Goal: Task Accomplishment & Management: Manage account settings

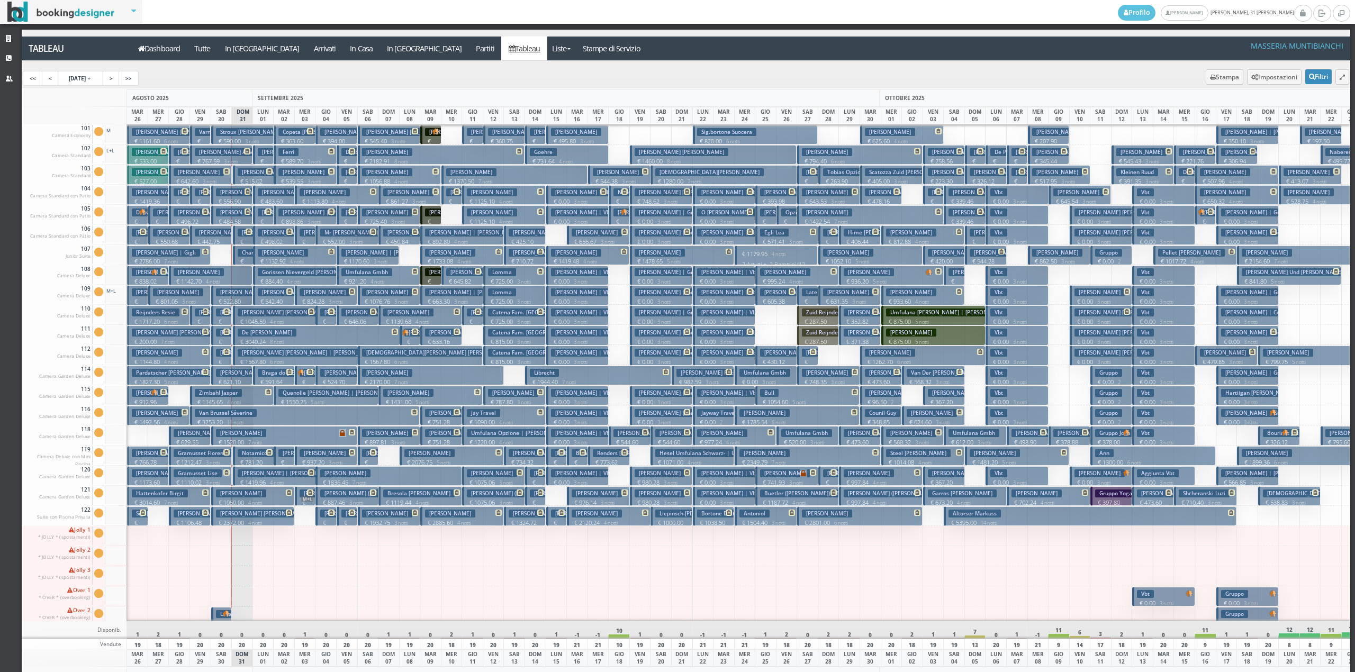
scroll to position [0, 168]
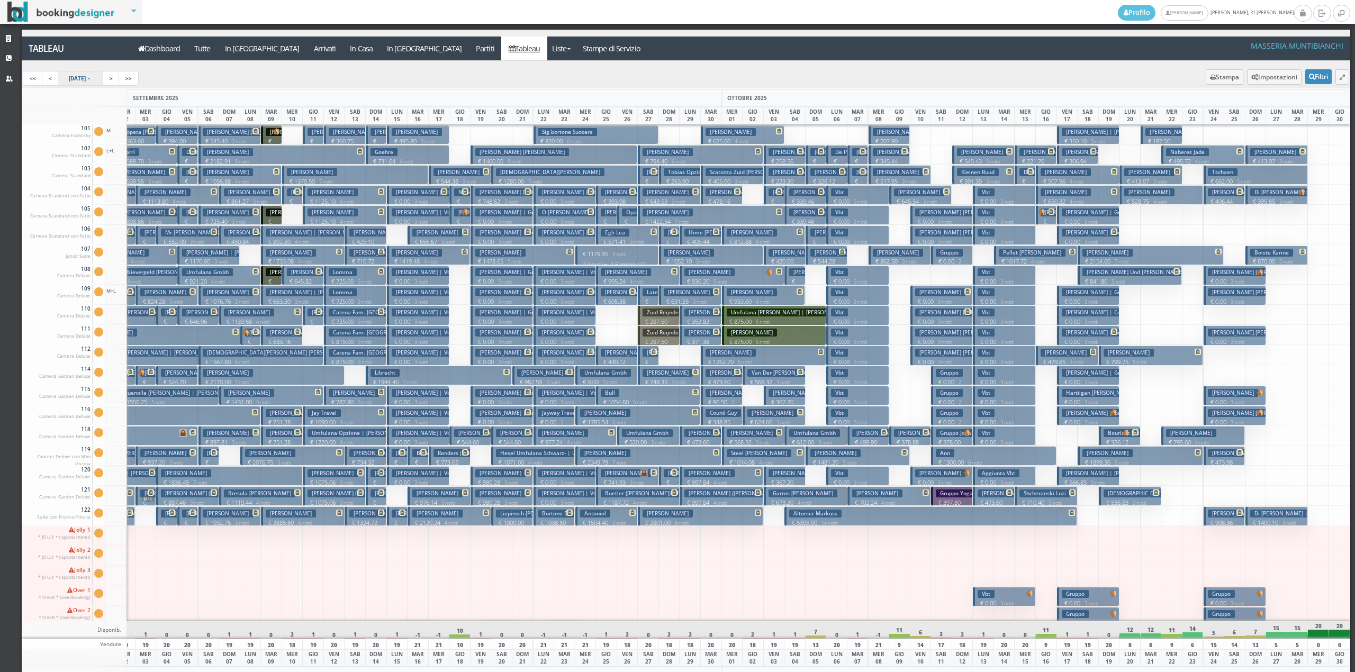
click at [104, 82] on link "[DATE]" at bounding box center [81, 78] width 46 height 15
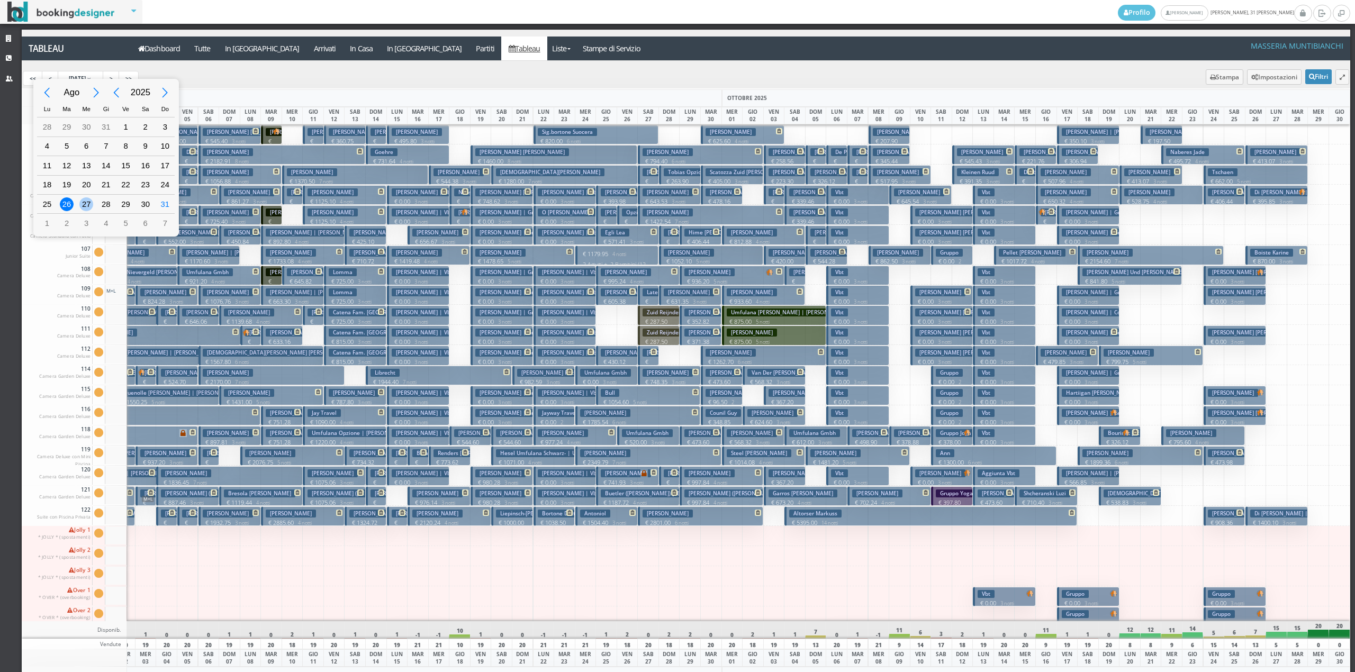
click at [89, 204] on div "27" at bounding box center [86, 204] width 14 height 14
type input "27/08/2025"
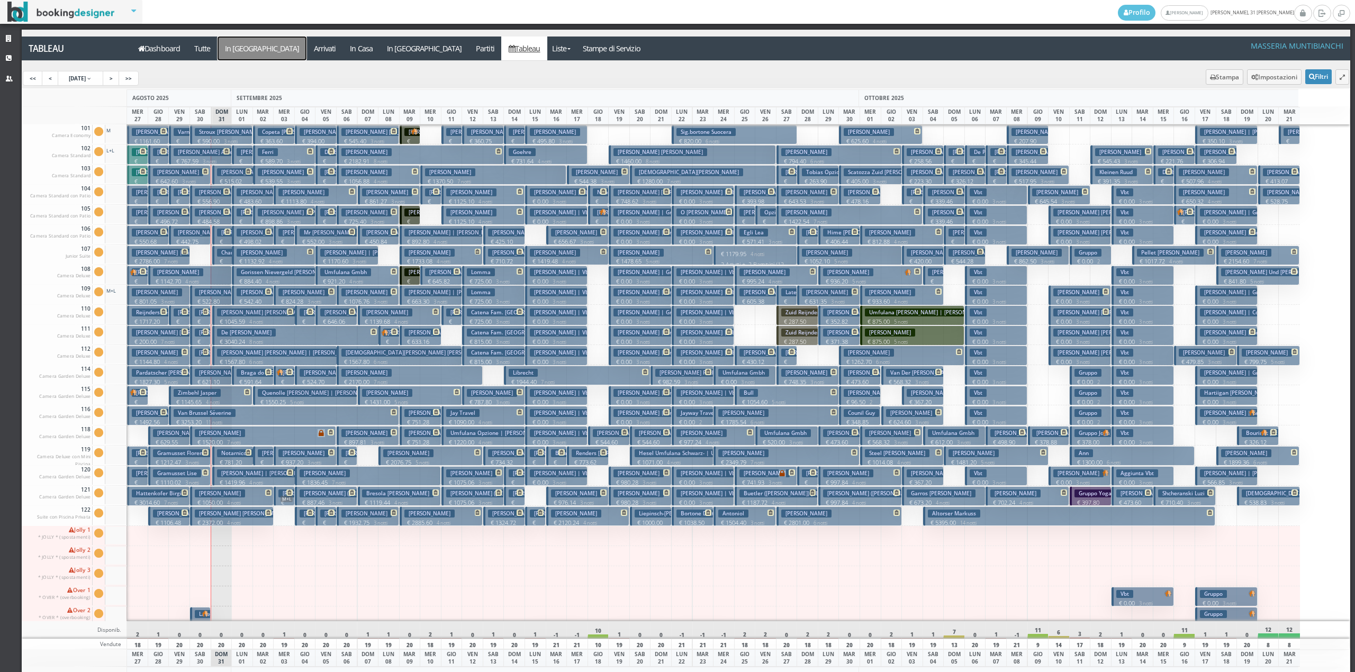
click at [246, 45] on a=pms-arrival-reservations"] "In [GEOGRAPHIC_DATA]" at bounding box center [262, 49] width 89 height 24
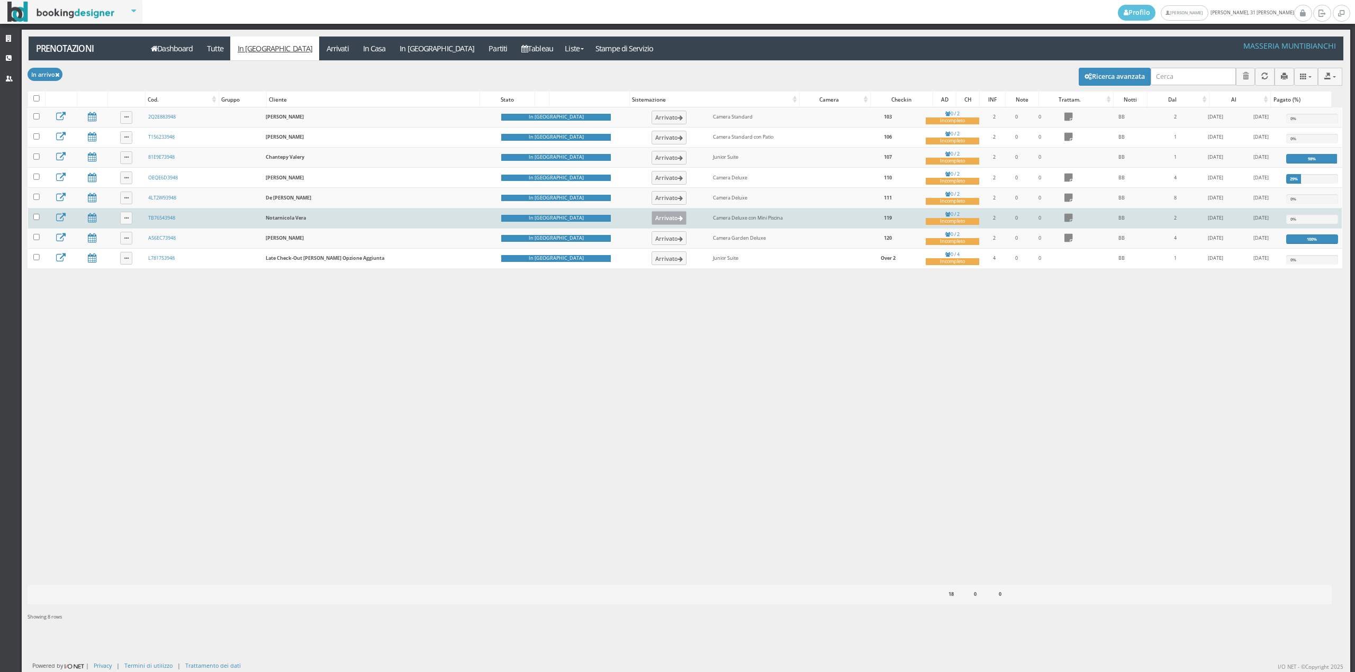
click at [652, 223] on button "Arrivato" at bounding box center [669, 218] width 35 height 14
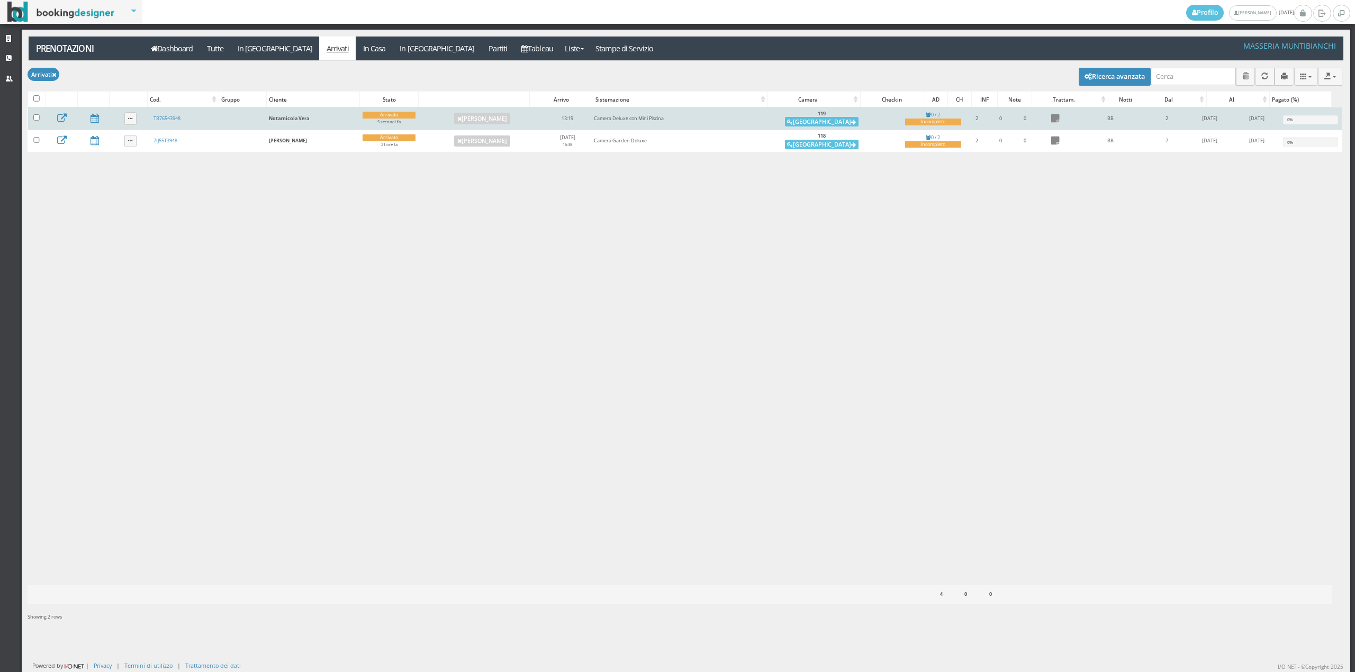
click at [909, 116] on td "0 / 2 Incompleto" at bounding box center [934, 118] width 64 height 23
click at [905, 122] on div "Incompleto" at bounding box center [933, 122] width 56 height 7
click at [803, 122] on button "Alloggia" at bounding box center [822, 122] width 74 height 10
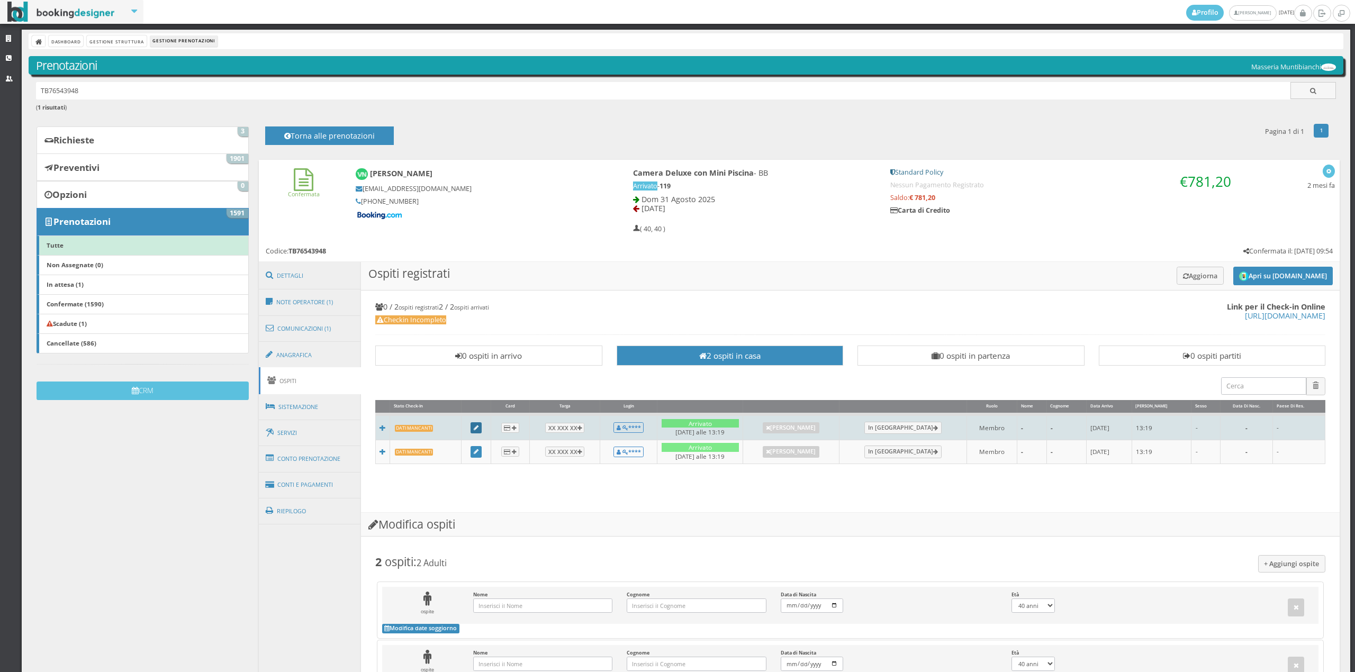
click at [482, 424] on link at bounding box center [477, 428] width 12 height 12
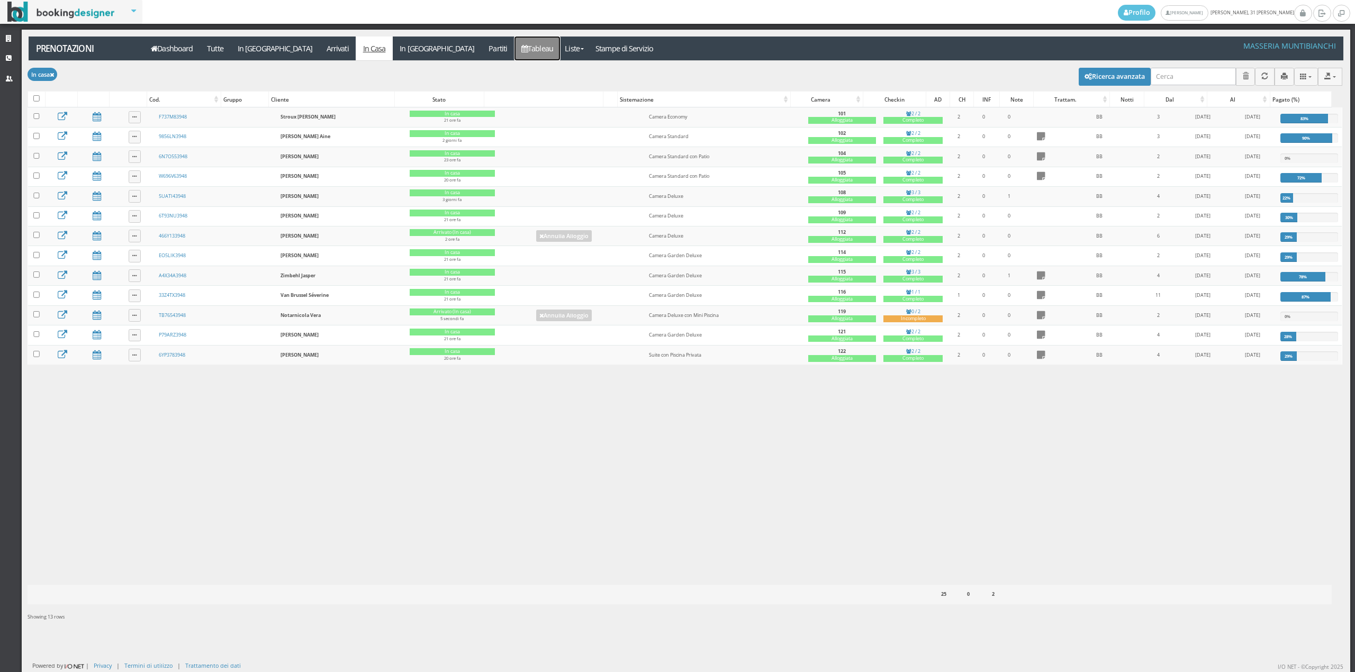
click at [521, 51] on icon at bounding box center [524, 48] width 6 height 7
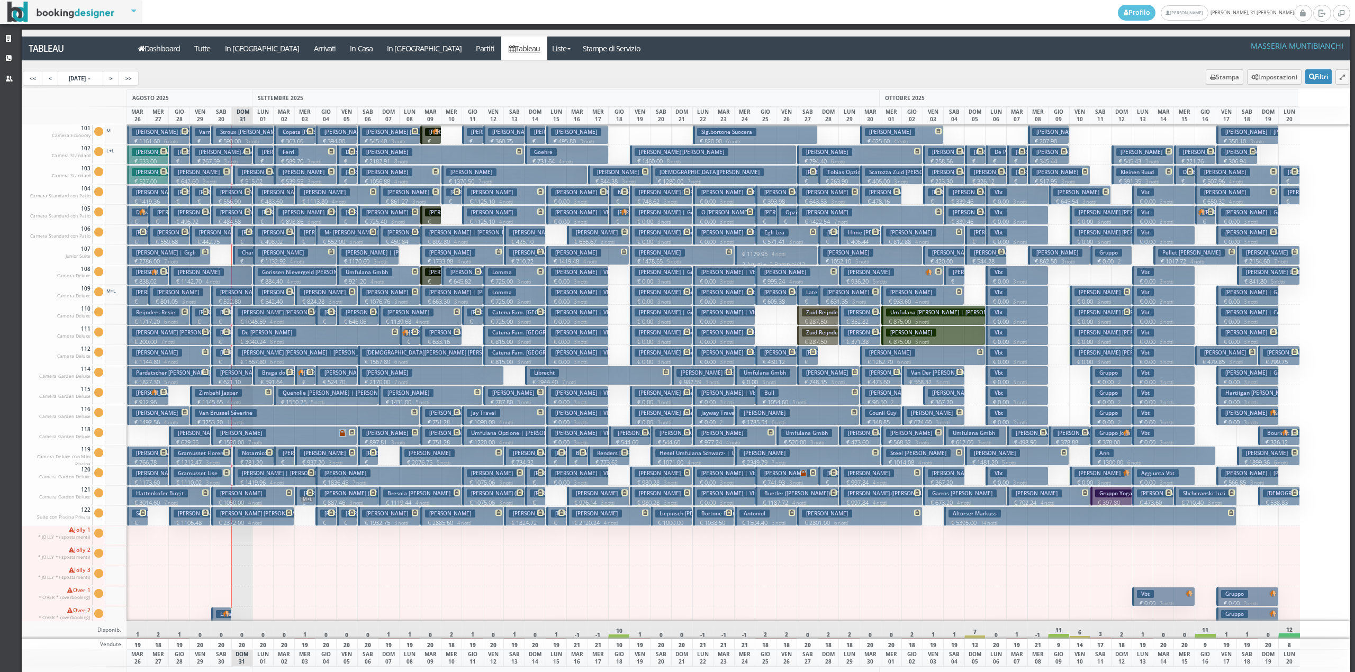
click at [252, 330] on h3 "De Pape Jan" at bounding box center [267, 333] width 59 height 8
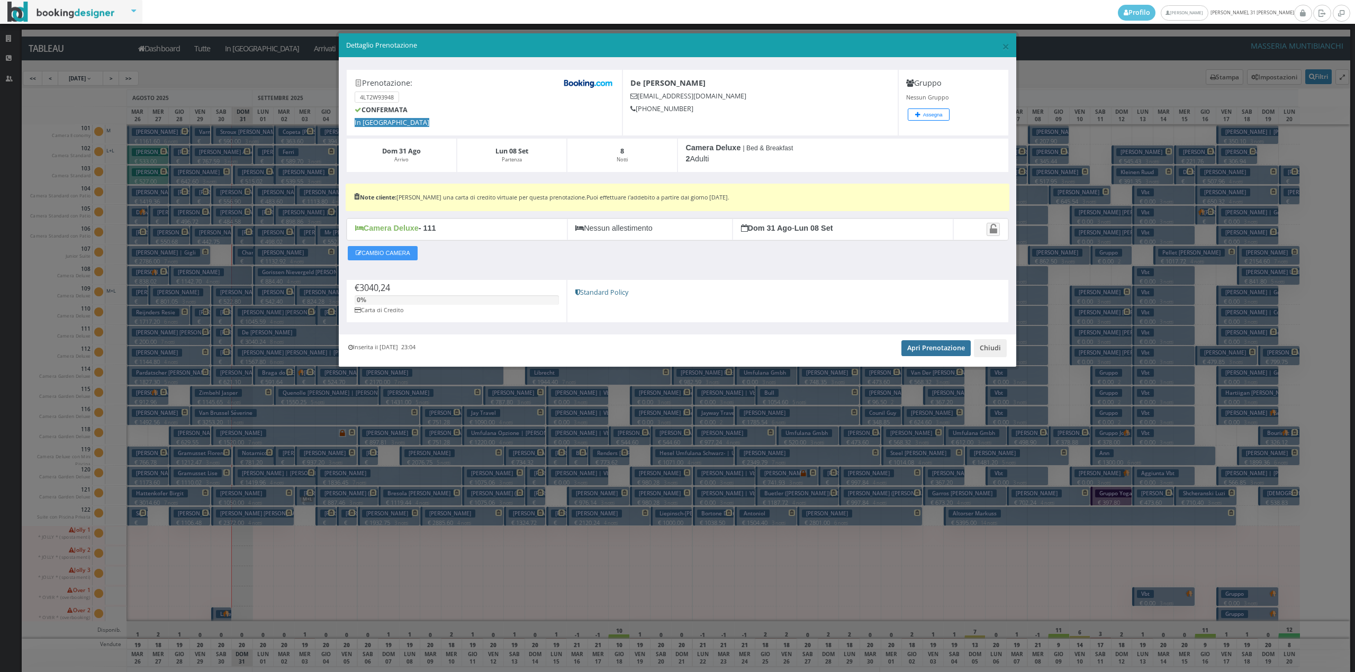
click at [924, 351] on link "Apri Prenotazione" at bounding box center [936, 348] width 69 height 16
click at [992, 344] on button "Chiudi" at bounding box center [990, 348] width 33 height 18
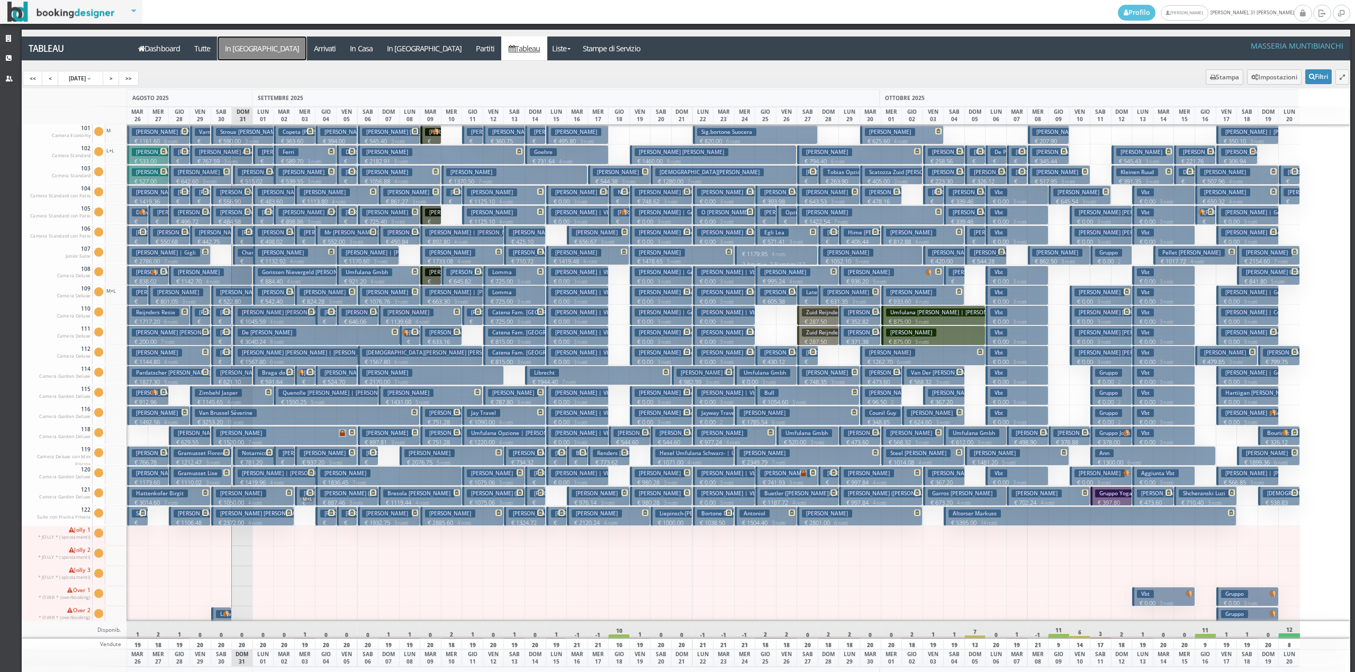
click at [236, 51] on a=pms-arrival-reservations"] "In [GEOGRAPHIC_DATA]" at bounding box center [262, 49] width 89 height 24
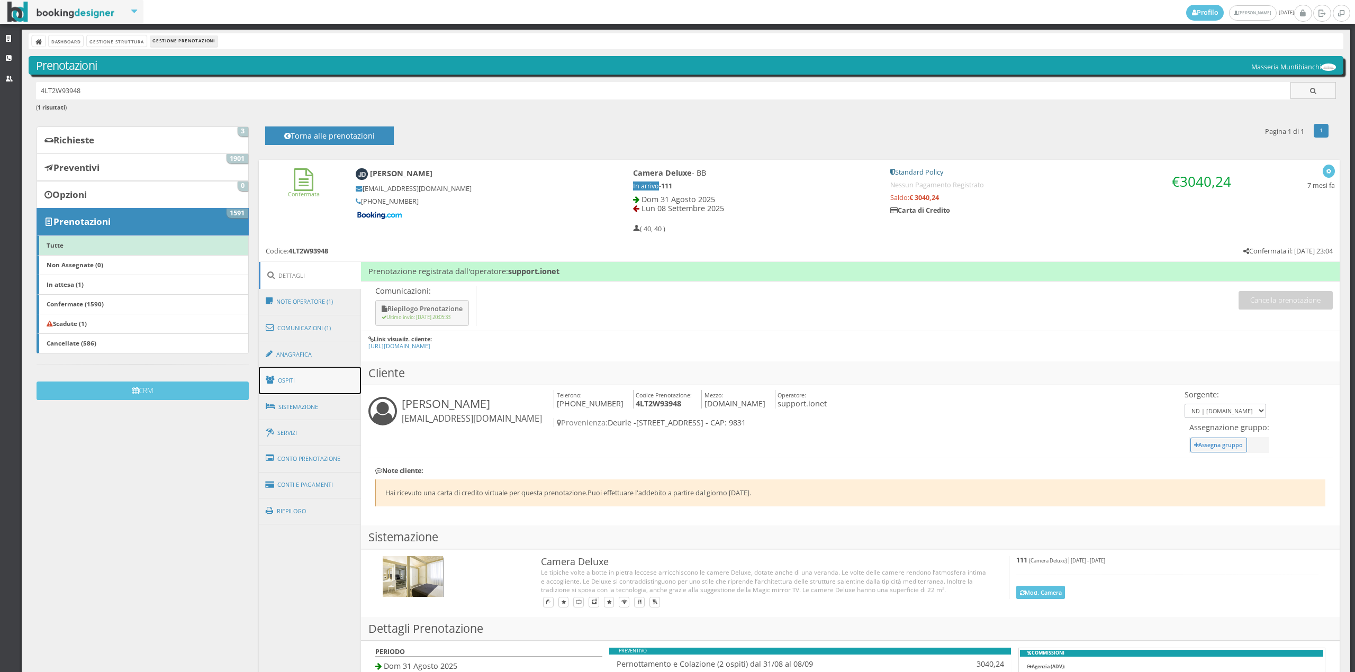
click at [309, 380] on link "Ospiti" at bounding box center [310, 381] width 103 height 28
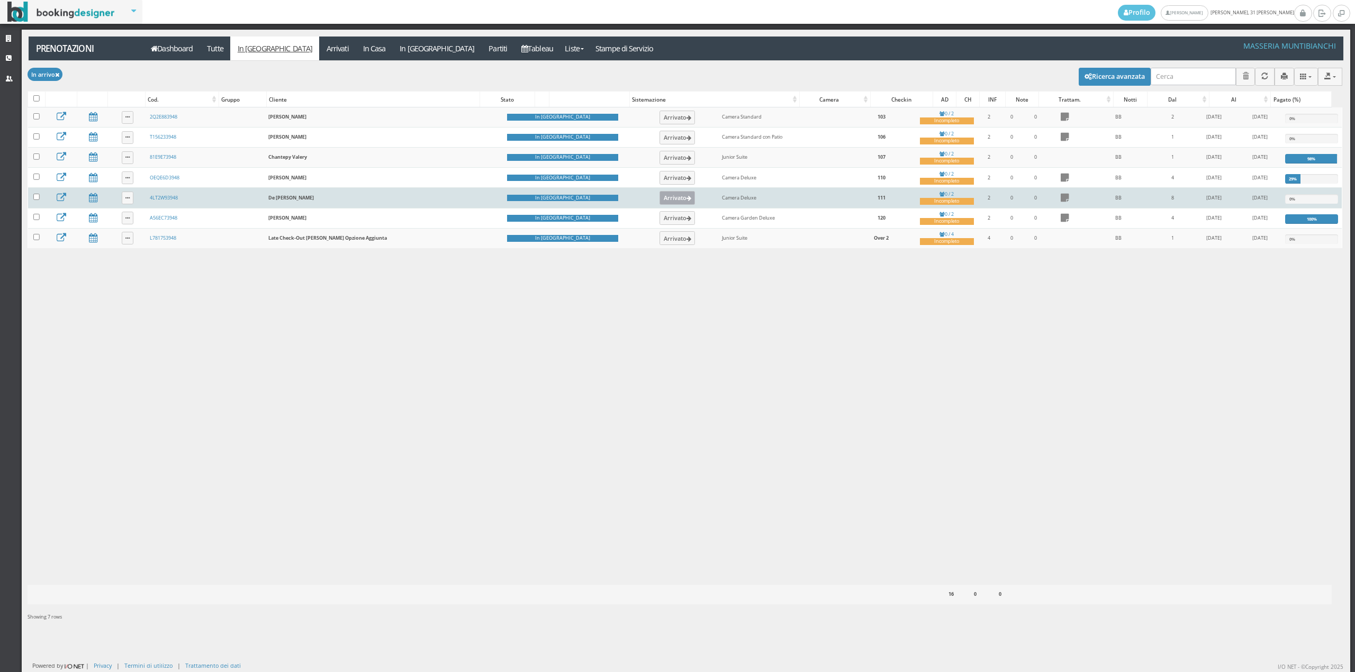
click at [660, 204] on button "Arrivato" at bounding box center [677, 198] width 35 height 14
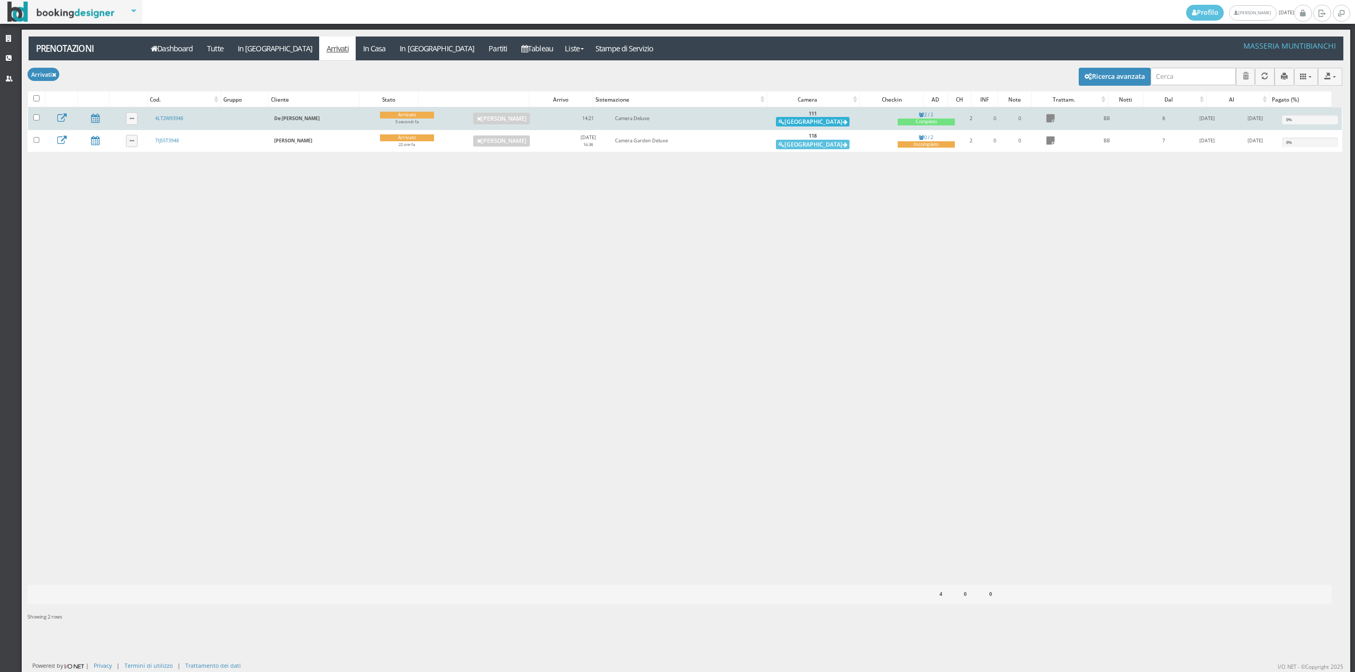
click at [817, 126] on button "[GEOGRAPHIC_DATA]" at bounding box center [813, 122] width 74 height 10
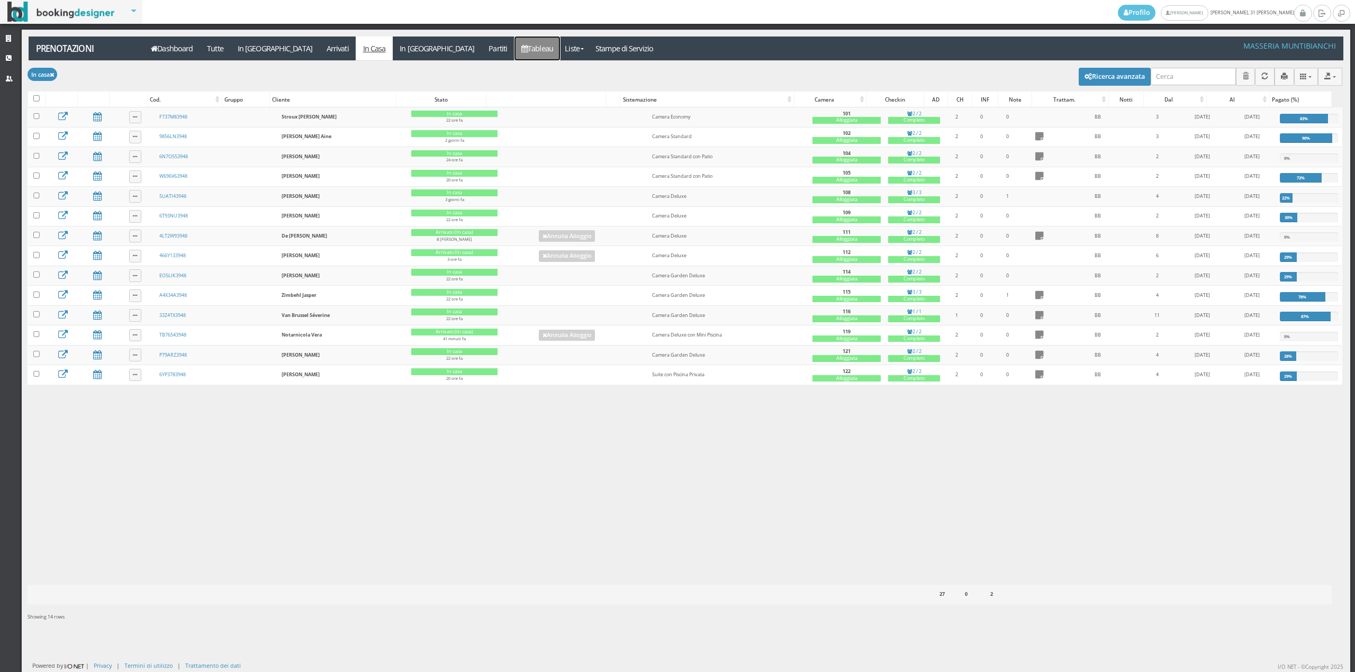
click at [515, 52] on link "Tableau" at bounding box center [538, 49] width 46 height 24
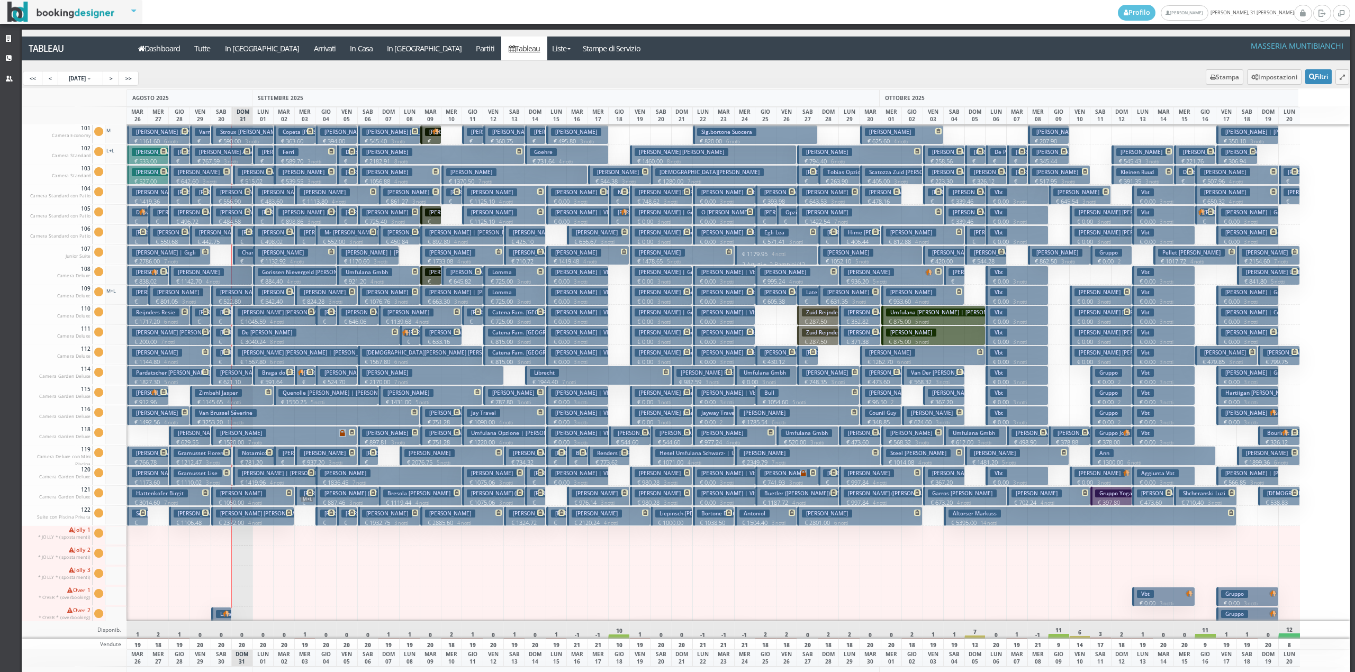
click at [261, 439] on p "€ 1520.00 7 notti" at bounding box center [285, 442] width 138 height 8
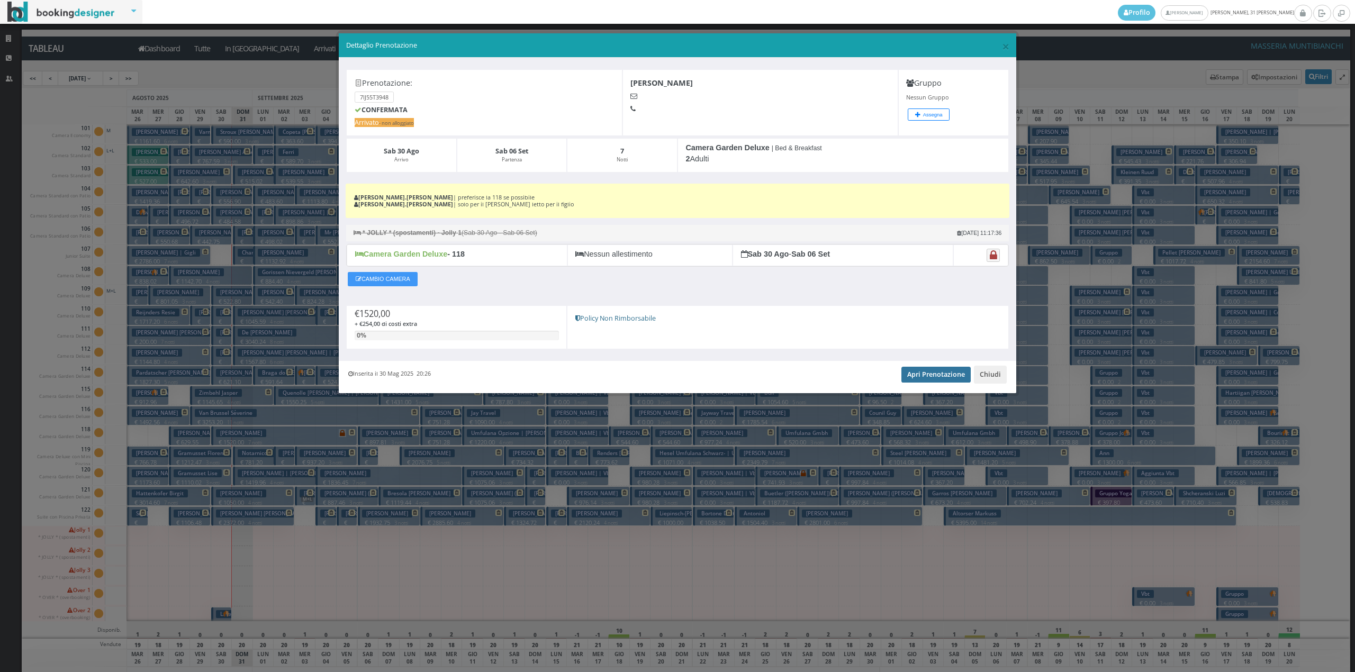
click at [923, 380] on link "Apri Prenotazione" at bounding box center [936, 375] width 69 height 16
click at [989, 374] on button "Chiudi" at bounding box center [990, 375] width 33 height 18
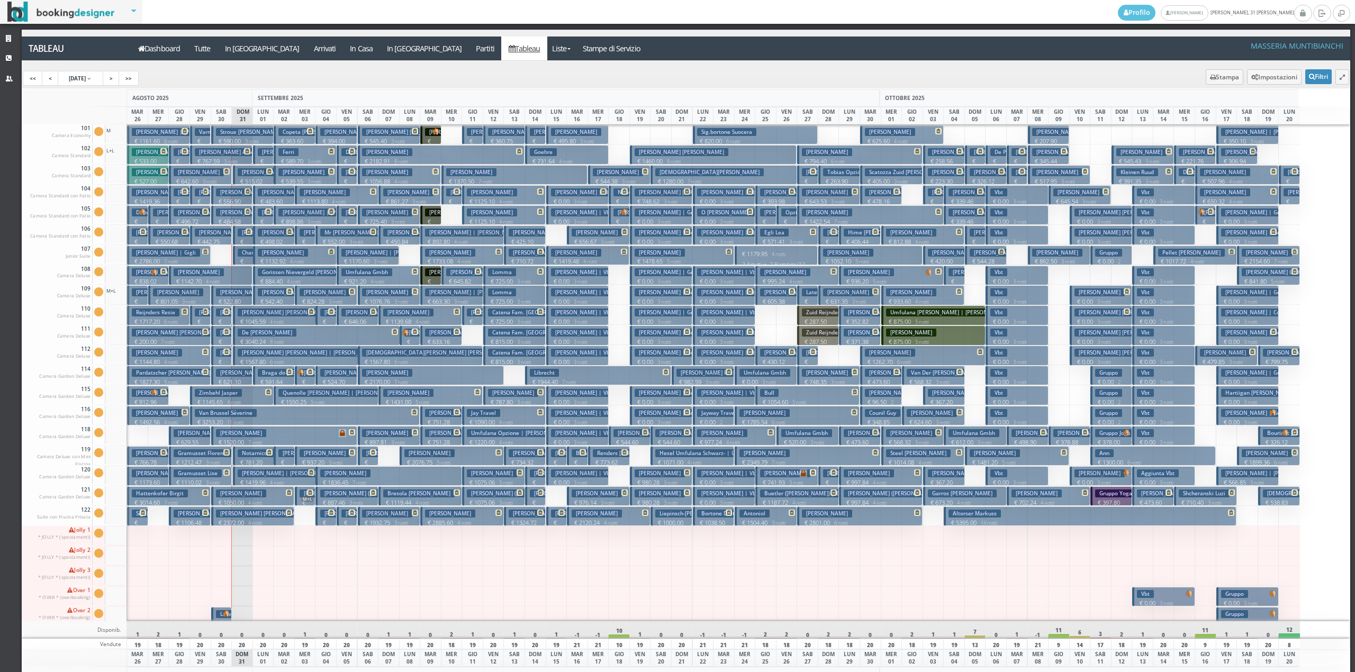
click at [250, 501] on small "4 notti" at bounding box center [253, 503] width 18 height 7
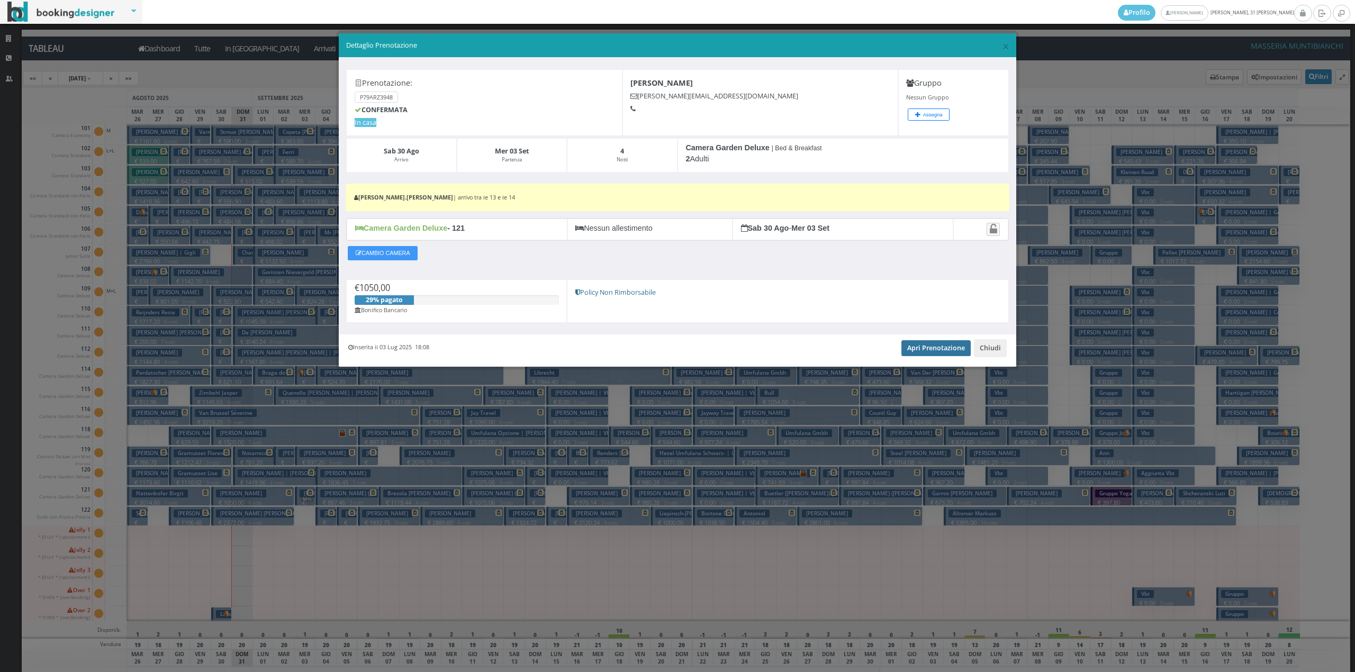
click at [947, 349] on link "Apri Prenotazione" at bounding box center [936, 348] width 69 height 16
click at [994, 354] on button "Chiudi" at bounding box center [990, 348] width 33 height 18
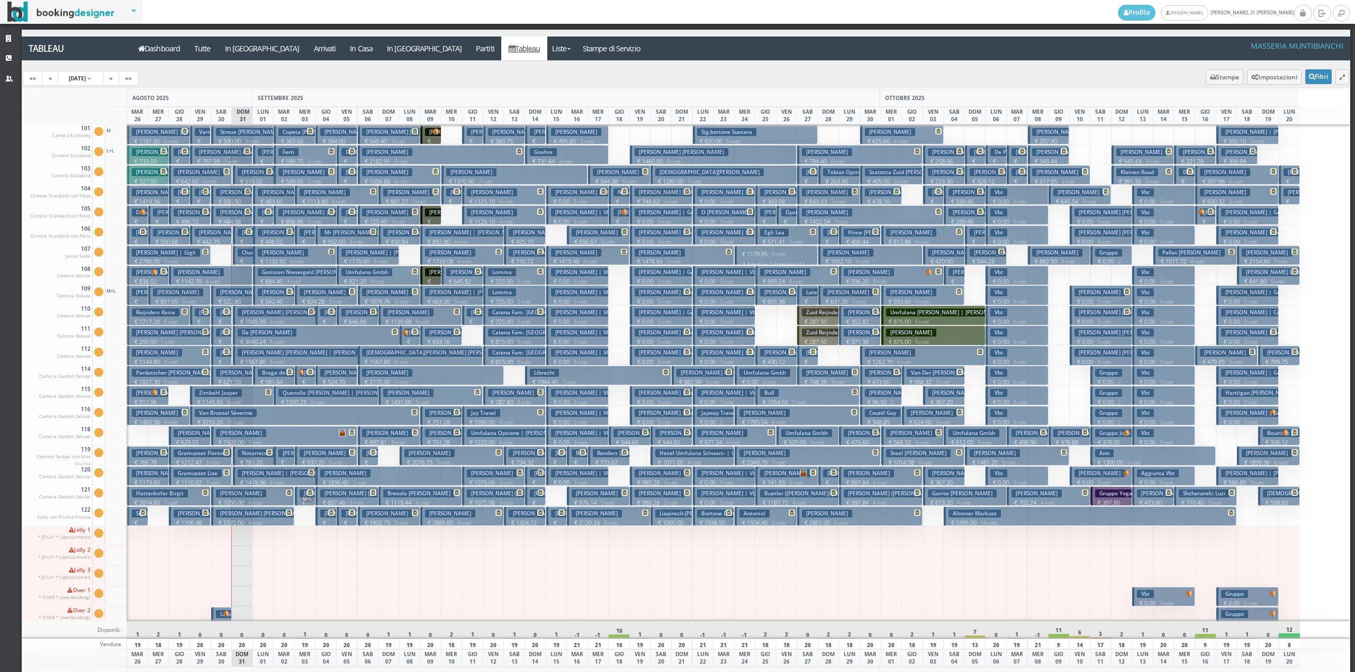
click at [242, 252] on h3 "Chantepy Valery" at bounding box center [263, 253] width 50 height 8
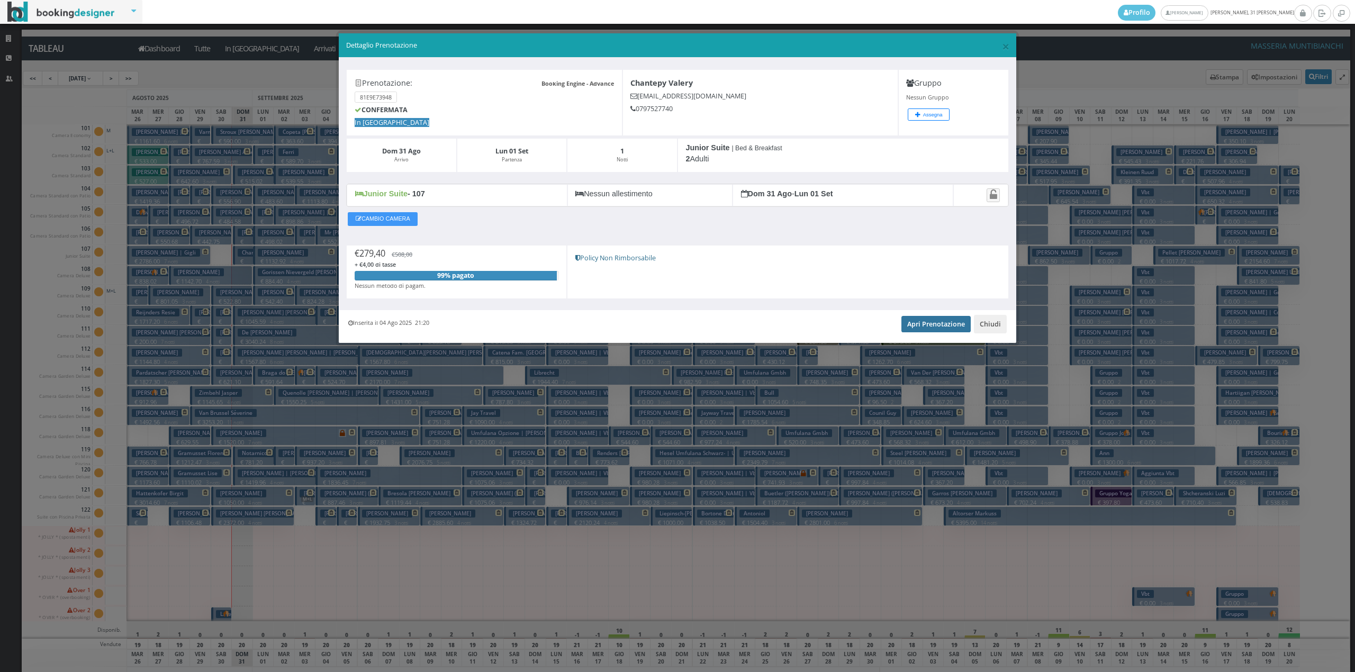
click at [916, 326] on link "Apri Prenotazione" at bounding box center [936, 324] width 69 height 16
click at [987, 329] on button "Chiudi" at bounding box center [990, 324] width 33 height 18
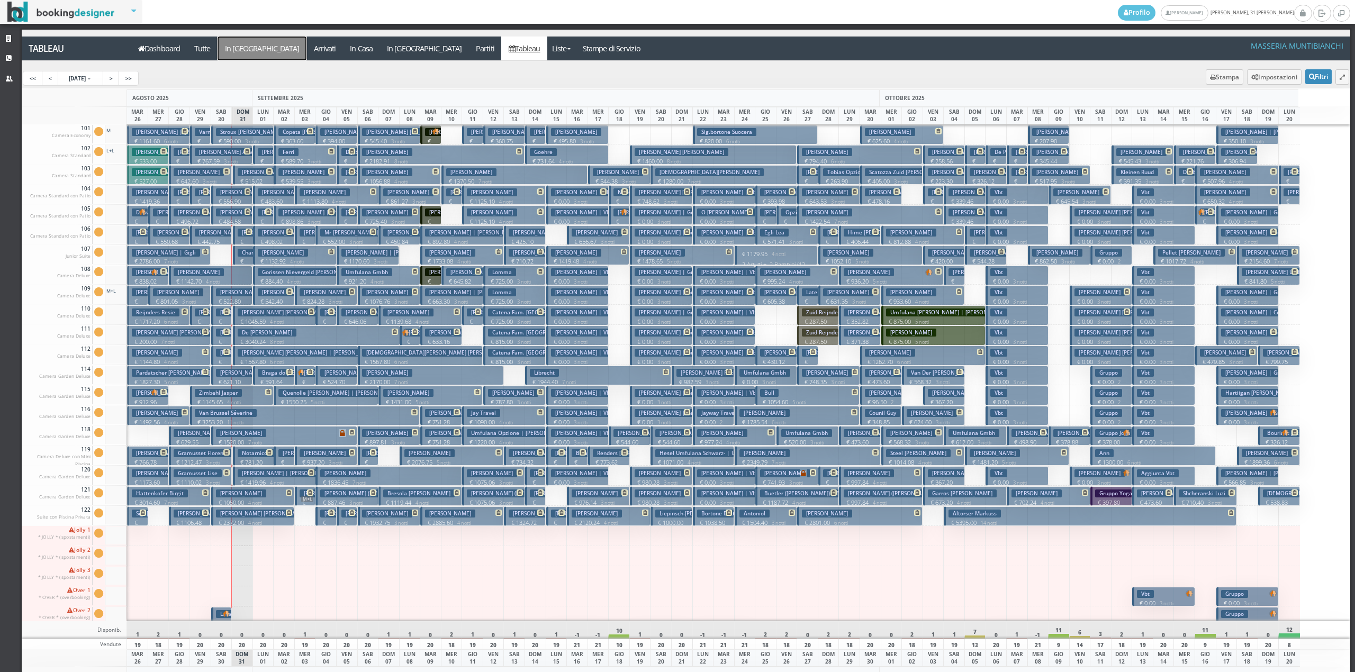
click at [247, 51] on a=pms-arrival-reservations"] "In [GEOGRAPHIC_DATA]" at bounding box center [262, 49] width 89 height 24
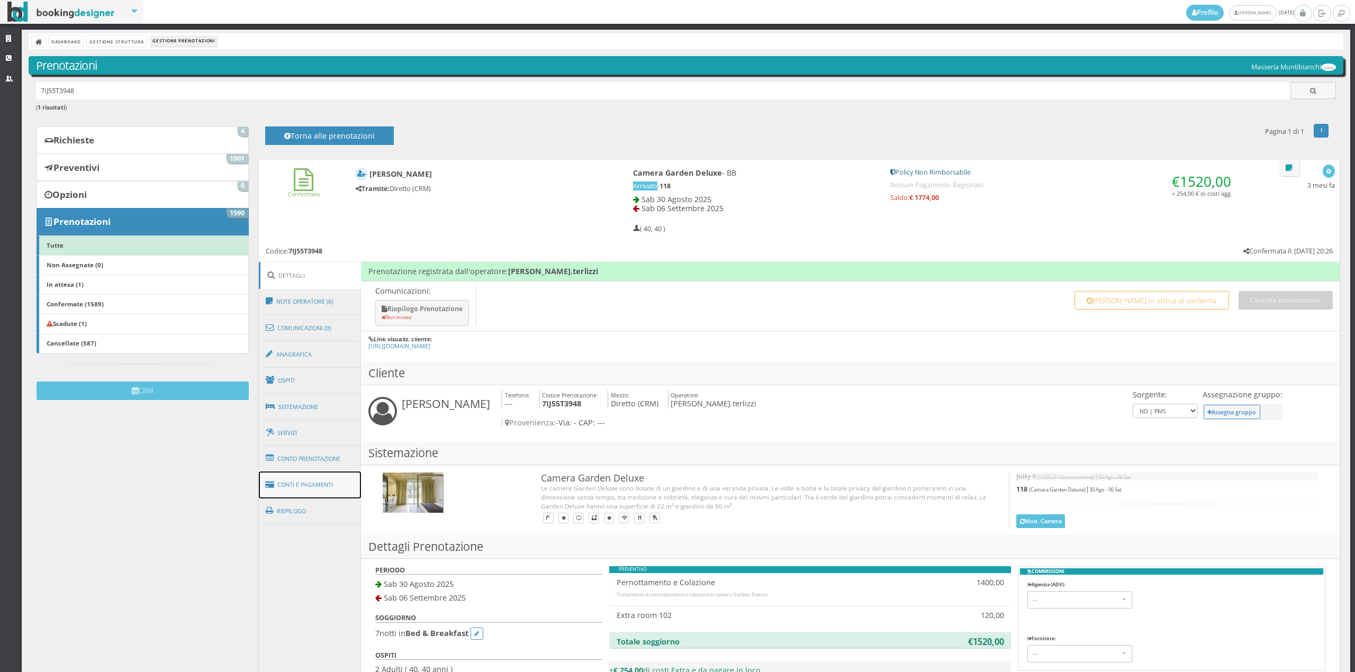
click at [338, 482] on link "Conti e Pagamenti" at bounding box center [310, 485] width 103 height 27
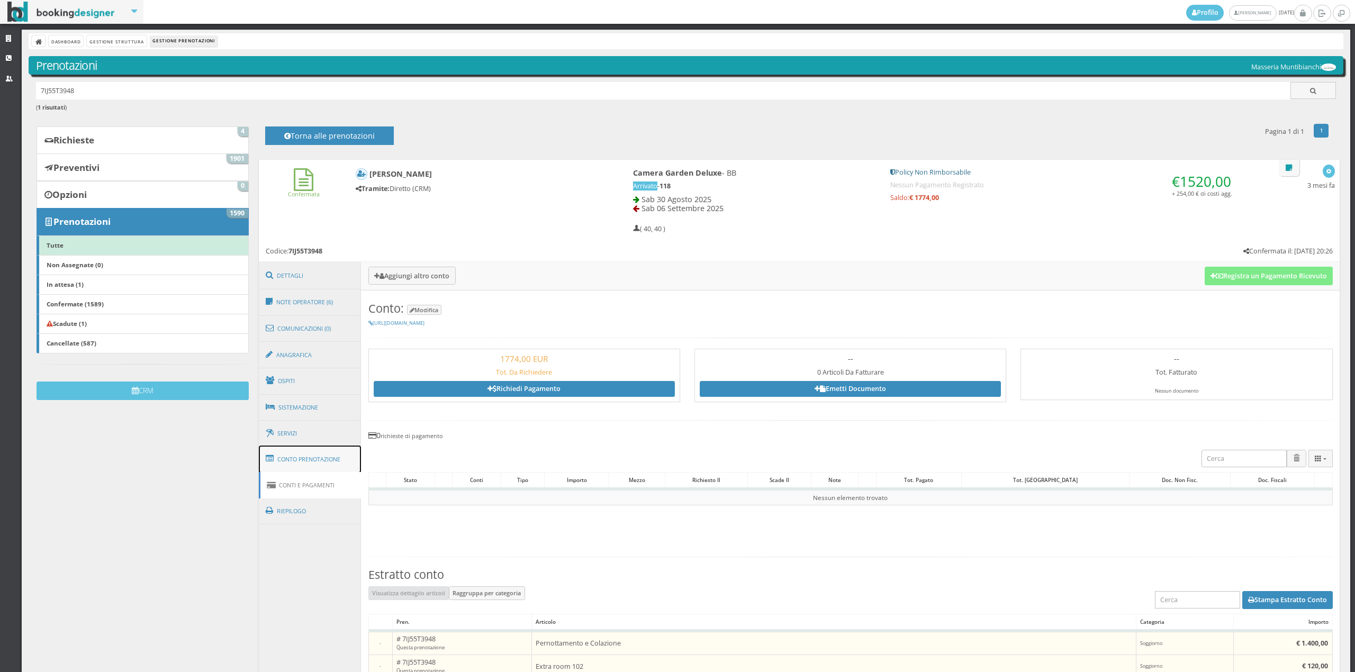
click at [281, 461] on link "Conto Prenotazione" at bounding box center [310, 460] width 103 height 28
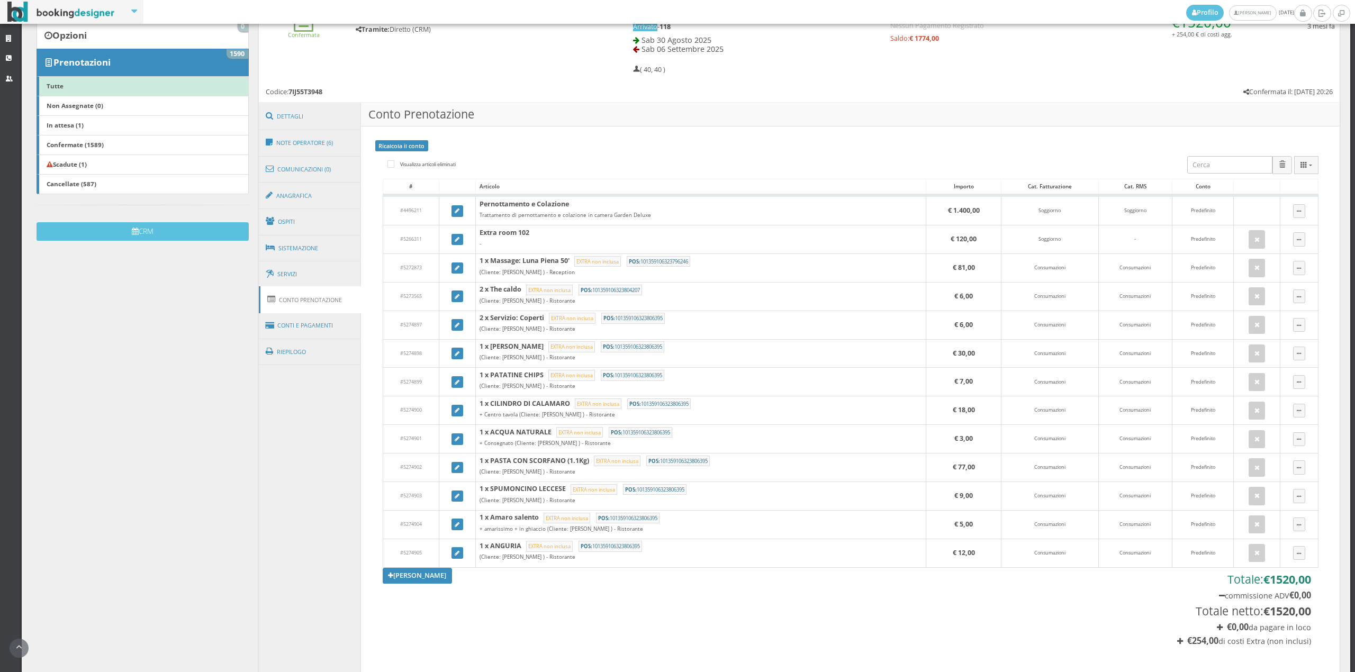
scroll to position [206, 0]
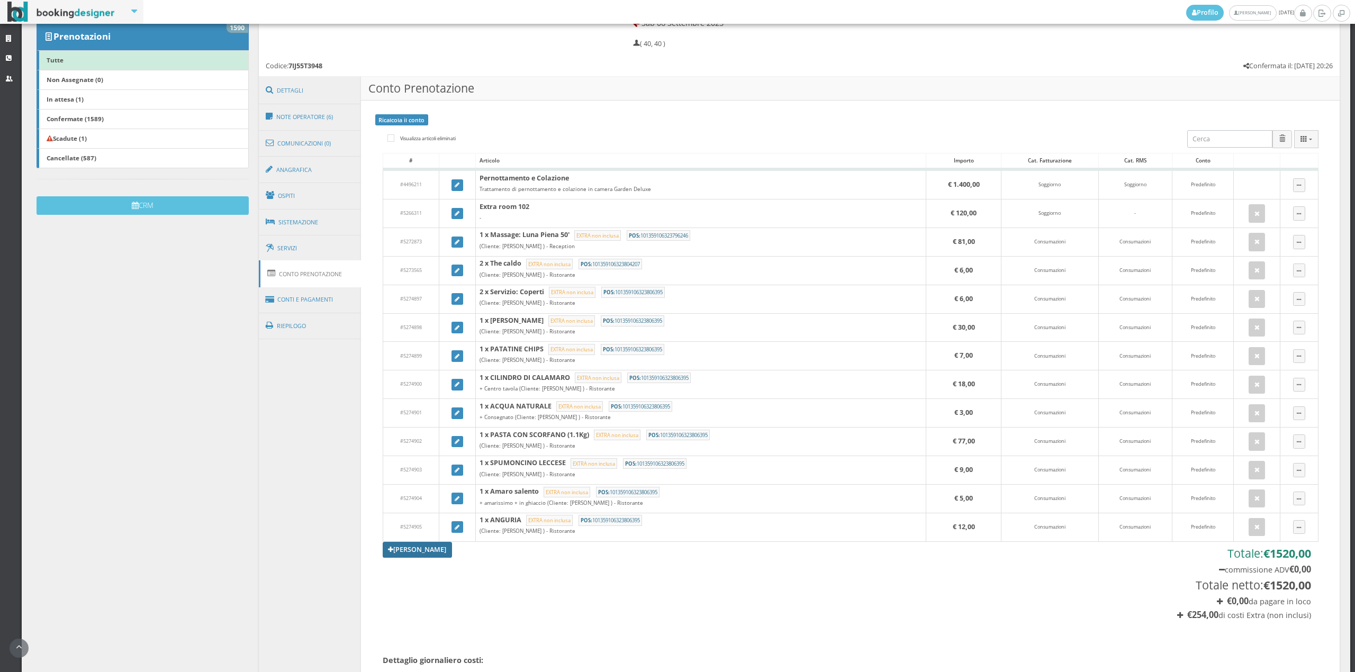
click at [404, 551] on link "[PERSON_NAME]" at bounding box center [418, 550] width 70 height 16
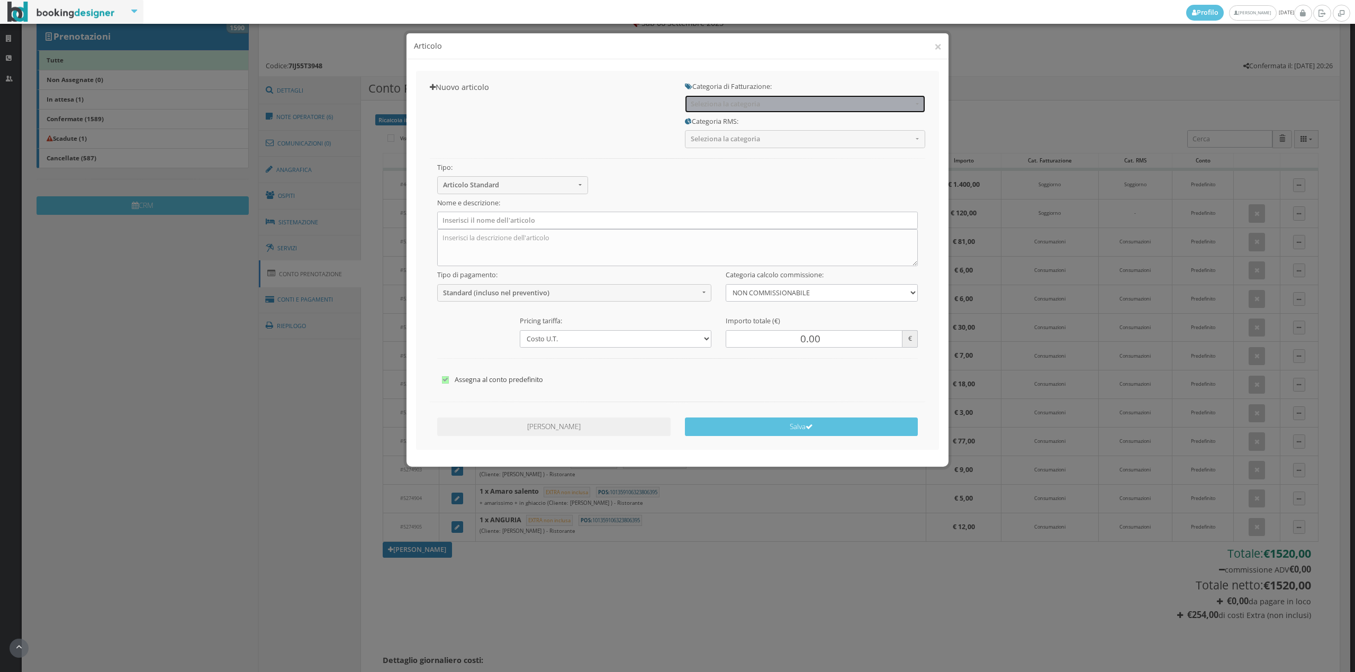
click at [740, 96] on button "Seleziona la categoria" at bounding box center [805, 103] width 240 height 17
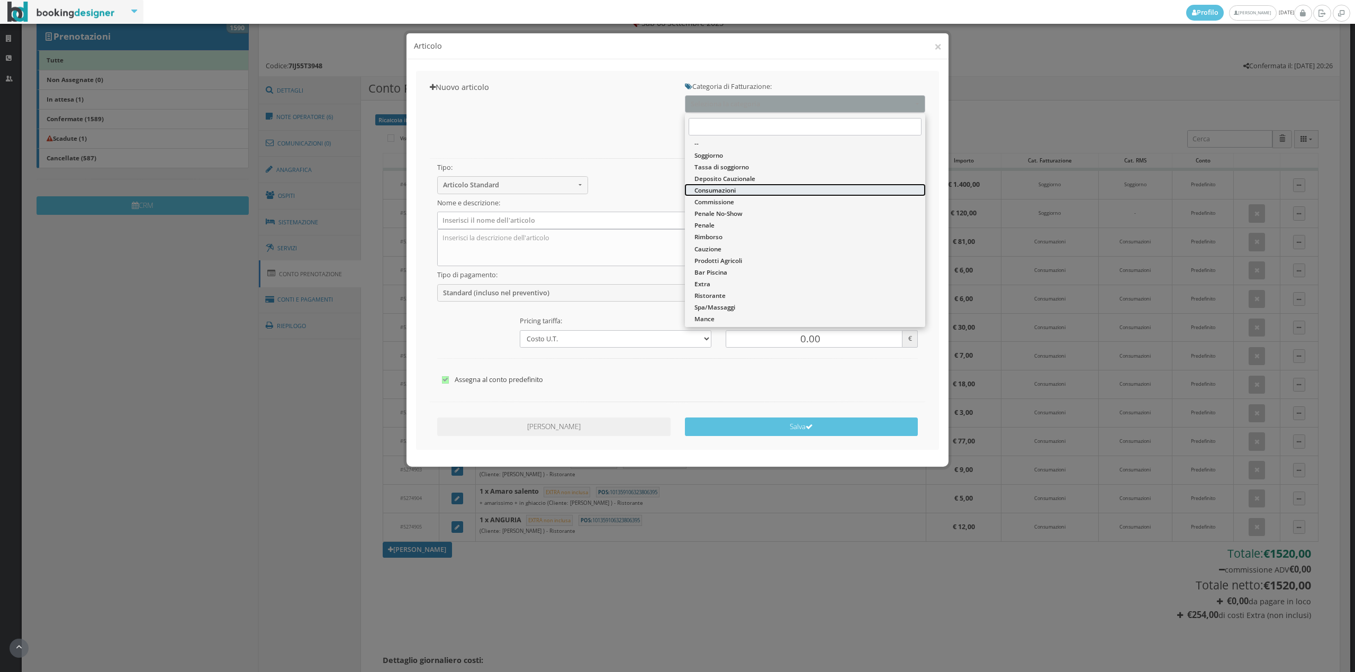
click at [737, 188] on link "Consumazioni" at bounding box center [805, 190] width 240 height 12
select select "26"
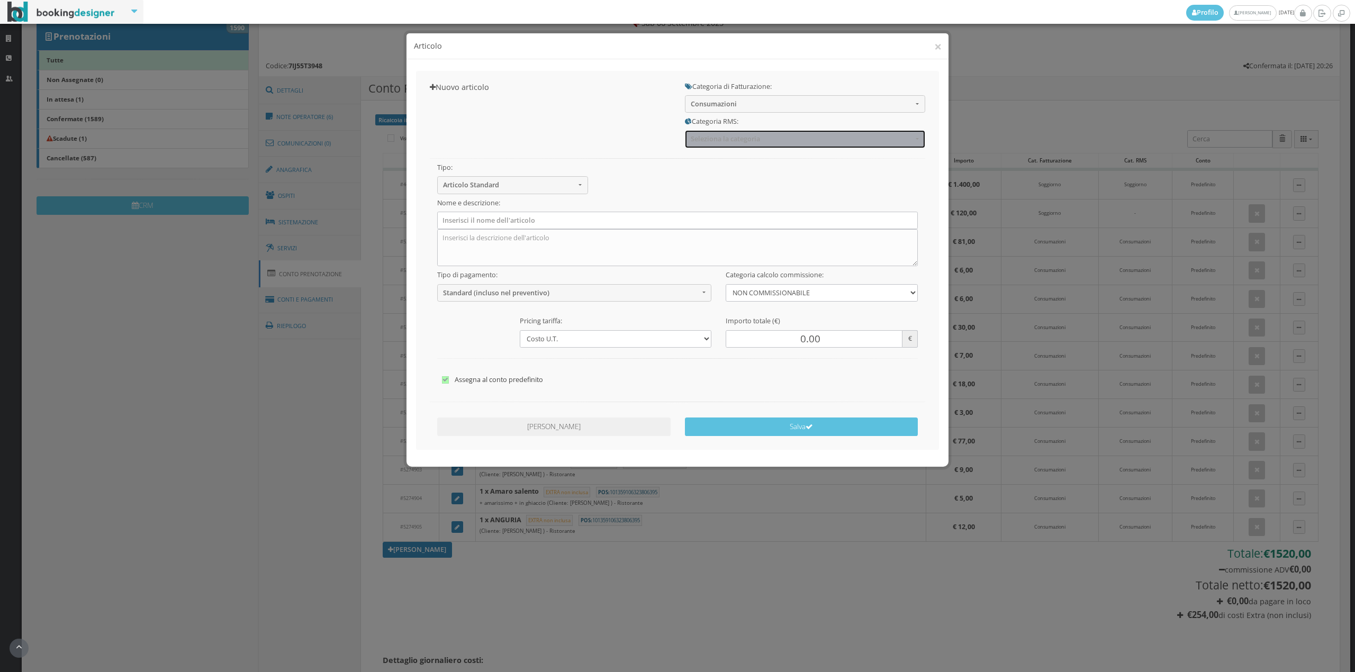
click at [738, 142] on span "Seleziona la categoria" at bounding box center [802, 139] width 222 height 8
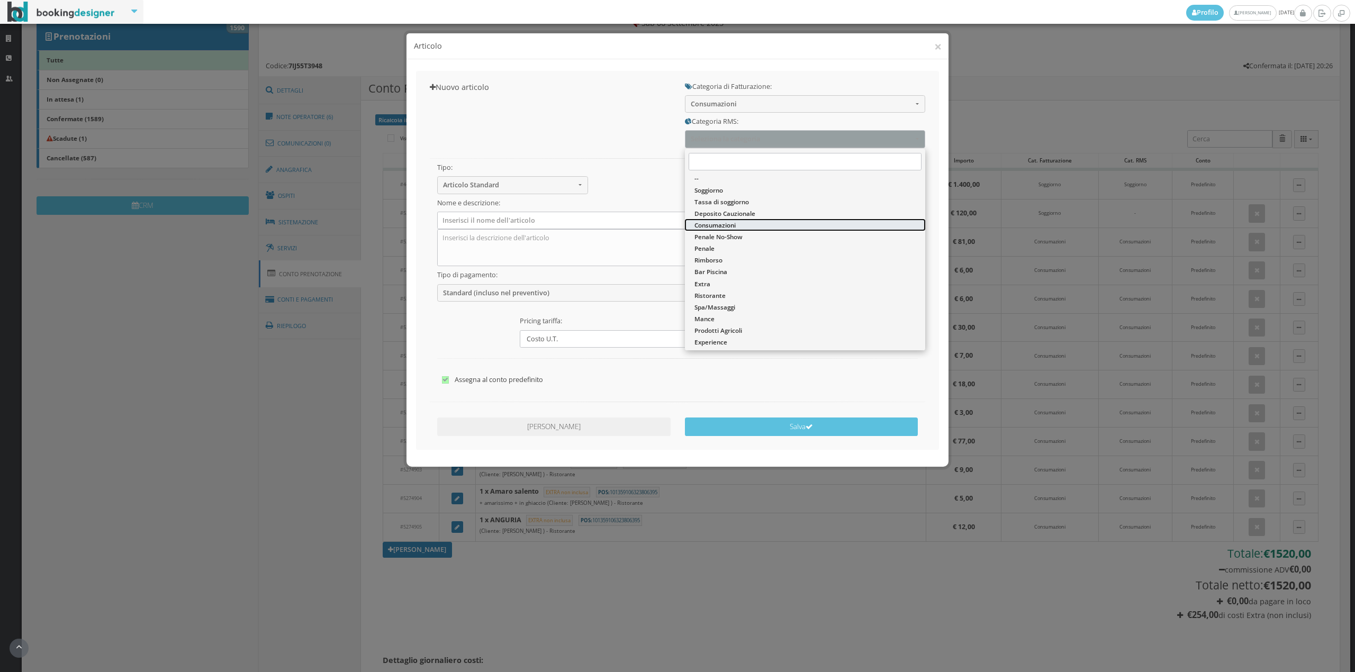
click at [720, 225] on span "Consumazioni" at bounding box center [715, 225] width 41 height 9
select select "36"
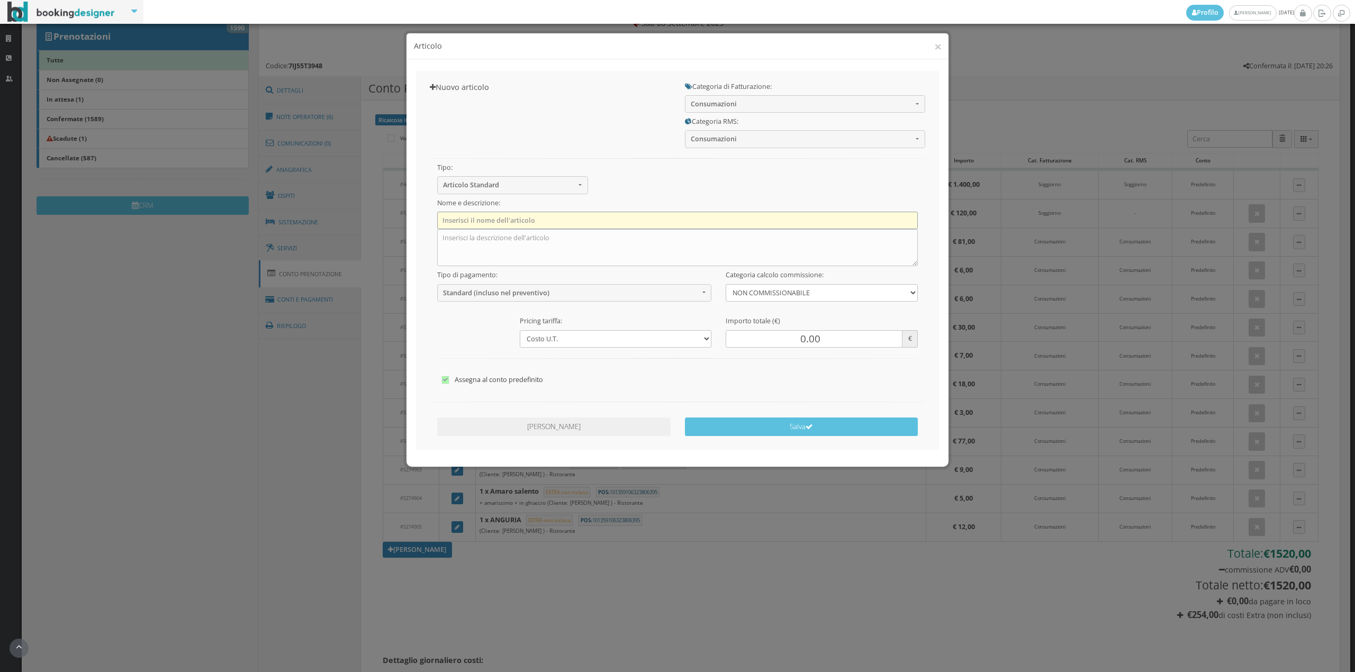
click at [533, 227] on input "text" at bounding box center [677, 220] width 481 height 17
type input "1 x Acqua Naturale"
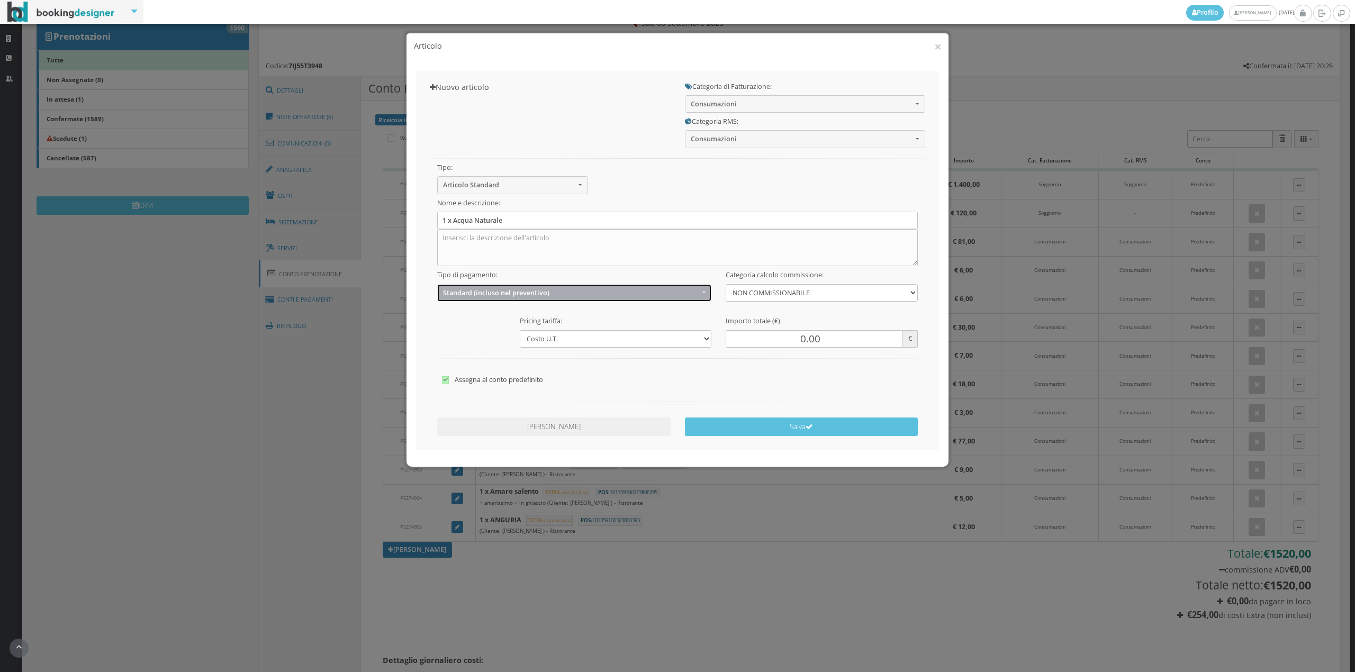
click at [487, 294] on span "Standard (incluso nel preventivo)" at bounding box center [571, 293] width 256 height 8
click at [498, 335] on span "EXTRA (non incluso nel preventivo)" at bounding box center [498, 334] width 102 height 9
select select "2"
click at [795, 341] on input "0.00" at bounding box center [814, 338] width 176 height 17
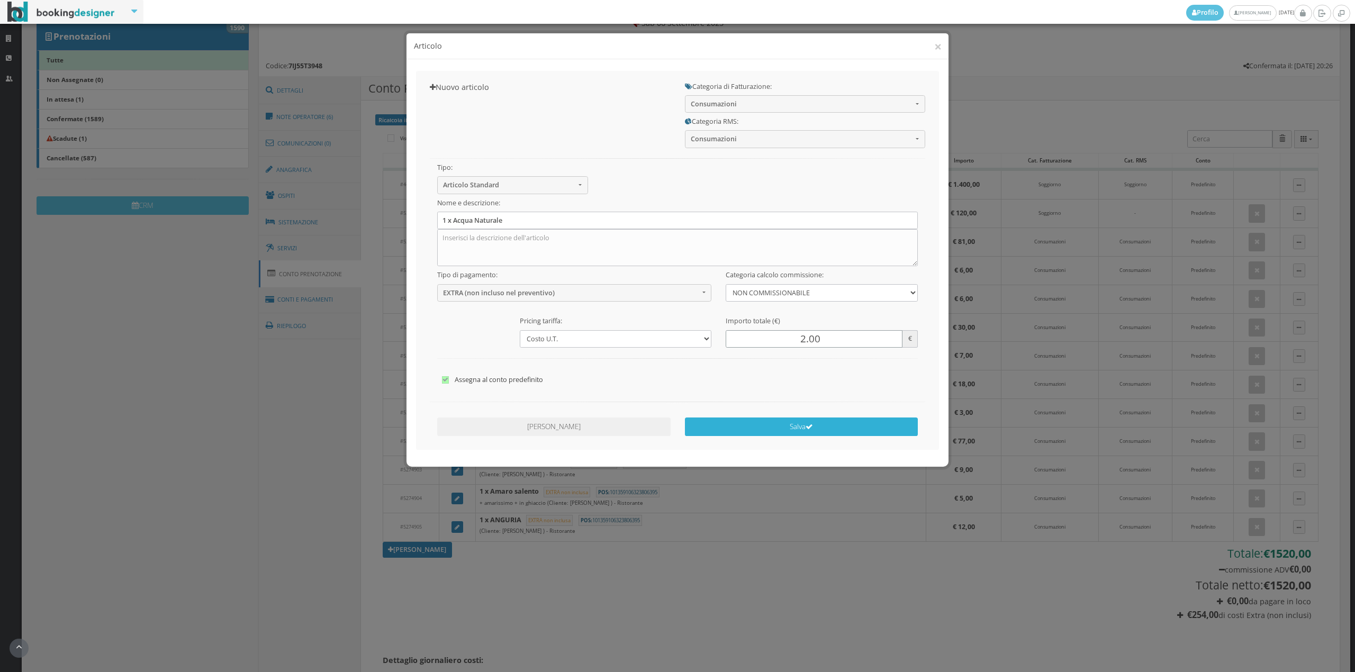
type input "2.00"
click at [808, 422] on button "Salva" at bounding box center [801, 427] width 233 height 19
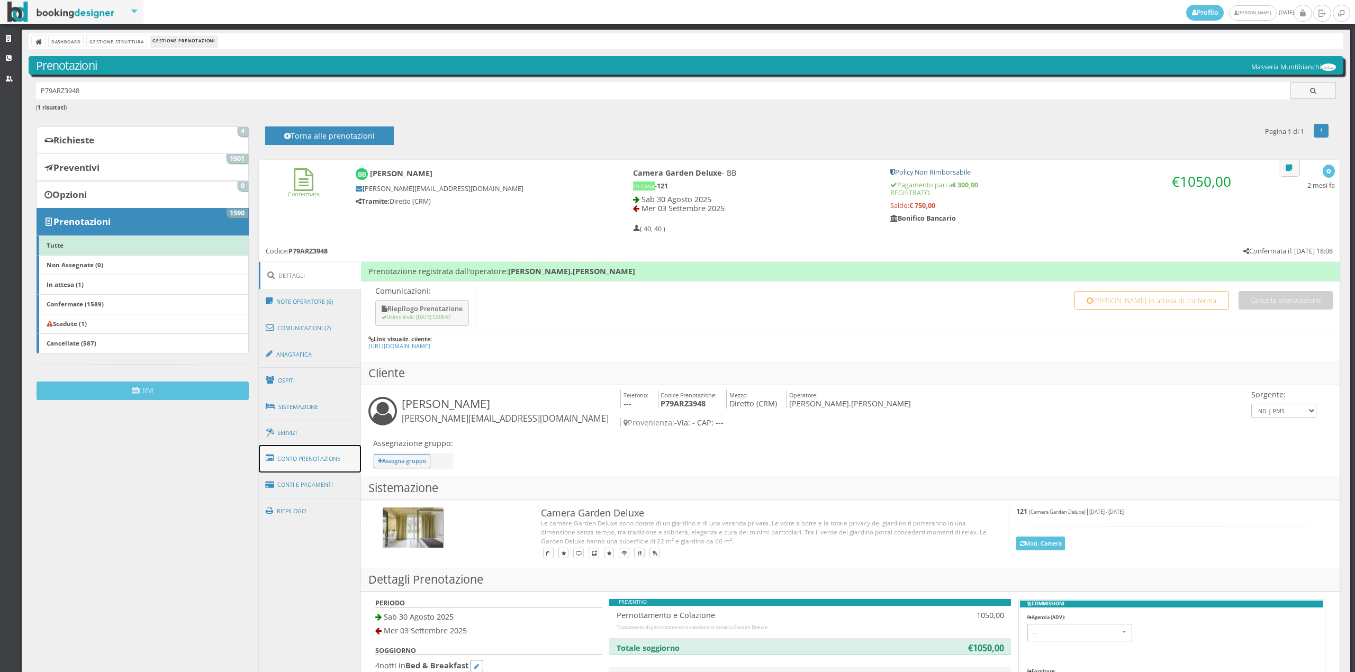
click at [314, 467] on link "Conto Prenotazione" at bounding box center [310, 459] width 103 height 28
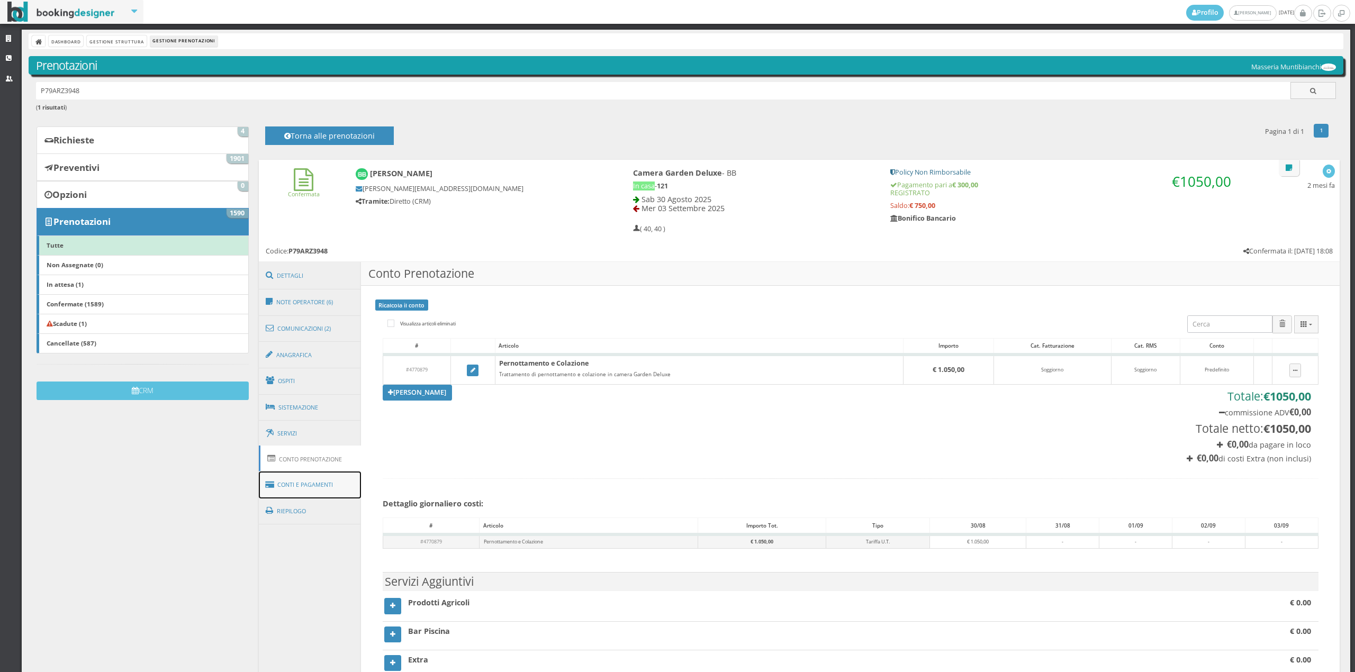
click at [323, 488] on link "Conti e Pagamenti" at bounding box center [310, 485] width 103 height 27
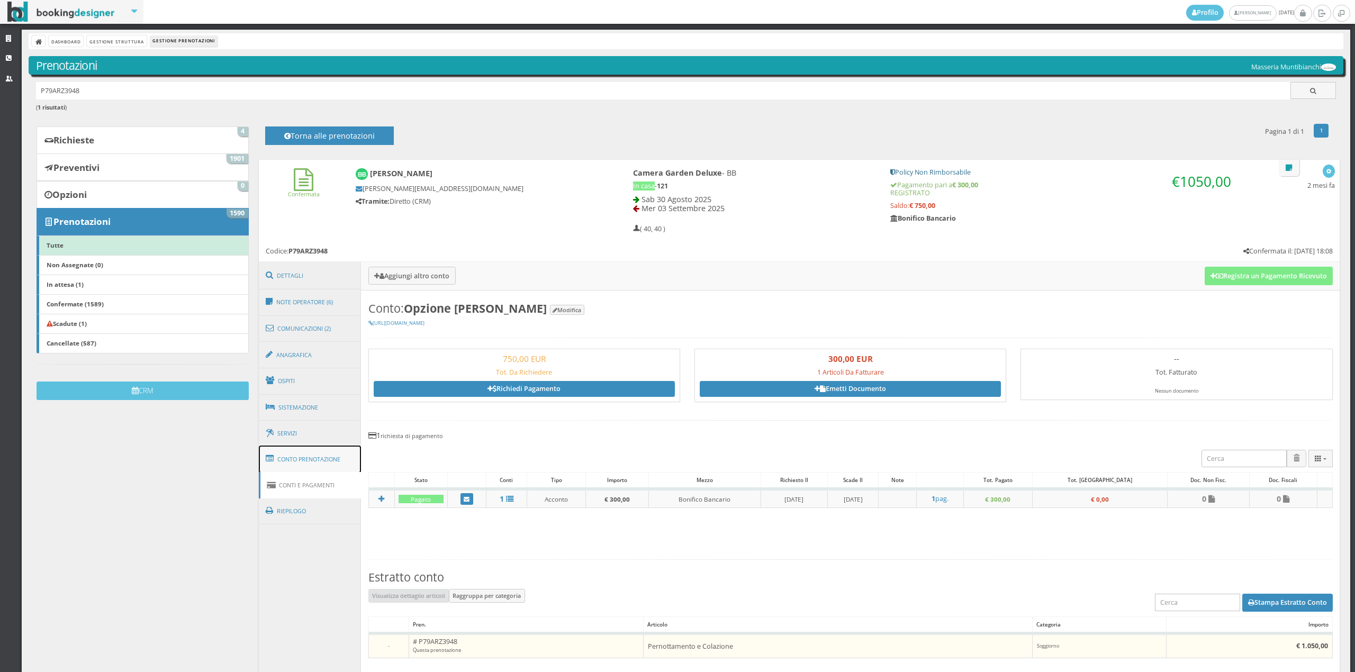
click at [350, 456] on link "Conto Prenotazione" at bounding box center [310, 460] width 103 height 28
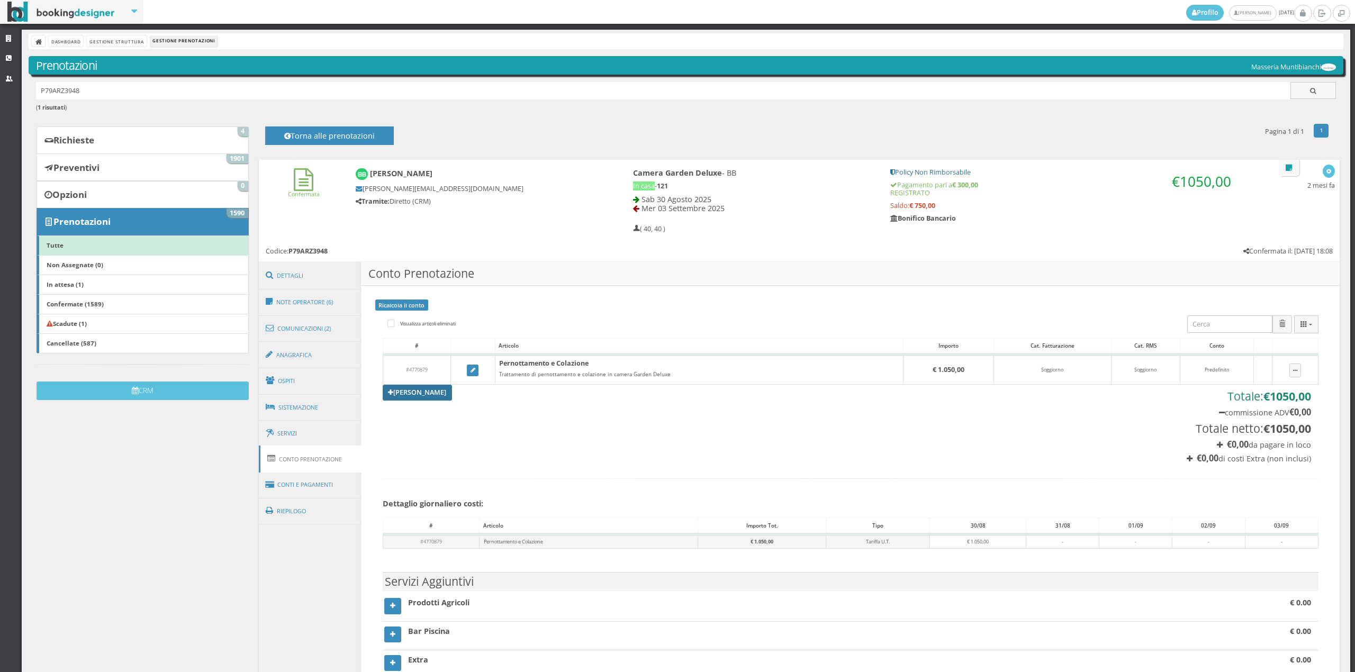
click at [430, 388] on link "[PERSON_NAME]" at bounding box center [418, 393] width 70 height 16
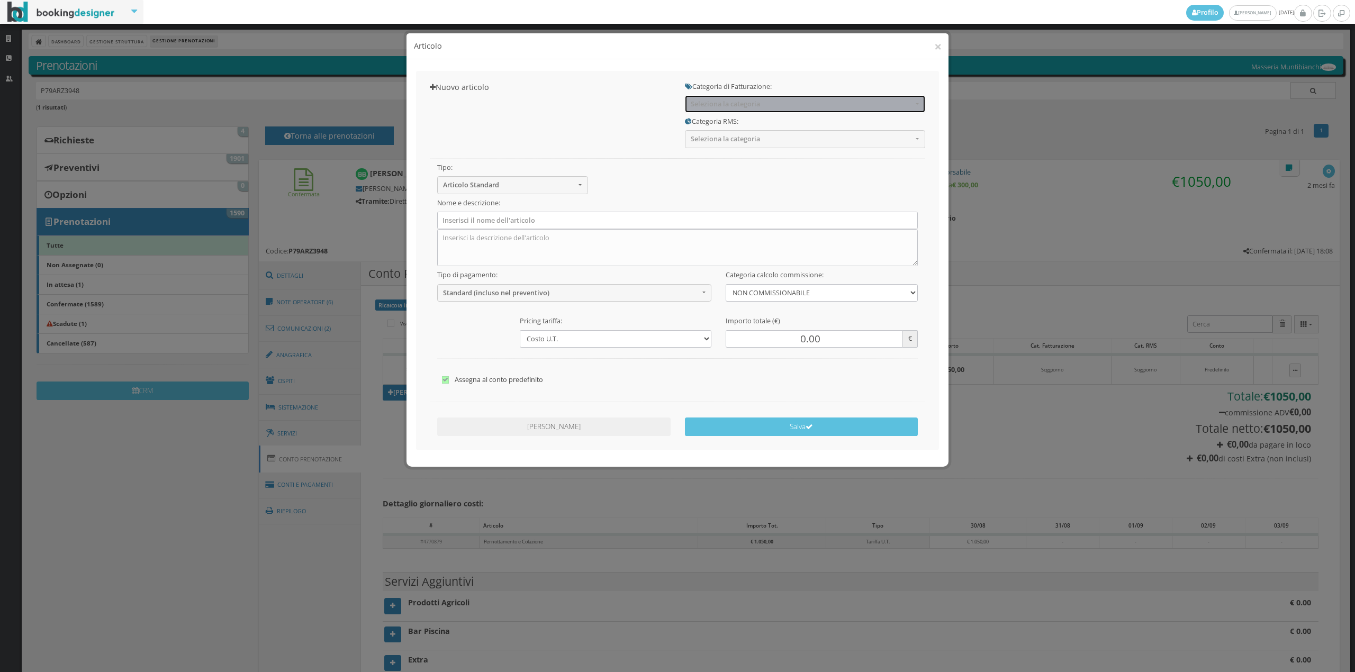
click at [767, 102] on span "Seleziona la categoria" at bounding box center [802, 104] width 222 height 8
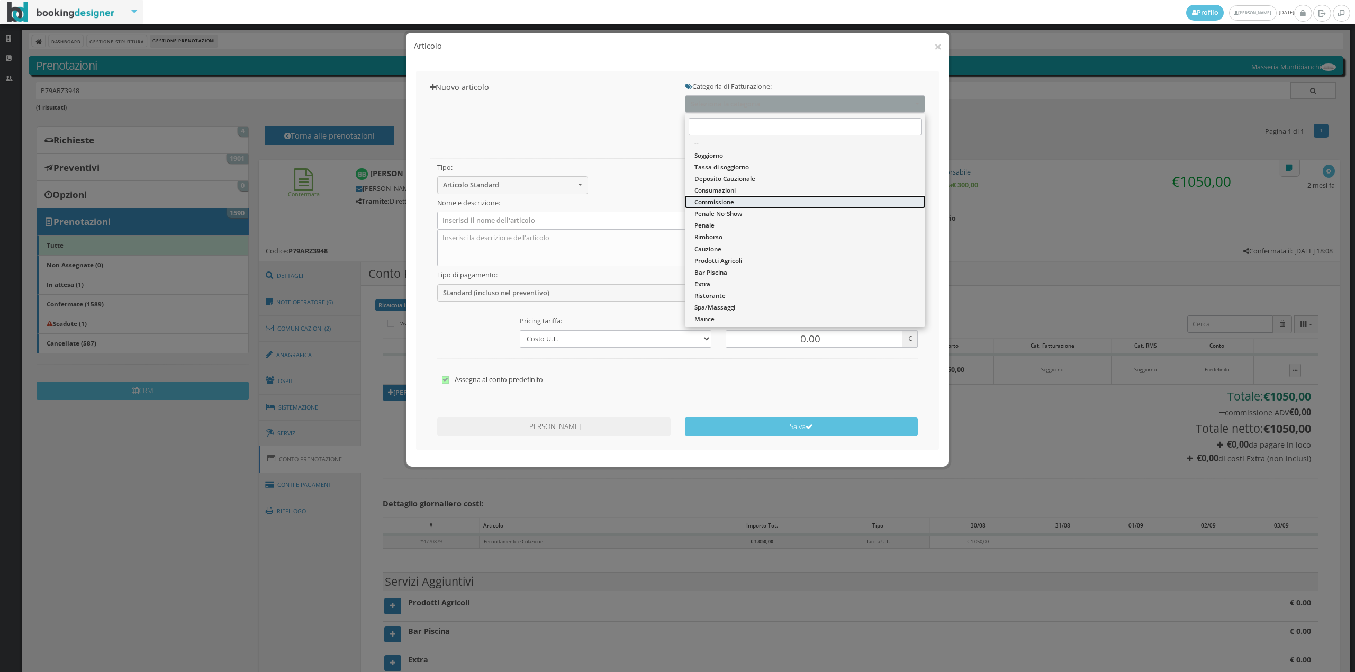
click at [732, 196] on link "Commissione" at bounding box center [805, 202] width 240 height 12
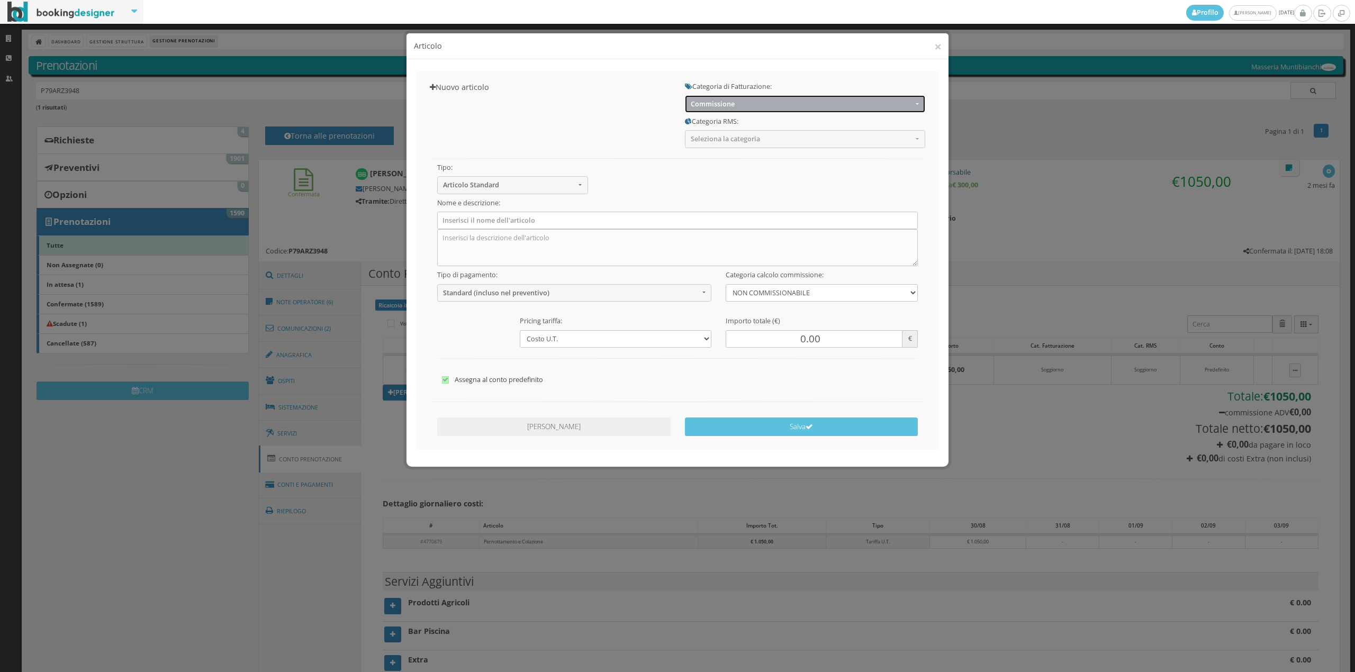
click at [733, 102] on span "Commissione" at bounding box center [802, 104] width 222 height 8
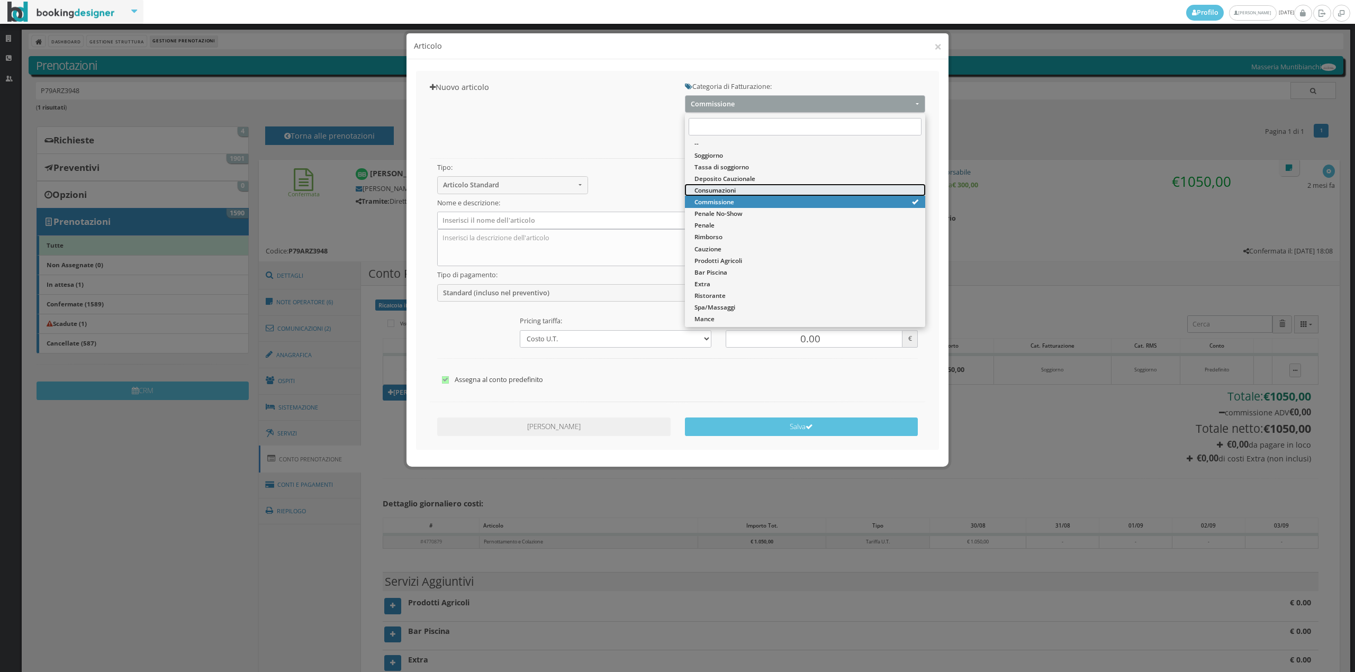
click at [726, 191] on span "Consumazioni" at bounding box center [715, 190] width 41 height 9
select select "26"
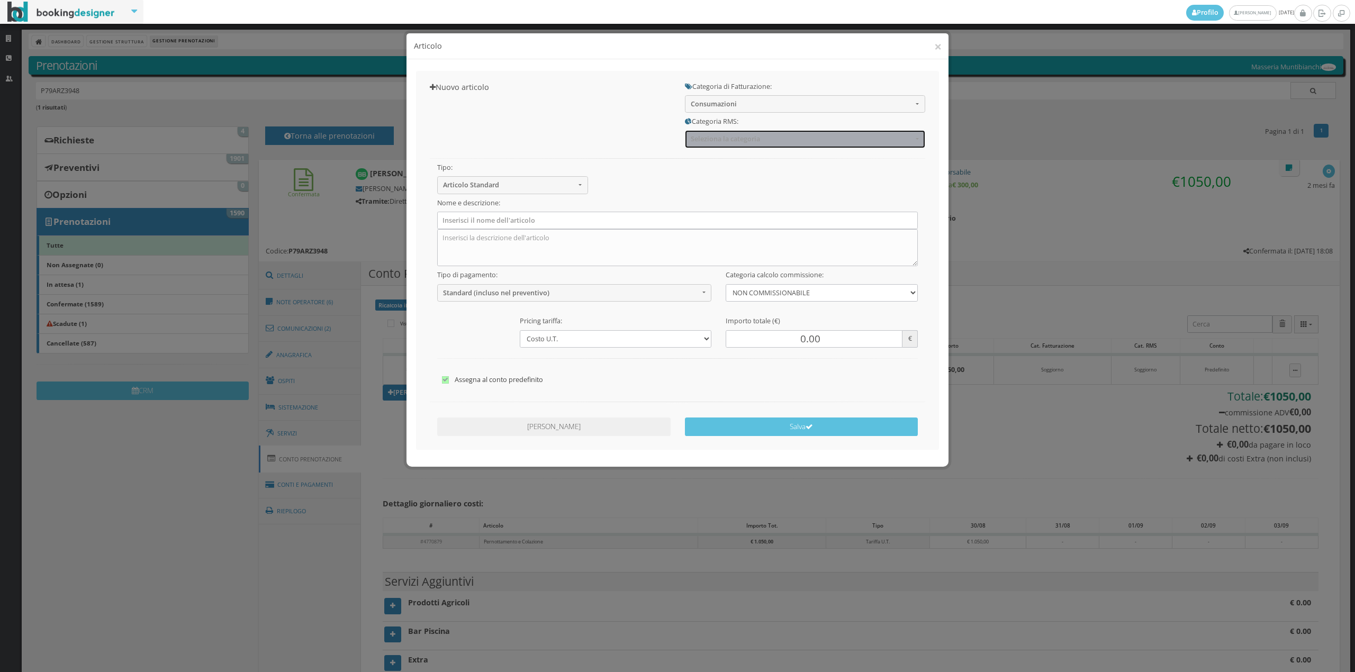
click at [720, 132] on button "Seleziona la categoria" at bounding box center [805, 138] width 240 height 17
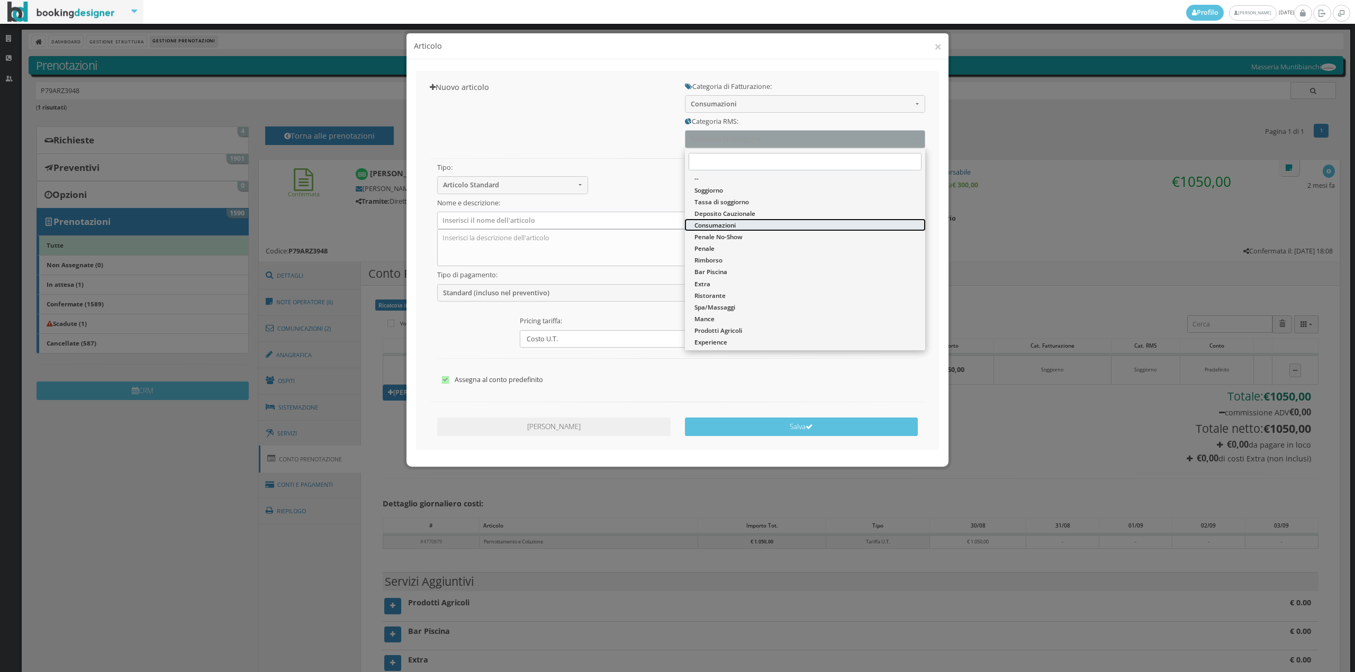
click at [714, 221] on span "Consumazioni" at bounding box center [715, 225] width 41 height 9
select select "36"
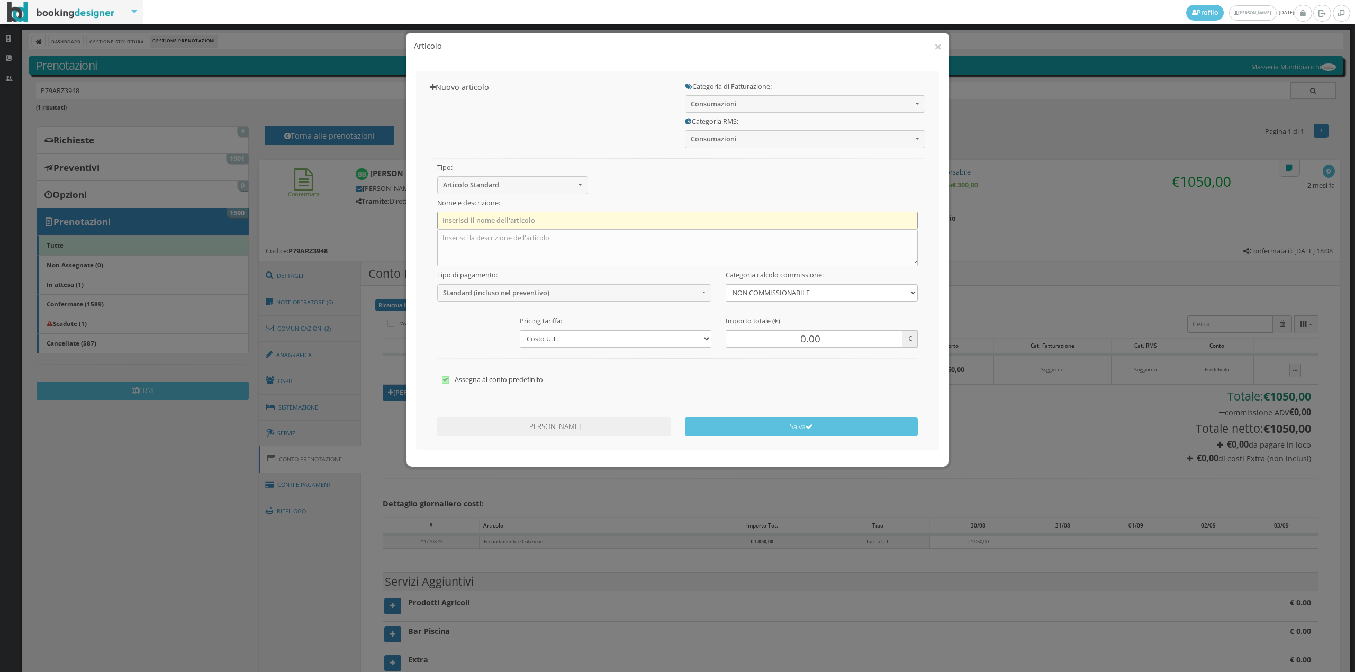
click at [468, 218] on input "text" at bounding box center [677, 220] width 481 height 17
type input "1 x Acqua Naturale"
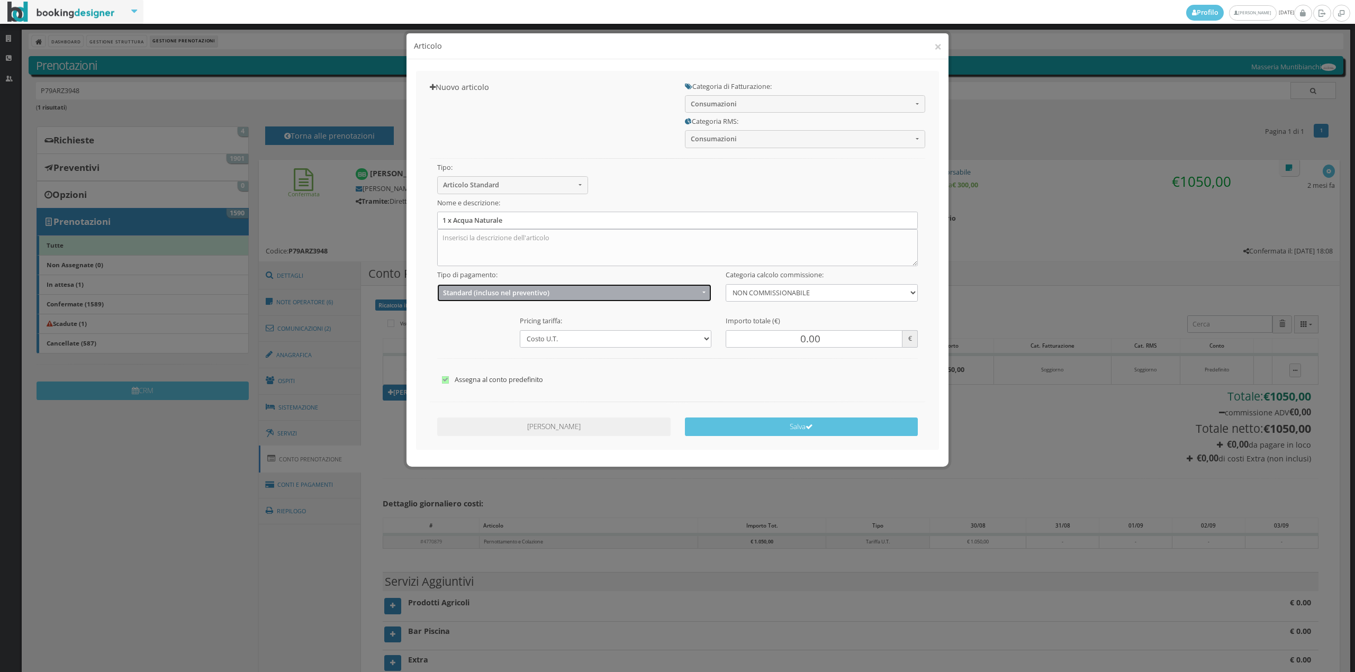
click at [488, 293] on span "Standard (incluso nel preventivo)" at bounding box center [571, 293] width 256 height 8
click at [481, 331] on span "EXTRA (non incluso nel preventivo)" at bounding box center [498, 334] width 102 height 9
select select "2"
click at [787, 344] on input "0.00" at bounding box center [814, 338] width 176 height 17
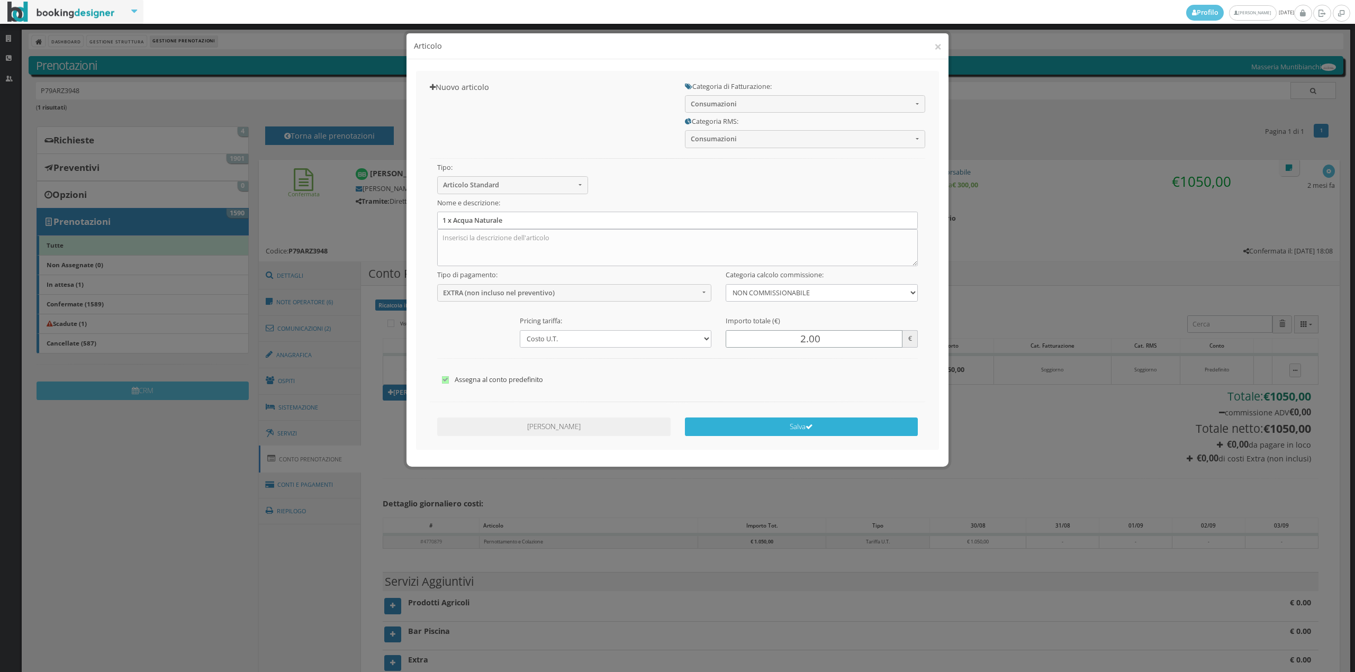
type input "2.00"
click at [839, 424] on button "Salva" at bounding box center [801, 427] width 233 height 19
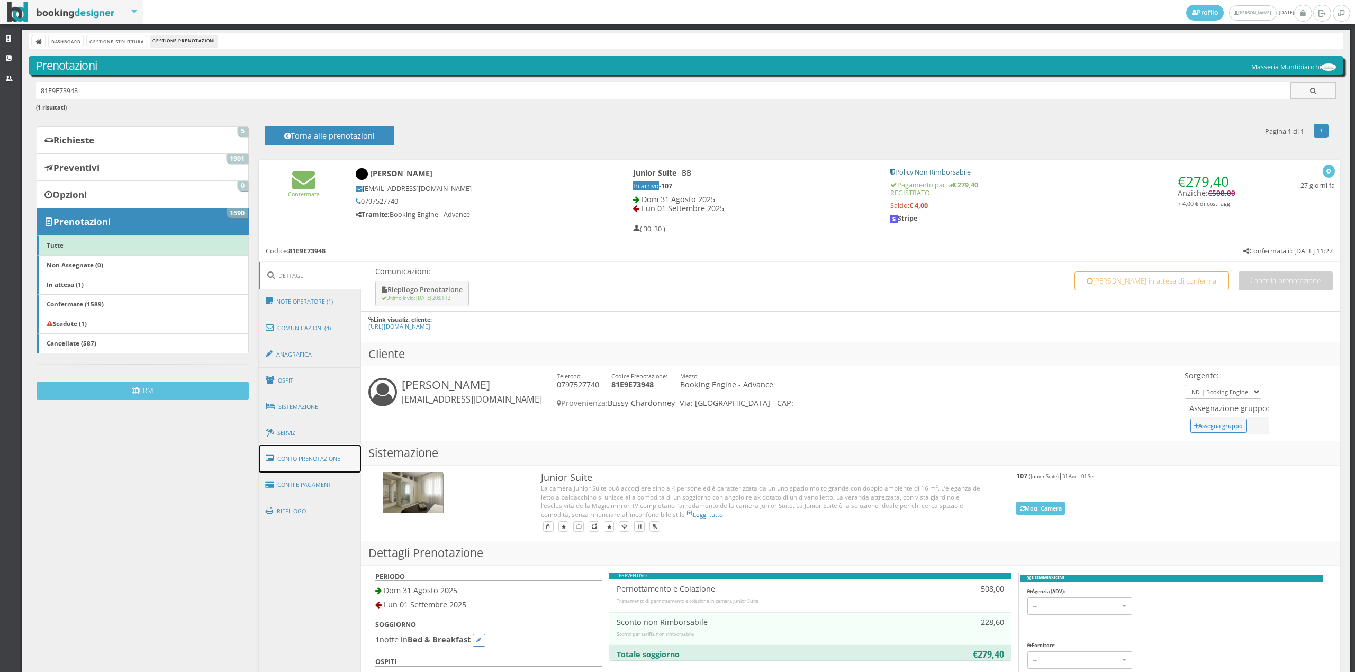
click at [320, 464] on link "Conto Prenotazione" at bounding box center [310, 459] width 103 height 28
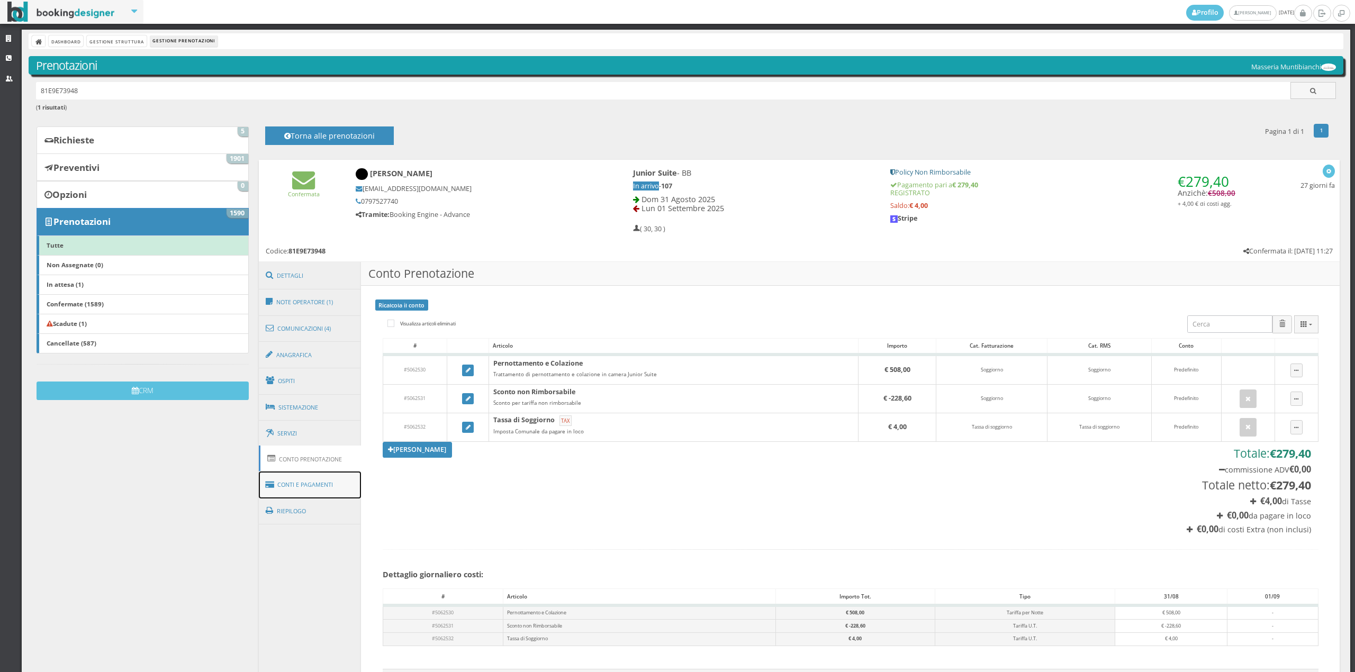
click at [324, 482] on link "Conti e Pagamenti" at bounding box center [310, 485] width 103 height 27
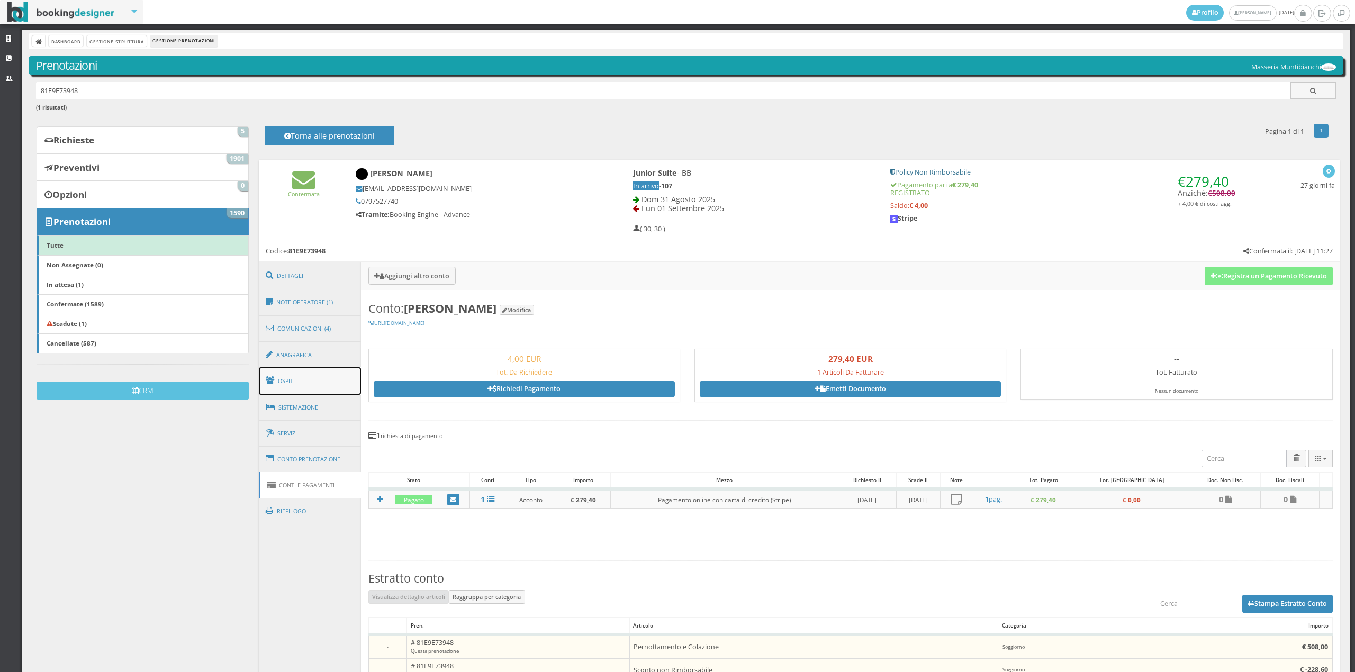
click at [293, 373] on link "Ospiti" at bounding box center [310, 381] width 103 height 28
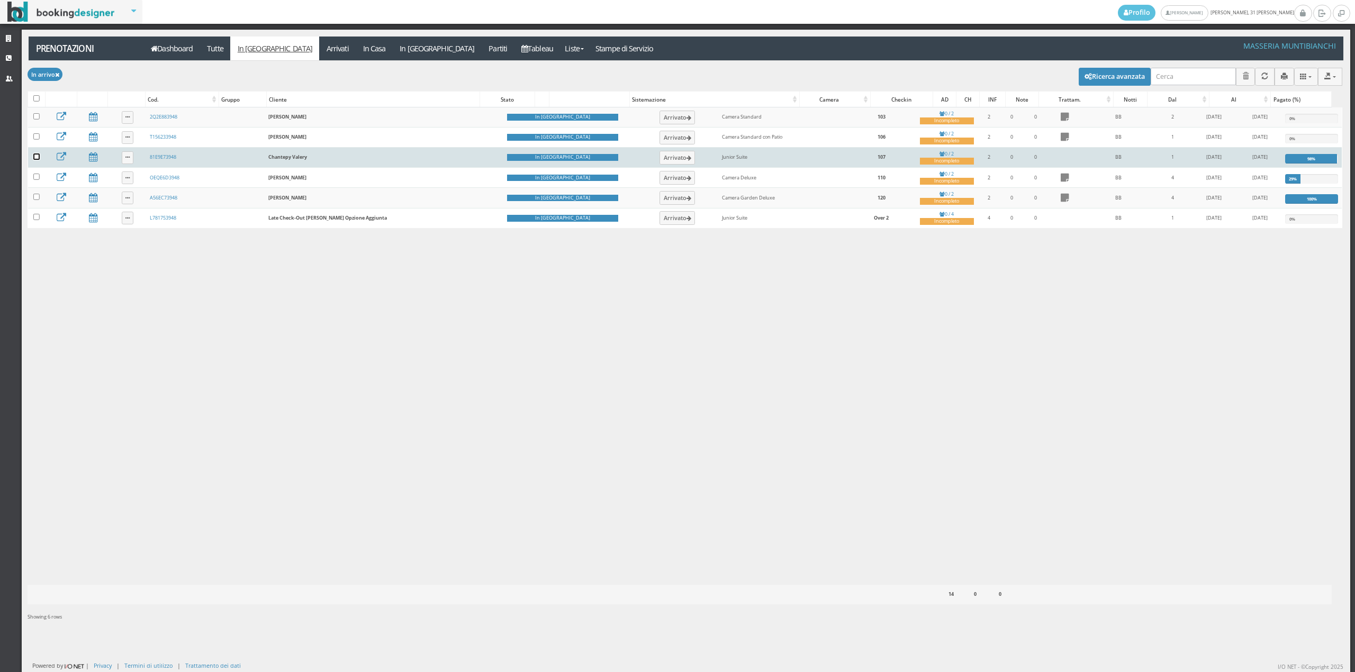
click at [37, 156] on input "checkbox" at bounding box center [36, 157] width 6 height 6
checkbox input "true"
click at [40, 81] on button "button" at bounding box center [37, 76] width 18 height 17
click at [60, 118] on link "Segna come "Arrivato"" at bounding box center [73, 113] width 91 height 12
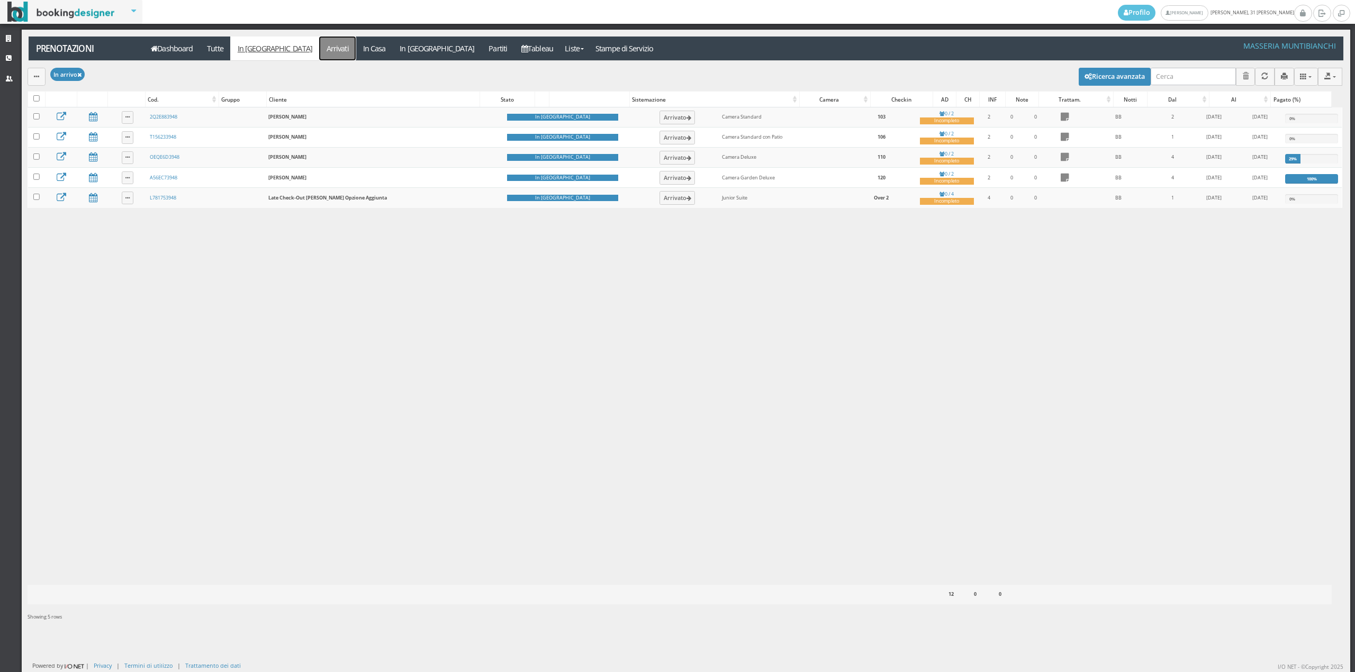
click at [319, 49] on link "Arrivati" at bounding box center [337, 49] width 37 height 24
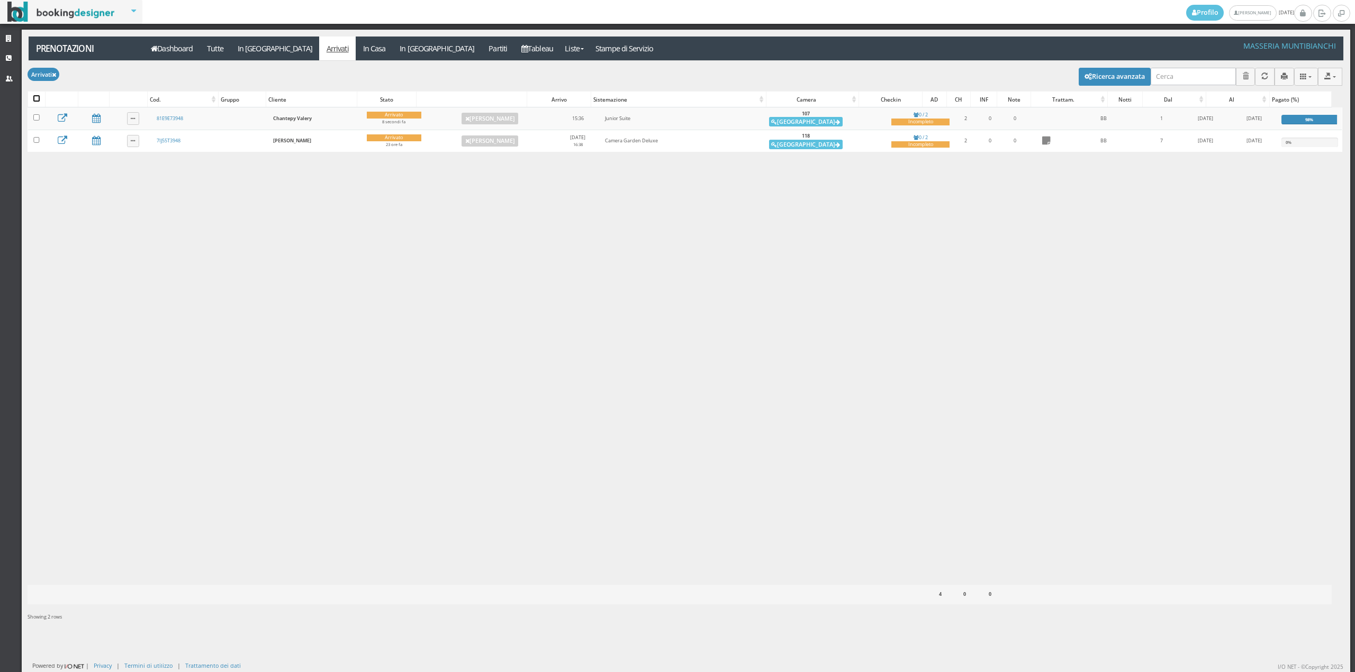
click at [37, 101] on input "checkbox" at bounding box center [36, 98] width 6 height 6
checkbox input "true"
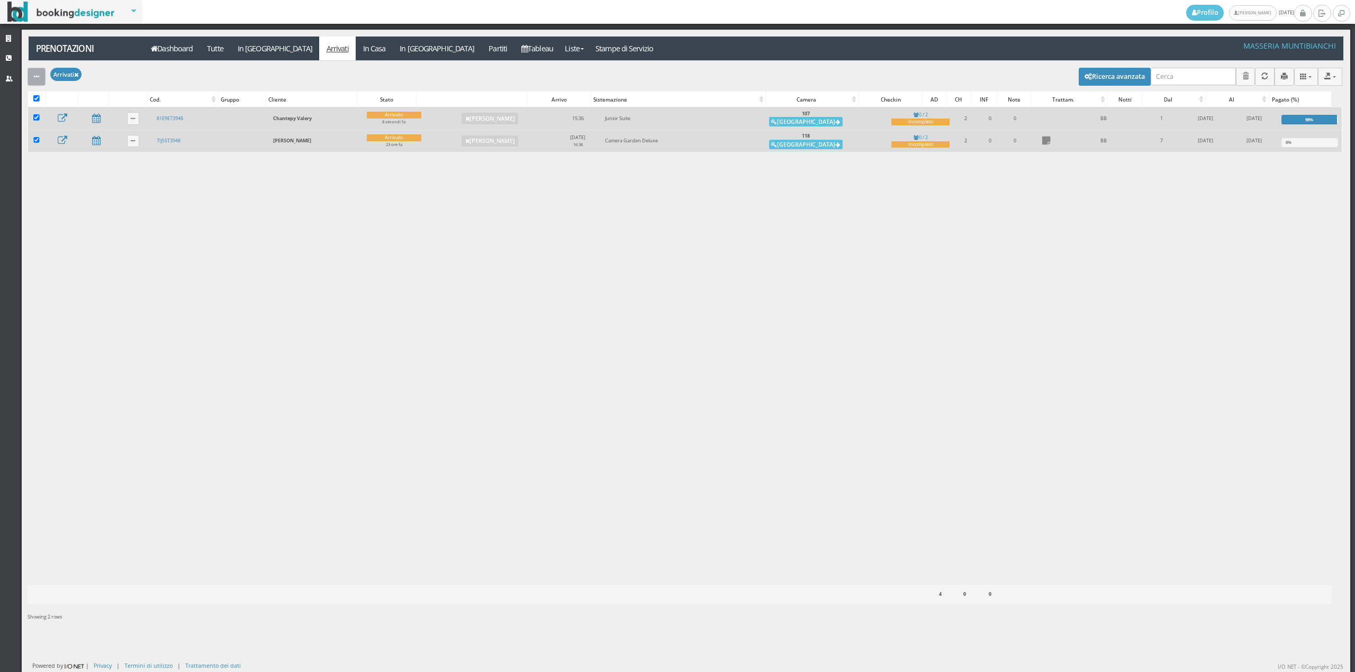
click at [37, 77] on icon "button" at bounding box center [36, 77] width 5 height 7
click at [48, 132] on link "Segna come "Alloggiato"" at bounding box center [73, 134] width 91 height 12
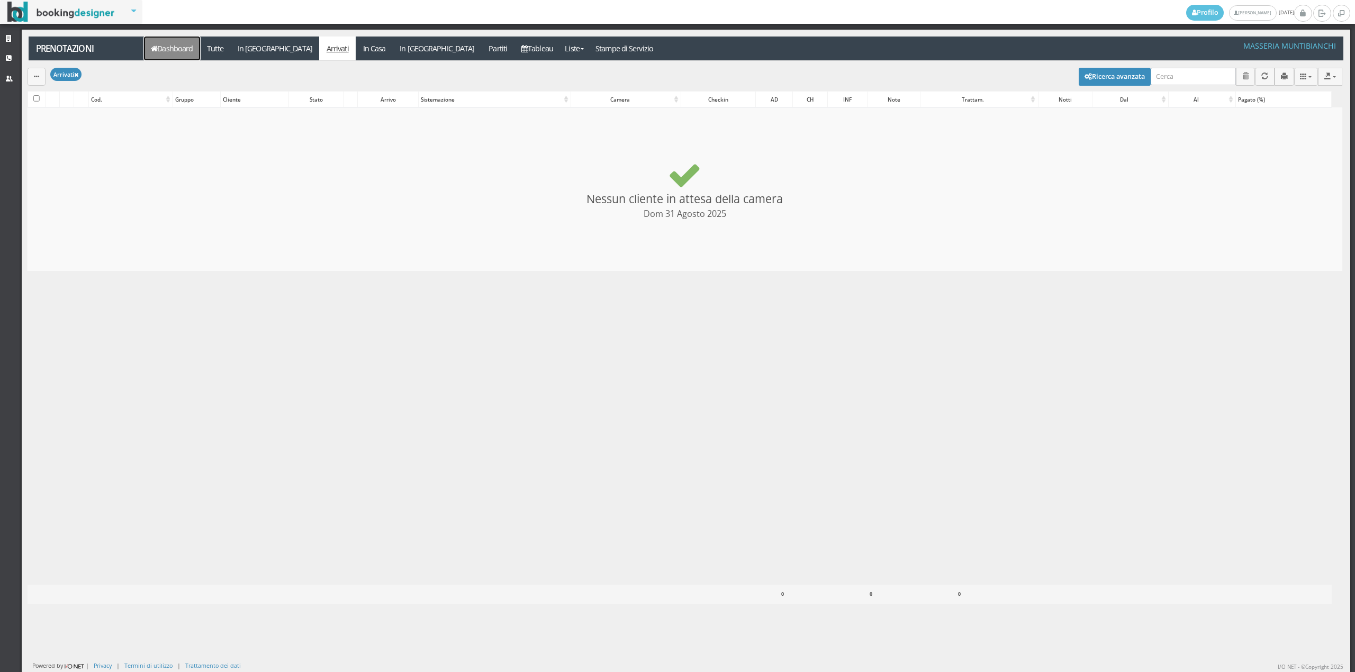
click at [160, 51] on link "Dashboard" at bounding box center [172, 49] width 56 height 24
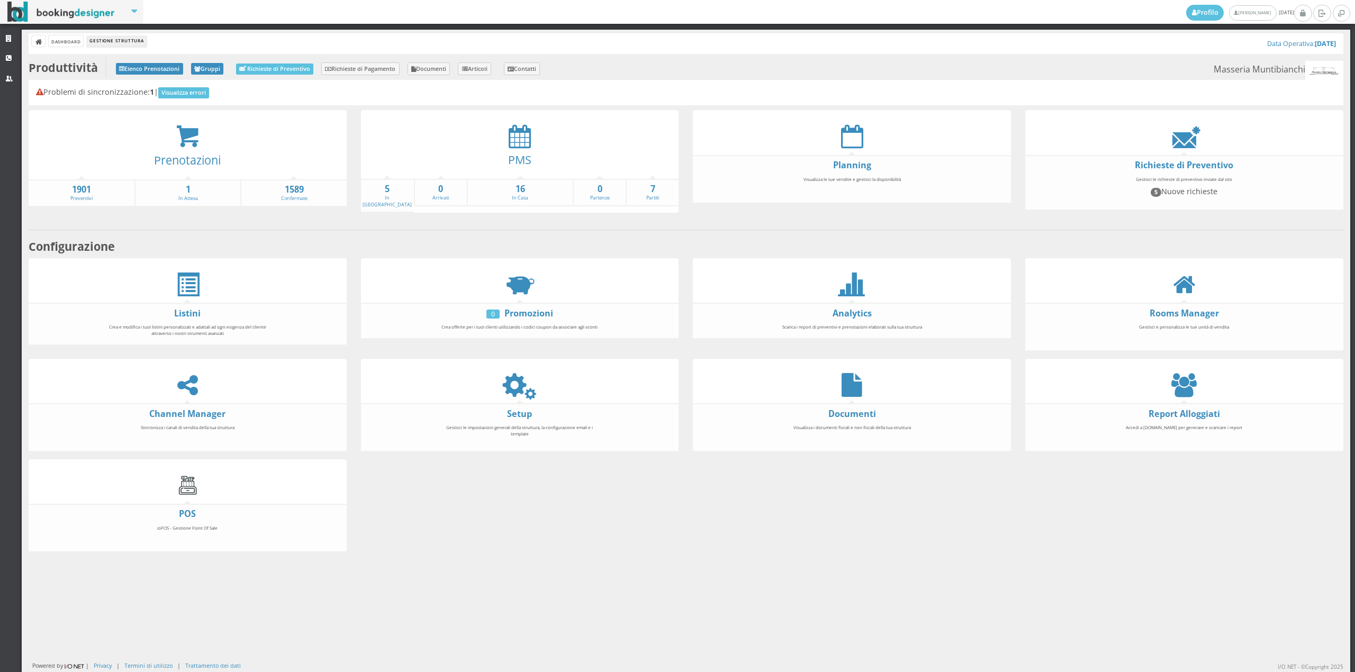
click at [527, 149] on div "PMS" at bounding box center [520, 163] width 318 height 30
drag, startPoint x: 515, startPoint y: 152, endPoint x: 560, endPoint y: 153, distance: 45.5
click at [515, 152] on link "PMS" at bounding box center [519, 159] width 23 height 15
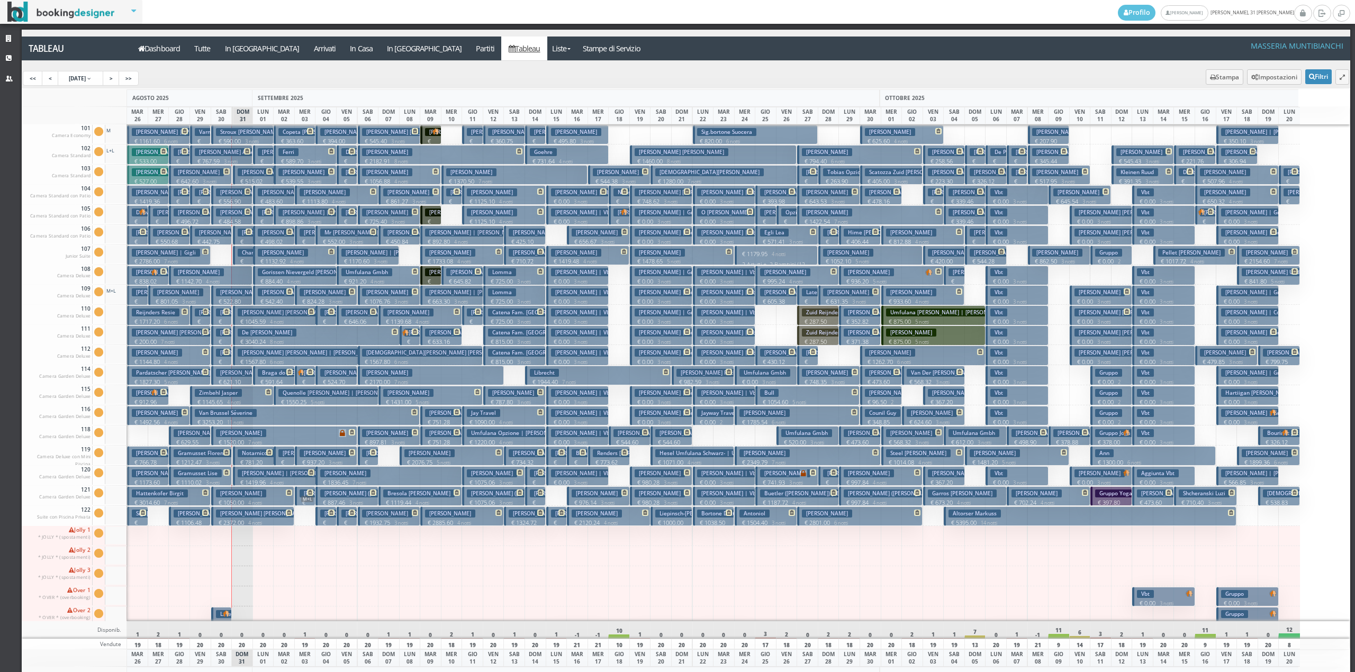
click at [248, 256] on h3 "Chantepy Valery" at bounding box center [263, 253] width 50 height 8
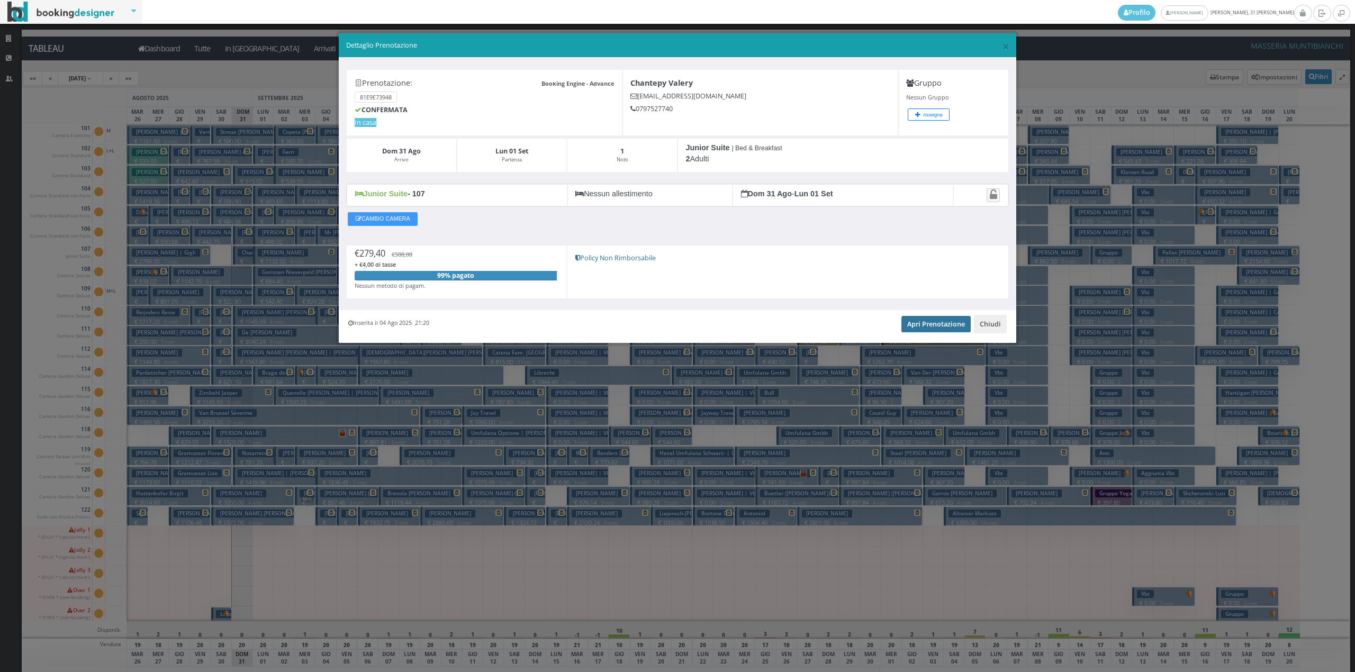
click at [913, 327] on link "Apri Prenotazione" at bounding box center [936, 324] width 69 height 16
click at [993, 317] on div "Inserita il 04 Ago 2025 21:20 Apri Prenotazione Chiudi" at bounding box center [678, 326] width 678 height 32
click at [988, 327] on button "Chiudi" at bounding box center [990, 324] width 33 height 18
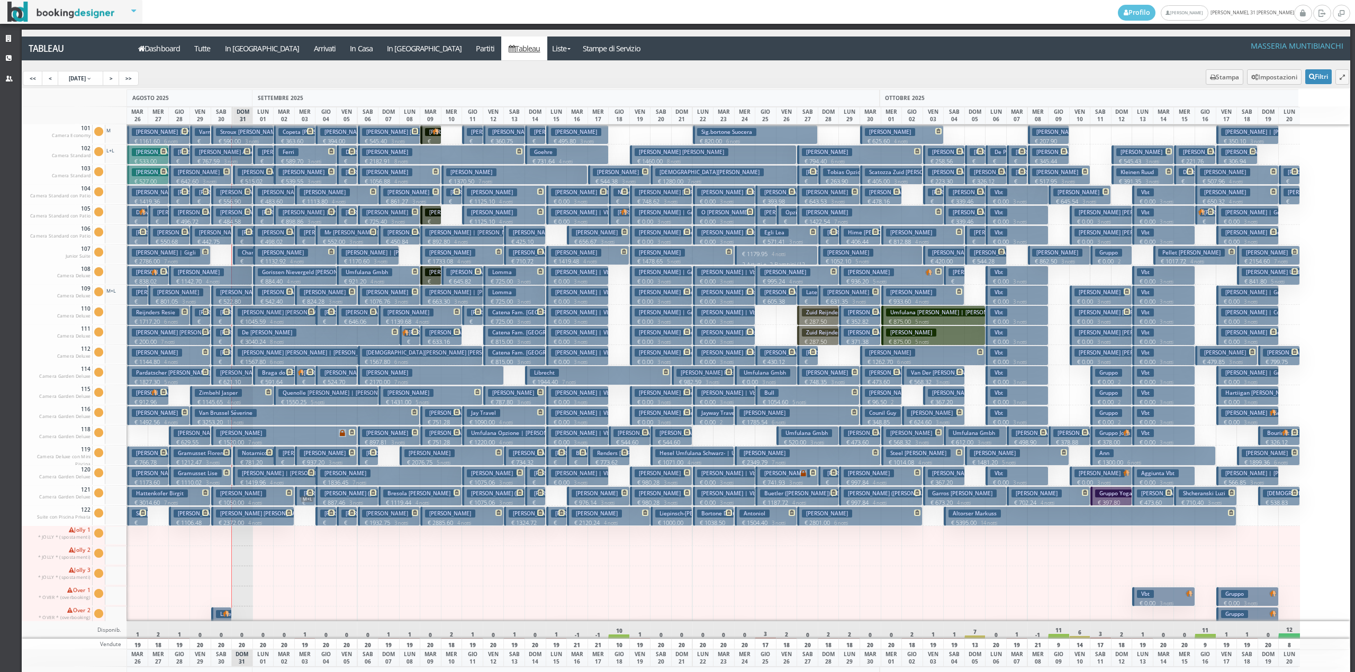
click at [390, 446] on p "€ 897.81 3 notti" at bounding box center [389, 442] width 55 height 8
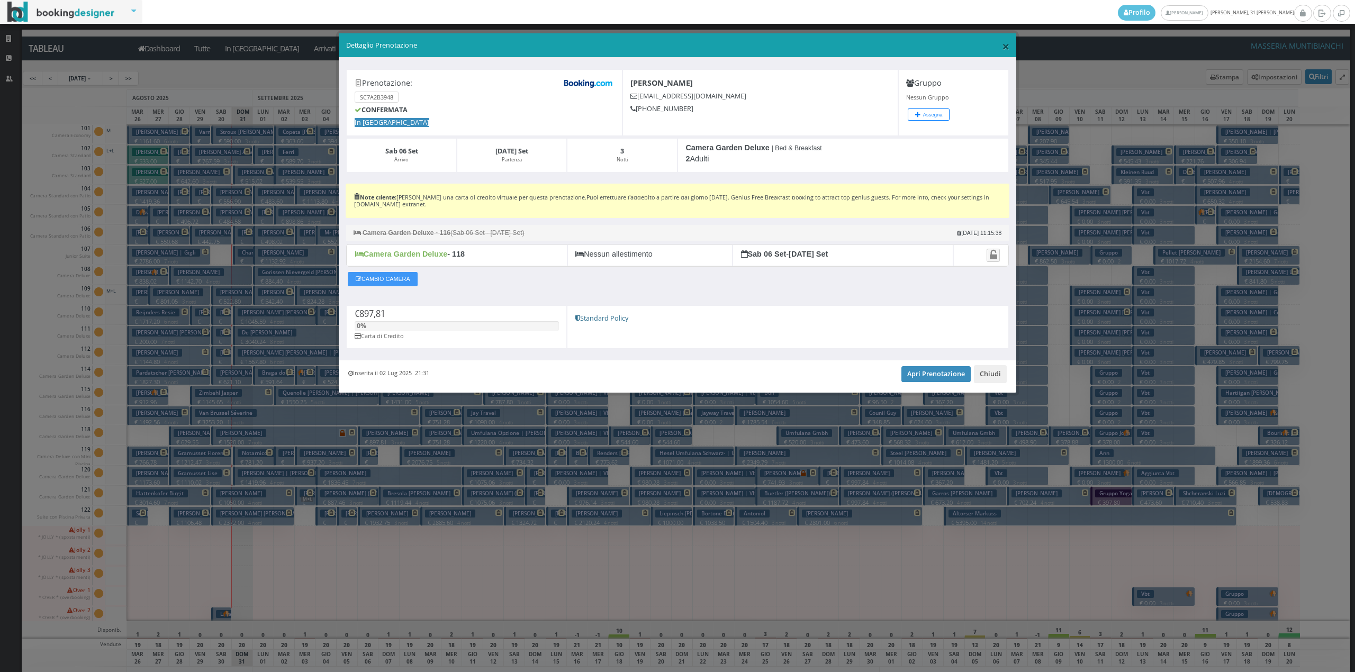
click at [1002, 46] on span "×" at bounding box center [1005, 46] width 7 height 18
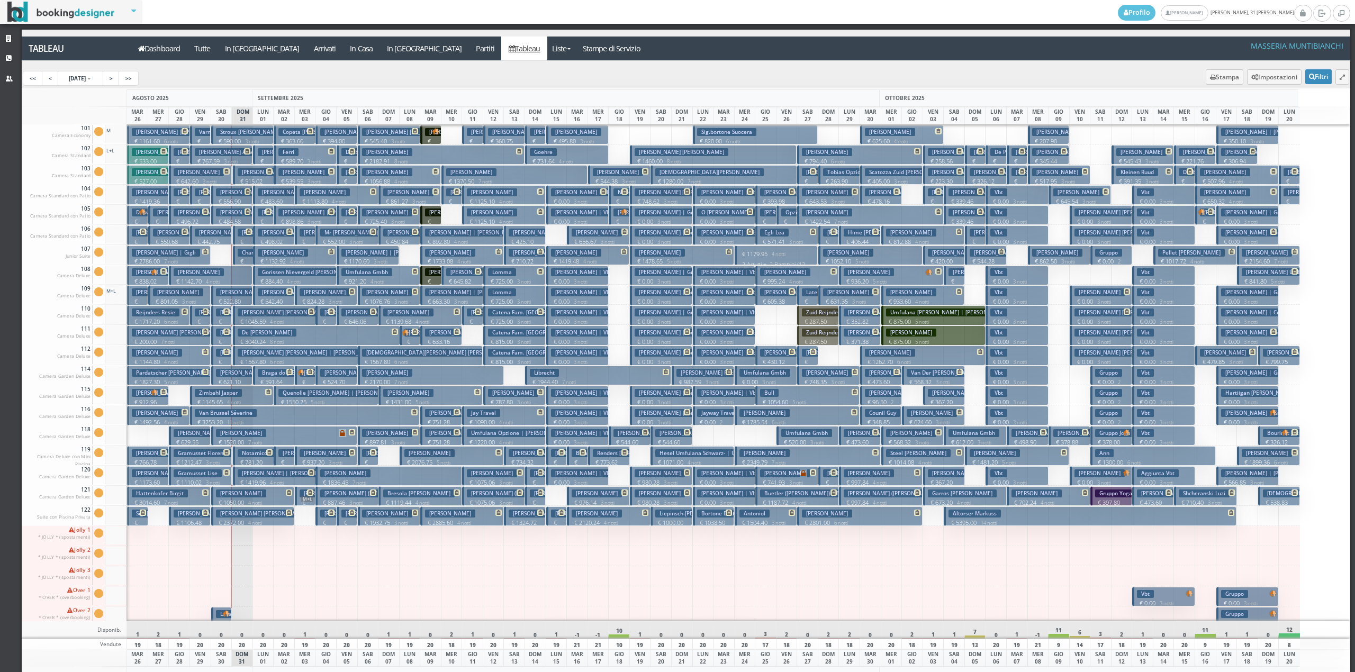
click at [382, 462] on div at bounding box center [389, 456] width 22 height 20
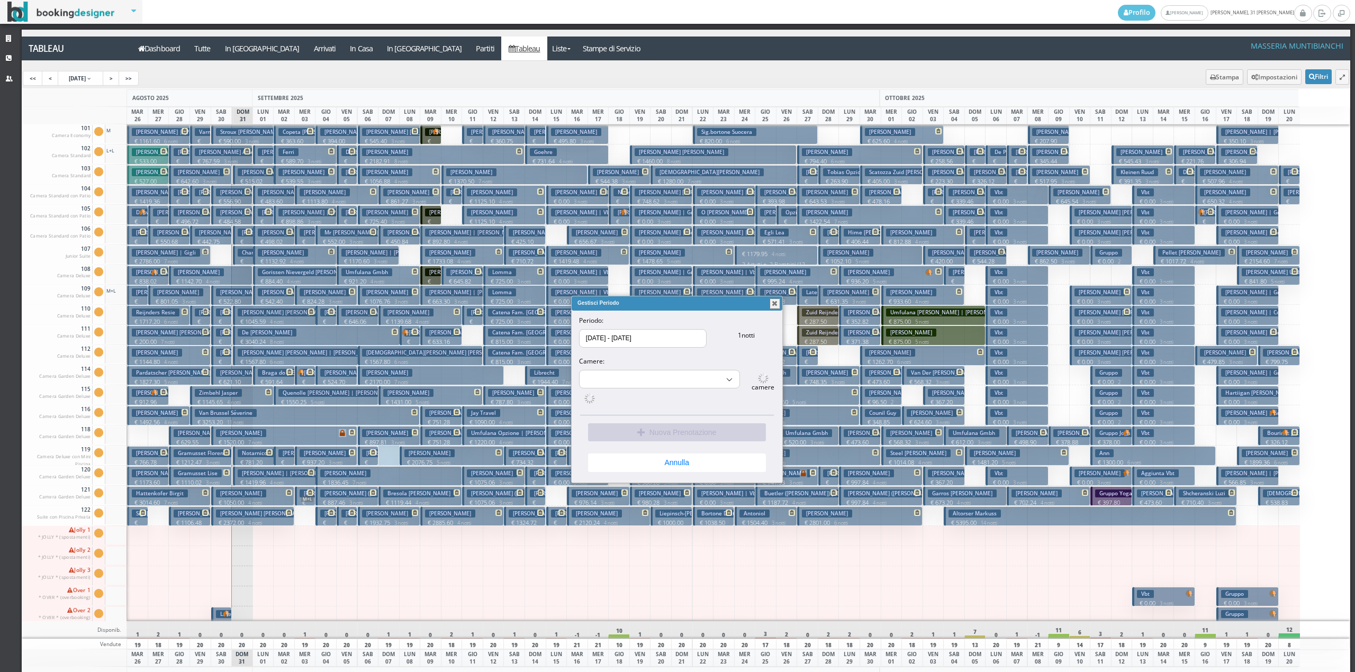
select select "15489"
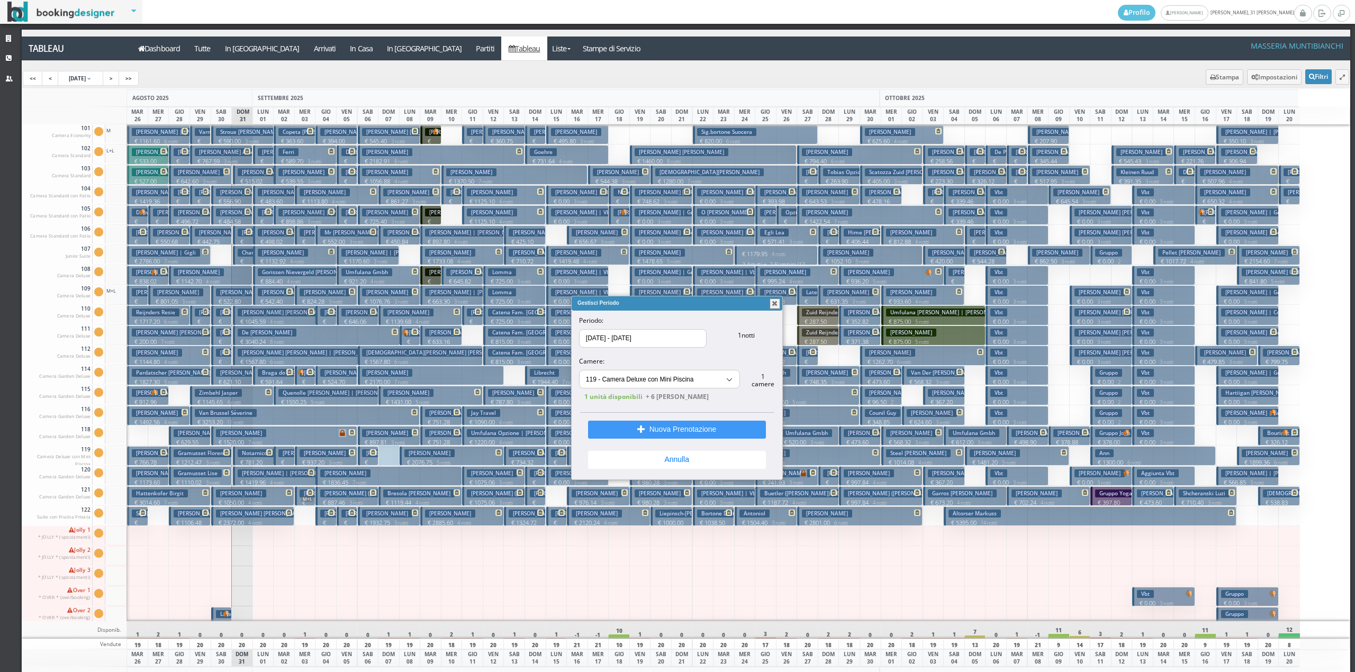
click at [783, 305] on p "€ 605.38 2 notti" at bounding box center [777, 306] width 34 height 16
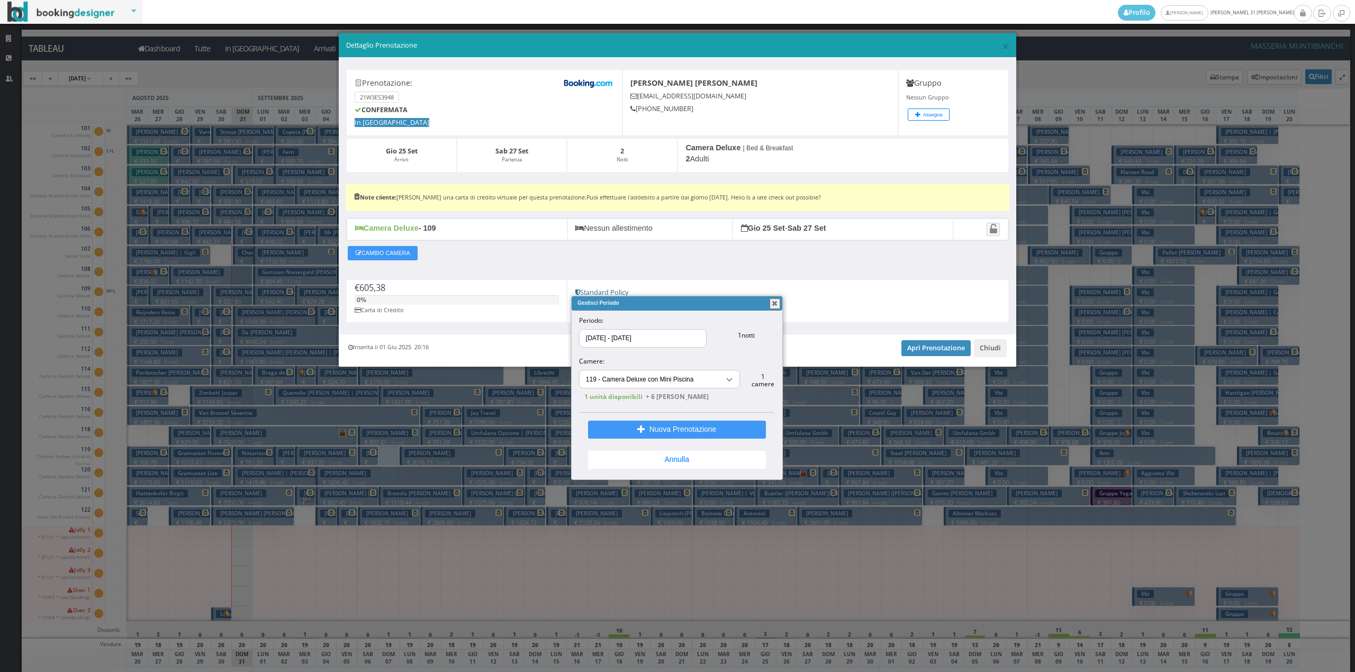
click at [778, 305] on button "button" at bounding box center [775, 304] width 11 height 11
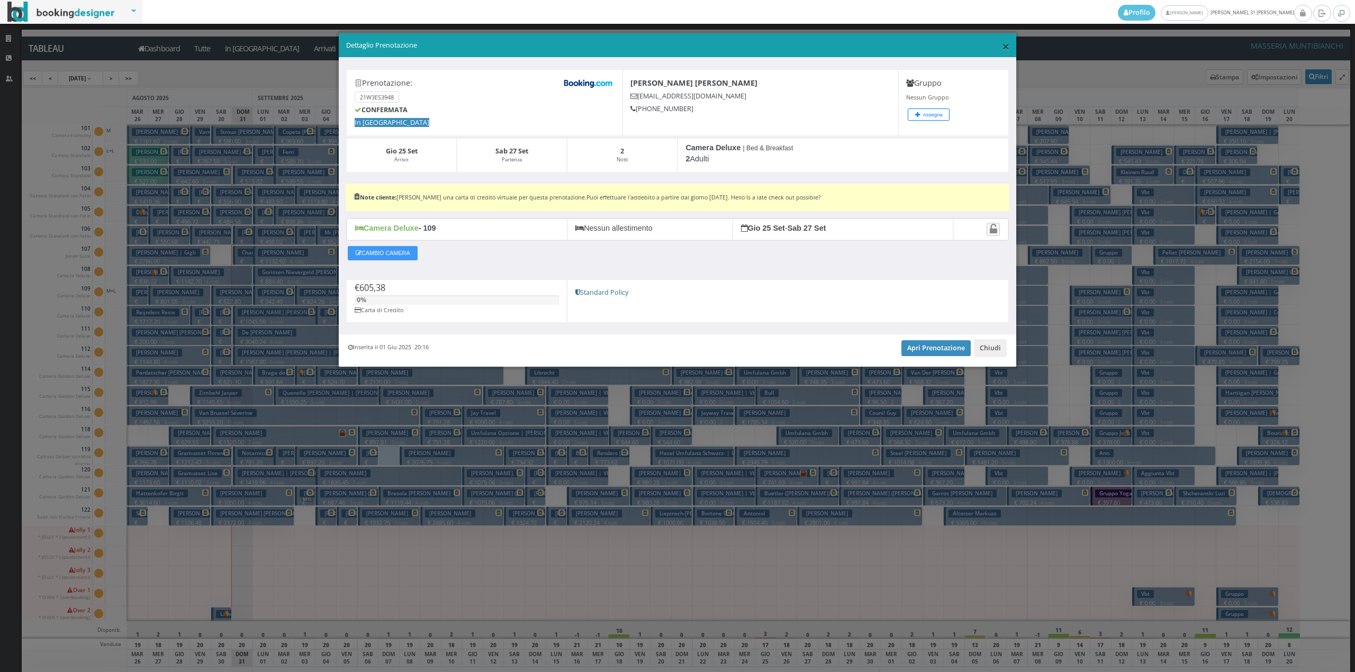
click at [1002, 47] on span "×" at bounding box center [1005, 46] width 7 height 18
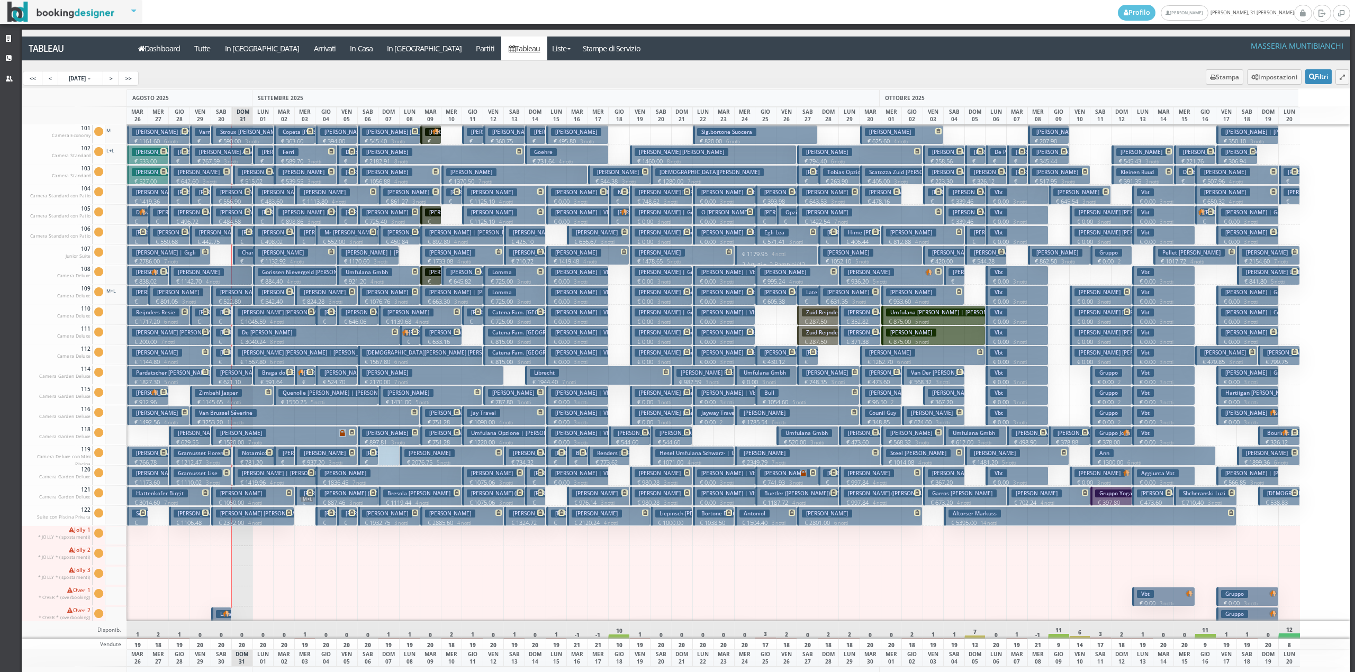
click at [511, 553] on div at bounding box center [514, 556] width 22 height 20
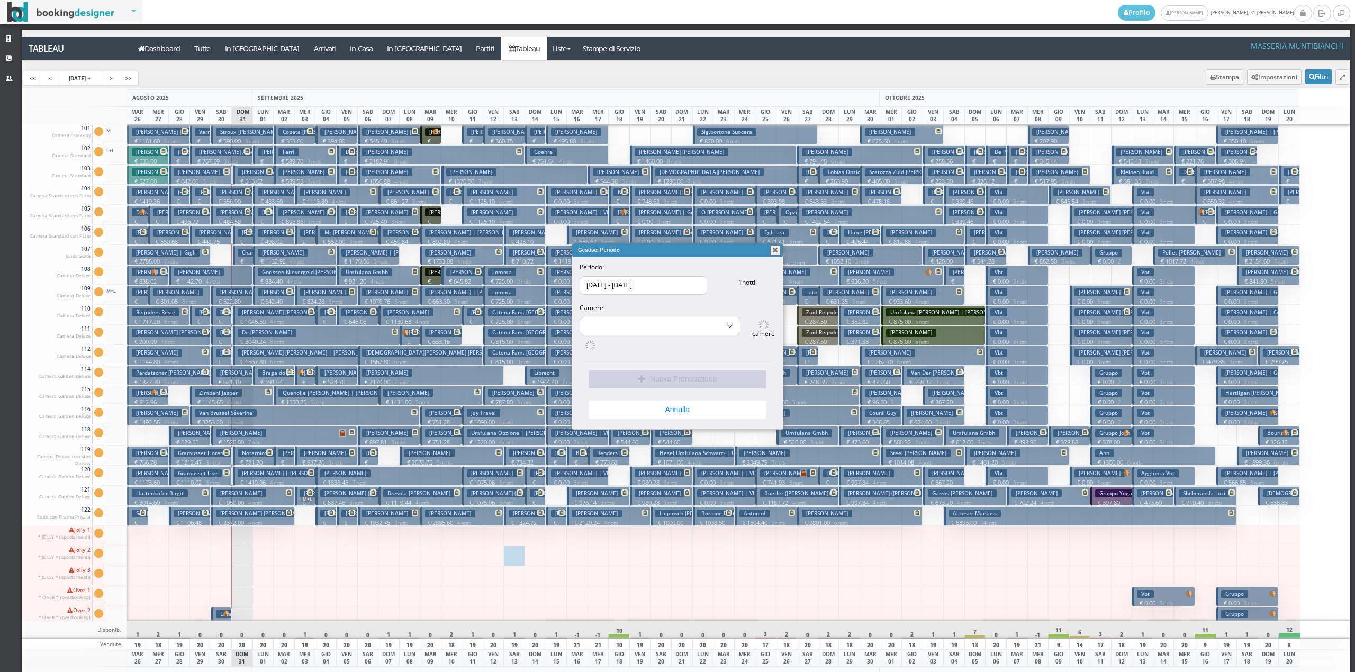
select select "16115"
click at [771, 250] on button "button" at bounding box center [775, 250] width 11 height 11
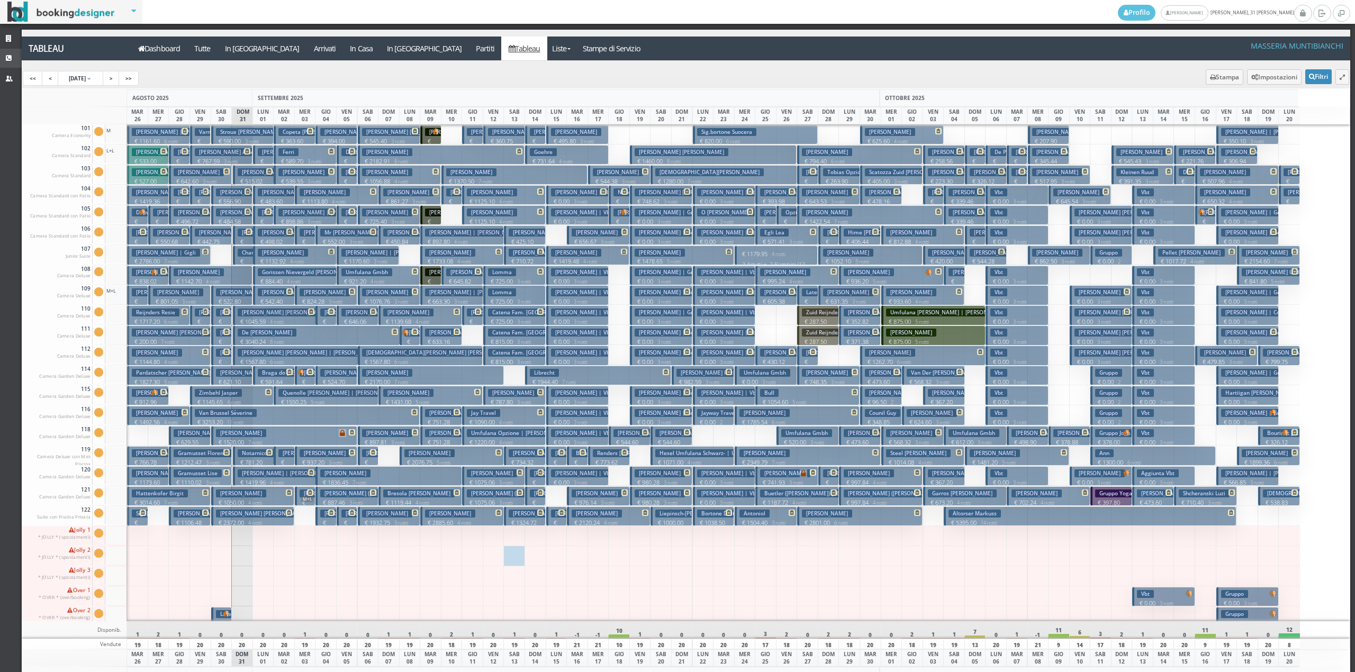
click at [11, 60] on icon at bounding box center [10, 58] width 8 height 7
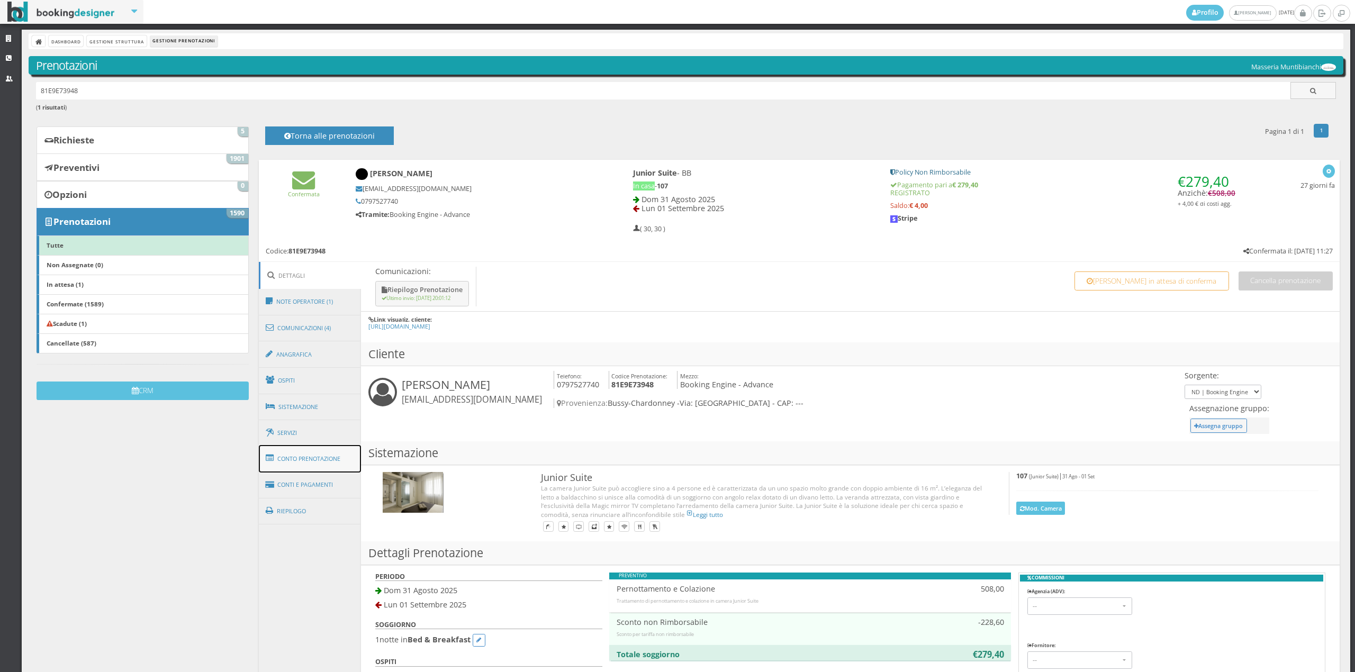
click at [294, 458] on link "Conto Prenotazione" at bounding box center [310, 459] width 103 height 28
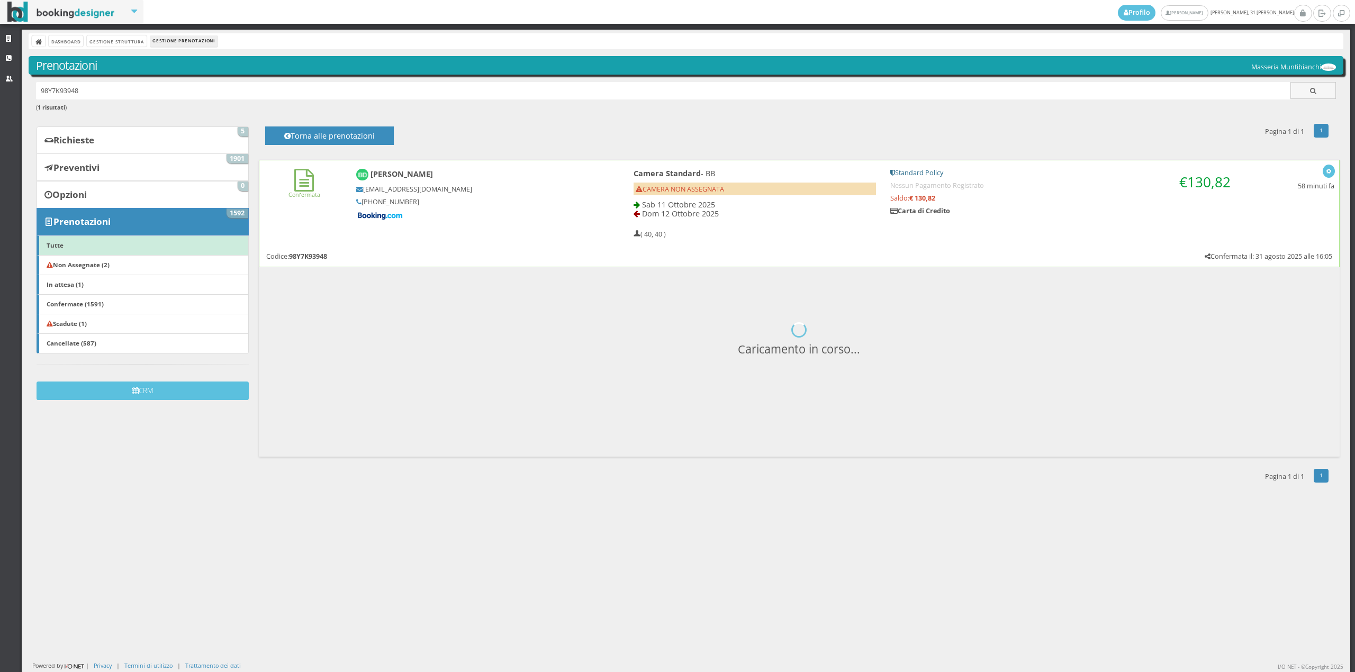
click at [759, 191] on h5 "CAMERA NON ASSEGNATA" at bounding box center [755, 189] width 242 height 13
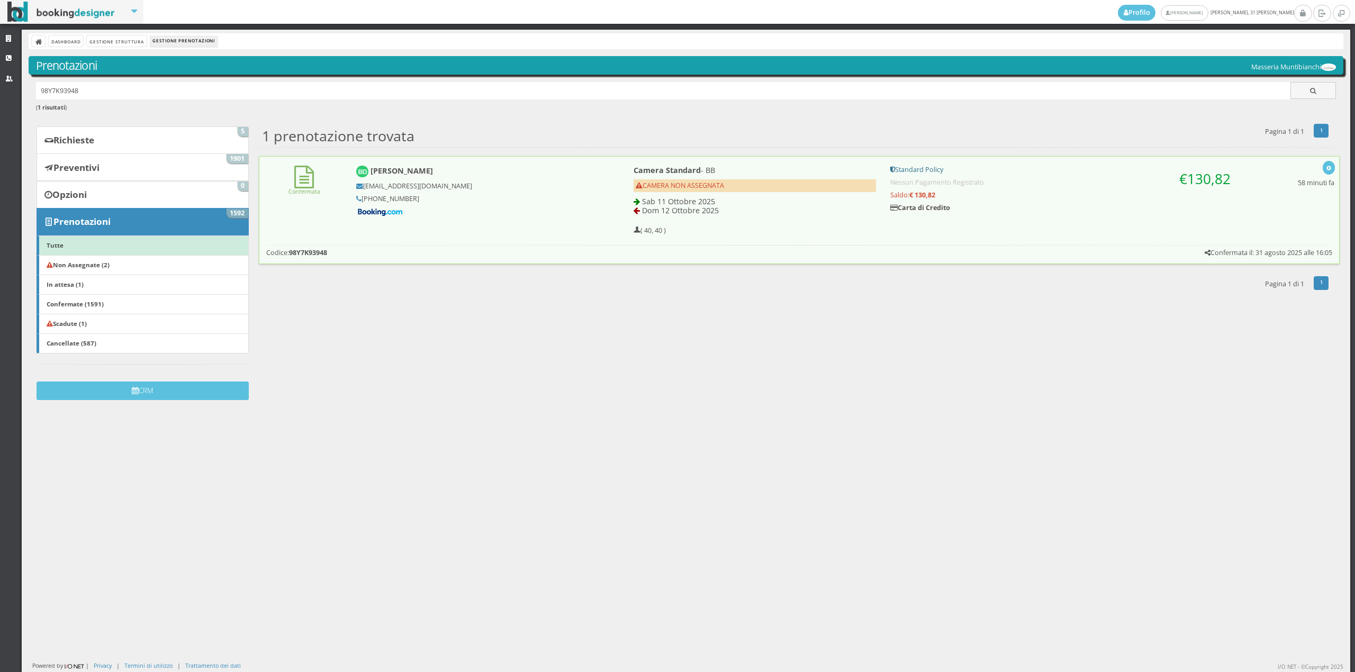
click at [759, 191] on h5 "CAMERA NON ASSEGNATA" at bounding box center [755, 185] width 242 height 13
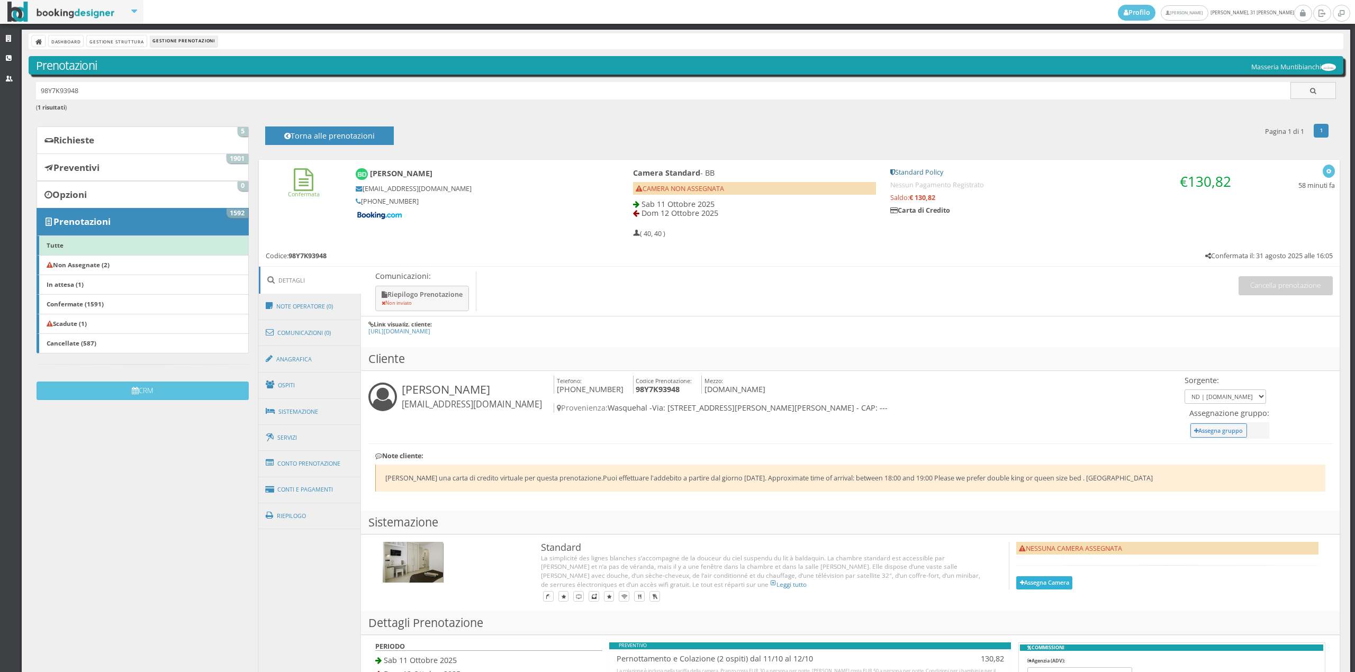
click at [1040, 587] on button "Assegna Camera" at bounding box center [1044, 582] width 56 height 13
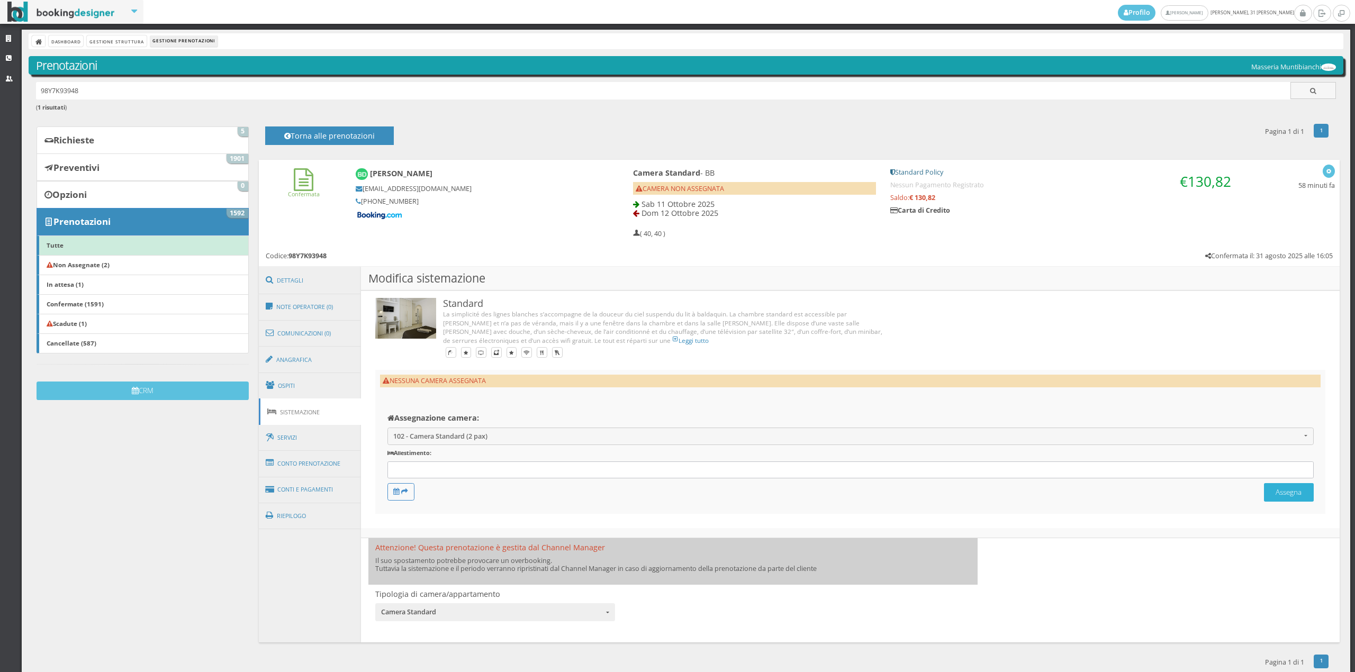
click at [1273, 492] on button "Assegna" at bounding box center [1289, 492] width 50 height 19
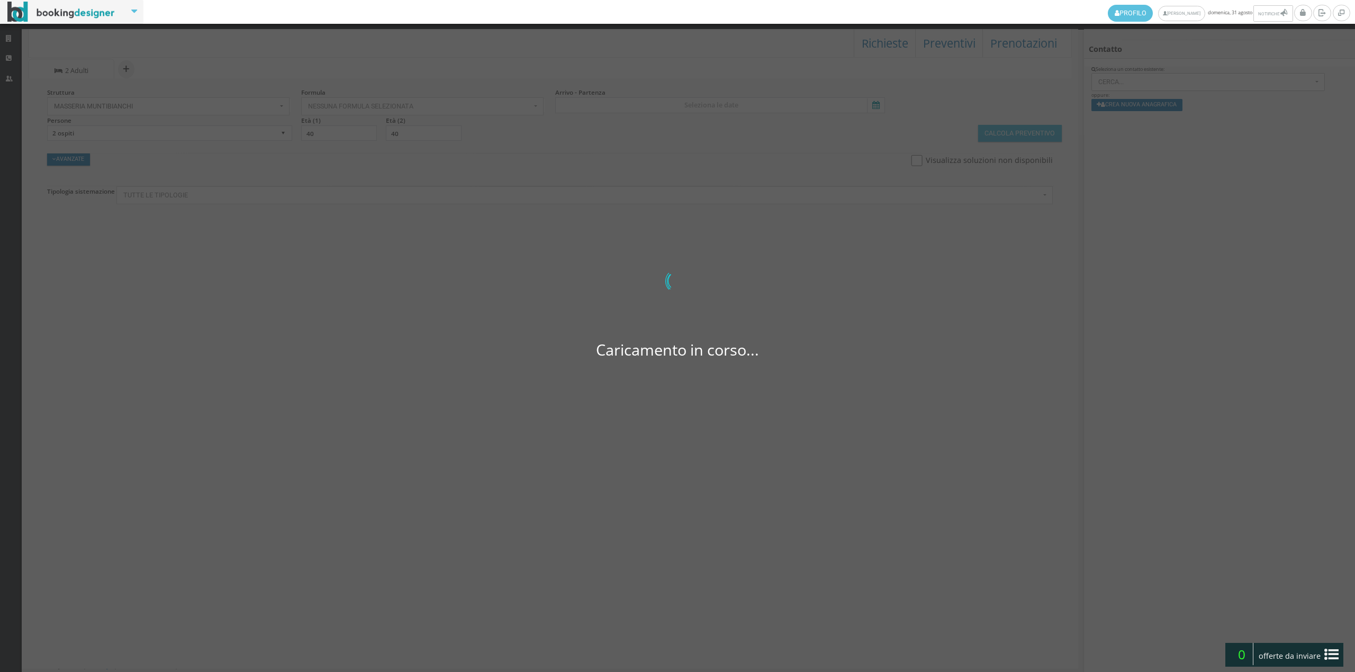
click at [10, 34] on div "Caricamento in corso... 0 di 0" at bounding box center [677, 336] width 1355 height 672
select select
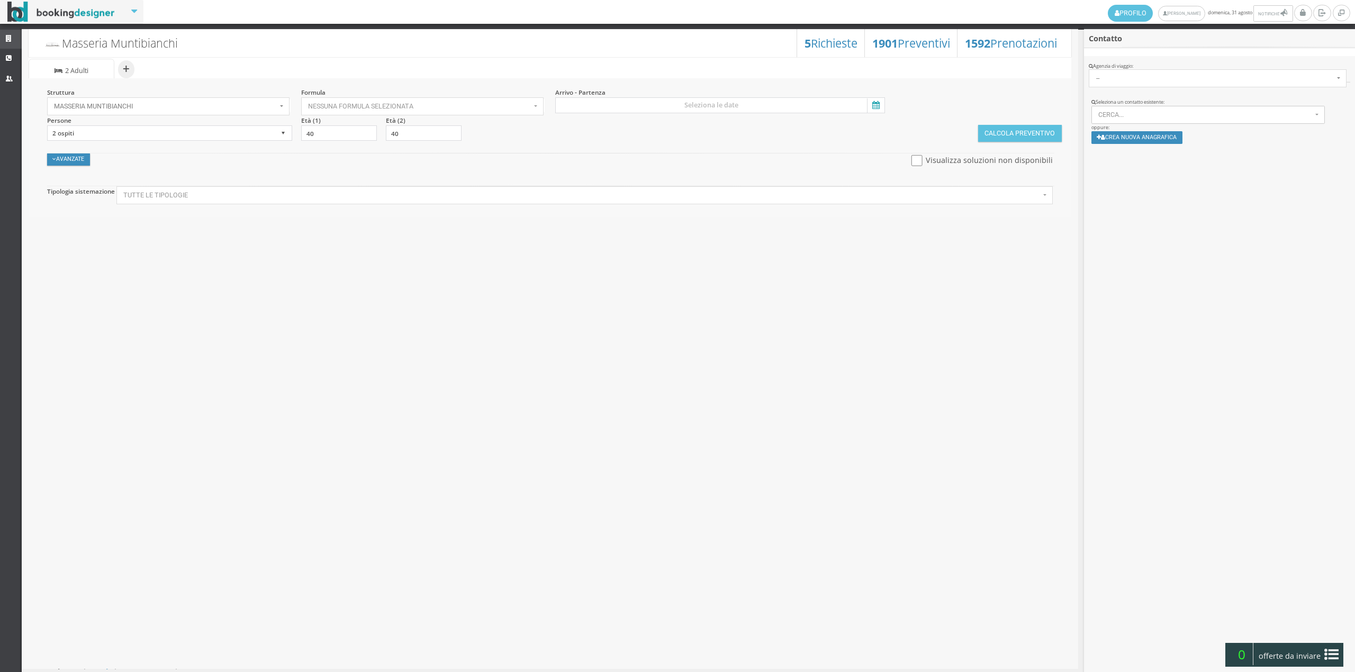
drag, startPoint x: 0, startPoint y: 0, endPoint x: 10, endPoint y: 34, distance: 35.7
click at [10, 34] on link "Strutture" at bounding box center [11, 39] width 22 height 19
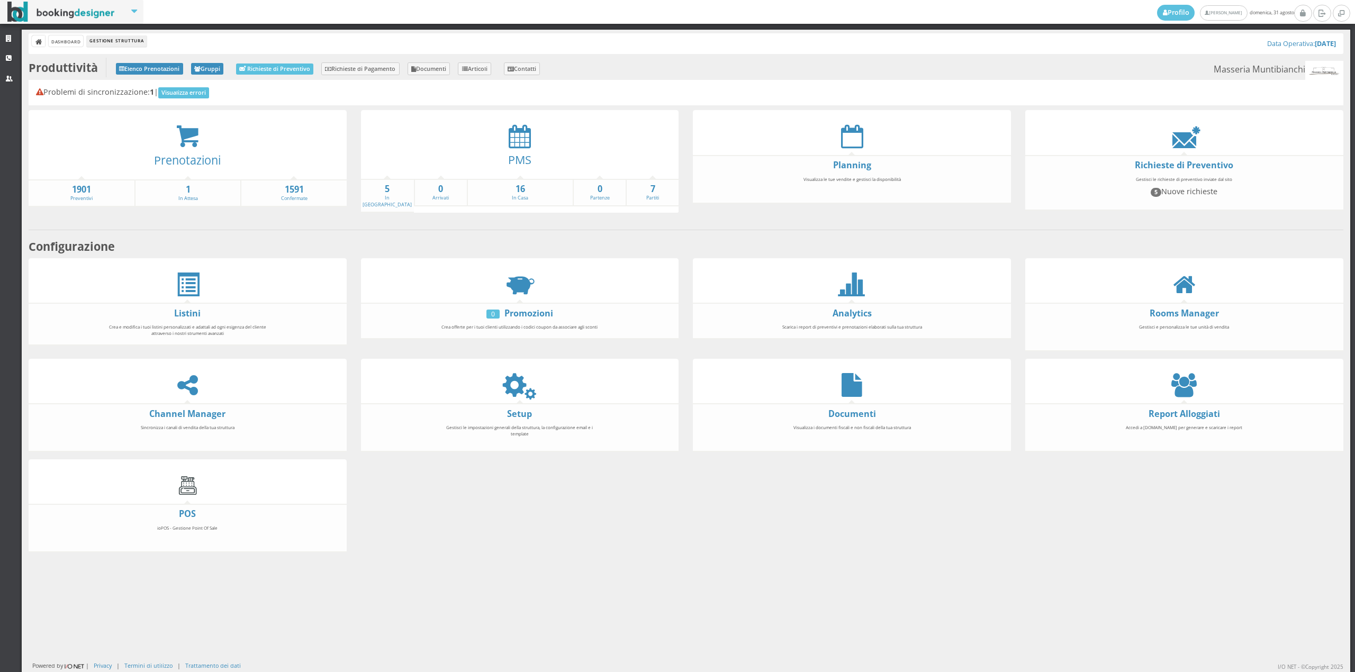
click at [6, 39] on icon at bounding box center [10, 38] width 8 height 7
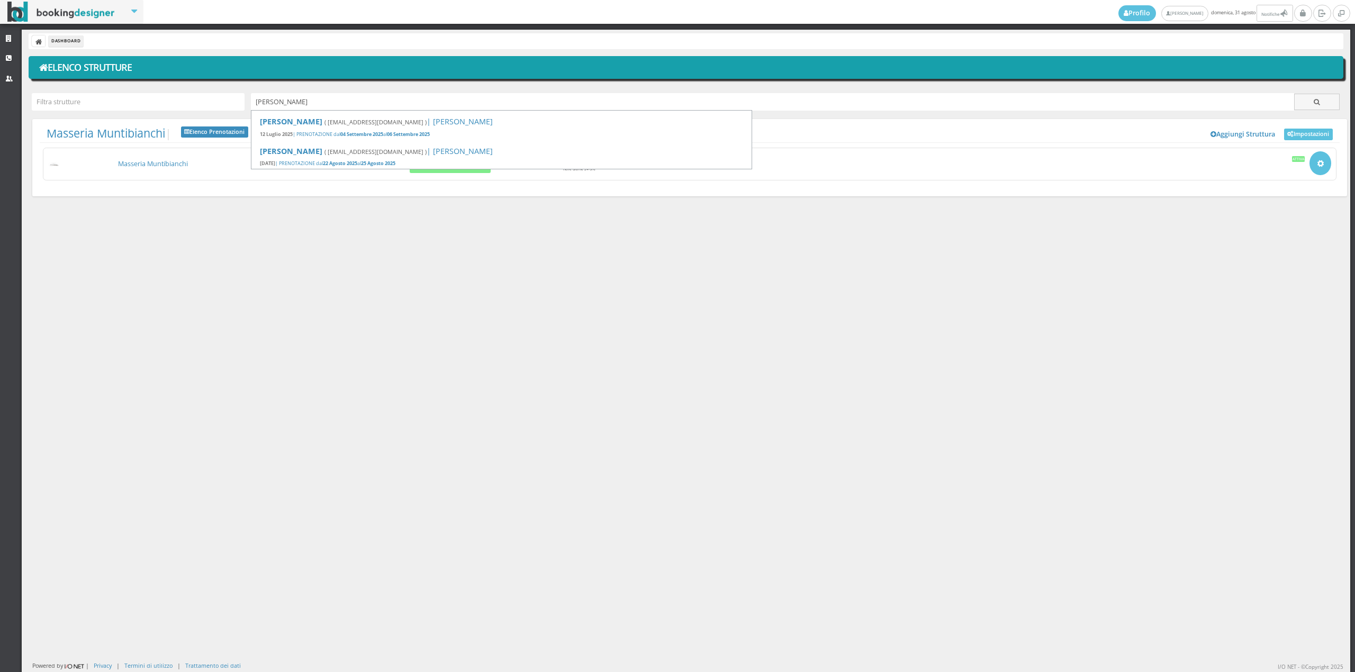
type input "[PERSON_NAME]"
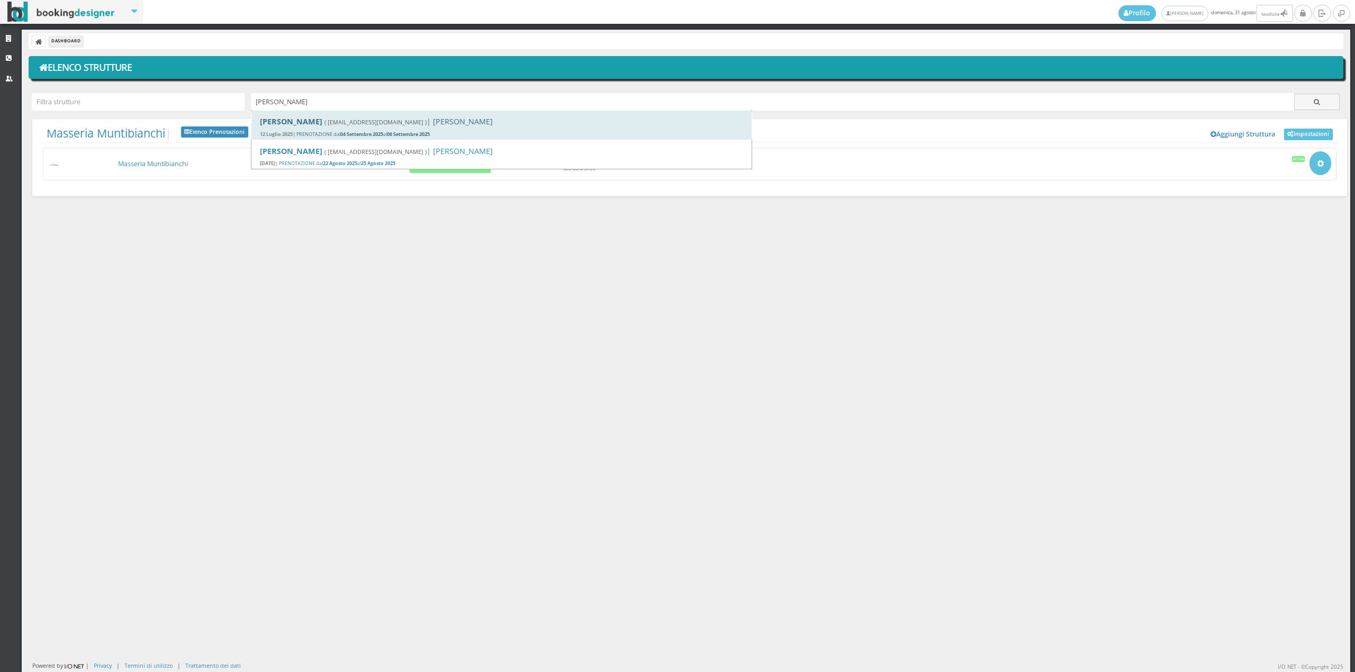
click at [342, 124] on small "( [EMAIL_ADDRESS][DOMAIN_NAME] )" at bounding box center [375, 122] width 102 height 8
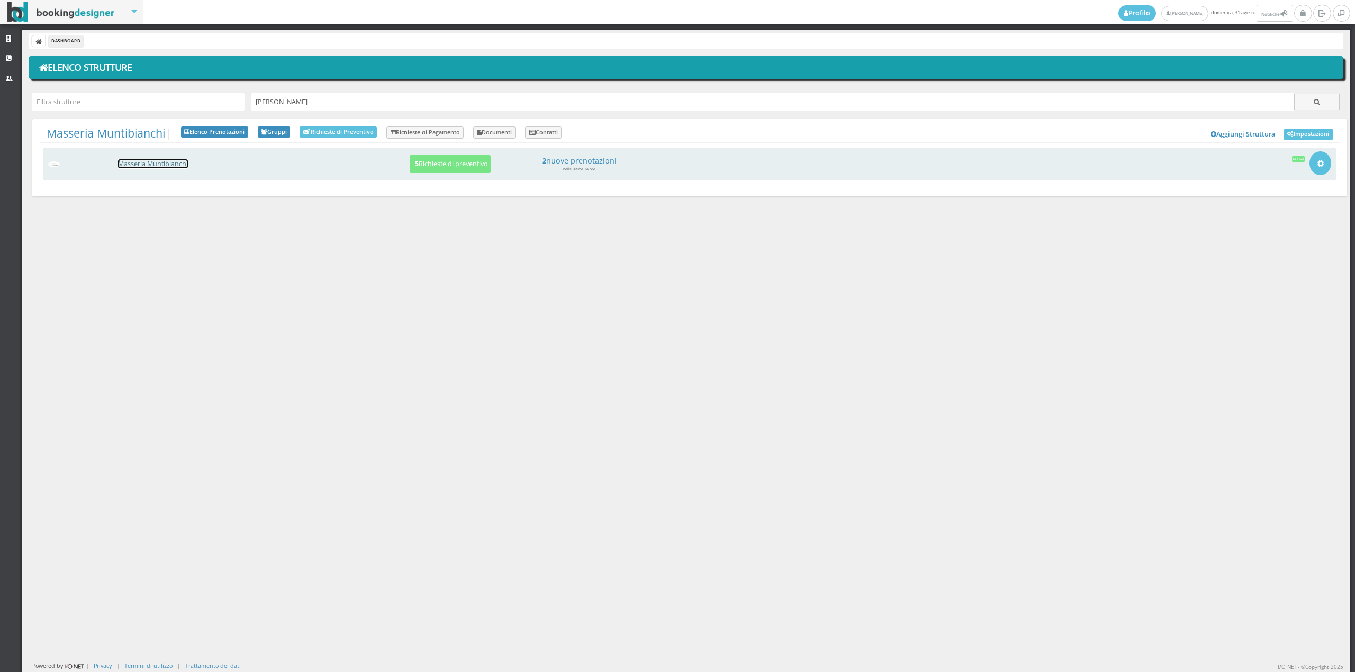
click at [137, 161] on link "Masseria Muntibianchi" at bounding box center [153, 163] width 70 height 9
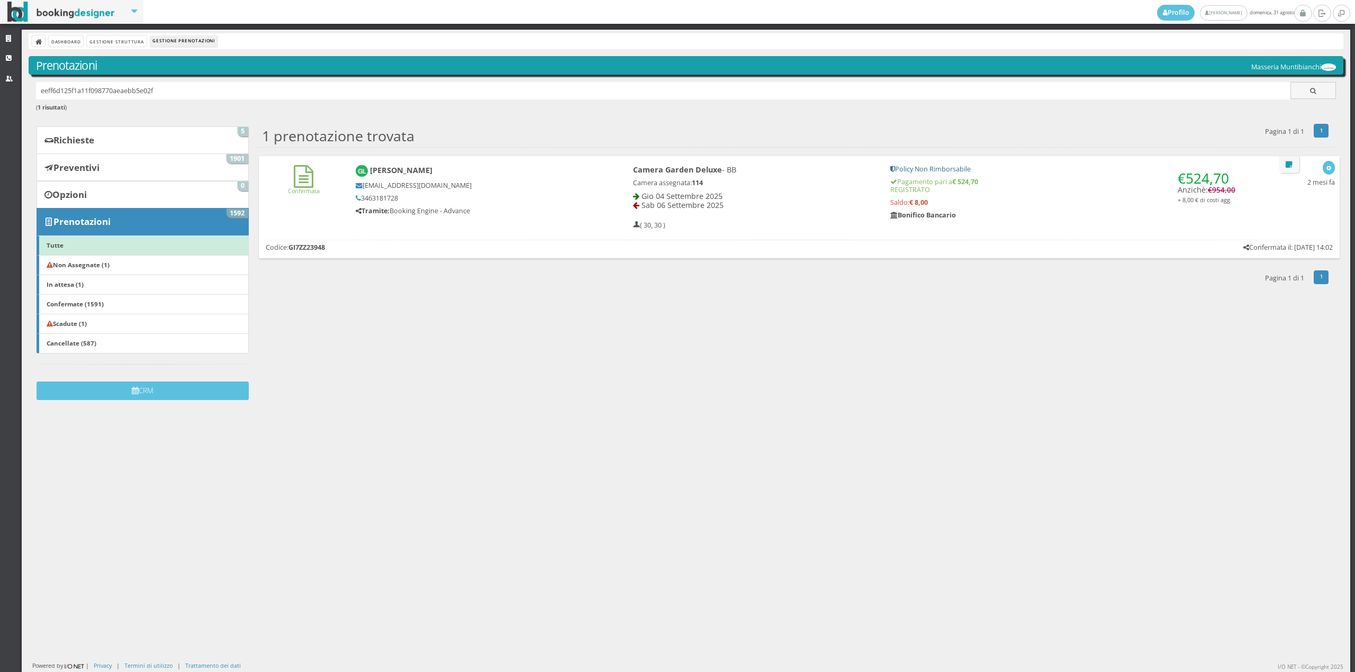
click at [480, 163] on div "[PERSON_NAME] [EMAIL_ADDRESS][DOMAIN_NAME] 3463181728 Tramite: Booking Engine -…" at bounding box center [477, 190] width 256 height 60
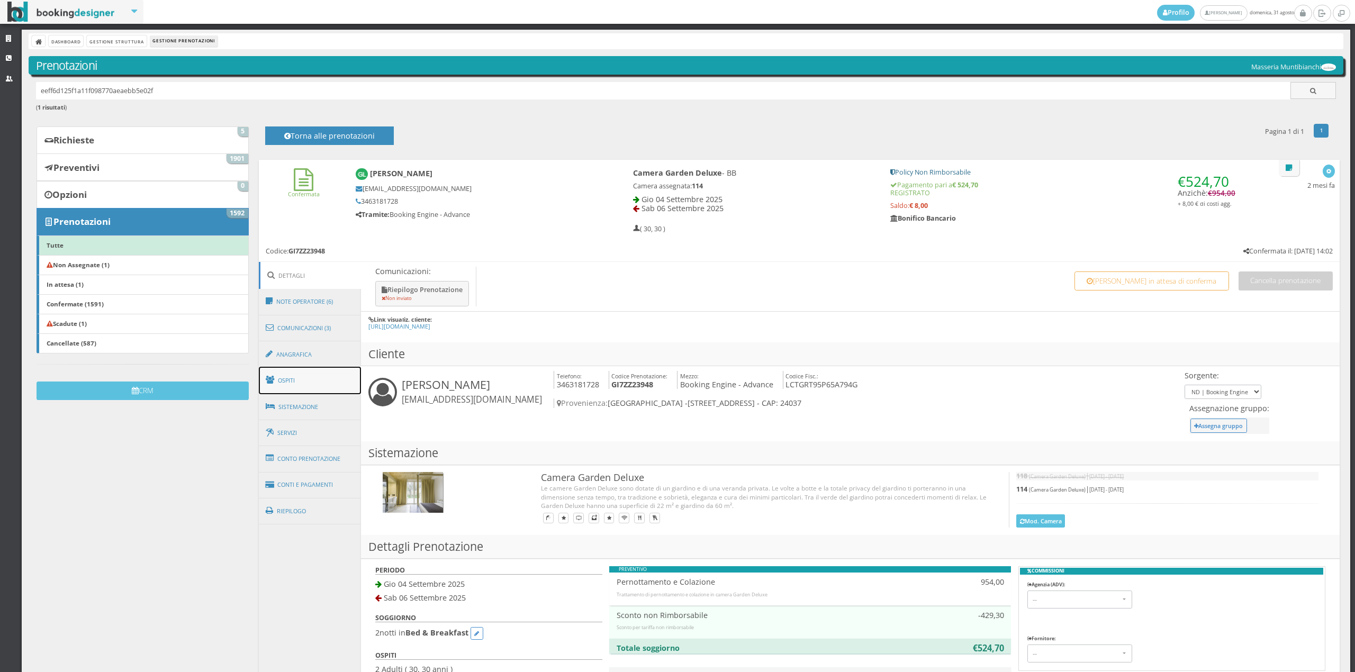
click at [291, 375] on link "Ospiti" at bounding box center [310, 381] width 103 height 28
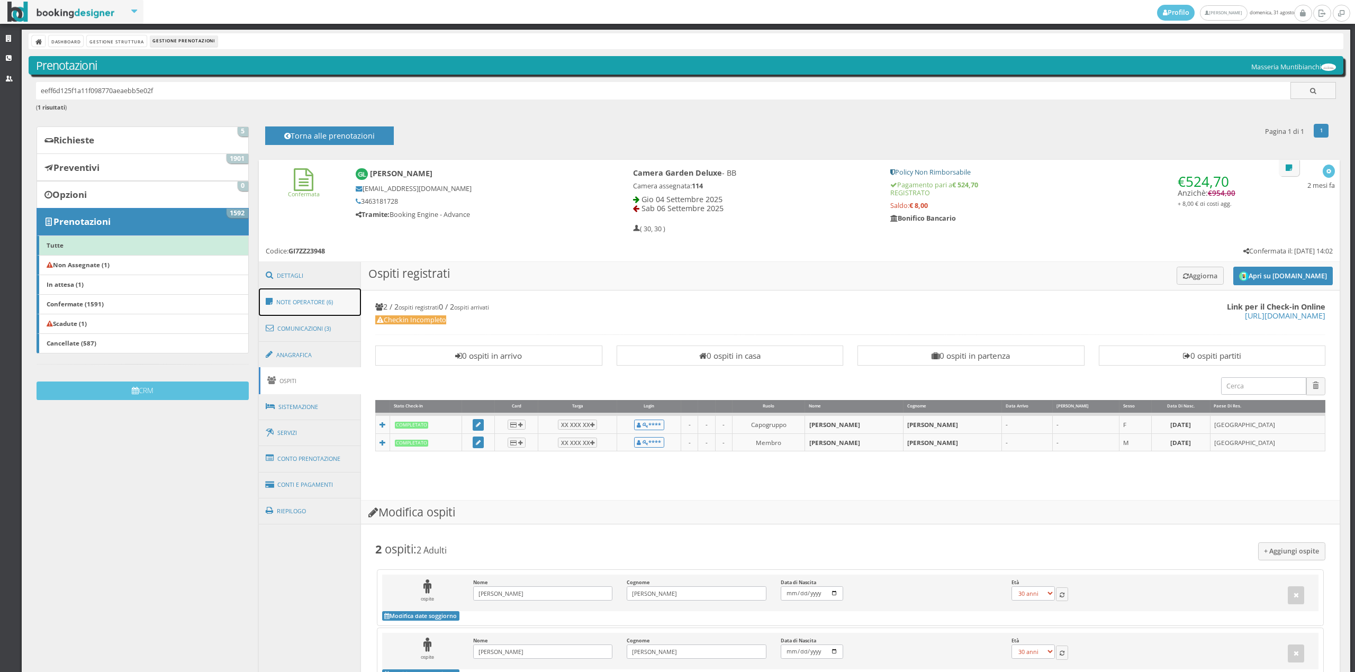
click at [328, 295] on link "Note Operatore (6)" at bounding box center [310, 303] width 103 height 28
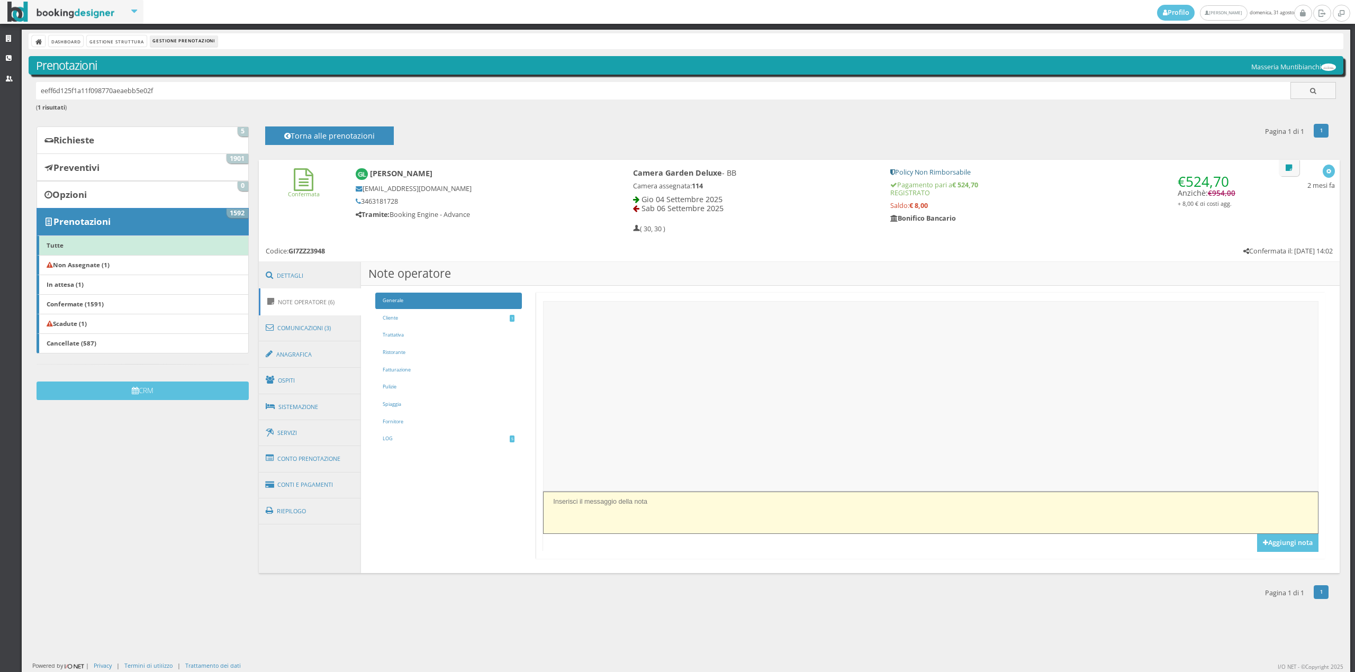
click at [619, 505] on textarea at bounding box center [930, 513] width 775 height 42
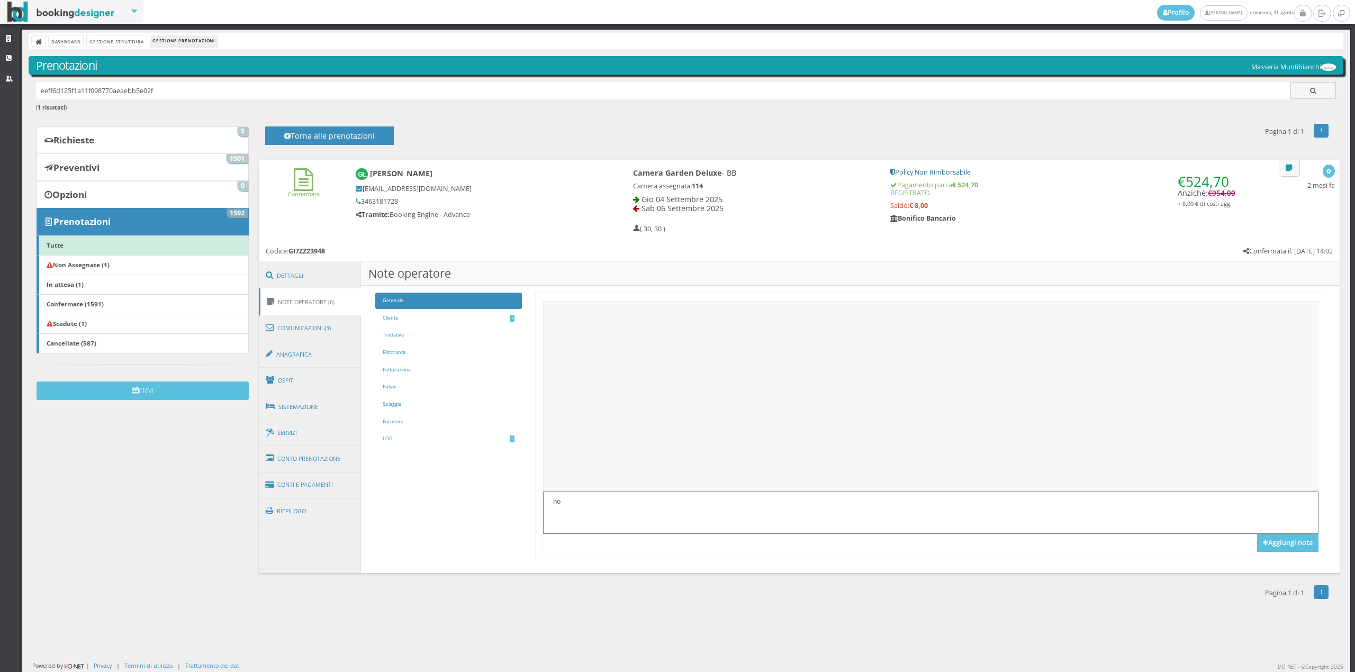
type textarea "n"
type textarea "check in fatto on line arrivo tra le 18/18.30"
click at [795, 302] on ul at bounding box center [930, 396] width 775 height 191
click at [1290, 548] on button "Aggiungi nota" at bounding box center [1287, 543] width 61 height 18
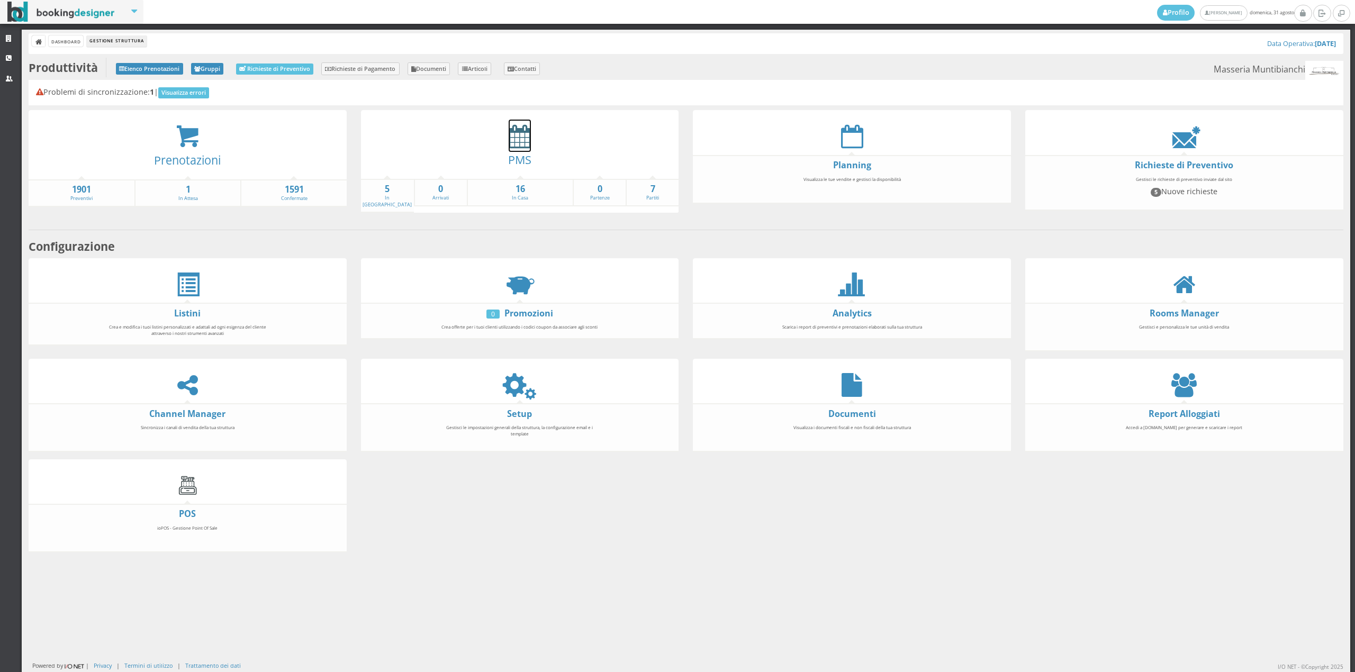
click at [519, 138] on icon at bounding box center [520, 136] width 22 height 24
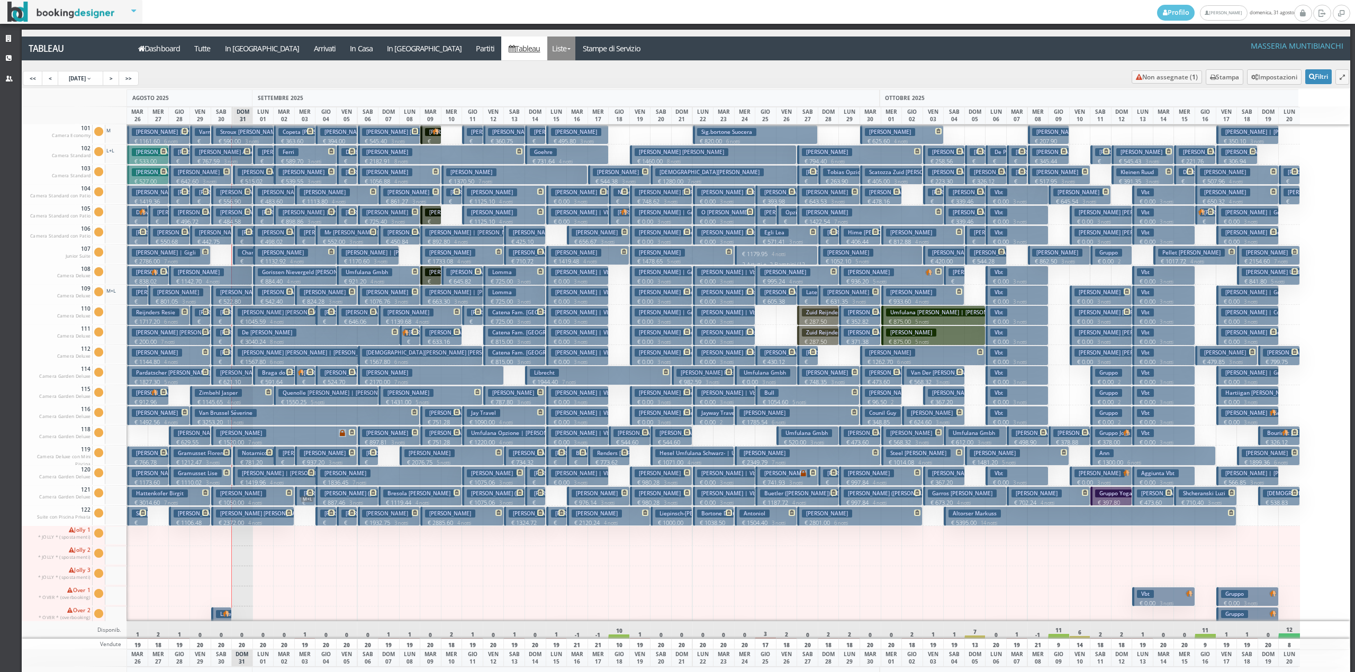
click at [547, 47] on link "Liste" at bounding box center [561, 49] width 28 height 24
click at [547, 83] on link "Foglio Pulizie" at bounding box center [585, 88] width 76 height 19
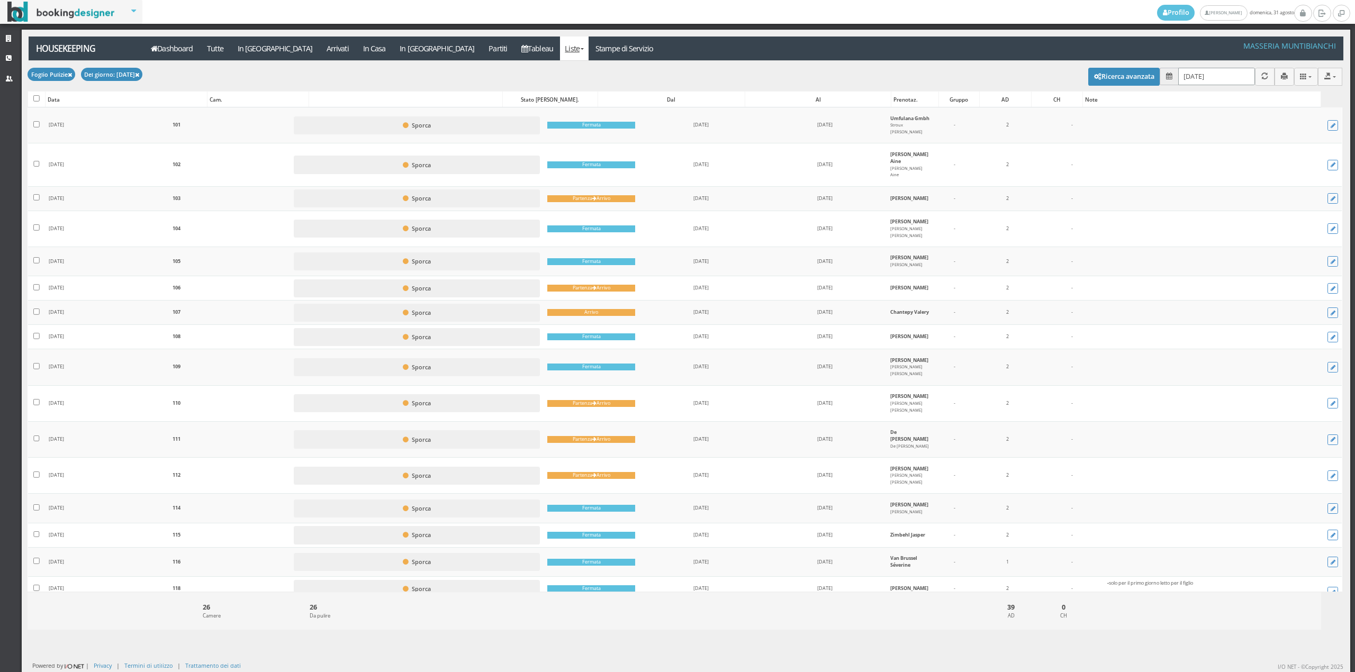
click at [1185, 74] on input "[DATE]" at bounding box center [1216, 76] width 77 height 17
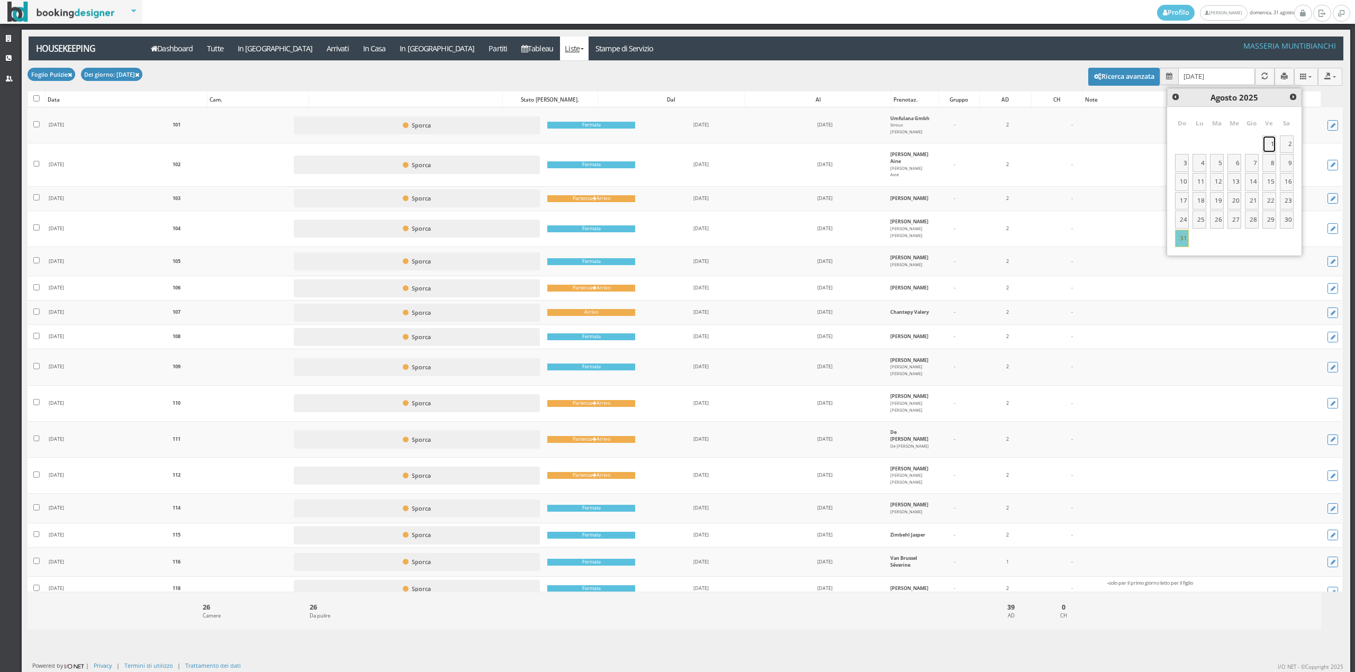
click at [1271, 143] on link "1" at bounding box center [1270, 145] width 14 height 18
type input "[DATE]"
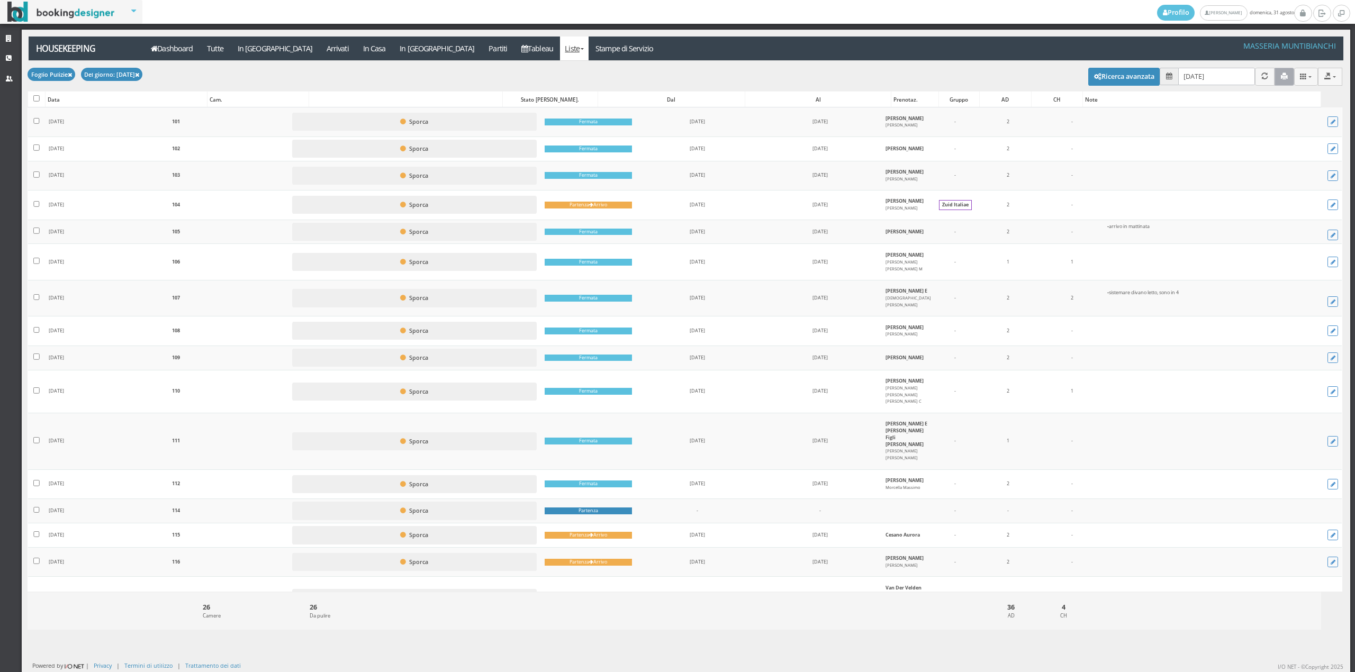
click at [1281, 79] on icon "button" at bounding box center [1284, 76] width 7 height 7
click at [589, 47] on link "Stampe di Servizio" at bounding box center [625, 49] width 72 height 24
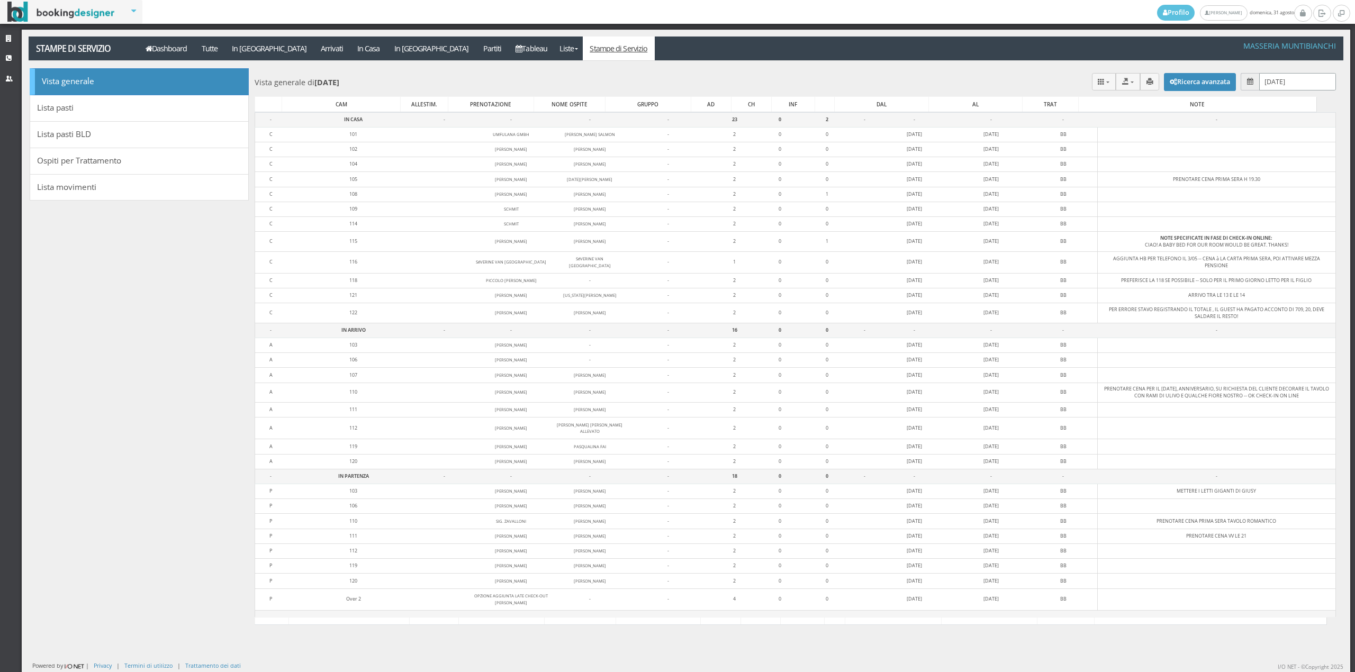
click at [1260, 75] on input "[DATE]" at bounding box center [1297, 81] width 77 height 17
click at [1337, 100] on link "Next" at bounding box center [1344, 101] width 14 height 14
click at [1252, 147] on link "1" at bounding box center [1250, 149] width 14 height 18
type input "01/09/2025"
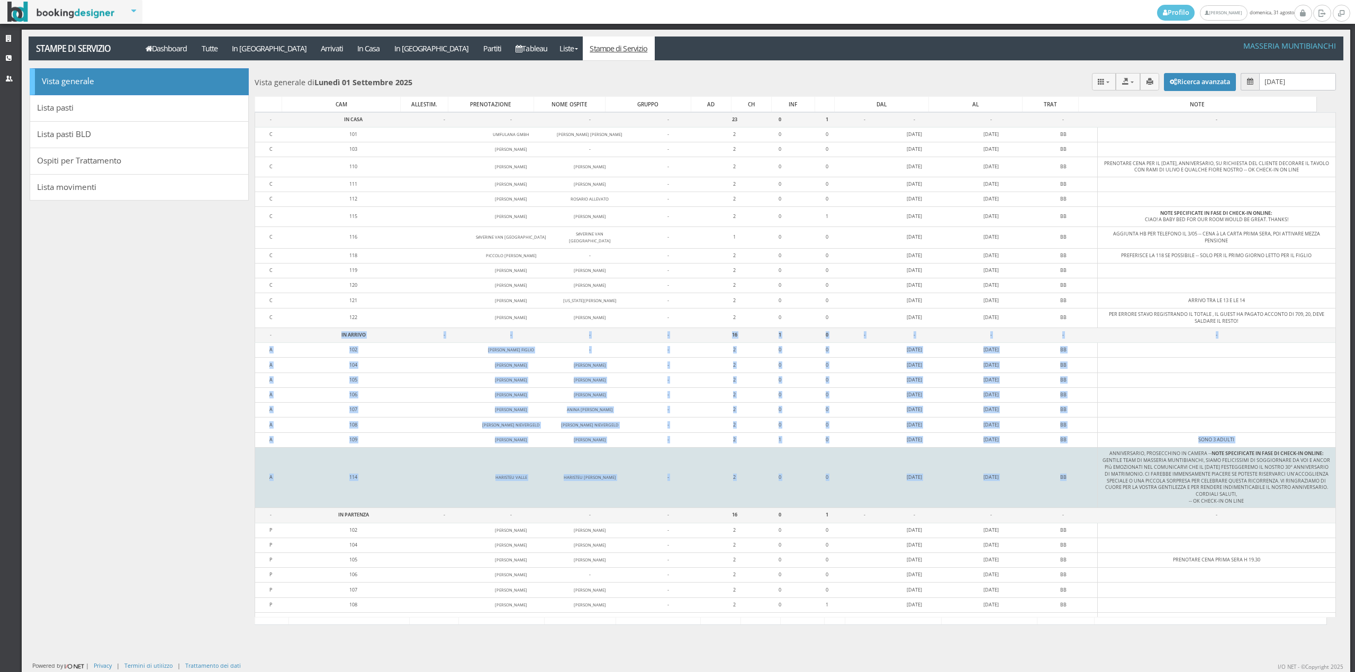
drag, startPoint x: 269, startPoint y: 335, endPoint x: 1074, endPoint y: 484, distance: 818.4
click at [1074, 484] on tbody "- IN CASA - - - - 23 0 1 - - - - - C 101 UMFULANA GMBH PETER LUDWIG MARIA STROU…" at bounding box center [795, 389] width 1081 height 555
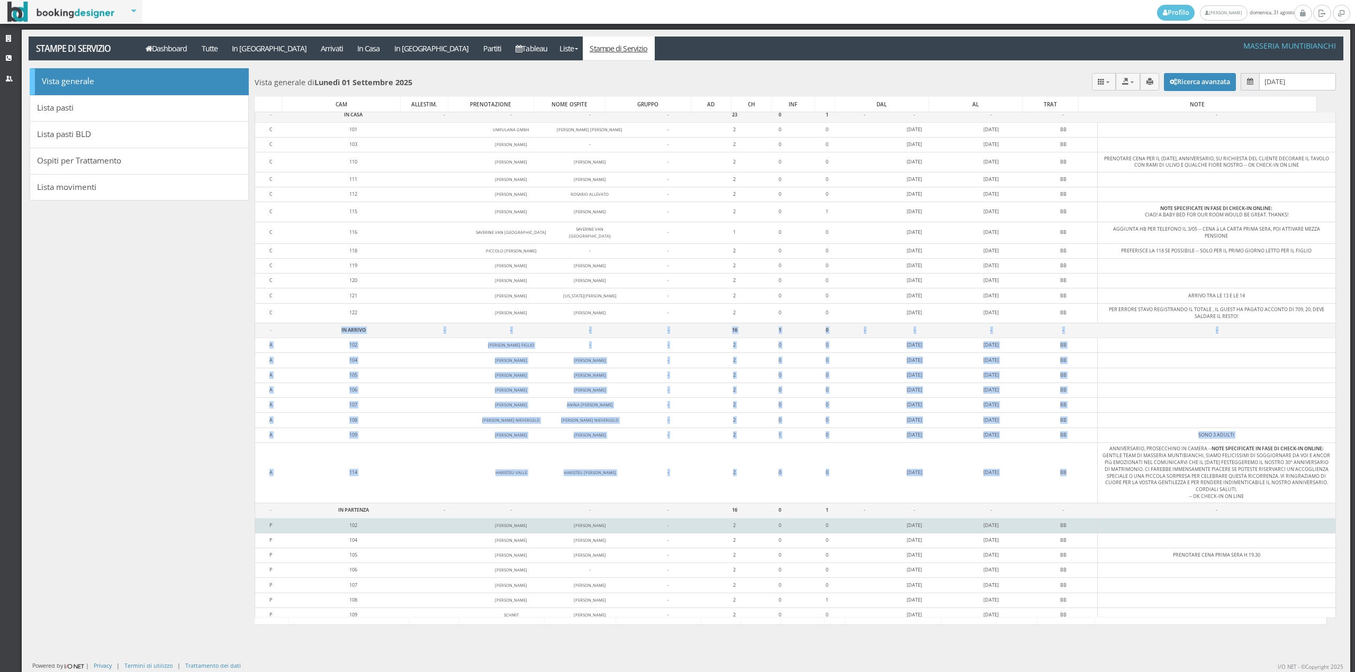
scroll to position [69, 0]
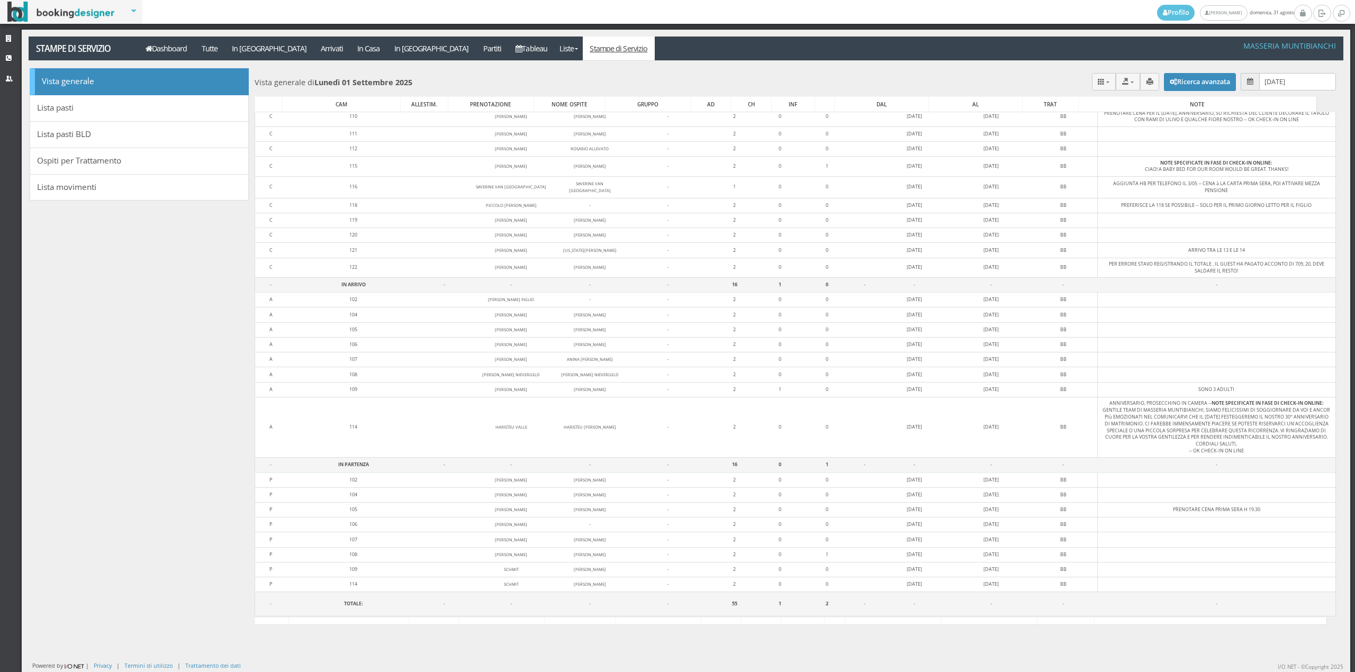
drag, startPoint x: 660, startPoint y: 327, endPoint x: 147, endPoint y: 299, distance: 513.2
click at [147, 299] on div "Vista generale Lista pasti Lista pasti BLD Ospiti per Trattamento Lista movimen…" at bounding box center [686, 354] width 1329 height 572
click at [164, 51] on link "Dashboard" at bounding box center [166, 49] width 56 height 24
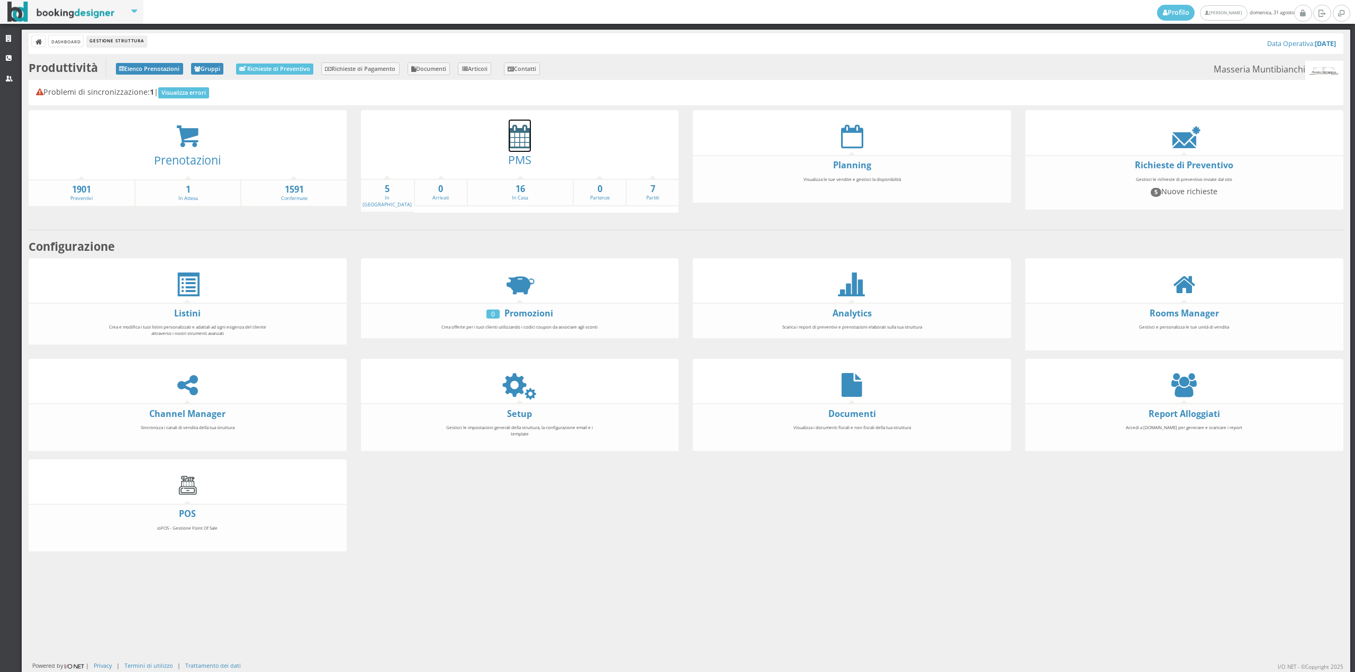
click at [517, 139] on icon at bounding box center [520, 136] width 22 height 24
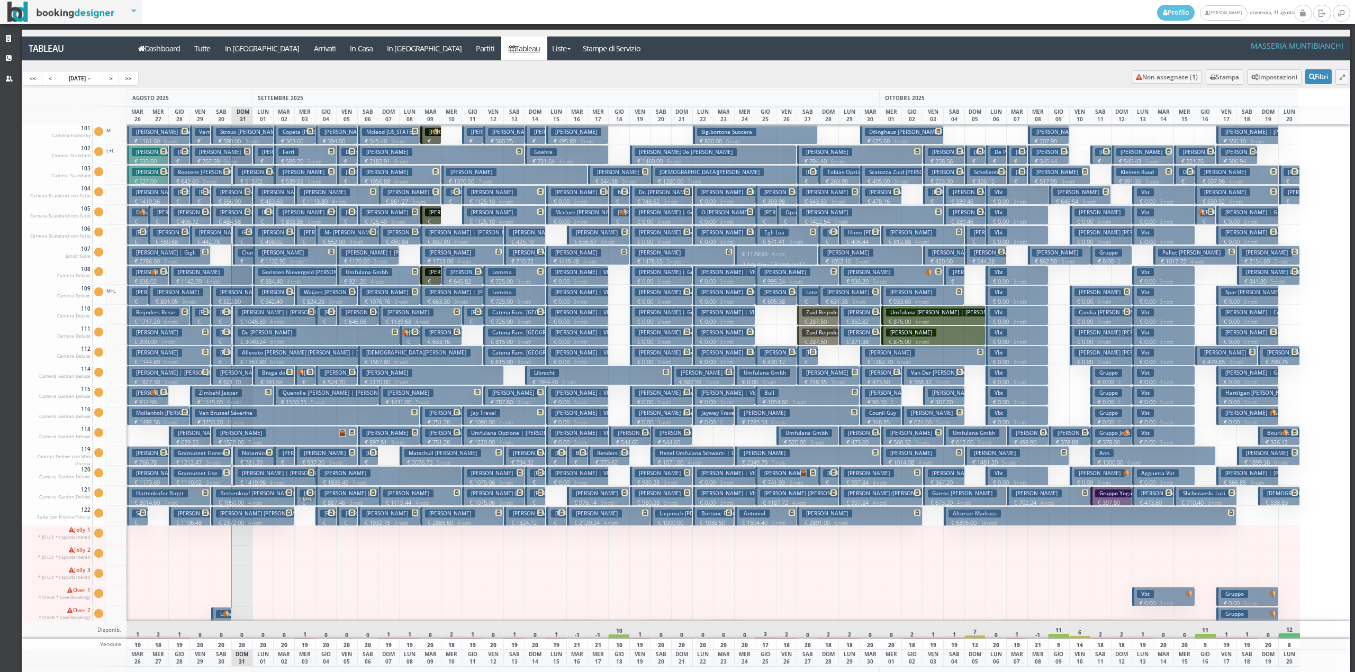
click at [269, 156] on h3 "Figlio Ruggiero" at bounding box center [283, 152] width 50 height 8
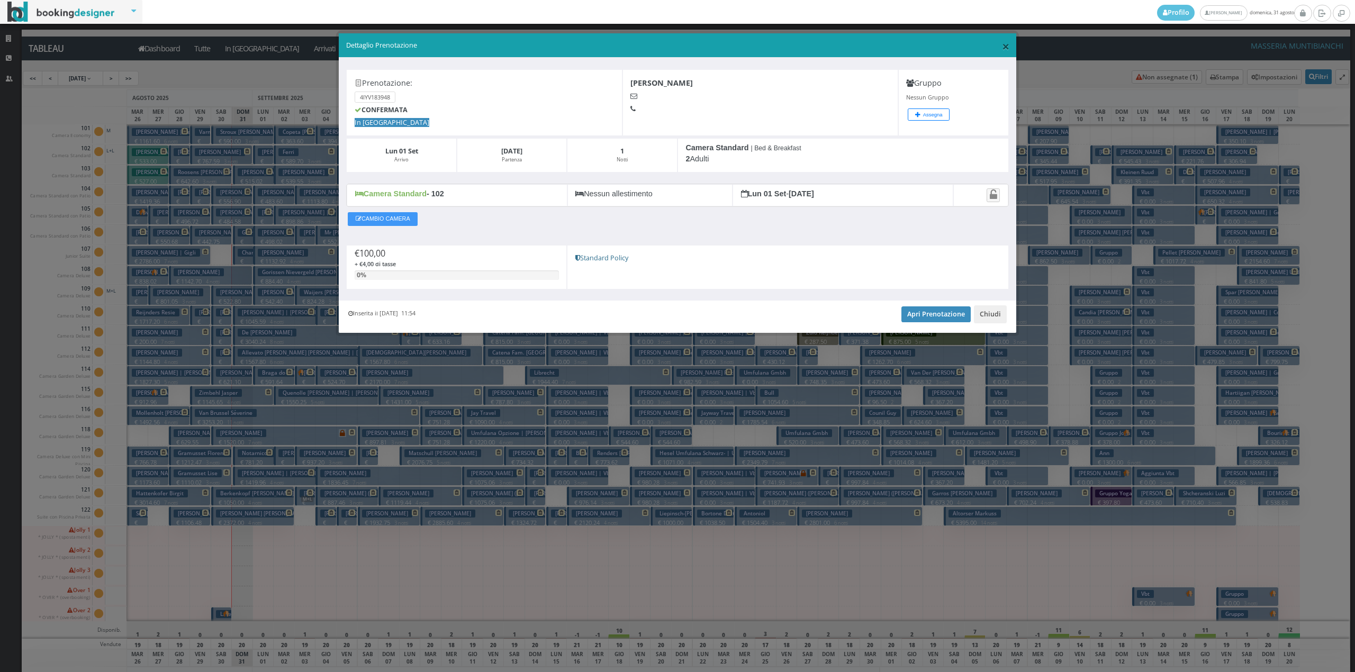
click at [1008, 43] on span "×" at bounding box center [1005, 46] width 7 height 18
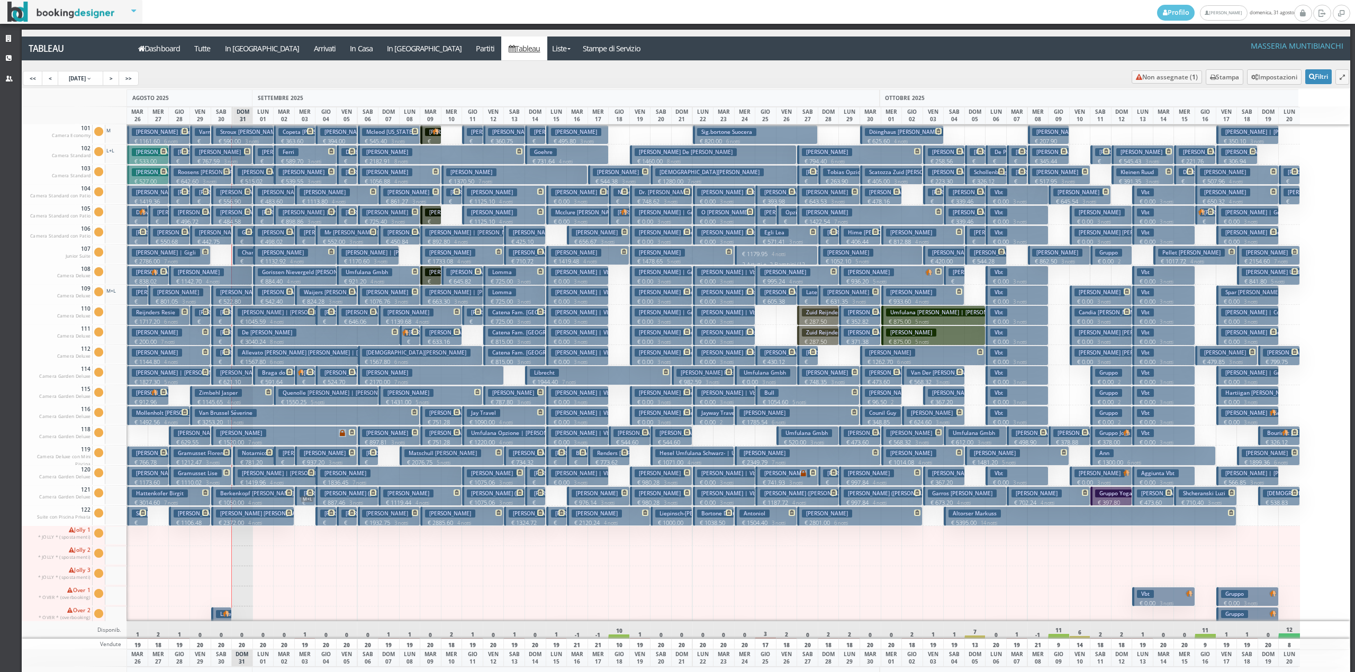
click at [273, 193] on h3 "Moffa Susan" at bounding box center [283, 192] width 50 height 8
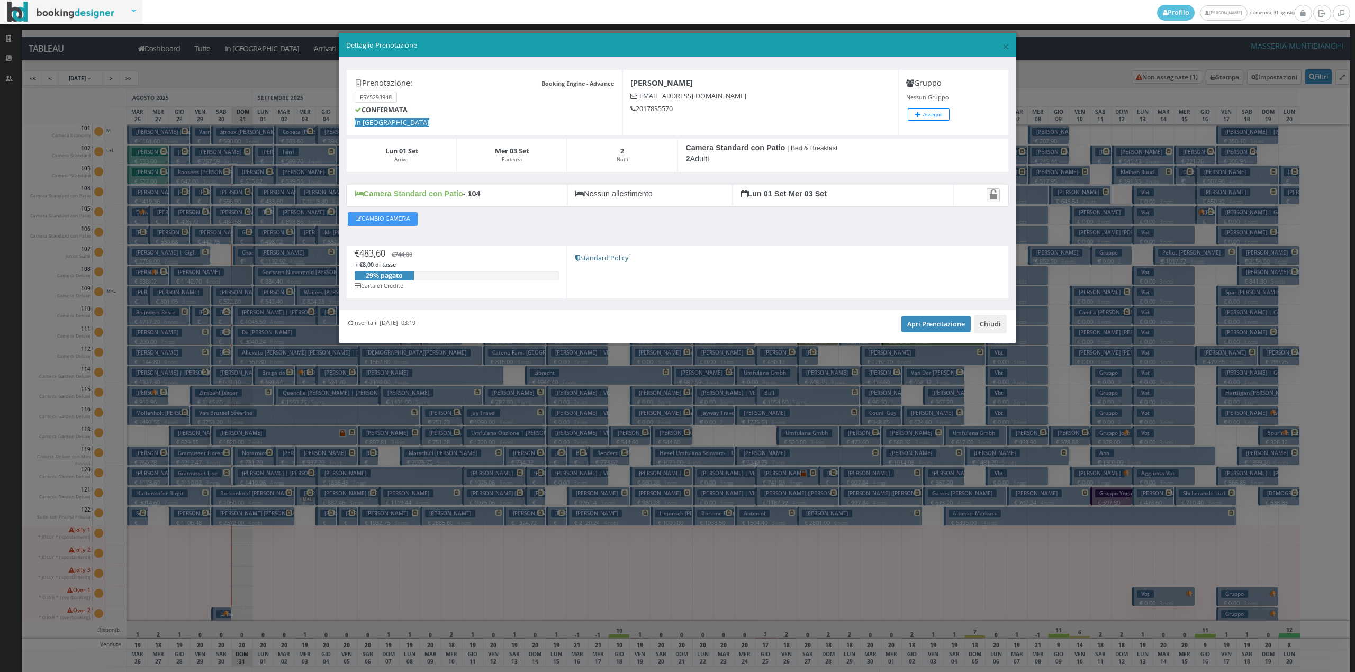
click at [915, 314] on div "Inserita il 02 Giu 2025 03:19 Apri Prenotazione Chiudi" at bounding box center [678, 326] width 678 height 32
click at [915, 329] on link "Apri Prenotazione" at bounding box center [936, 324] width 69 height 16
click at [1002, 319] on button "Chiudi" at bounding box center [990, 324] width 33 height 18
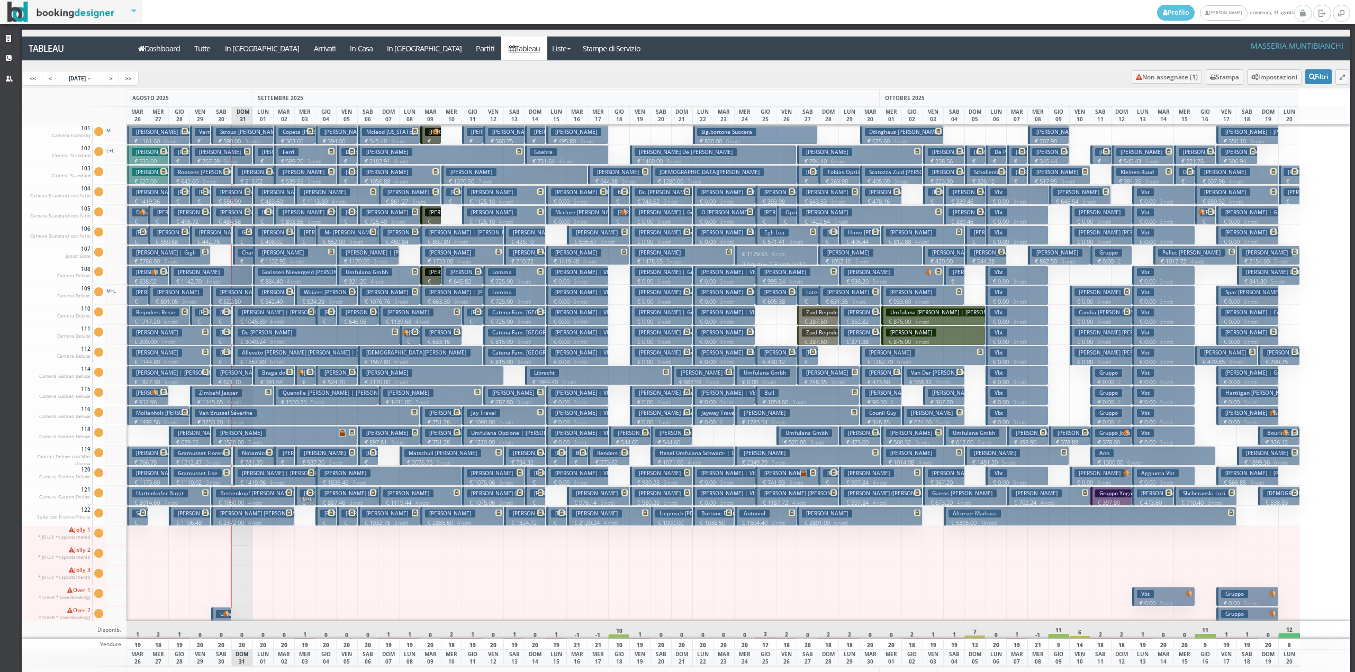
click at [265, 213] on icon at bounding box center [268, 212] width 6 height 6
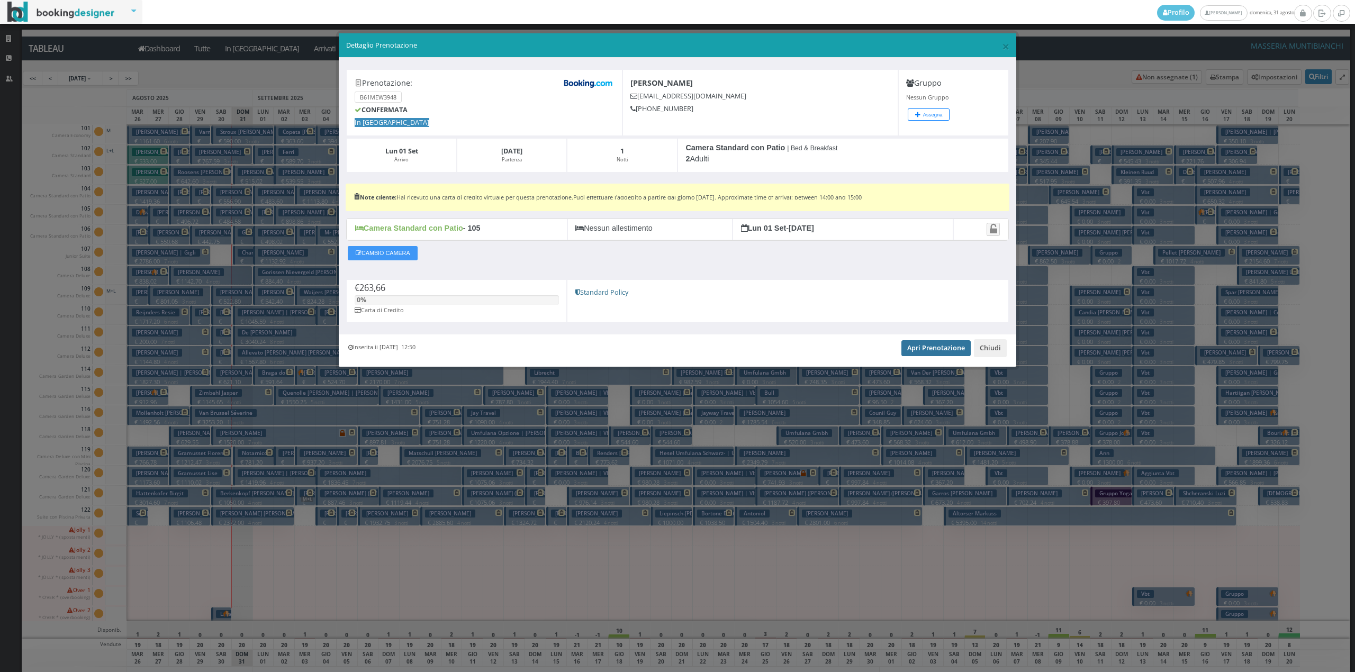
click at [934, 356] on link "Apri Prenotazione" at bounding box center [936, 348] width 69 height 16
click at [1000, 342] on button "Chiudi" at bounding box center [990, 348] width 33 height 18
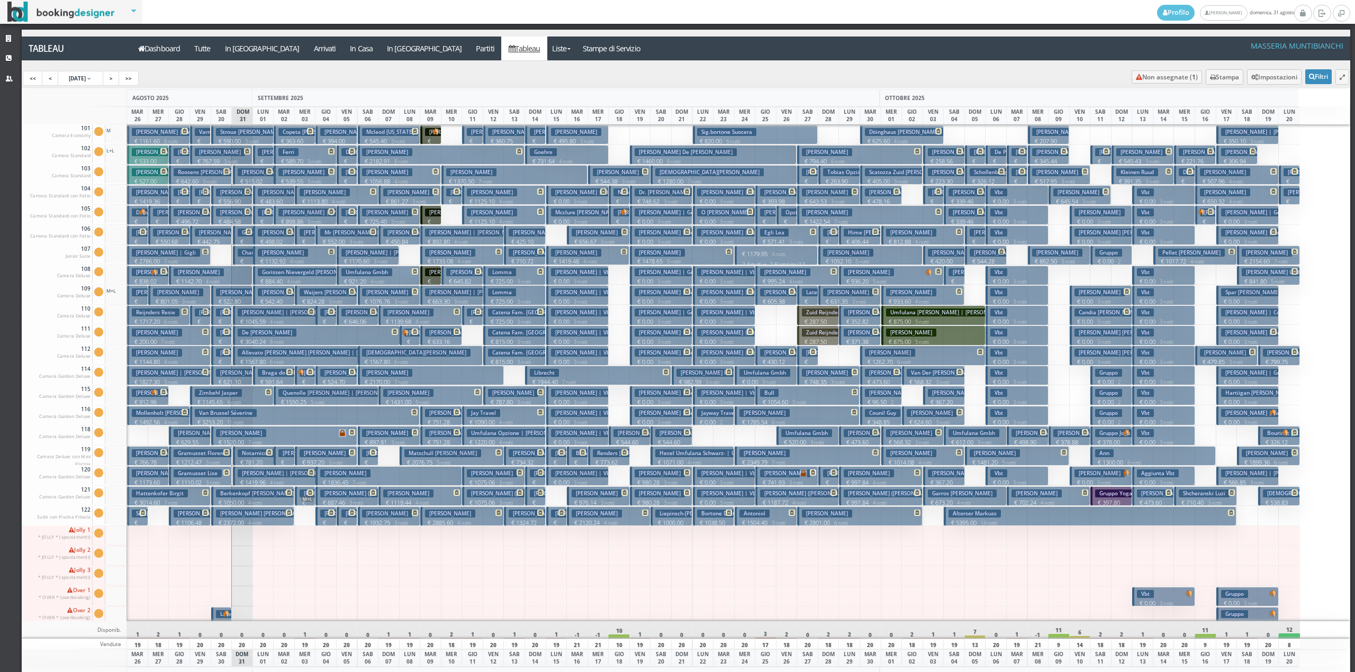
click at [269, 214] on icon at bounding box center [268, 212] width 6 height 6
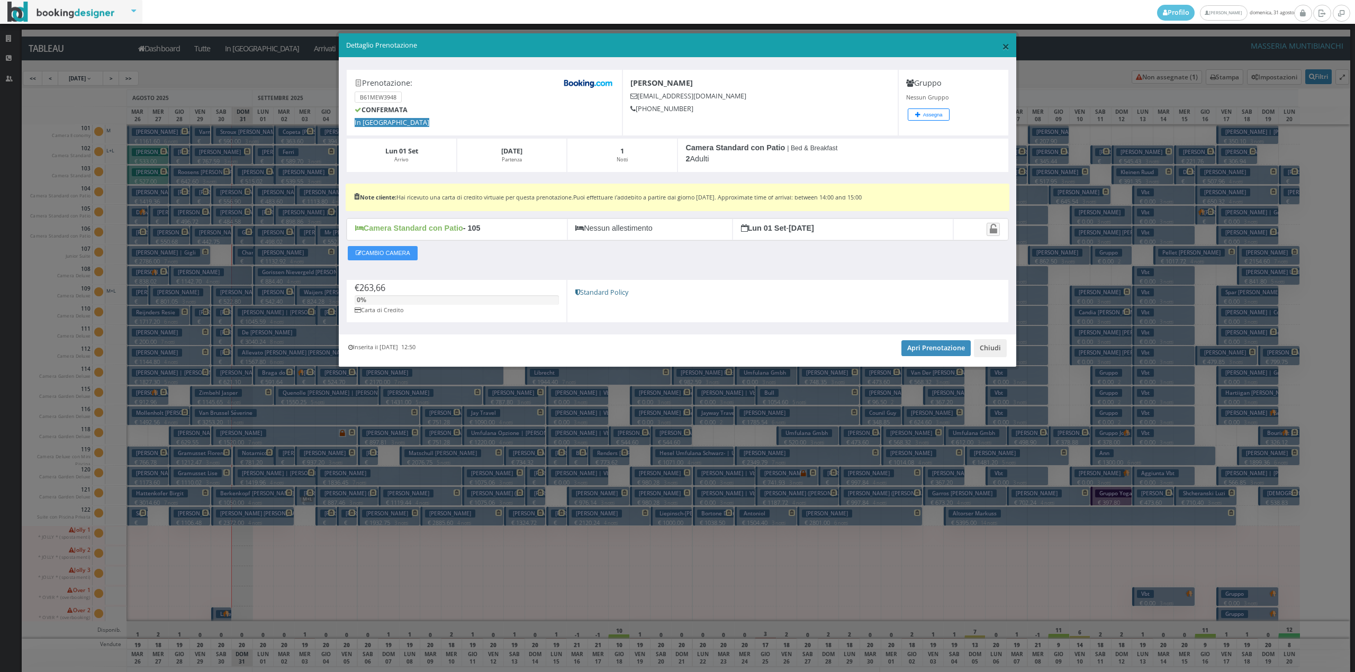
click at [1005, 39] on span "×" at bounding box center [1005, 46] width 7 height 18
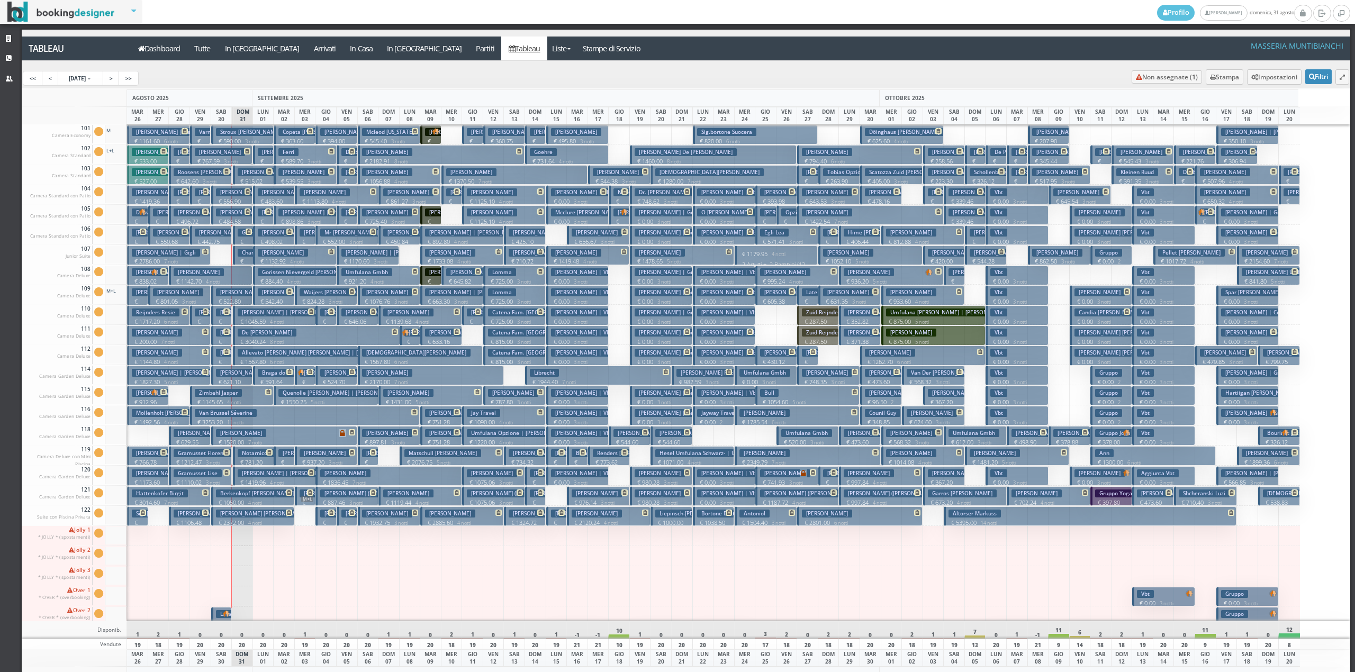
click at [259, 235] on h3 "Mcowen Demi | Mcowen Demi" at bounding box center [307, 233] width 98 height 8
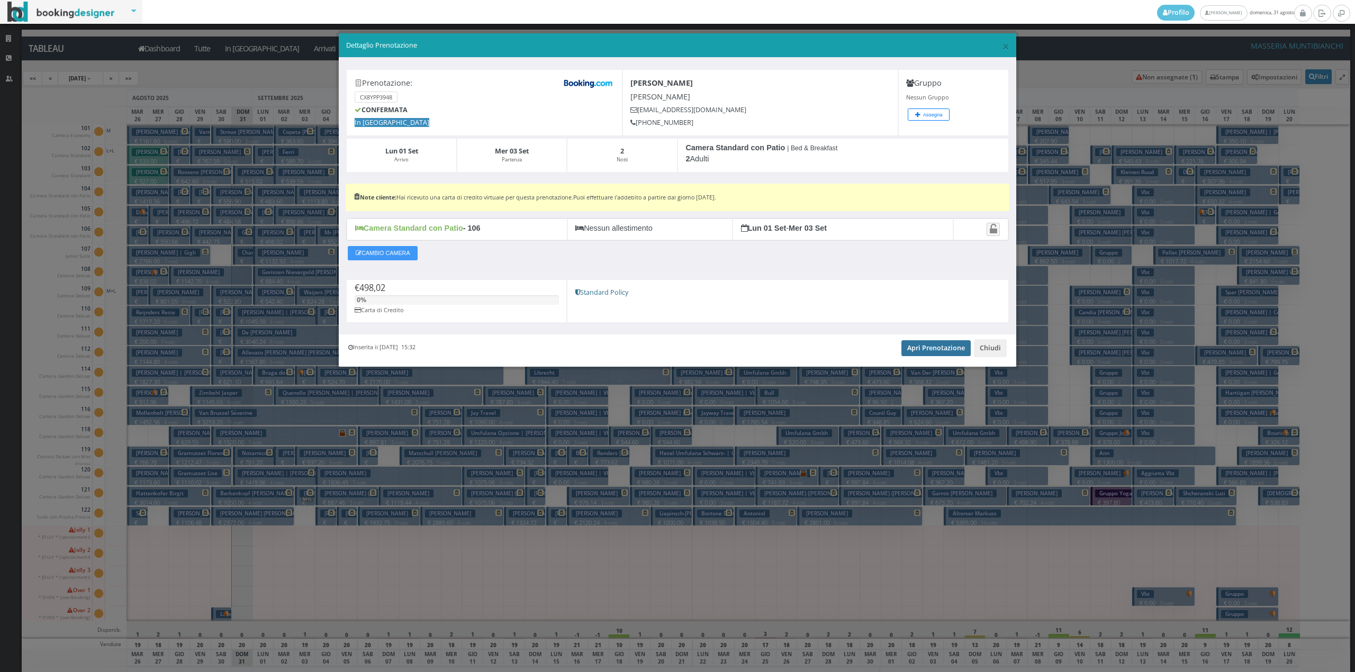
click at [935, 349] on link "Apri Prenotazione" at bounding box center [936, 348] width 69 height 16
click at [1007, 343] on div "Inserita il 13 Lug 2025 15:32 Apri Prenotazione Chiudi" at bounding box center [678, 351] width 678 height 32
click at [998, 354] on button "Chiudi" at bounding box center [990, 348] width 33 height 18
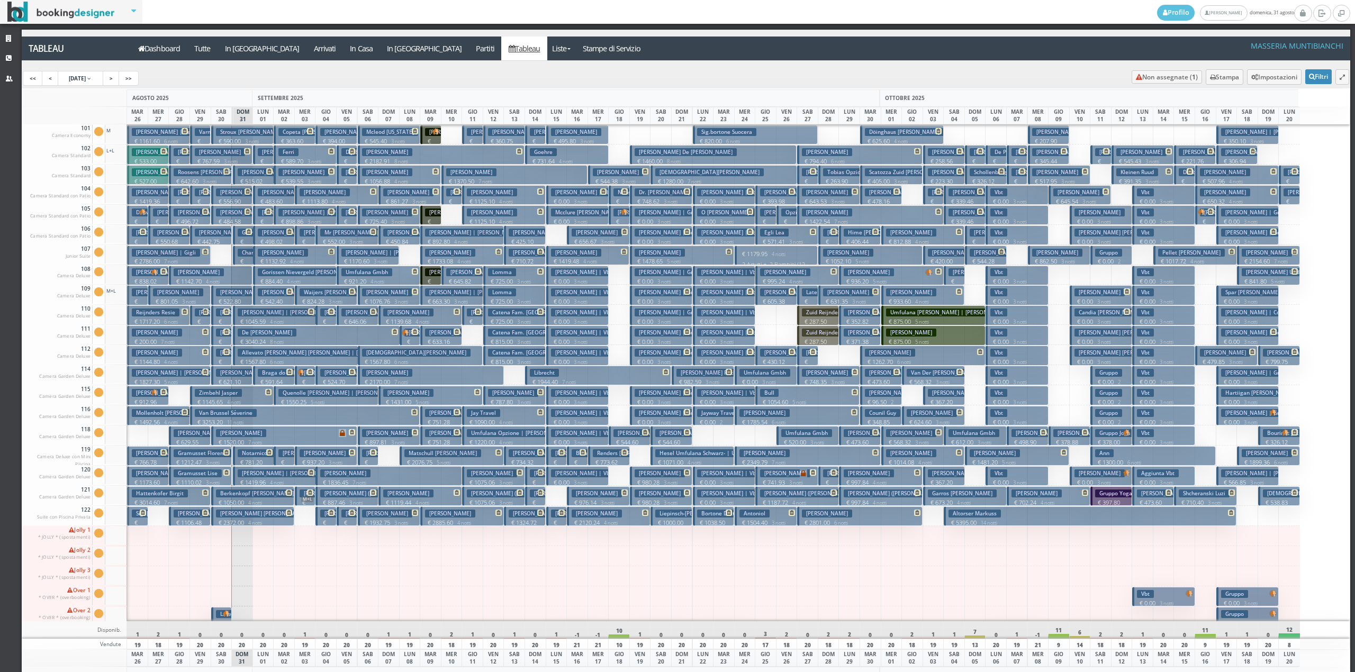
click at [284, 254] on h3 "Meier Philipp" at bounding box center [283, 253] width 50 height 8
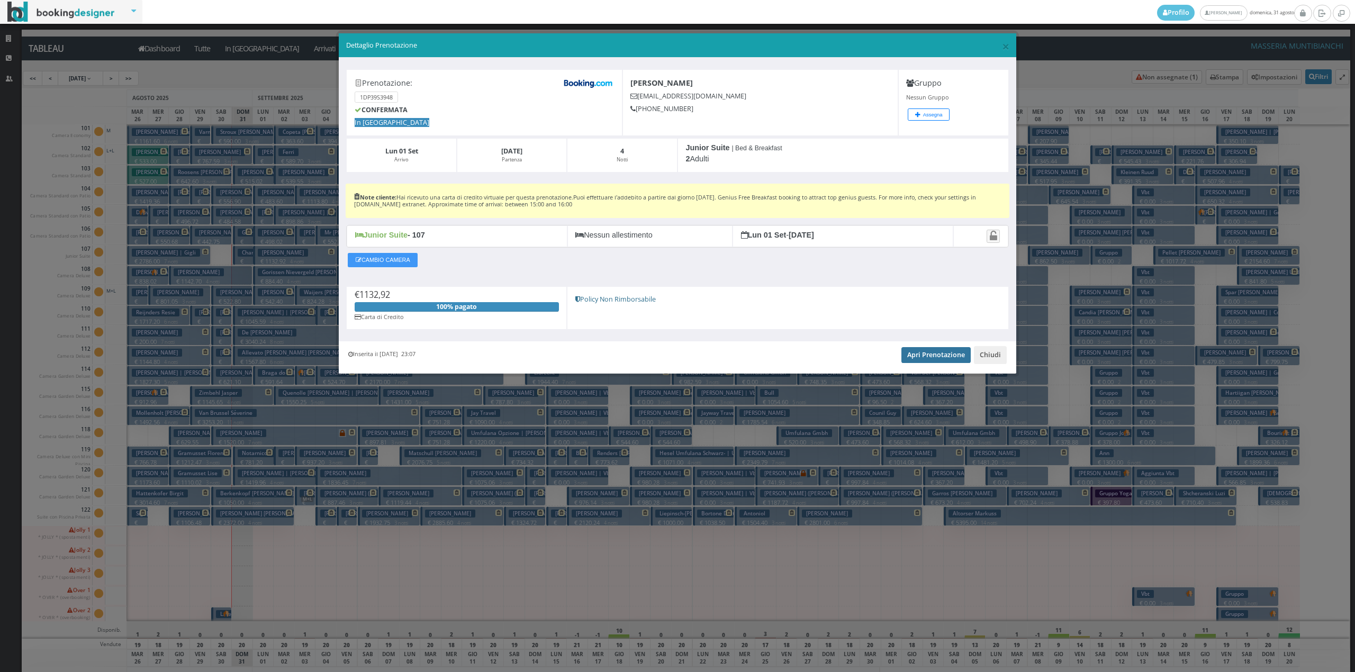
click at [929, 353] on link "Apri Prenotazione" at bounding box center [936, 355] width 69 height 16
click at [986, 358] on button "Chiudi" at bounding box center [990, 355] width 33 height 18
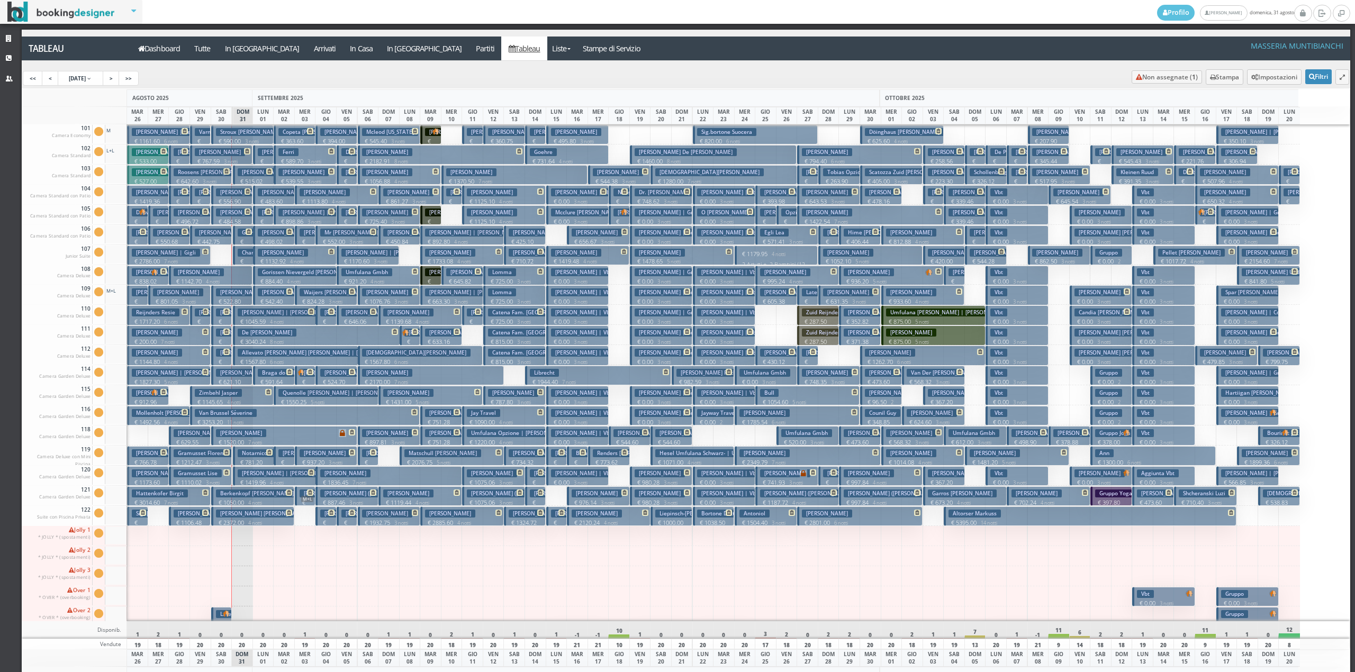
click at [265, 515] on h3 "Hannequim Vargas Sibaja Francine Louise | Hannequim Vargas" at bounding box center [287, 514] width 142 height 8
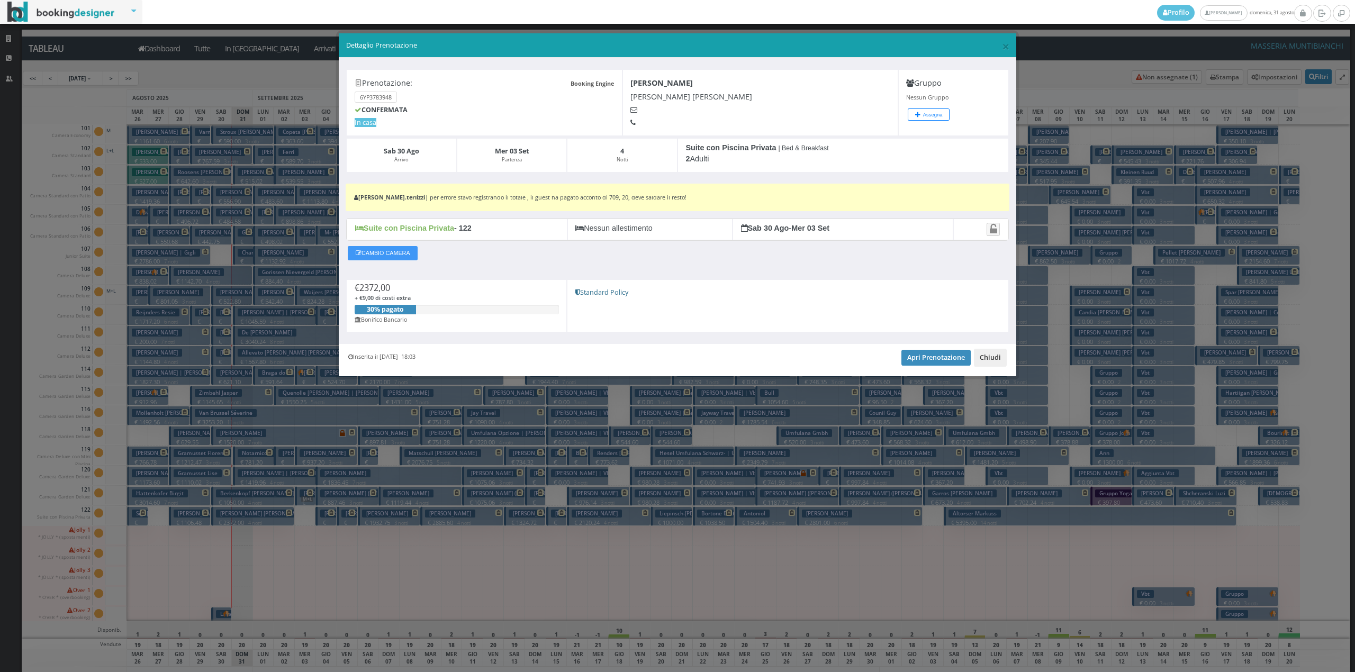
click at [1002, 362] on button "Chiudi" at bounding box center [990, 358] width 33 height 18
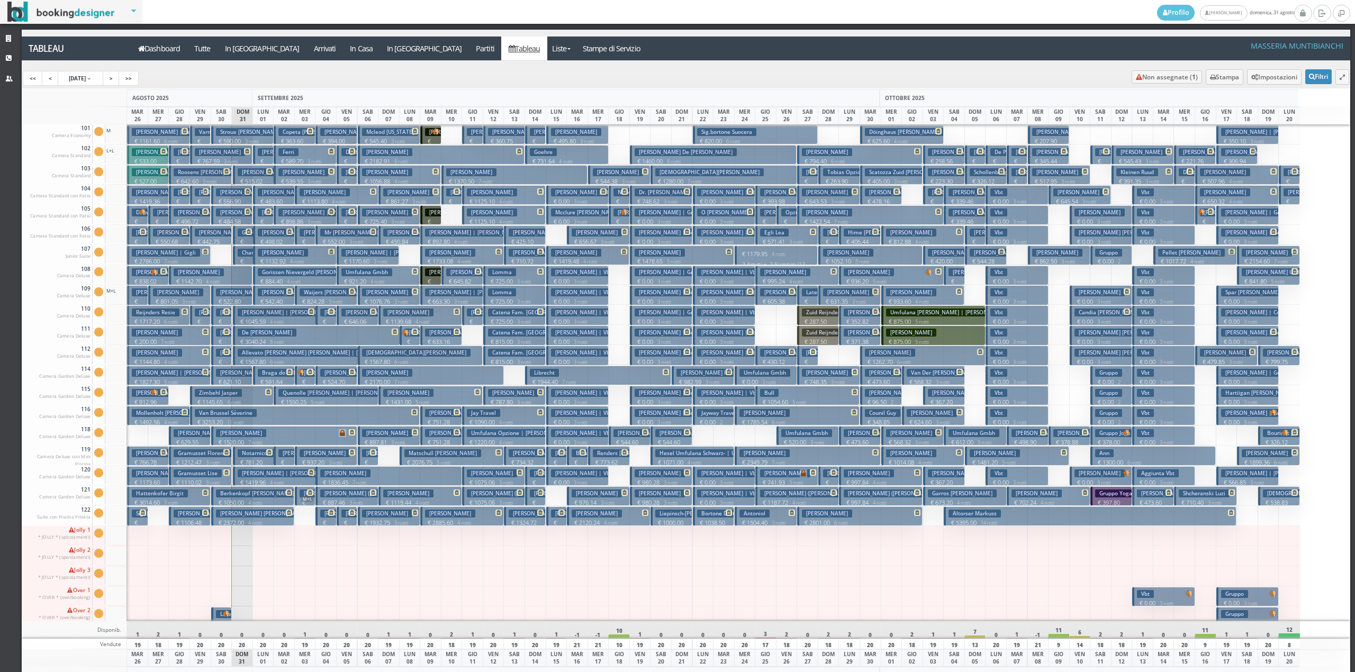
click at [275, 274] on h3 "Gorissen Nievergeld Ingrid" at bounding box center [310, 272] width 104 height 8
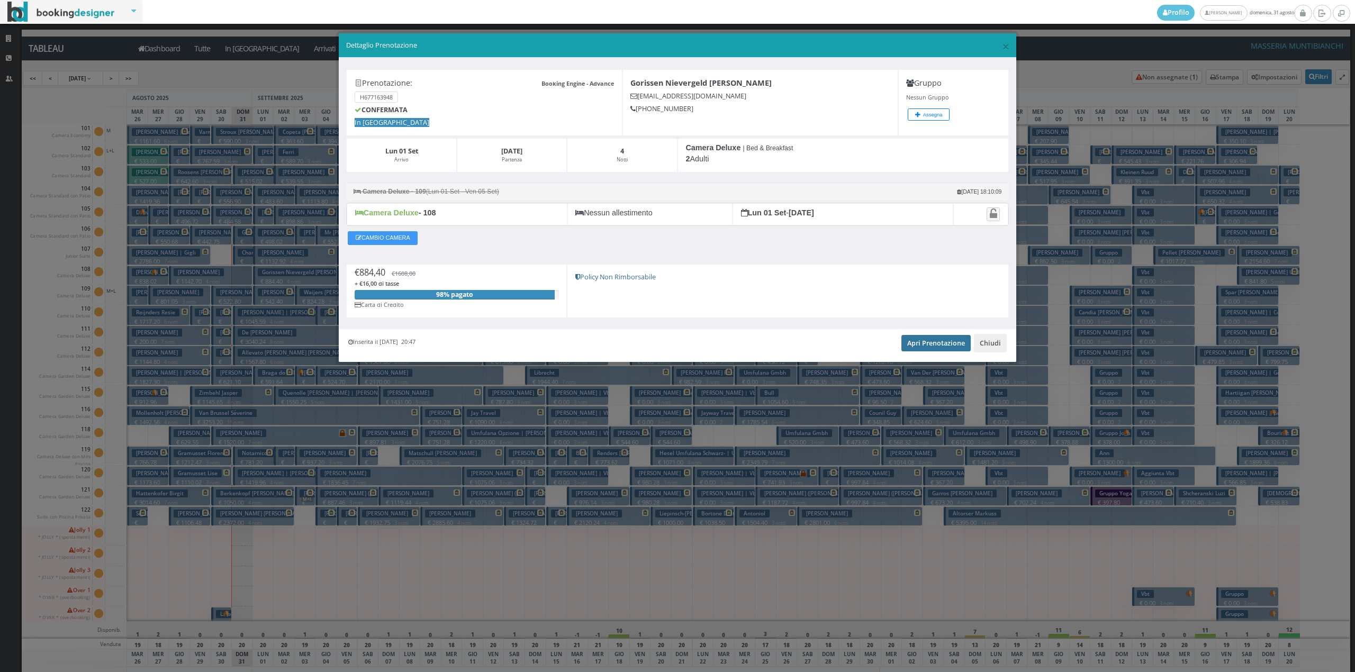
click at [944, 340] on link "Apri Prenotazione" at bounding box center [936, 343] width 69 height 16
click at [979, 349] on button "Chiudi" at bounding box center [990, 343] width 33 height 18
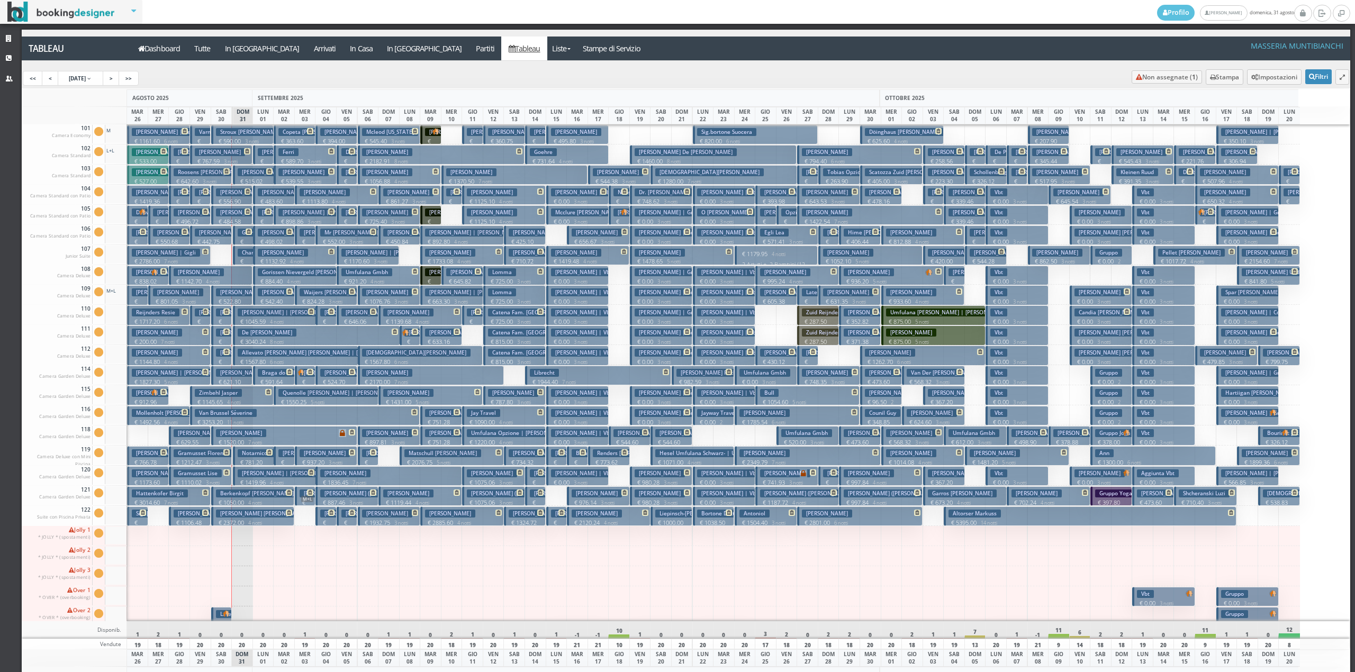
click at [269, 287] on button "Mastrocola Patrizia € 542.40 2 notti 2 Adulti + 1 Bambino (11 anni)" at bounding box center [274, 295] width 42 height 20
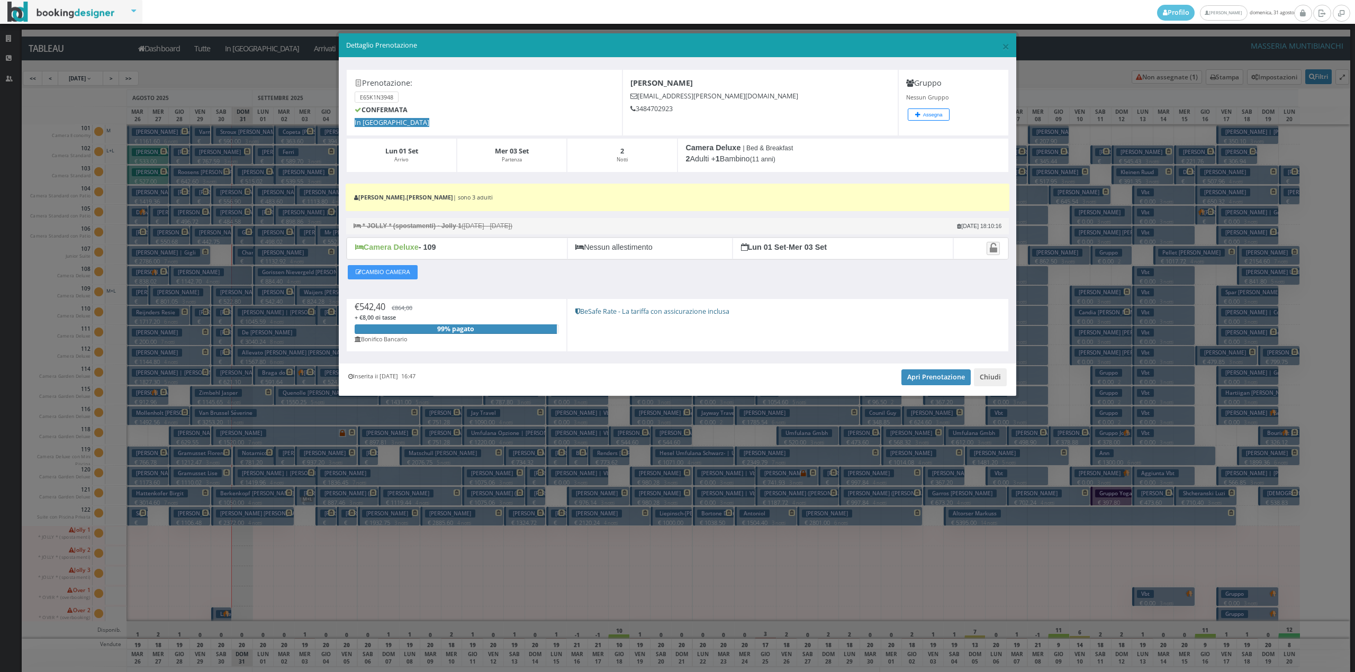
click at [905, 368] on div "Inserita il 29 Lug 2025 16:47 Apri Prenotazione Chiudi" at bounding box center [678, 380] width 678 height 32
click at [917, 375] on link "Apri Prenotazione" at bounding box center [936, 377] width 69 height 16
click at [1006, 383] on button "Chiudi" at bounding box center [990, 377] width 33 height 18
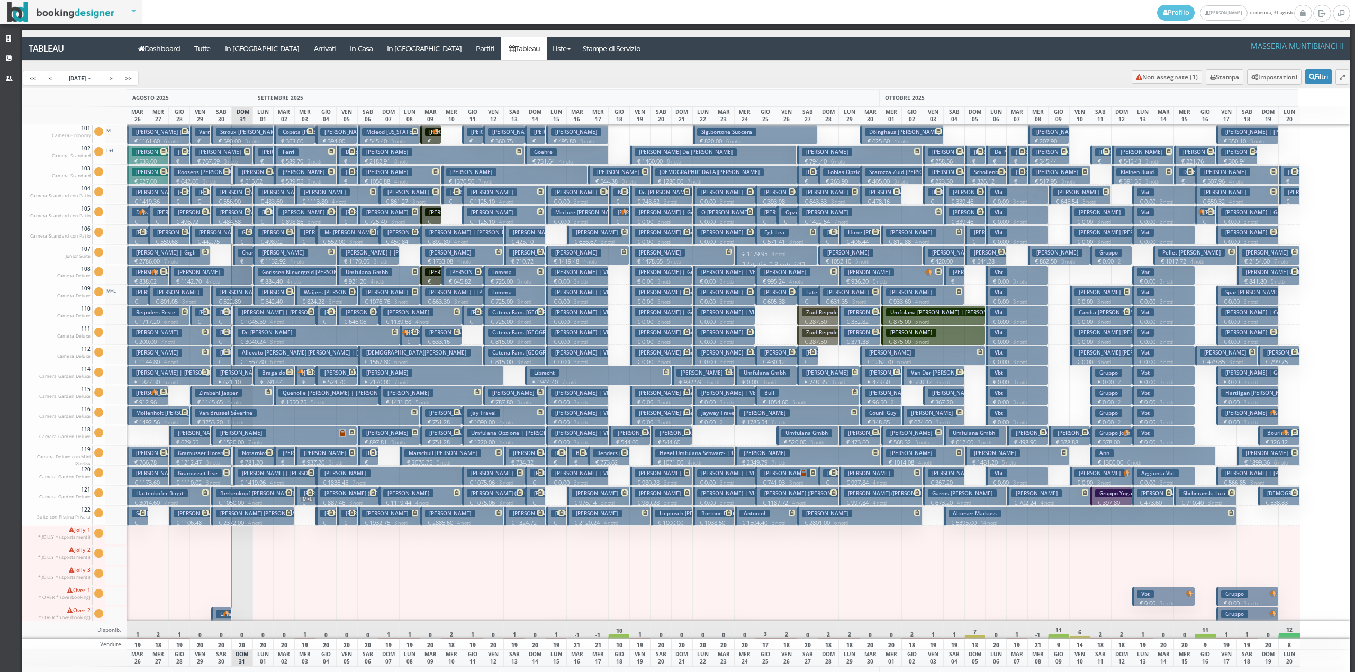
click at [274, 369] on button "Braga do Valle Haristeu Alexandro | Valle Haristeu € 591.64 2 notti 2 Adulti" at bounding box center [274, 376] width 42 height 20
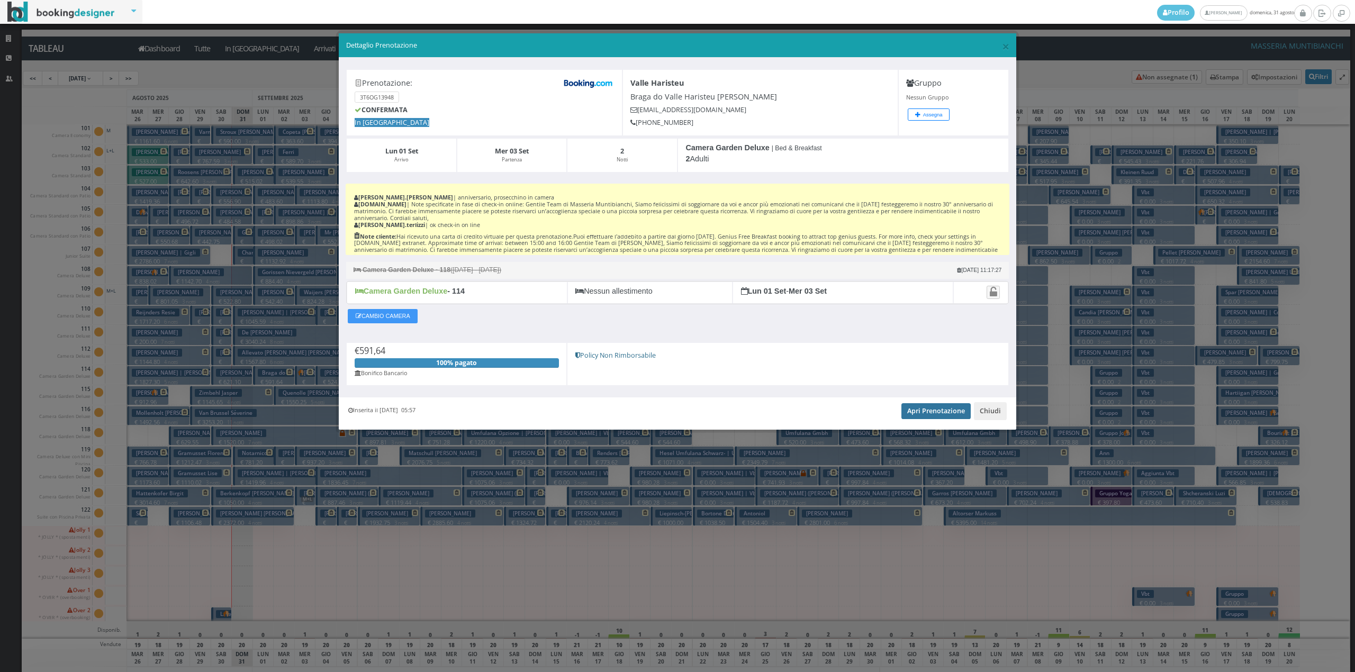
click at [921, 418] on link "Apri Prenotazione" at bounding box center [936, 411] width 69 height 16
click at [989, 398] on div "Prenotazione: 3T6OG13948 CONFERMATA In Arrivo Valle Haristeu Braga do Valle Har…" at bounding box center [678, 228] width 678 height 340
click at [994, 418] on button "Chiudi" at bounding box center [990, 411] width 33 height 18
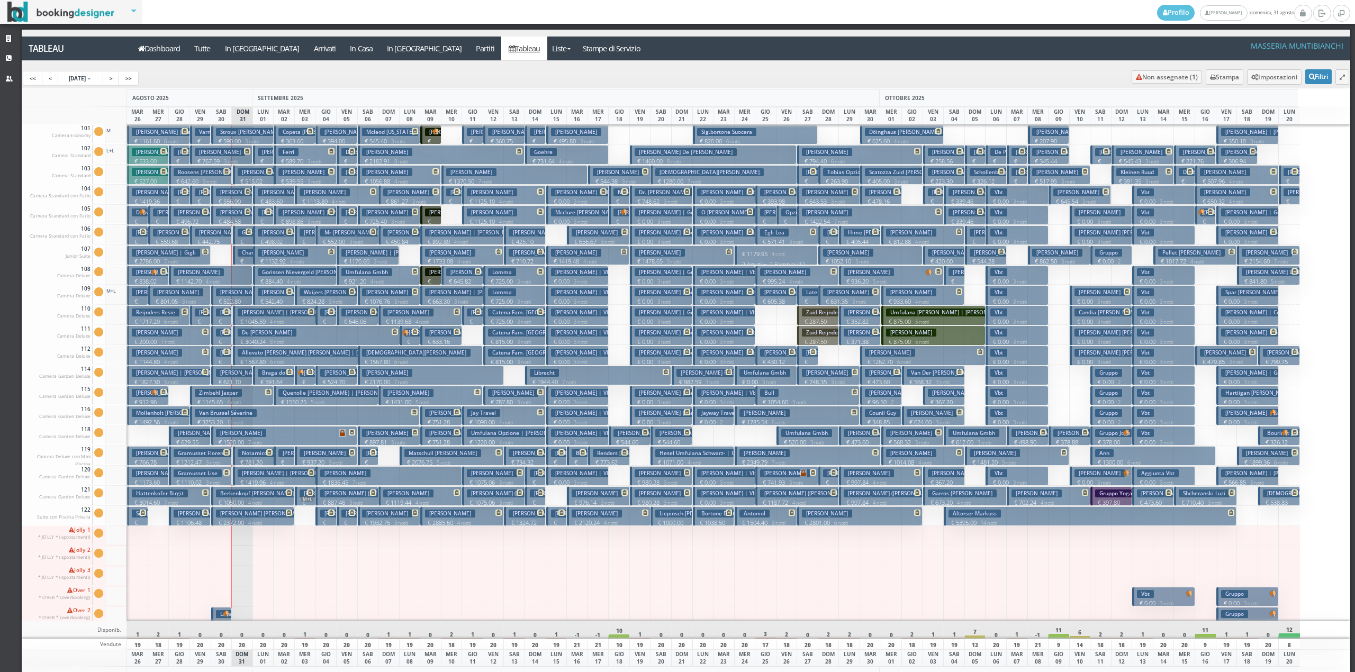
click at [261, 496] on h3 "Berkenkopf Benjamin" at bounding box center [257, 494] width 82 height 8
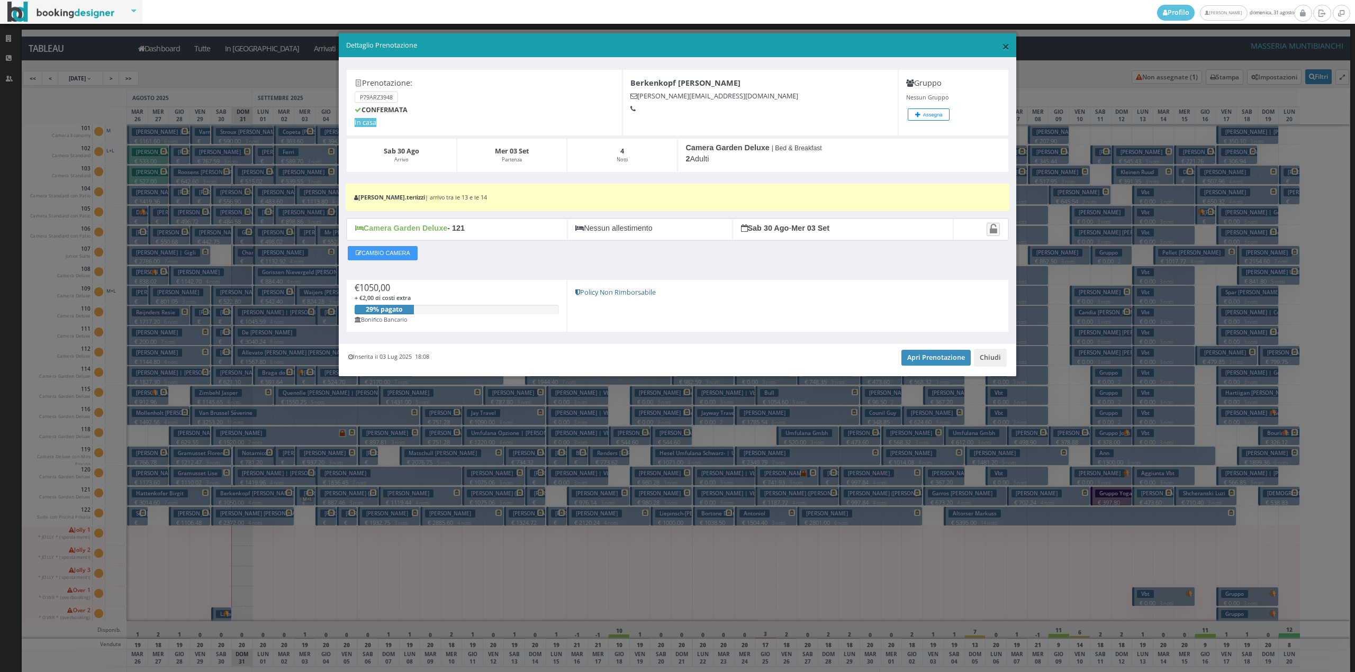
click at [1003, 45] on span "×" at bounding box center [1005, 46] width 7 height 18
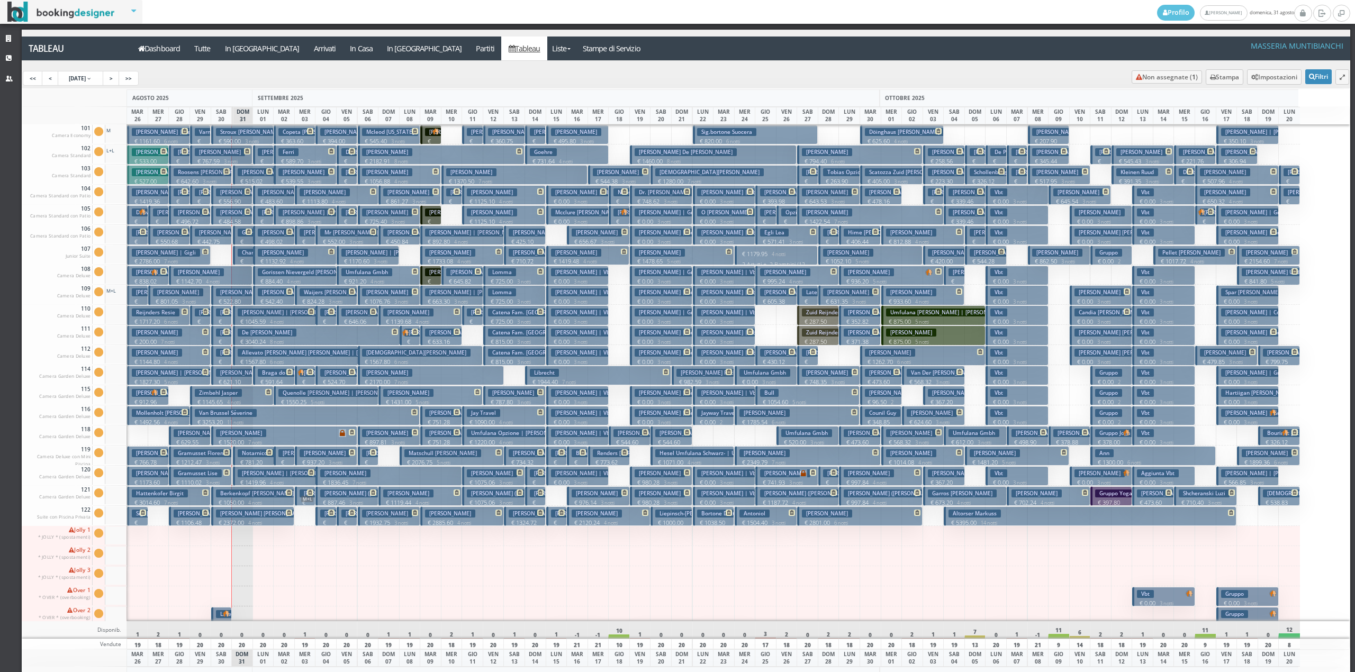
click at [264, 371] on h3 "Braga do Valle Haristeu Alexandro | Valle Haristeu" at bounding box center [344, 373] width 173 height 8
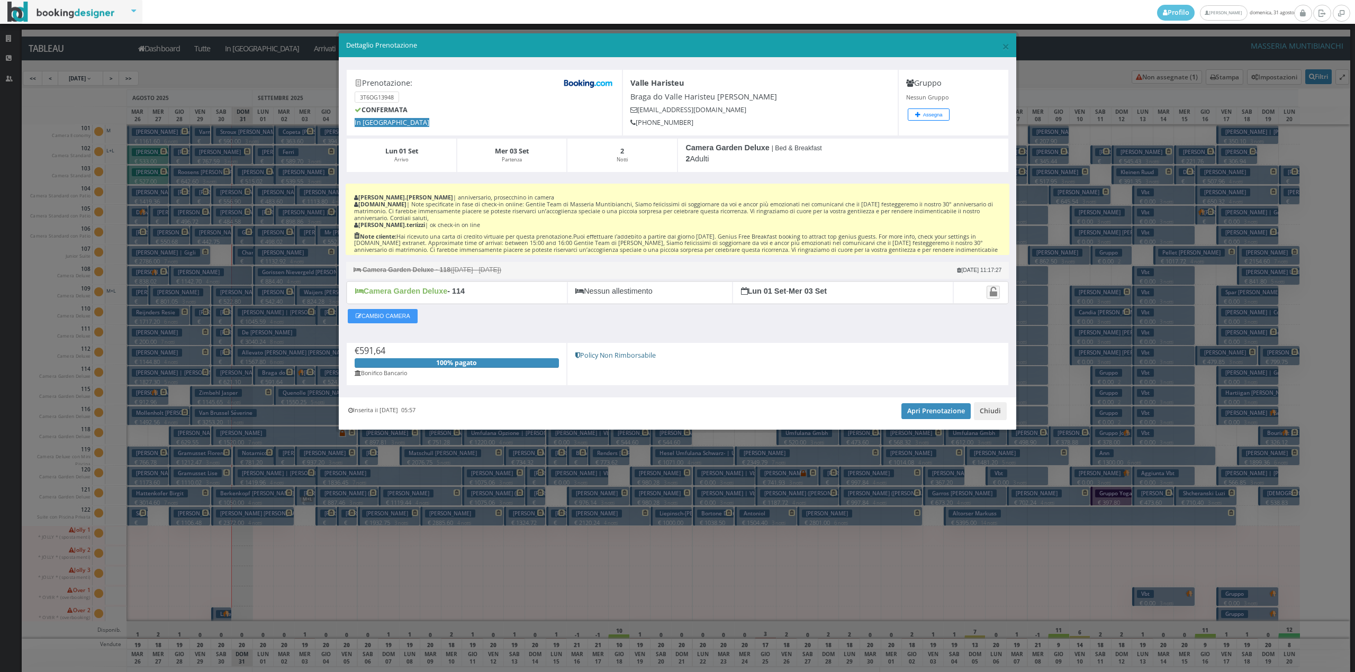
click at [1009, 45] on div "× Dettaglio Prenotazione" at bounding box center [678, 45] width 678 height 24
click at [1007, 45] on span "×" at bounding box center [1005, 46] width 7 height 18
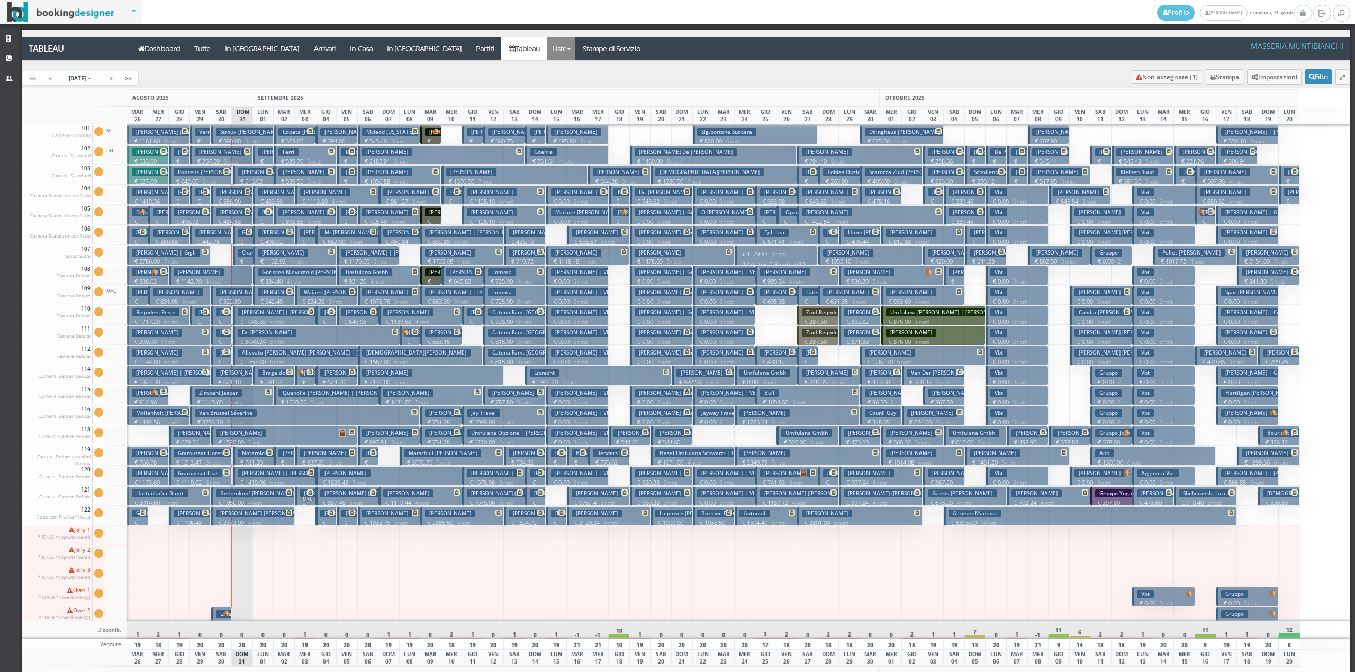
click at [547, 49] on link "Liste" at bounding box center [561, 49] width 28 height 24
click at [547, 87] on link "Foglio Pulizie" at bounding box center [585, 88] width 76 height 19
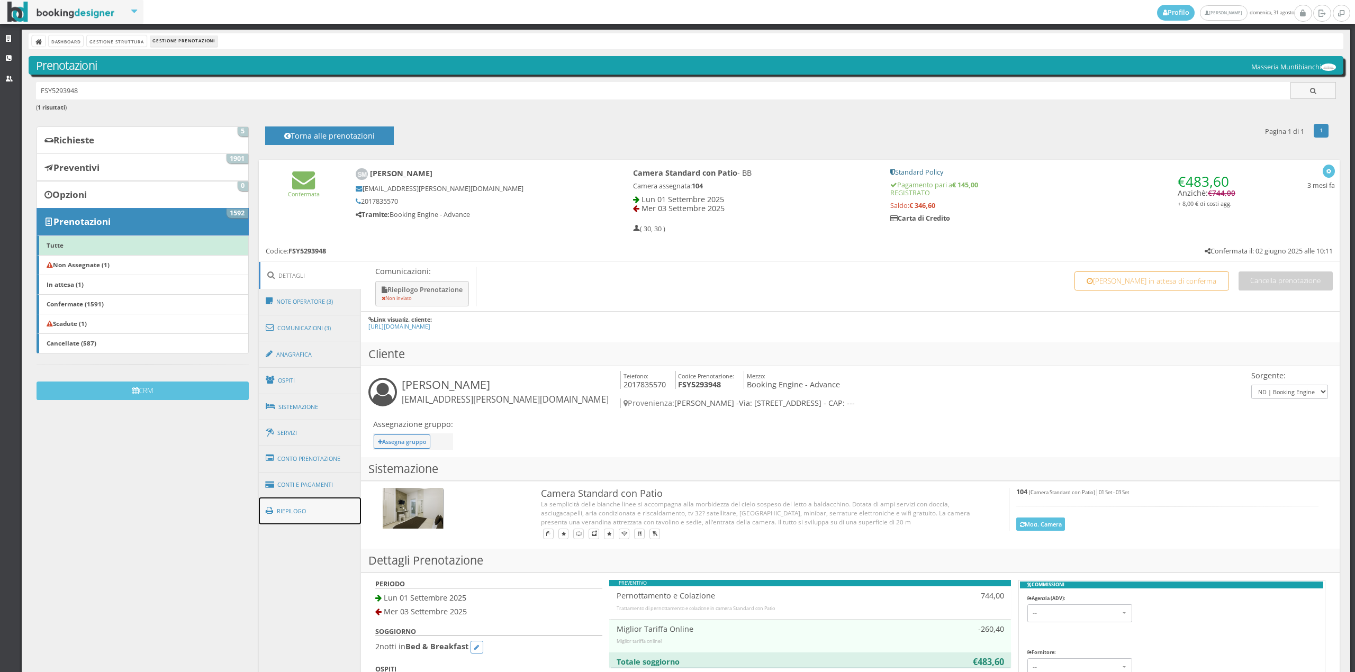
click at [284, 510] on link "Riepilogo" at bounding box center [310, 512] width 103 height 28
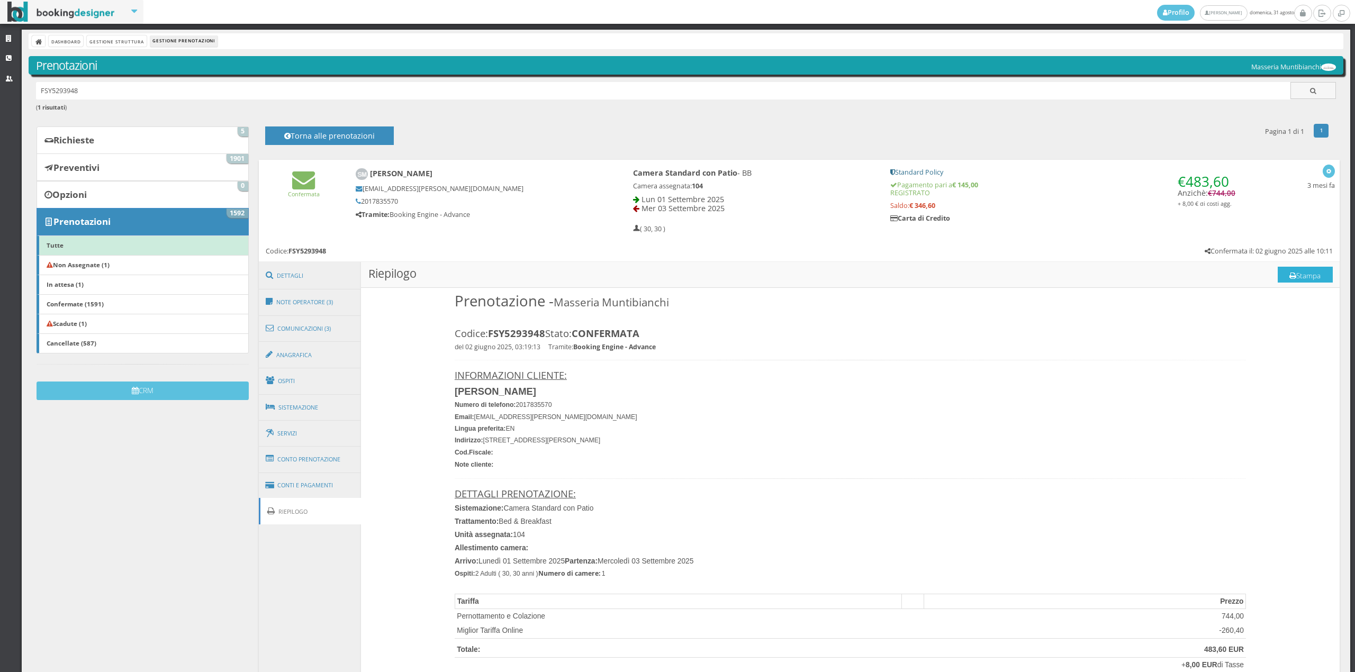
click at [1286, 276] on button "Stampa" at bounding box center [1305, 275] width 55 height 16
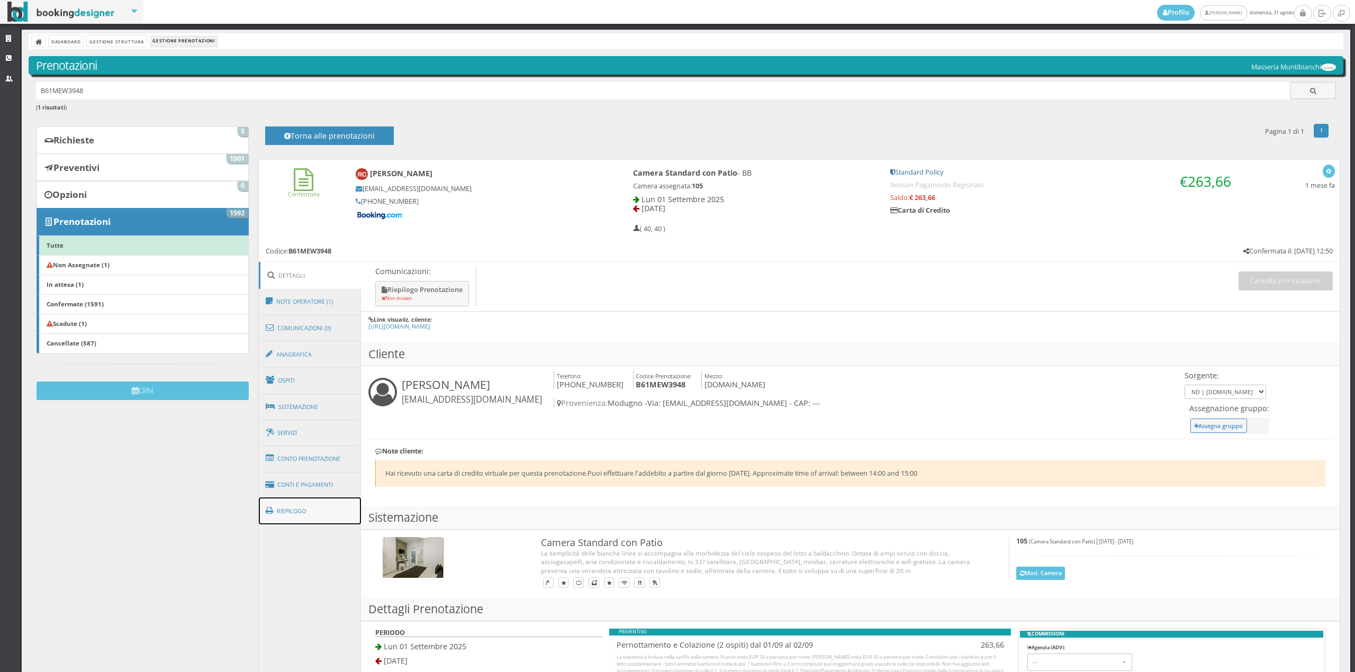
click at [322, 499] on link "Riepilogo" at bounding box center [310, 512] width 103 height 28
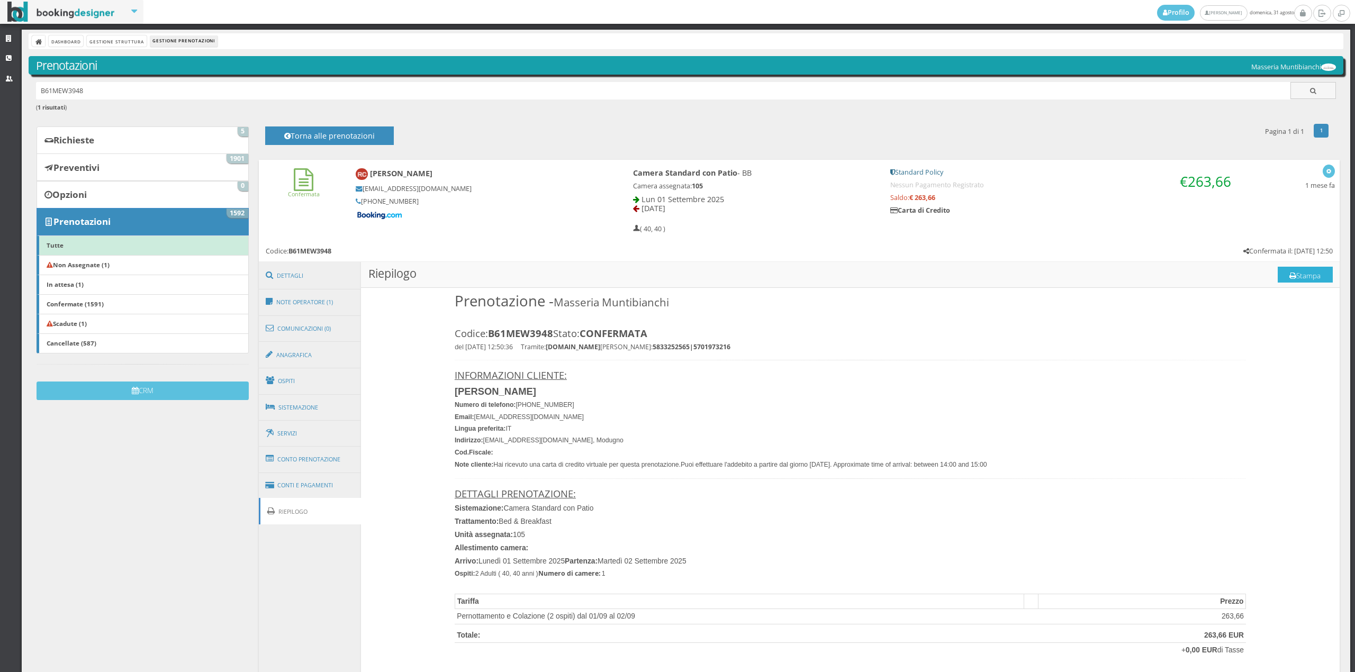
click at [1292, 273] on button "Stampa" at bounding box center [1305, 275] width 55 height 16
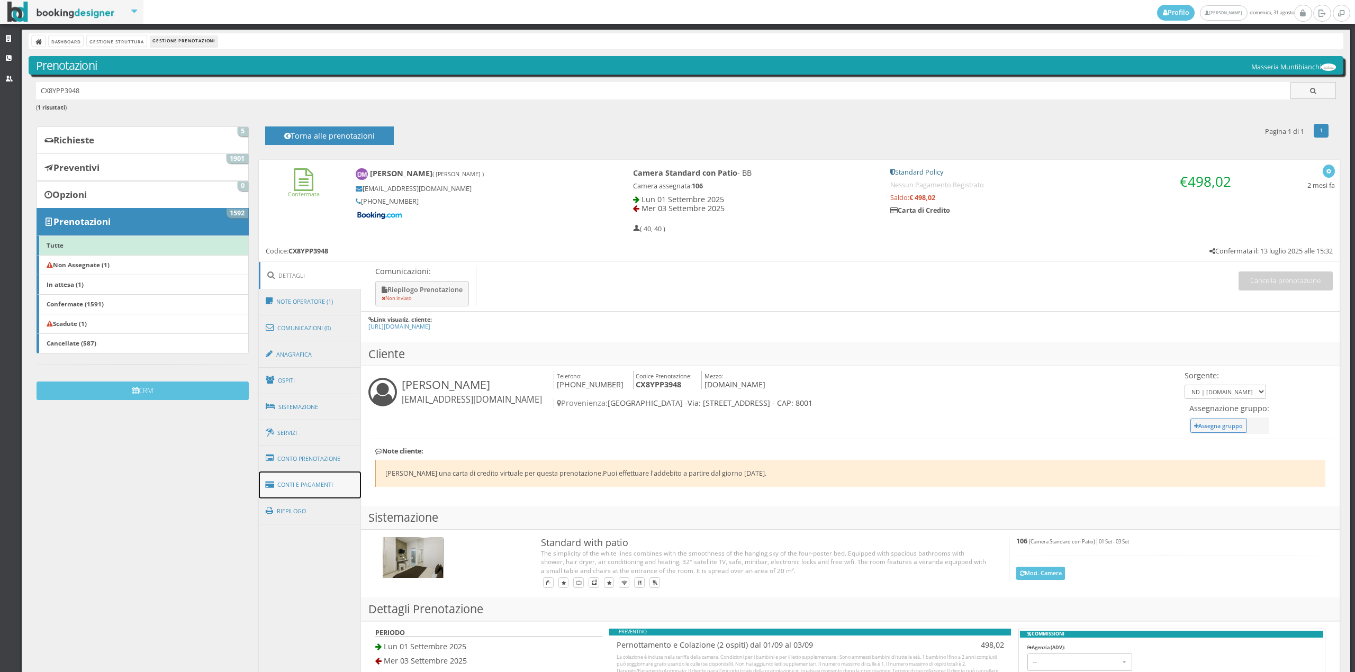
click at [313, 481] on link "Conti e Pagamenti" at bounding box center [310, 485] width 103 height 27
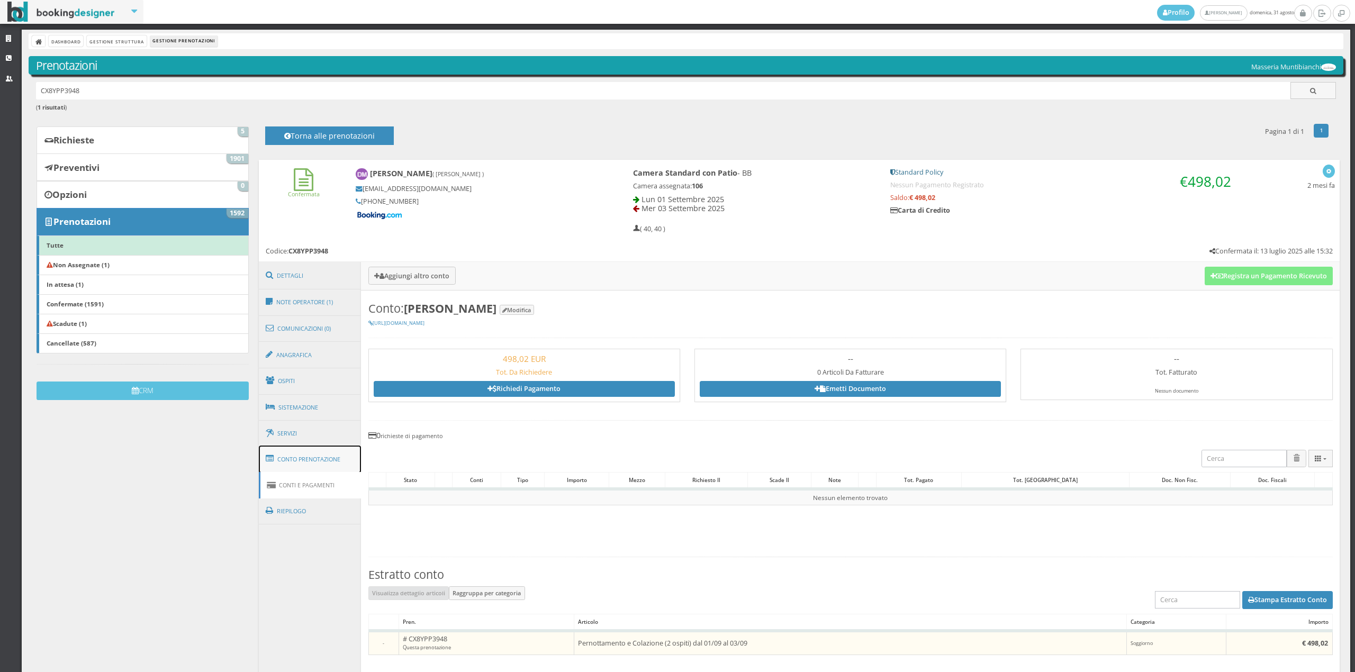
click at [311, 456] on link "Conto Prenotazione" at bounding box center [310, 460] width 103 height 28
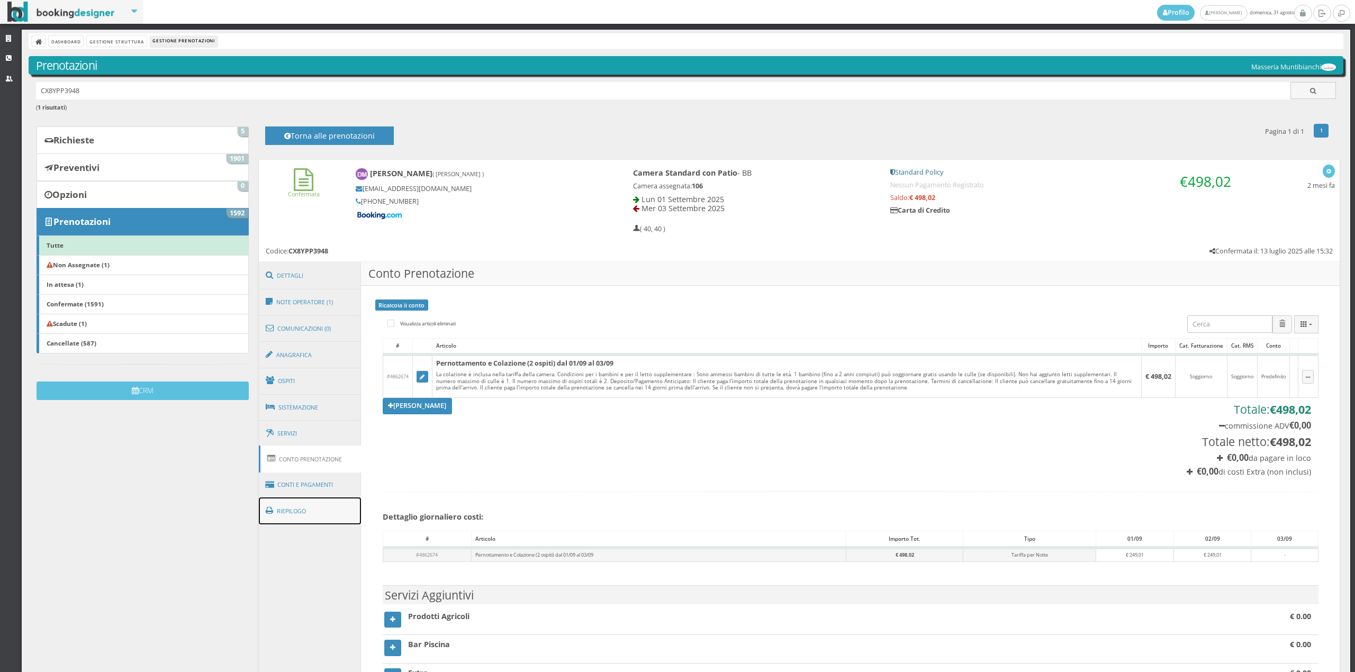
click at [307, 509] on link "Riepilogo" at bounding box center [310, 512] width 103 height 28
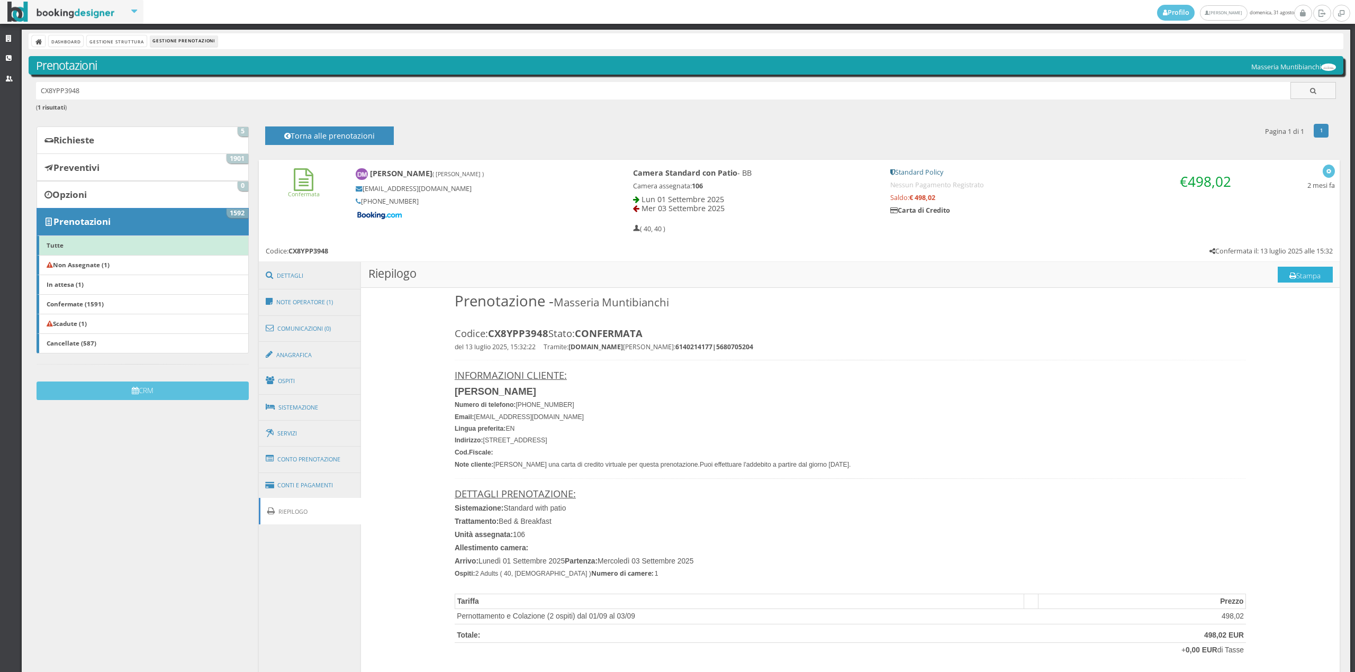
click at [1293, 278] on button "Stampa" at bounding box center [1305, 275] width 55 height 16
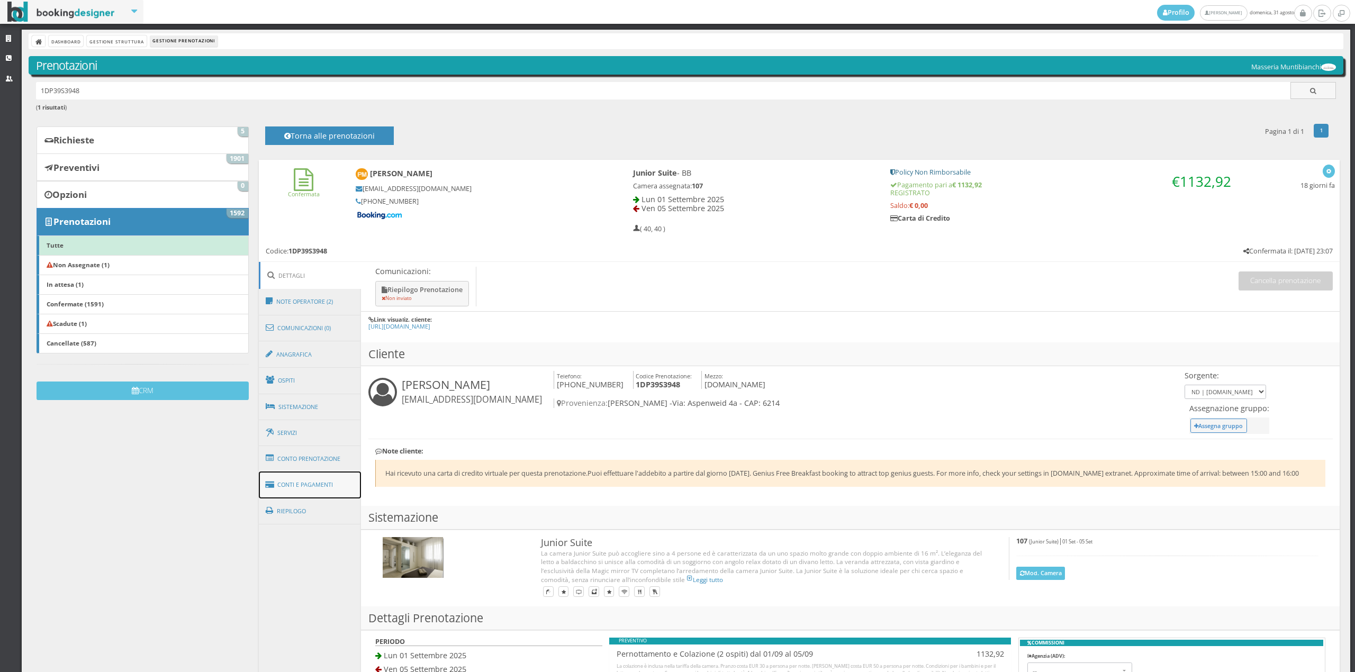
click at [282, 485] on link "Conti e Pagamenti" at bounding box center [310, 485] width 103 height 27
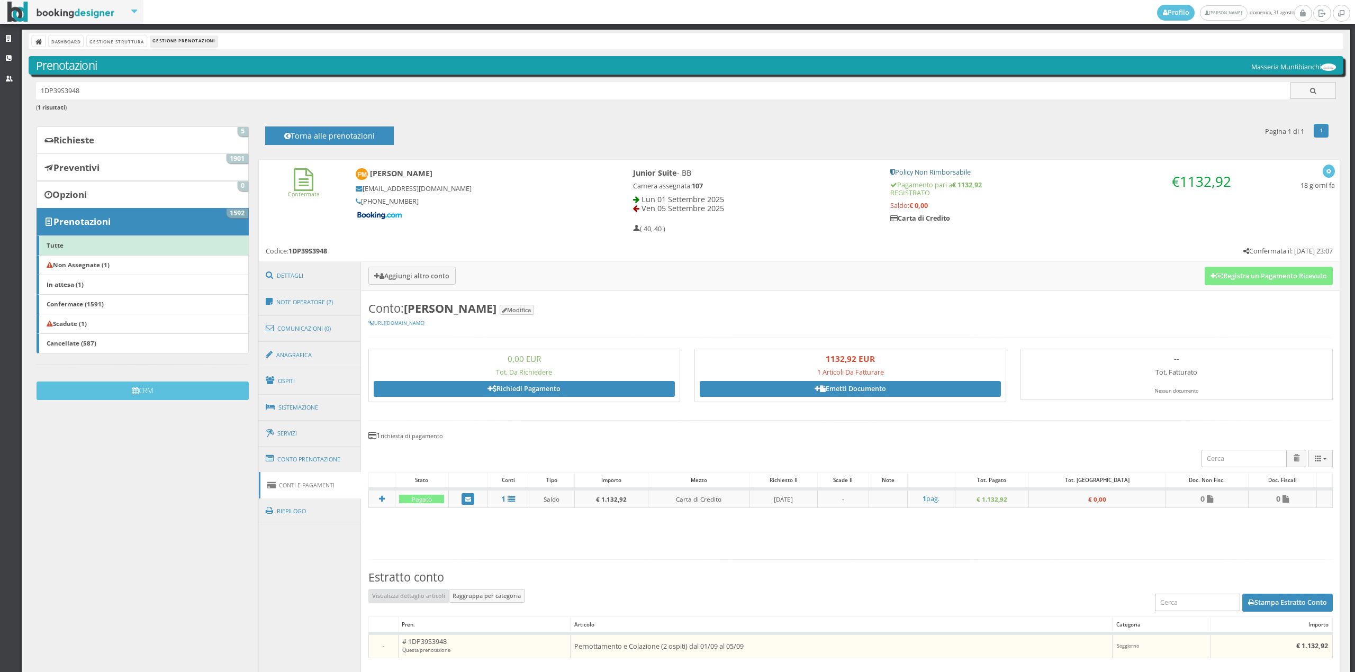
click at [282, 488] on link "Conti e Pagamenti" at bounding box center [310, 485] width 103 height 26
click at [293, 504] on link "Riepilogo" at bounding box center [310, 512] width 103 height 28
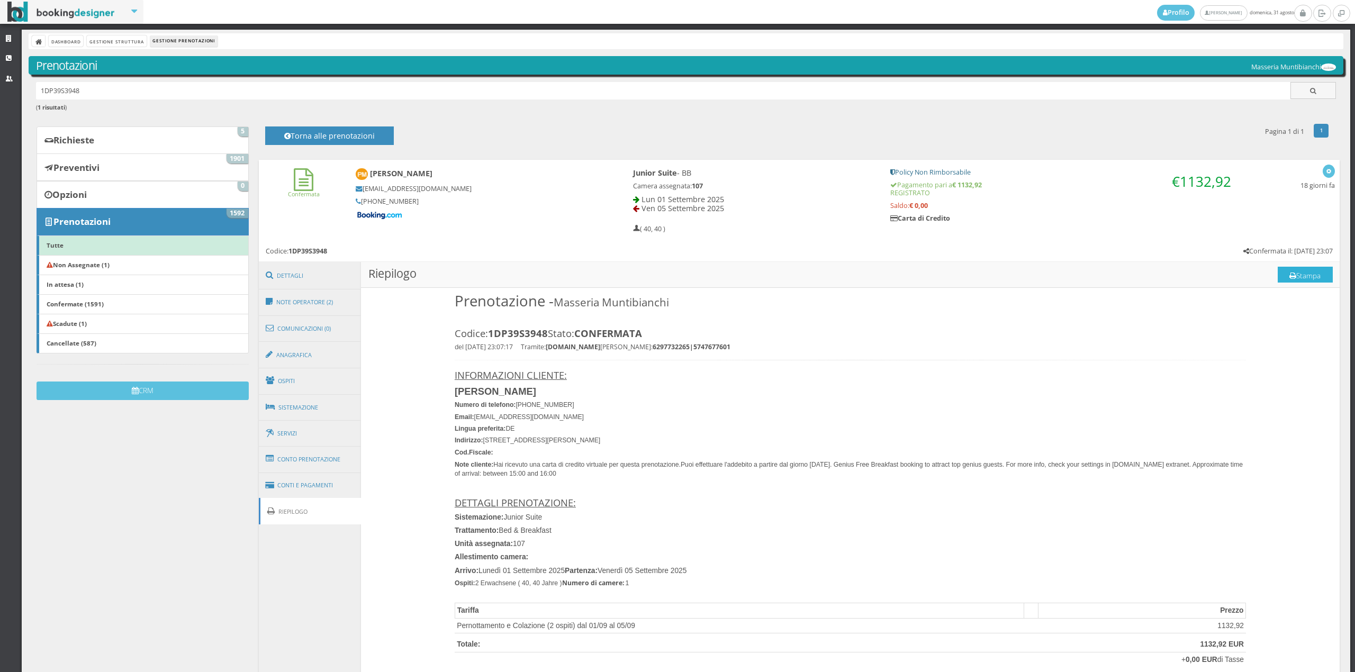
click at [1278, 269] on button "Stampa" at bounding box center [1305, 275] width 55 height 16
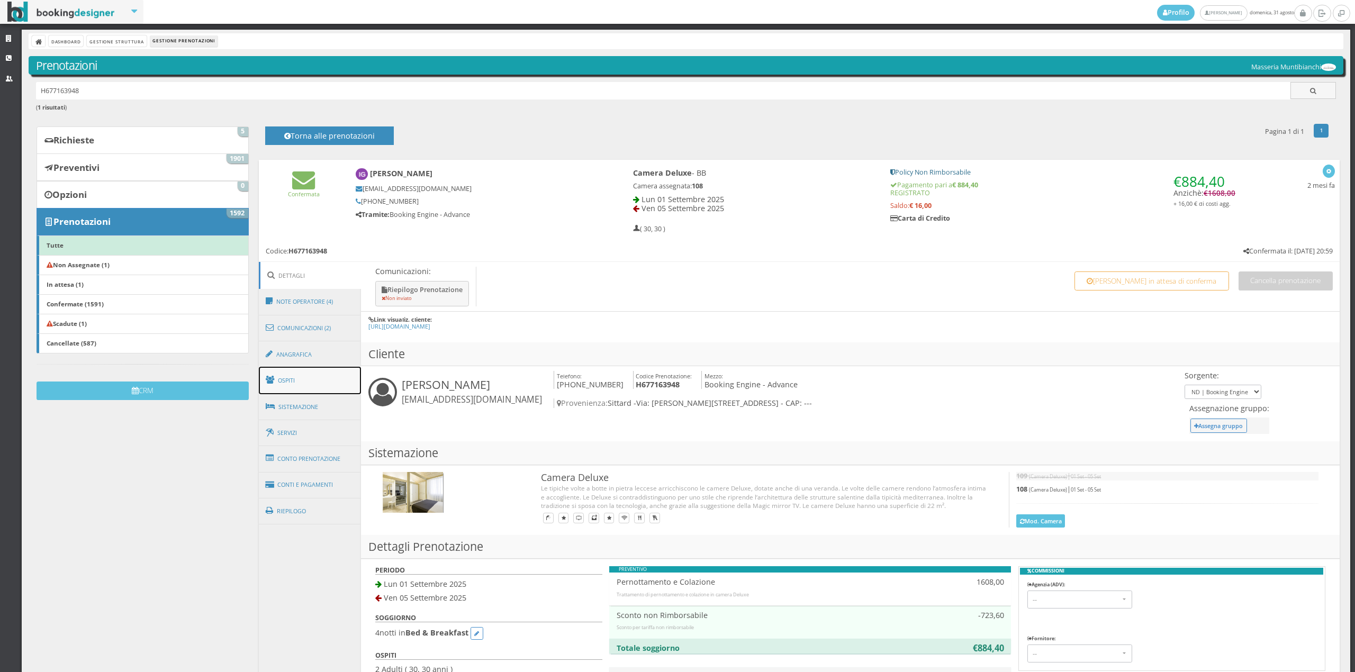
click at [282, 372] on link "Ospiti" at bounding box center [310, 381] width 103 height 28
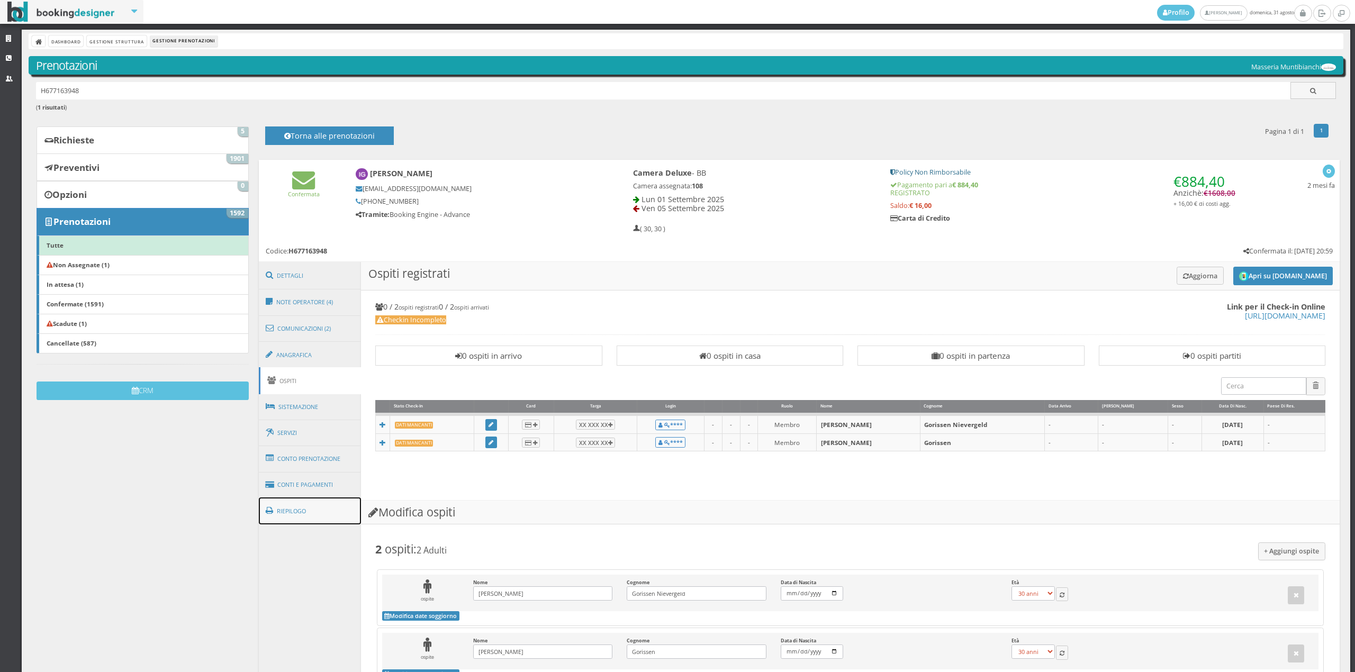
click at [314, 505] on link "Riepilogo" at bounding box center [310, 512] width 103 height 28
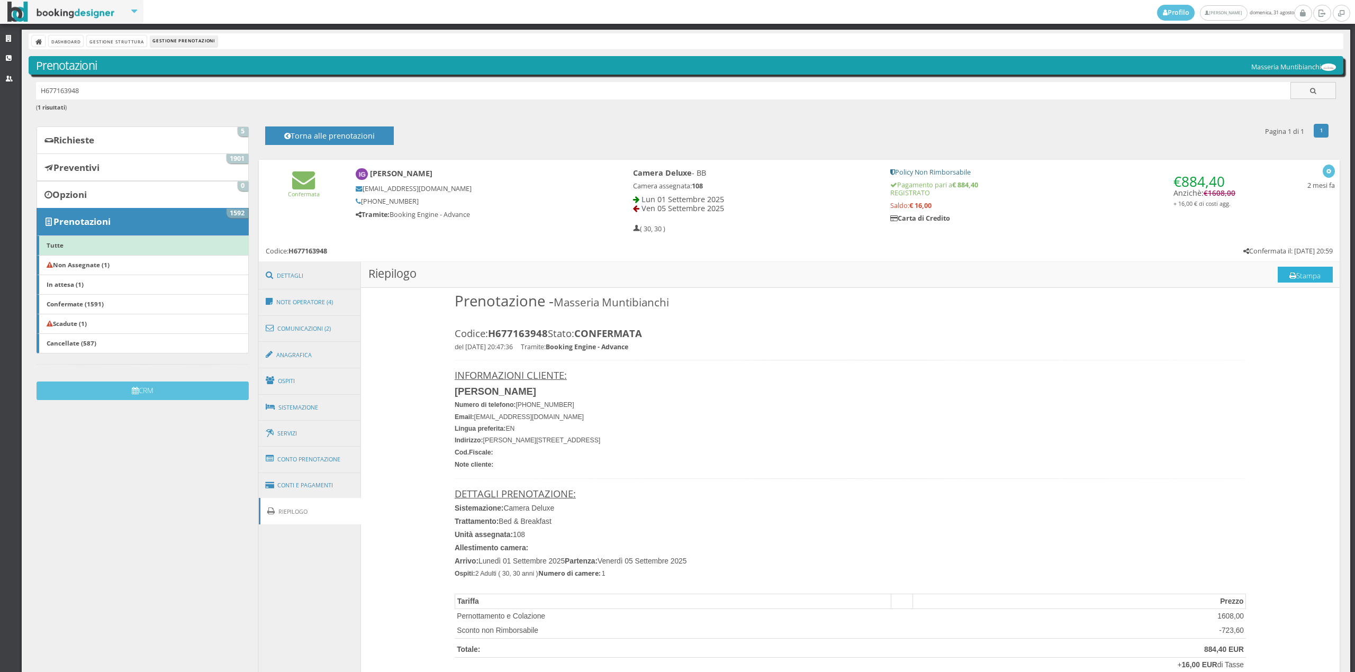
click at [1288, 269] on button "Stampa" at bounding box center [1305, 275] width 55 height 16
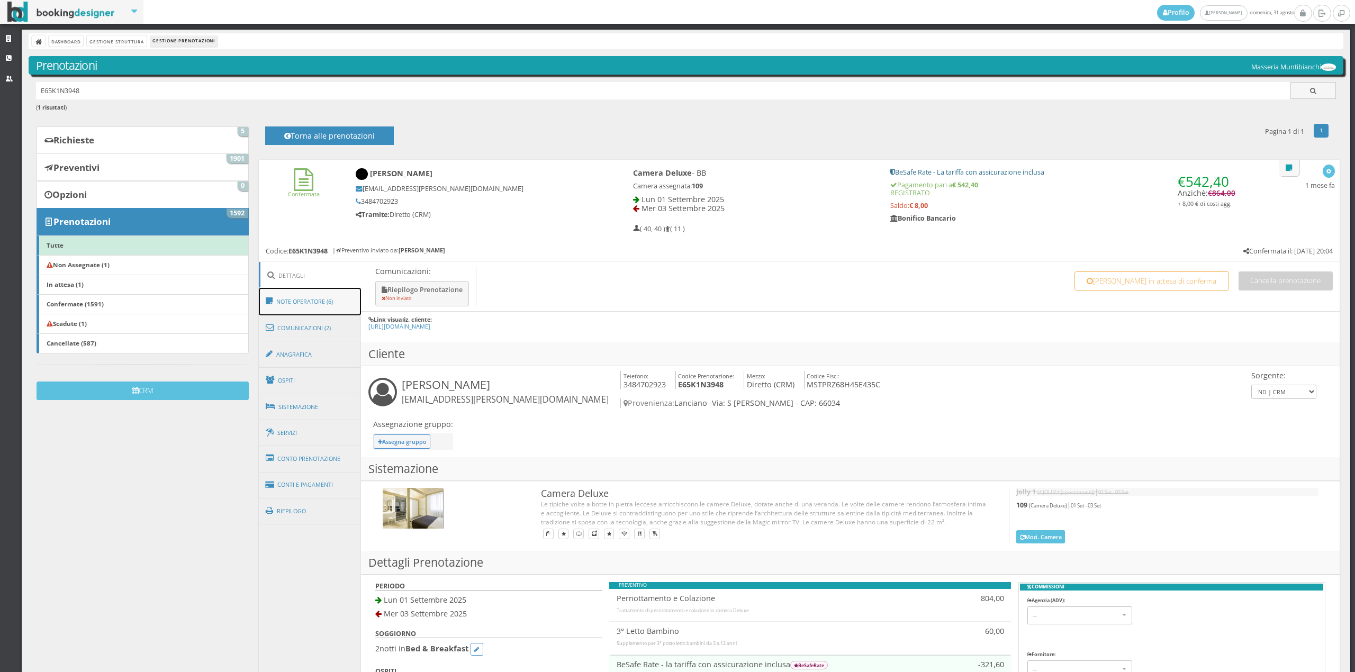
click at [343, 305] on link "Note Operatore (6)" at bounding box center [310, 302] width 103 height 28
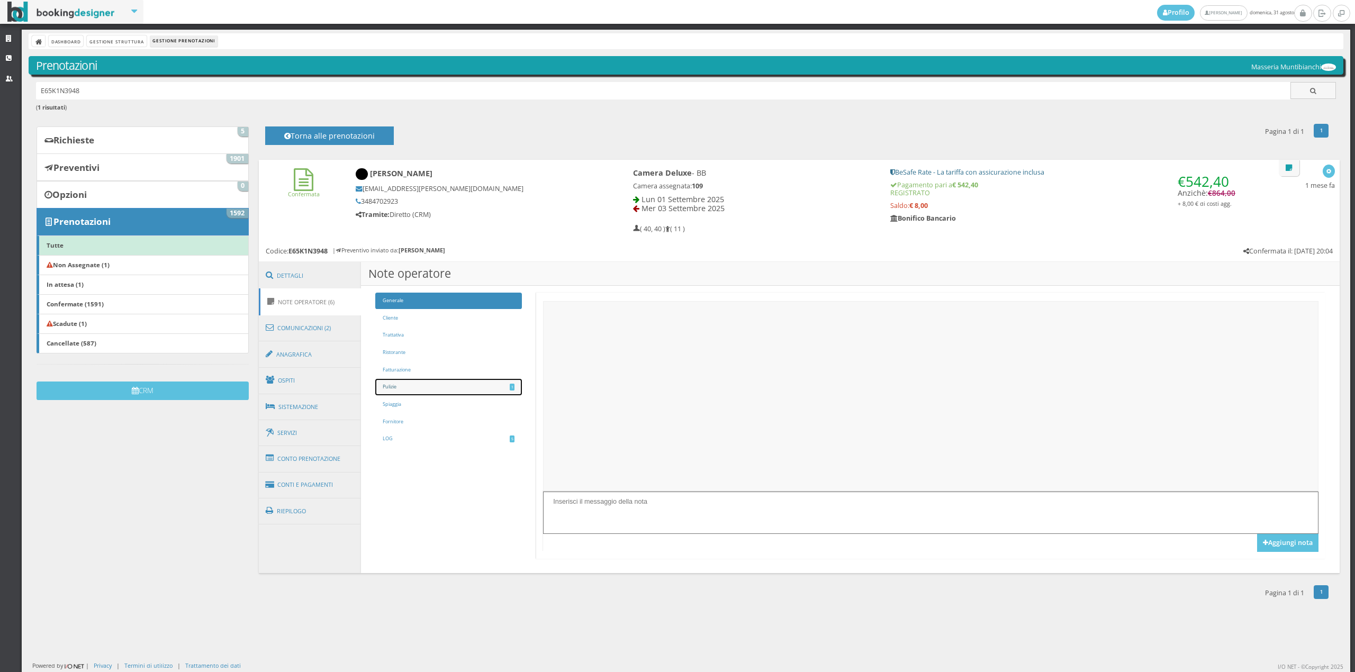
click at [445, 394] on link "Pulizie 1" at bounding box center [448, 387] width 147 height 16
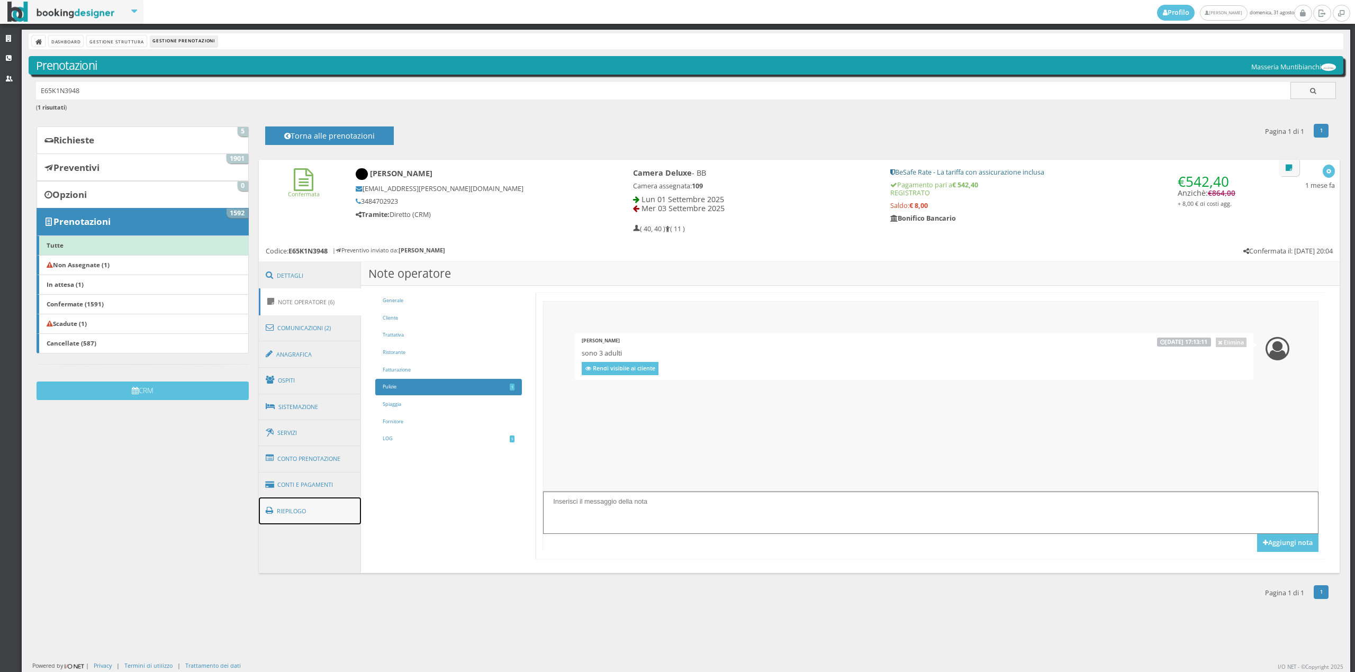
click at [291, 513] on link "Riepilogo" at bounding box center [310, 512] width 103 height 28
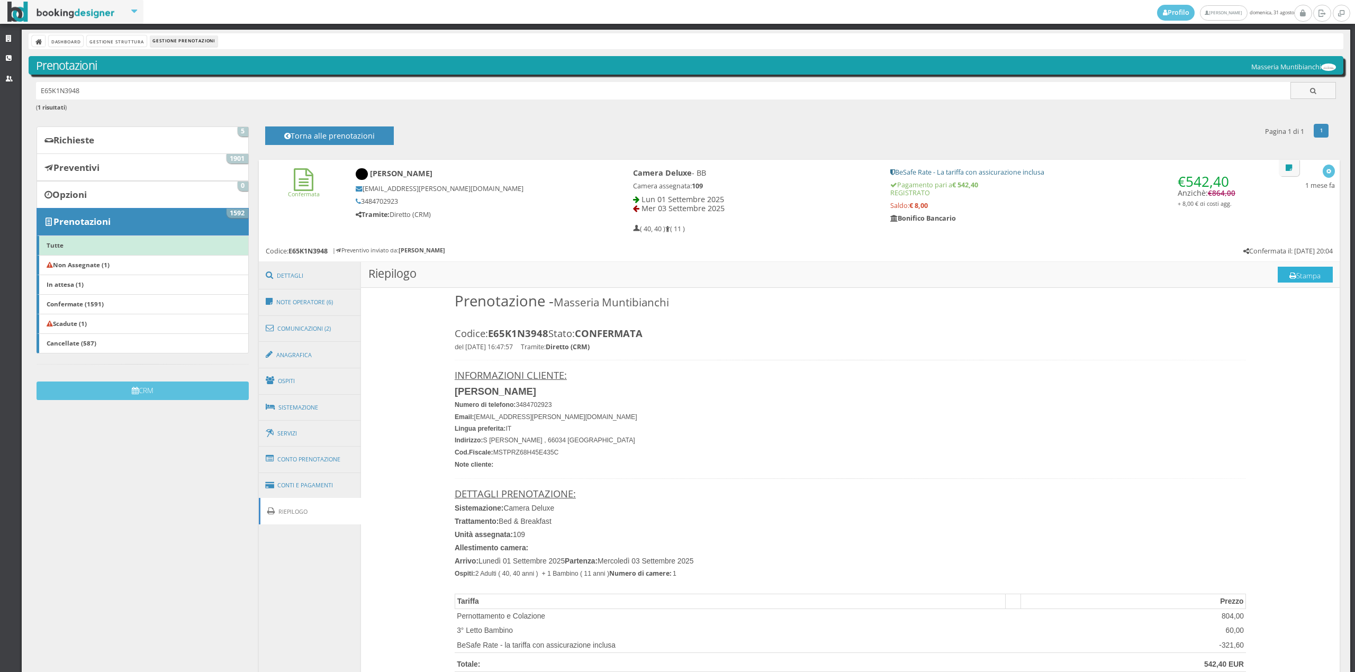
click at [1284, 270] on button "Stampa" at bounding box center [1305, 275] width 55 height 16
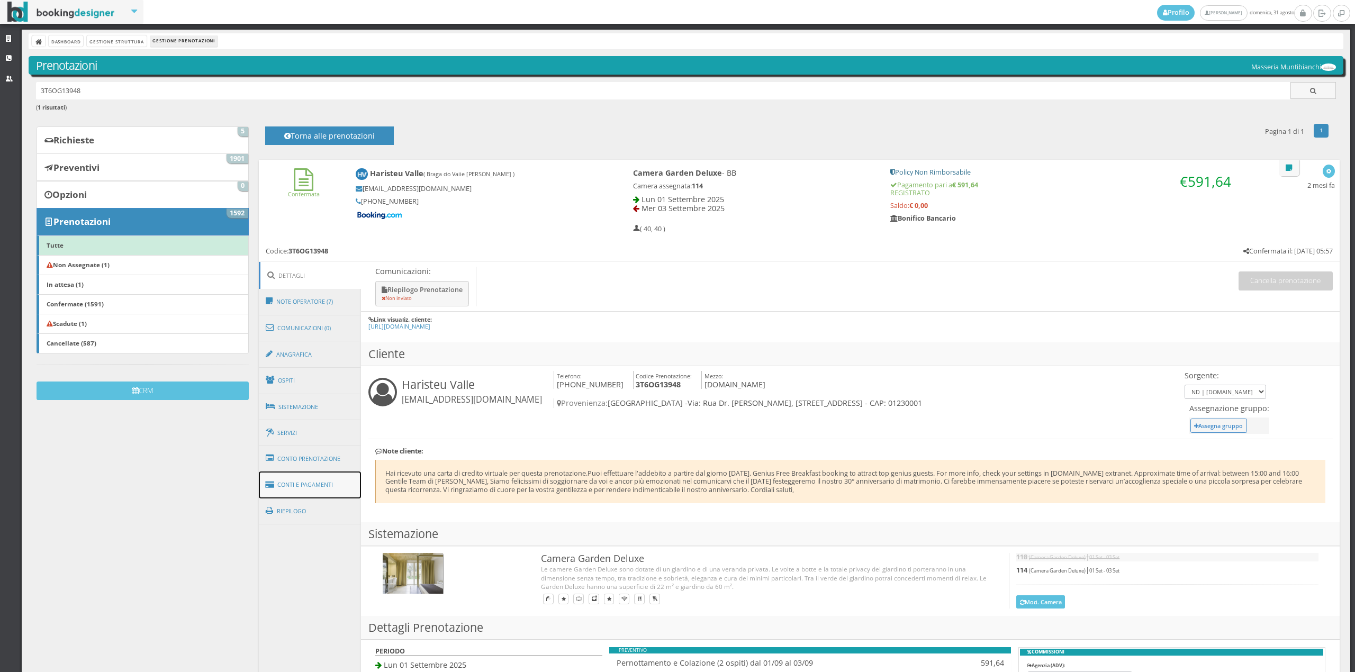
click at [309, 480] on link "Conti e Pagamenti" at bounding box center [310, 485] width 103 height 27
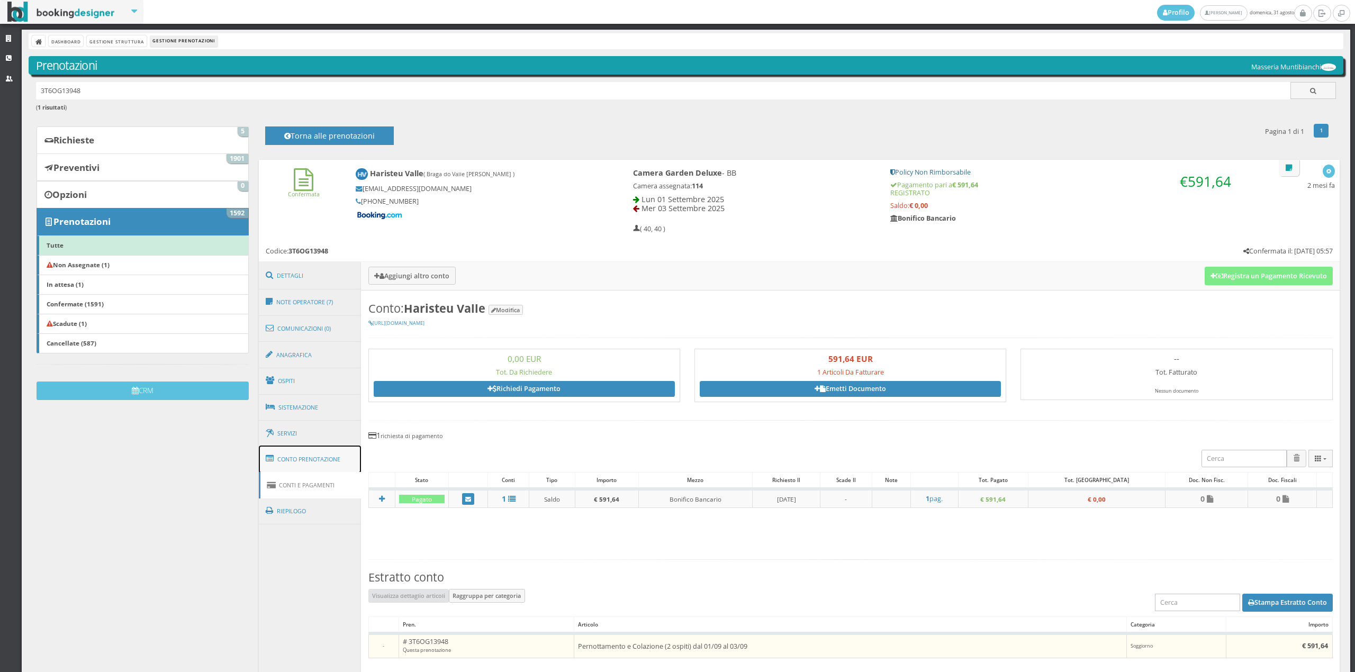
click at [308, 463] on link "Conto Prenotazione" at bounding box center [310, 460] width 103 height 28
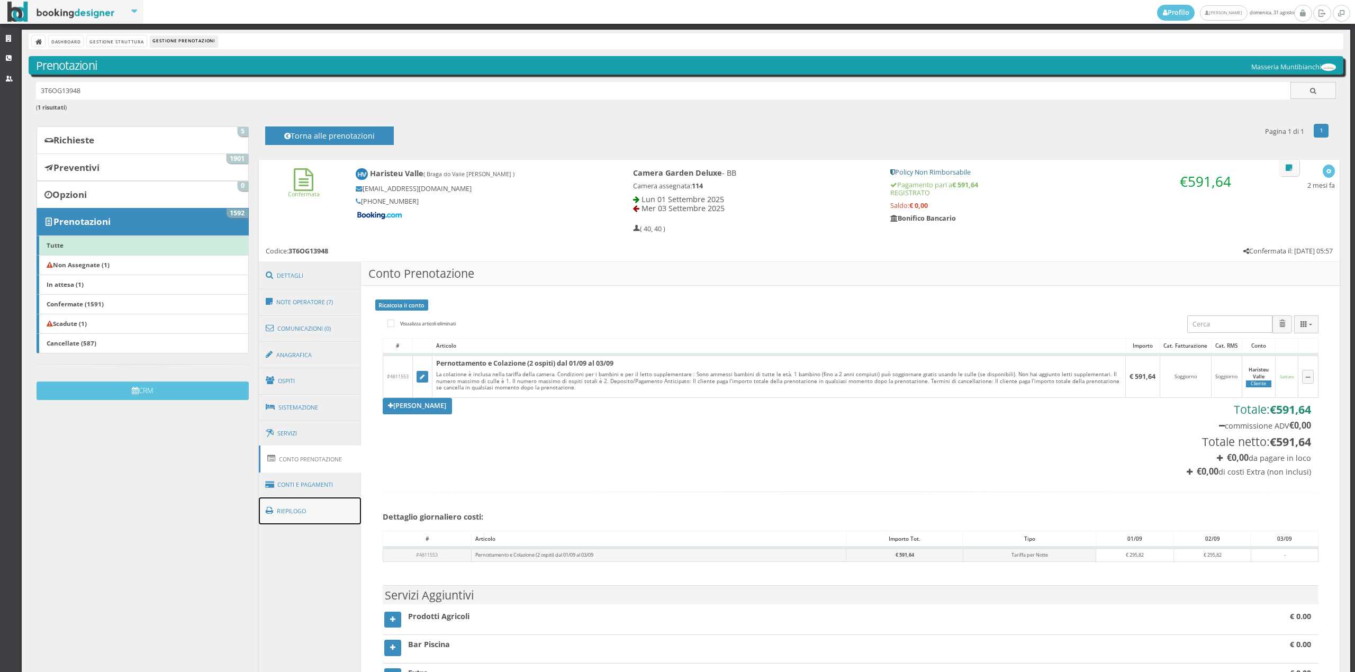
click at [282, 510] on link "Riepilogo" at bounding box center [310, 512] width 103 height 28
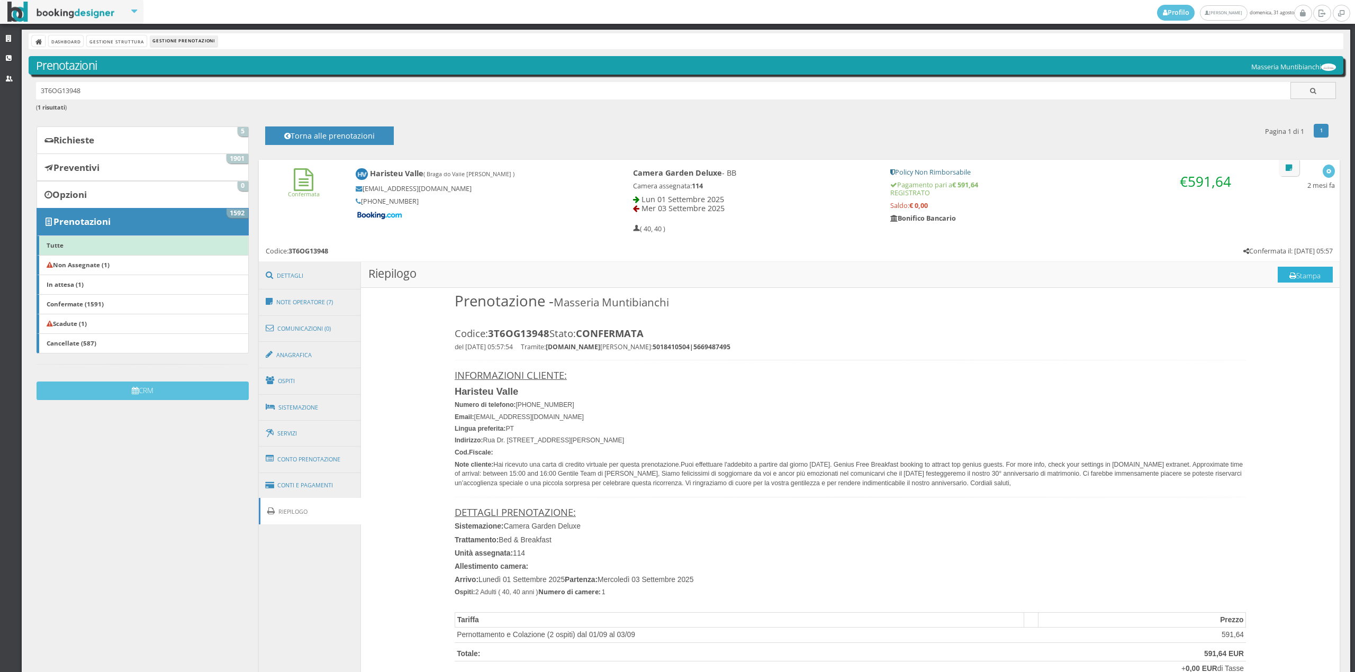
click at [1291, 278] on button "Stampa" at bounding box center [1305, 275] width 55 height 16
click at [70, 43] on link "Dashboard" at bounding box center [66, 40] width 34 height 11
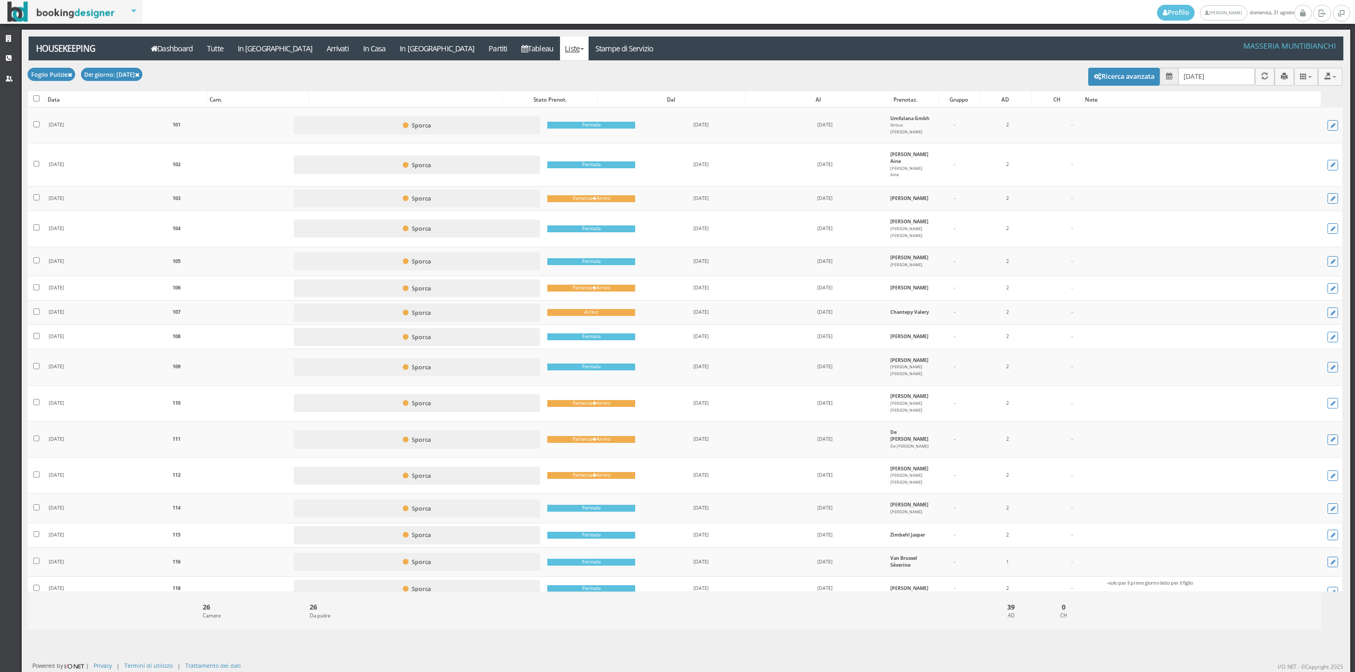
click at [1203, 81] on input "31/08/2025" at bounding box center [1216, 76] width 77 height 17
click at [1166, 76] on icon at bounding box center [1169, 76] width 6 height 7
click at [1160, 80] on span at bounding box center [1169, 76] width 19 height 17
click at [1166, 75] on icon at bounding box center [1169, 76] width 6 height 7
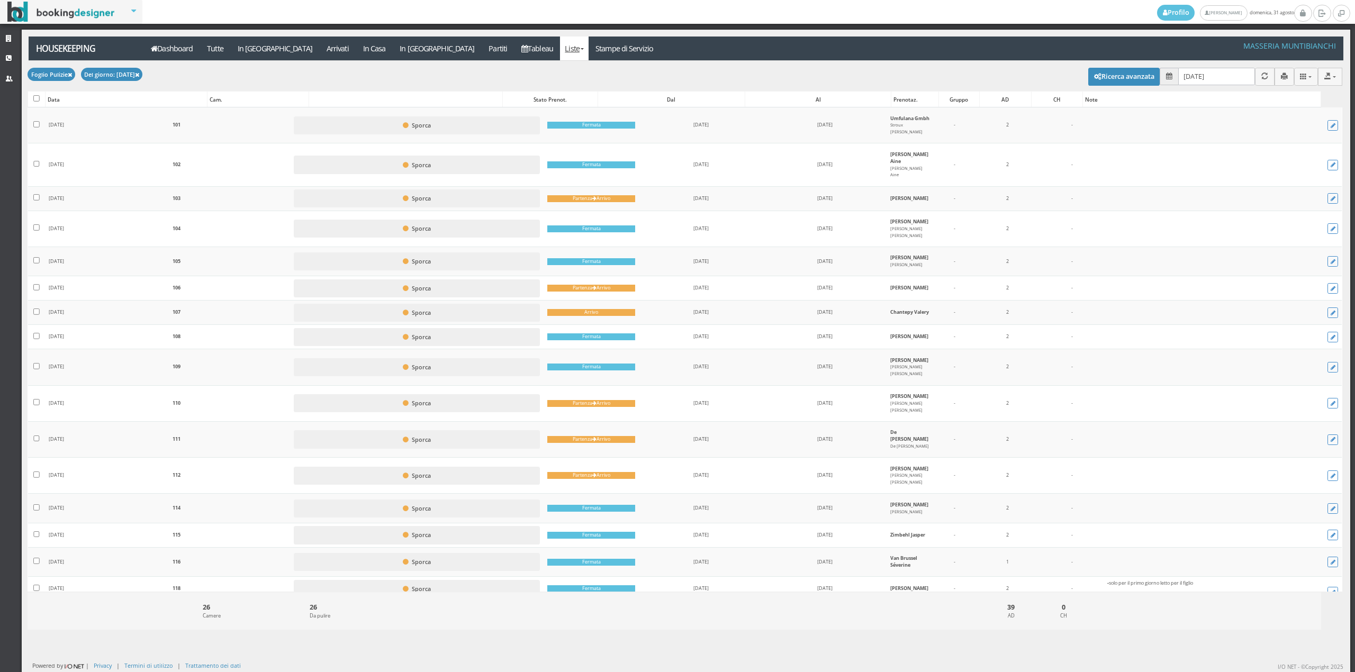
click at [1166, 75] on icon at bounding box center [1169, 76] width 6 height 7
click at [1185, 70] on input "[DATE]" at bounding box center [1216, 76] width 77 height 17
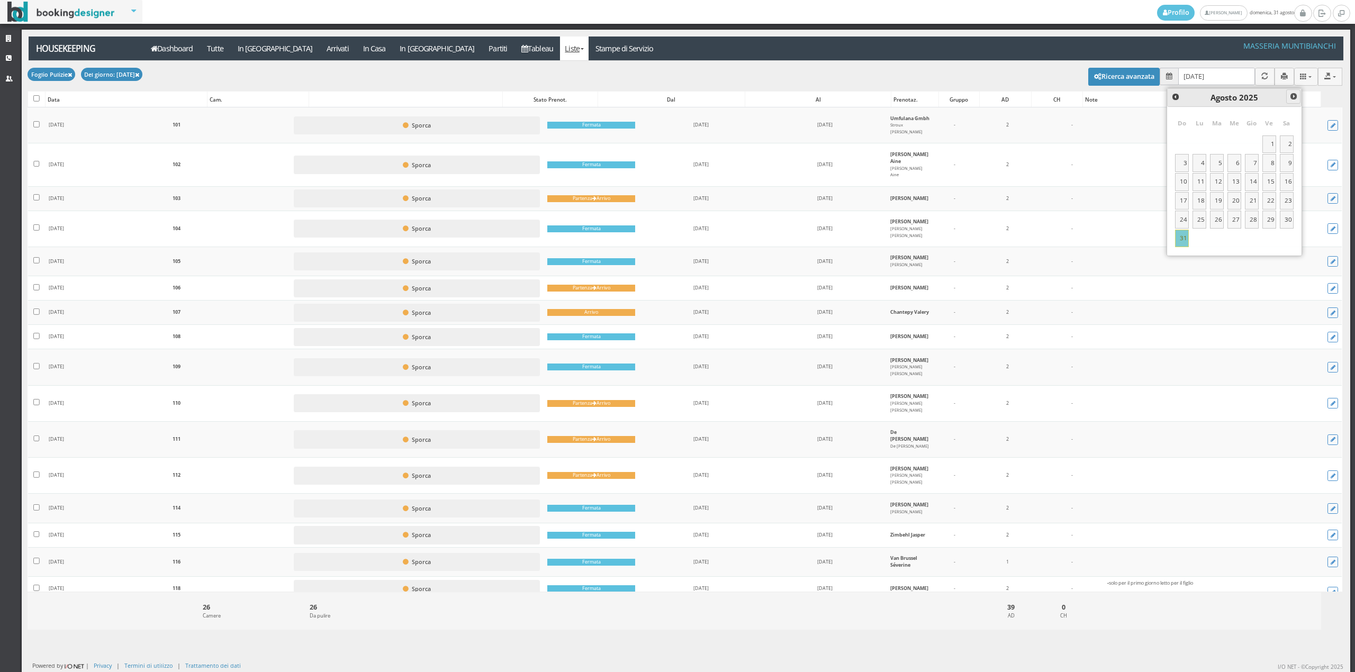
click at [1295, 94] on span "Next" at bounding box center [1294, 96] width 8 height 8
click at [1202, 140] on link "1" at bounding box center [1200, 145] width 14 height 18
type input "01/09/2025"
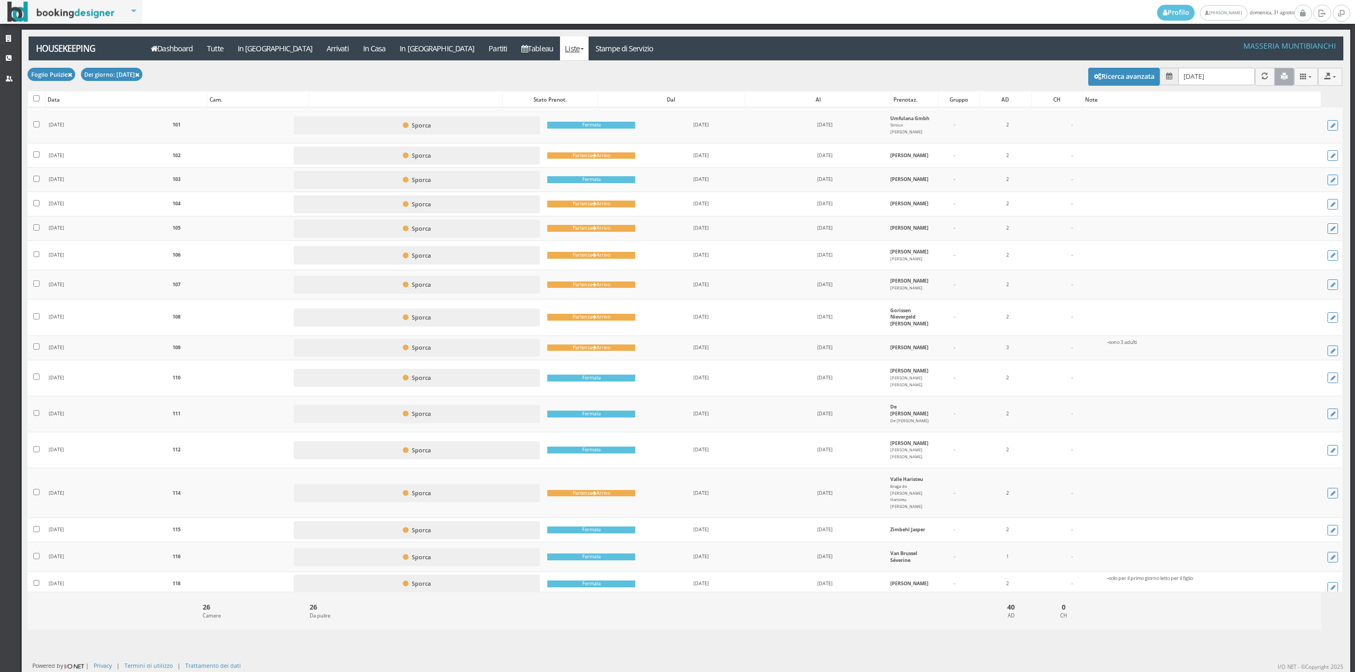
click at [1281, 79] on icon "button" at bounding box center [1284, 76] width 7 height 7
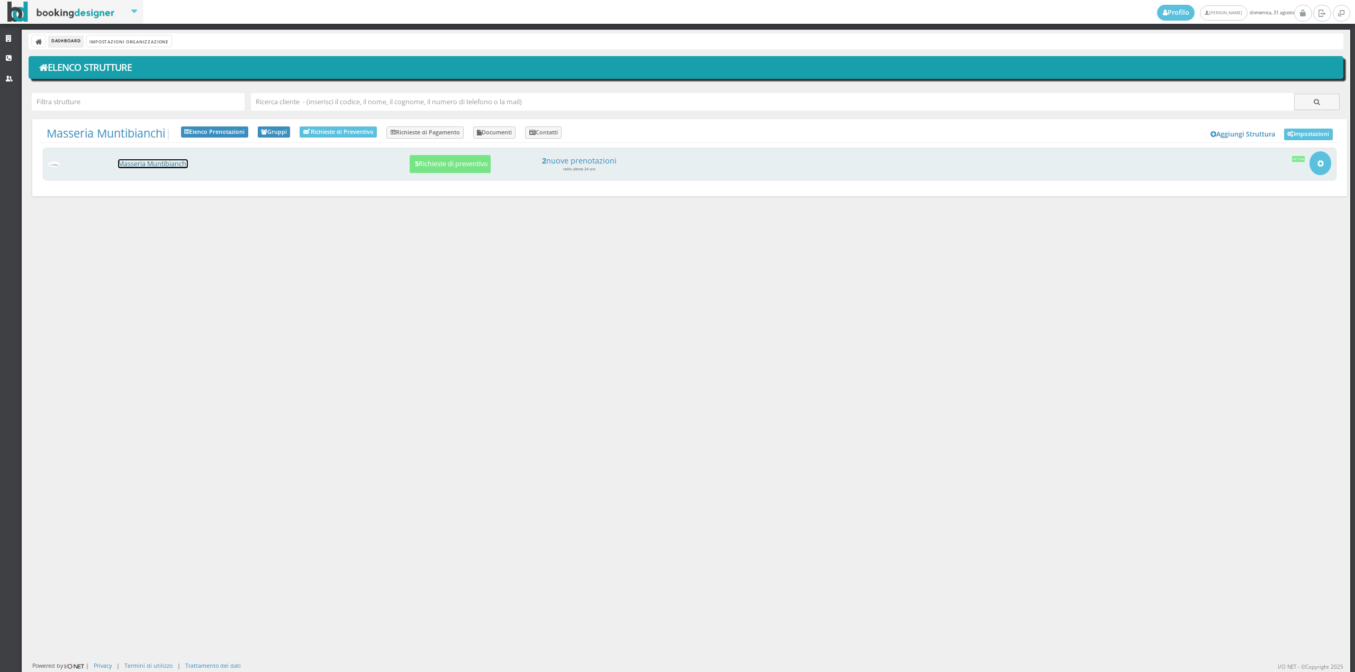
click at [139, 162] on link "Masseria Muntibianchi" at bounding box center [153, 163] width 70 height 9
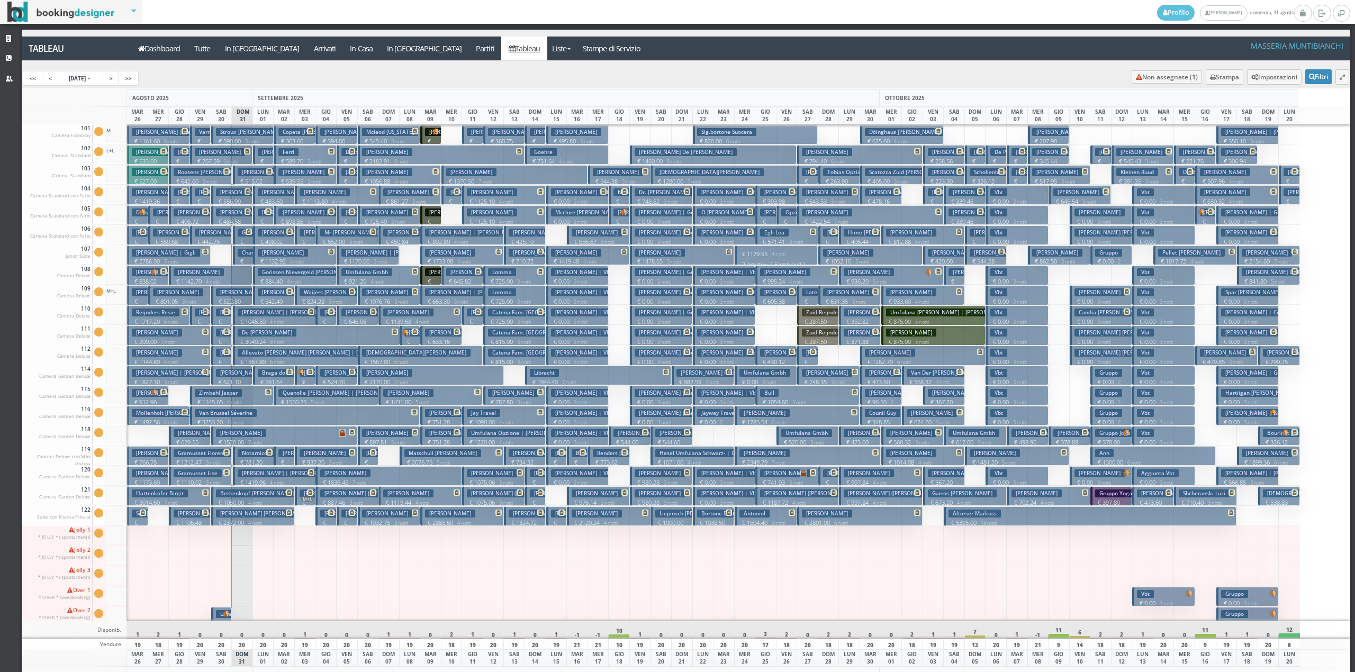
click at [246, 175] on h3 "[PERSON_NAME]" at bounding box center [263, 172] width 50 height 8
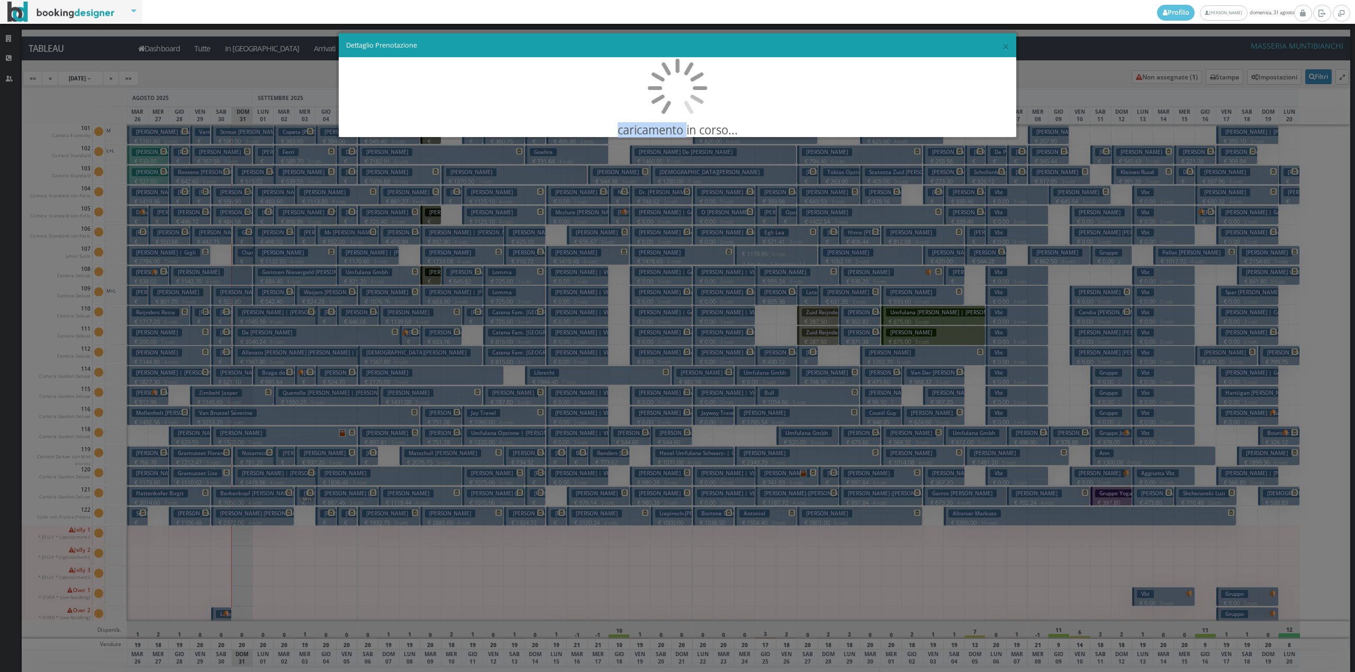
click at [246, 175] on div "× Dettaglio Prenotazione caricamento in corso..." at bounding box center [677, 336] width 1355 height 672
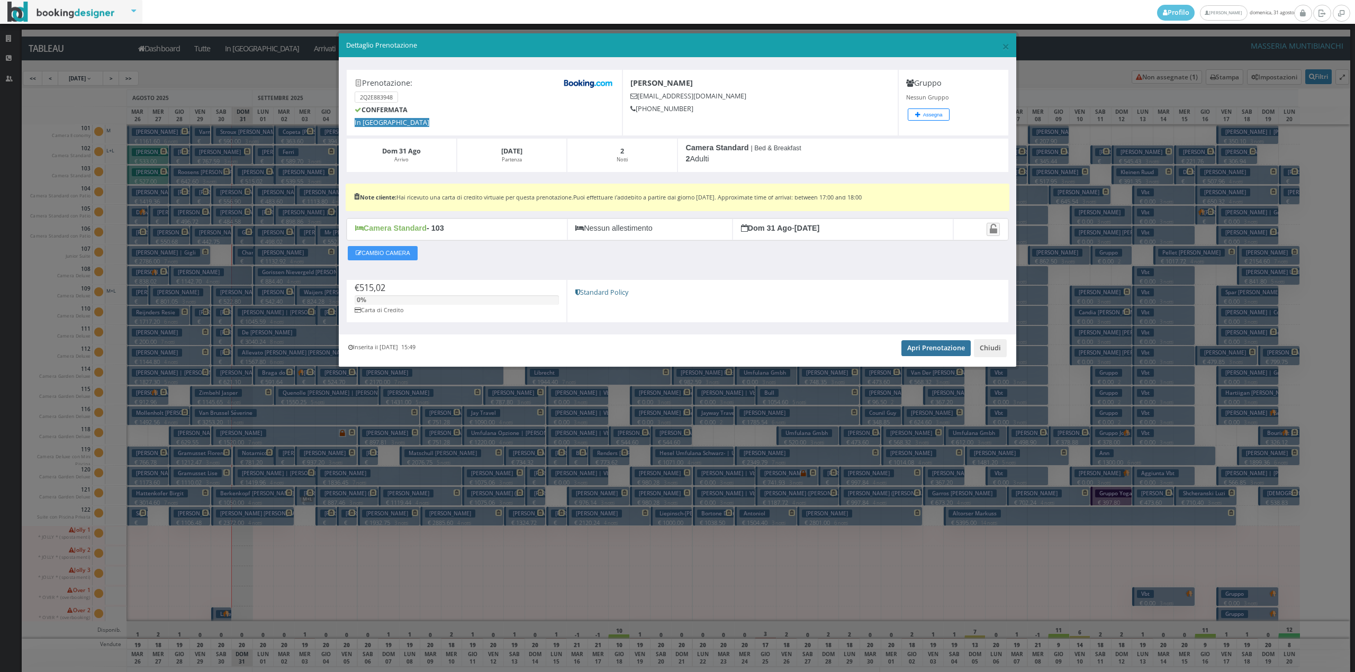
click at [920, 351] on link "Apri Prenotazione" at bounding box center [936, 348] width 69 height 16
click at [984, 355] on button "Chiudi" at bounding box center [990, 348] width 33 height 18
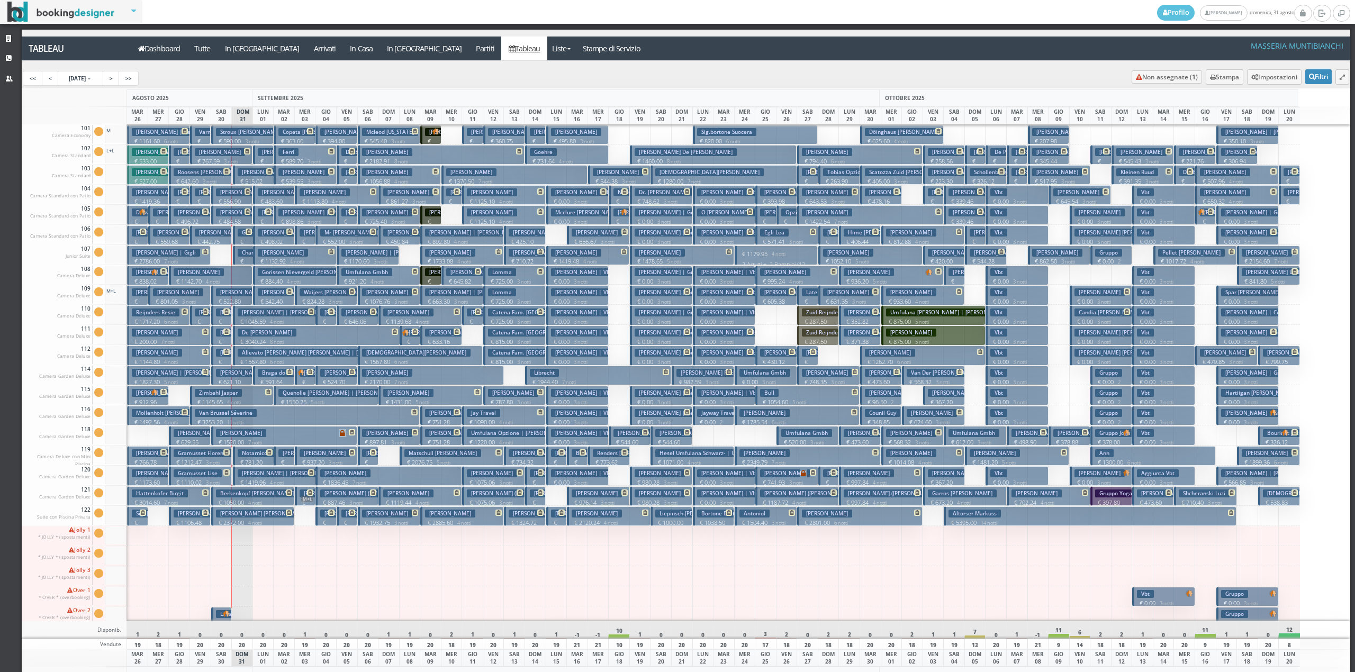
click at [208, 474] on h3 "Gramusset Lise" at bounding box center [198, 474] width 48 height 8
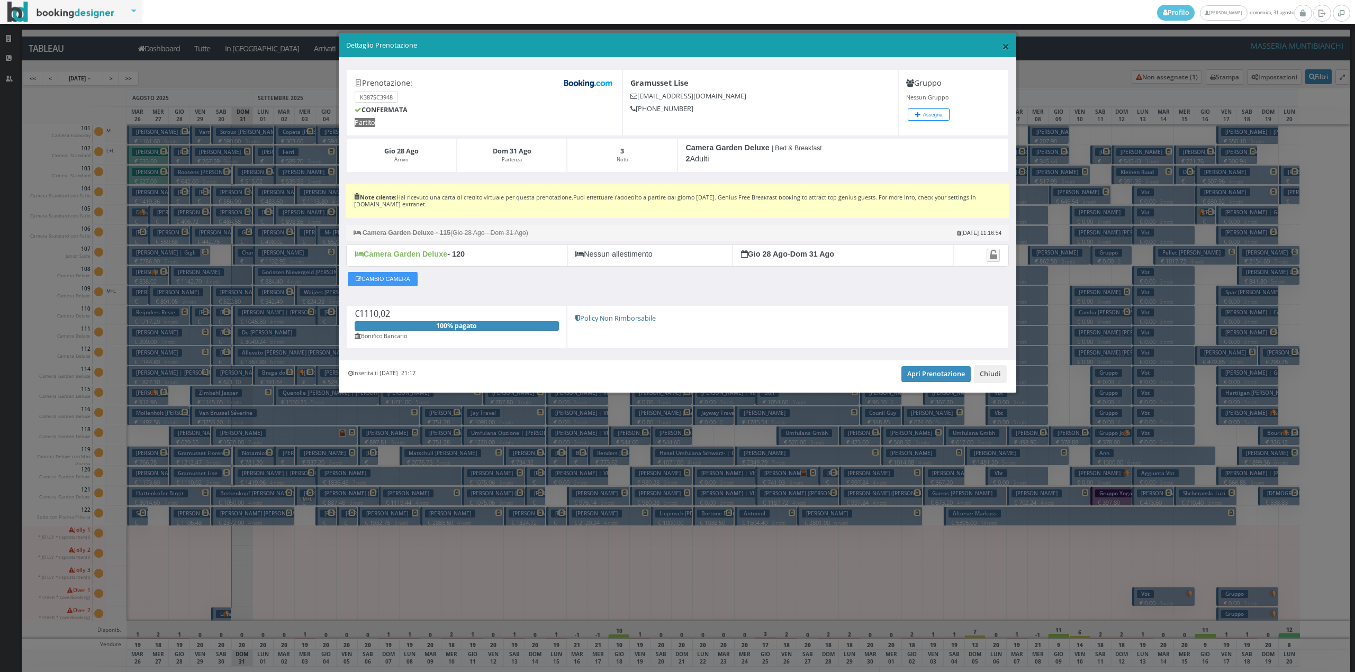
click at [1003, 47] on span "×" at bounding box center [1005, 46] width 7 height 18
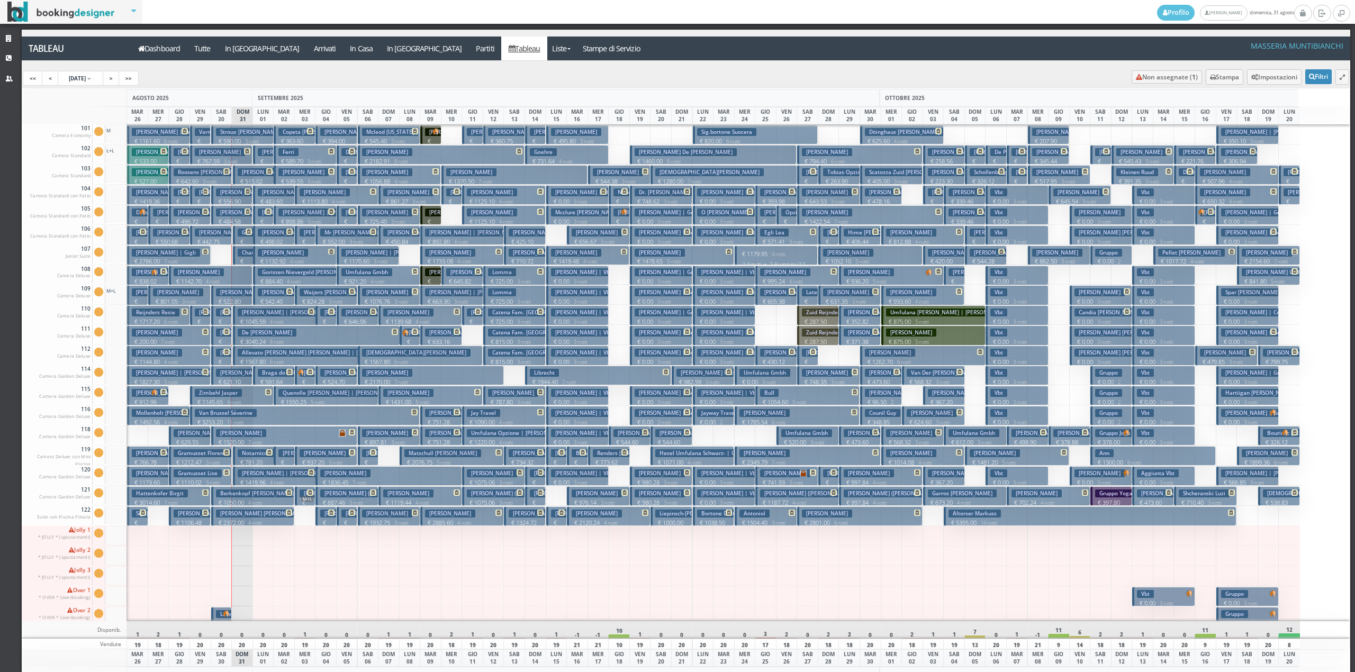
click at [225, 458] on p "€ 1212.47 3 notti" at bounding box center [201, 462] width 55 height 8
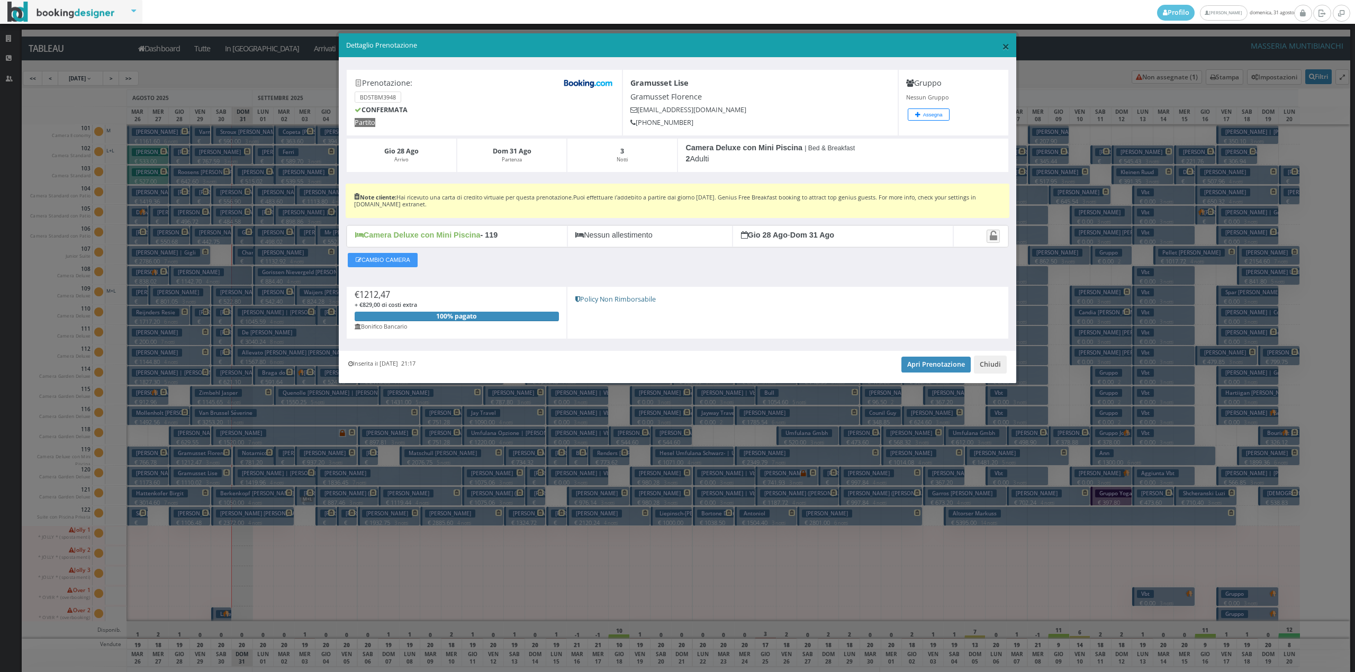
click at [1003, 47] on span "×" at bounding box center [1005, 46] width 7 height 18
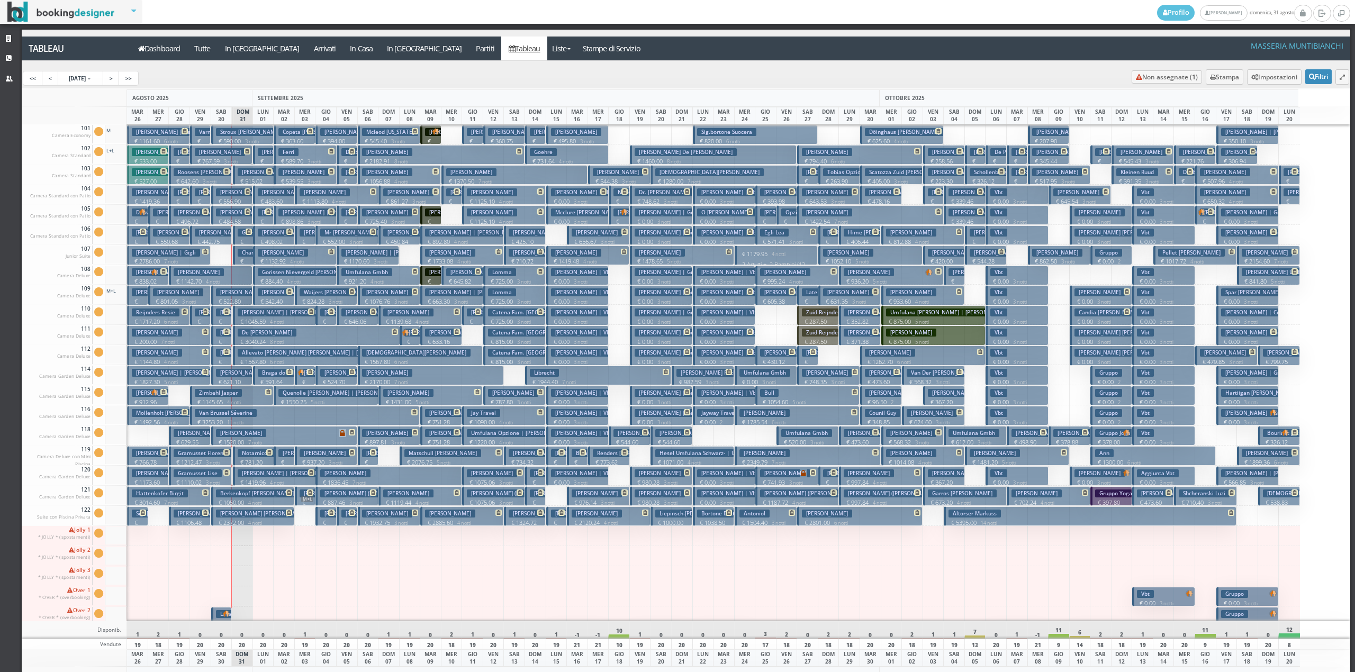
click at [248, 460] on p "€ 781.20 2 notti" at bounding box center [255, 466] width 34 height 16
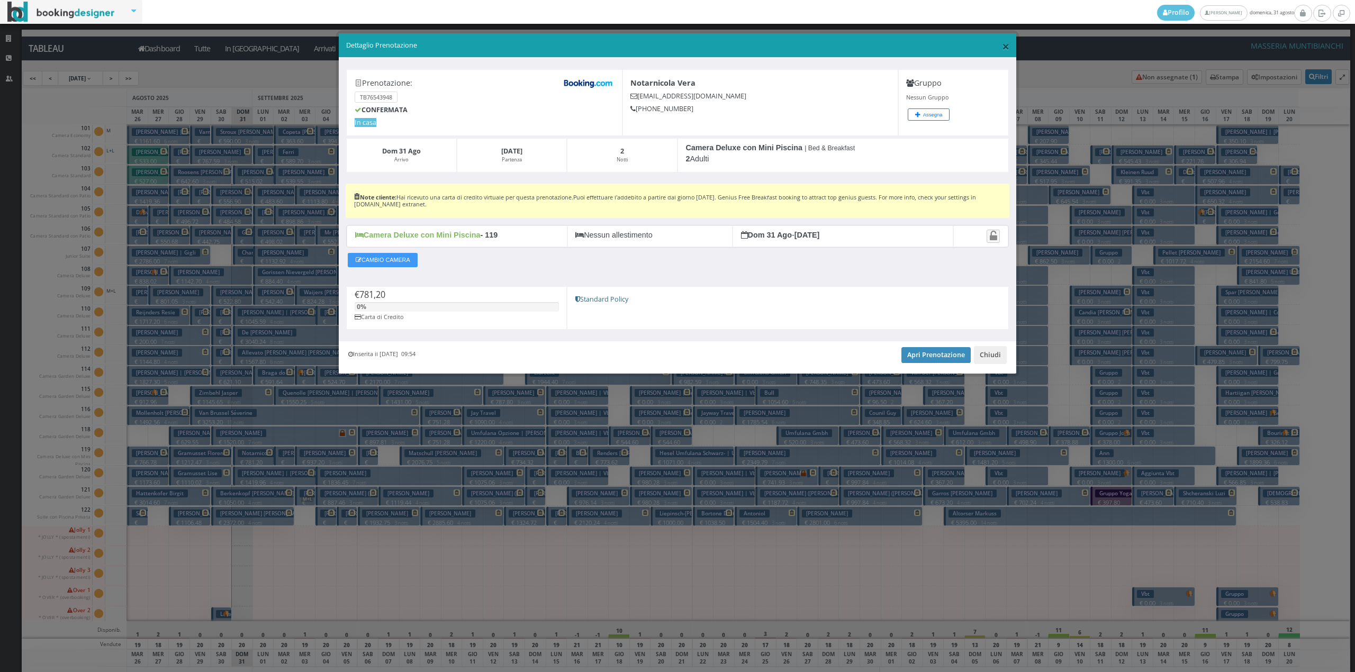
click at [1002, 45] on span "×" at bounding box center [1005, 46] width 7 height 18
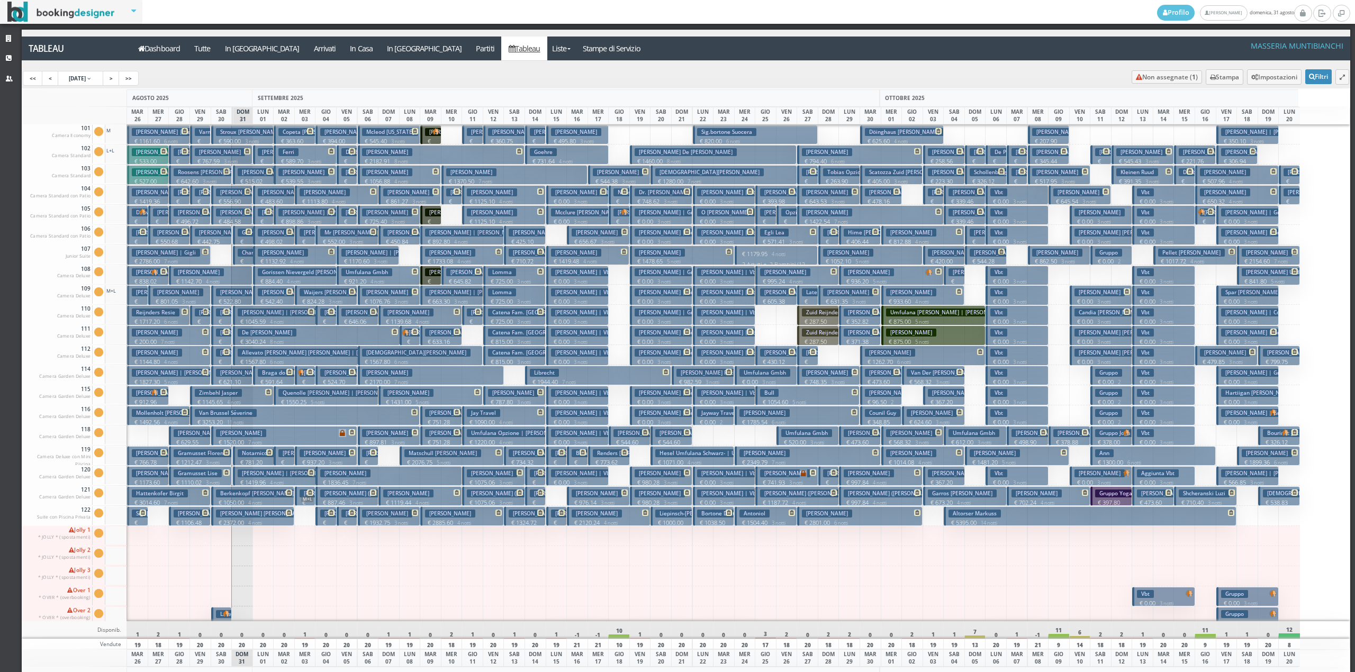
click at [280, 477] on h3 "White Elizabeth | White Libby" at bounding box center [287, 474] width 98 height 8
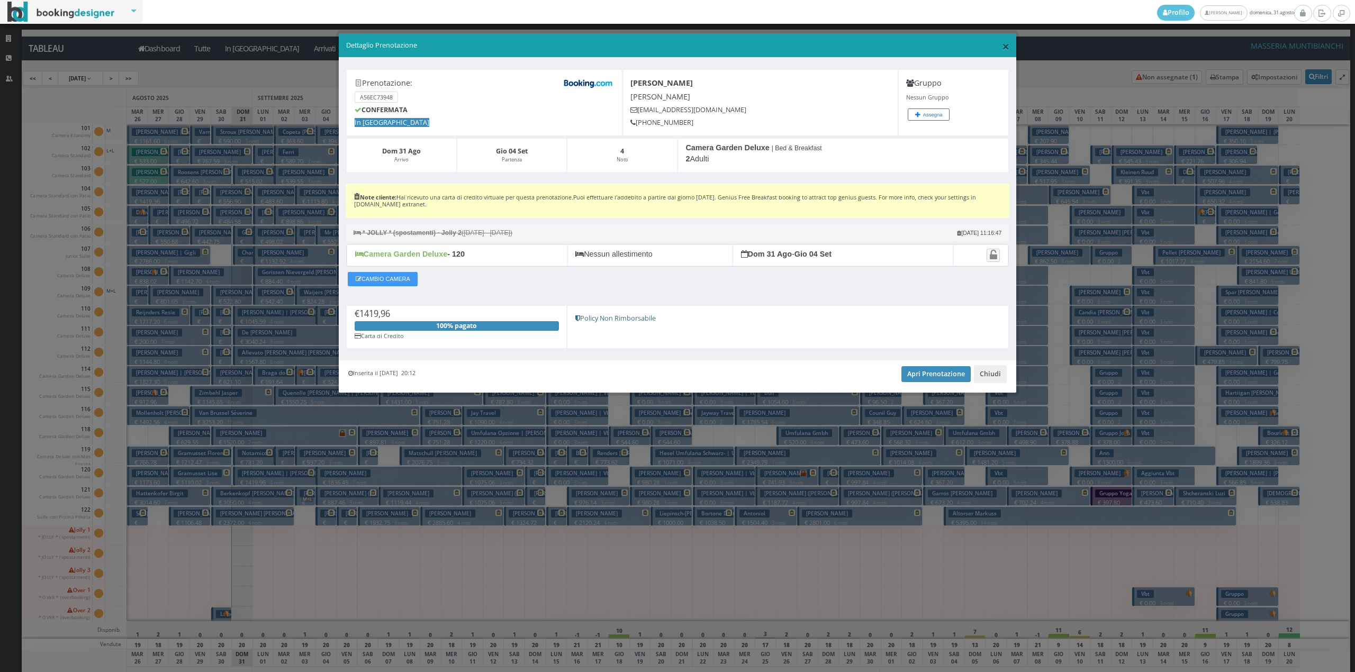
click at [1004, 49] on span "×" at bounding box center [1005, 46] width 7 height 18
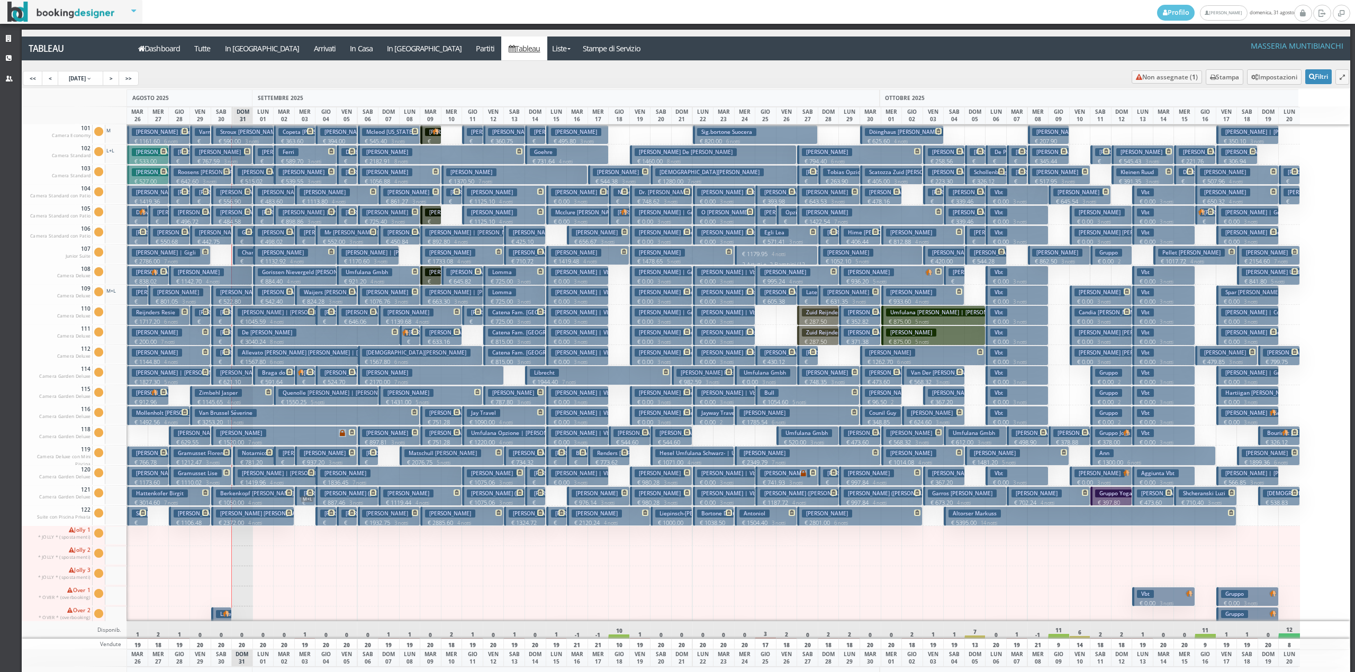
click at [272, 350] on h3 "Allevato Maria Luisa | Allevato Luisa" at bounding box center [320, 353] width 165 height 8
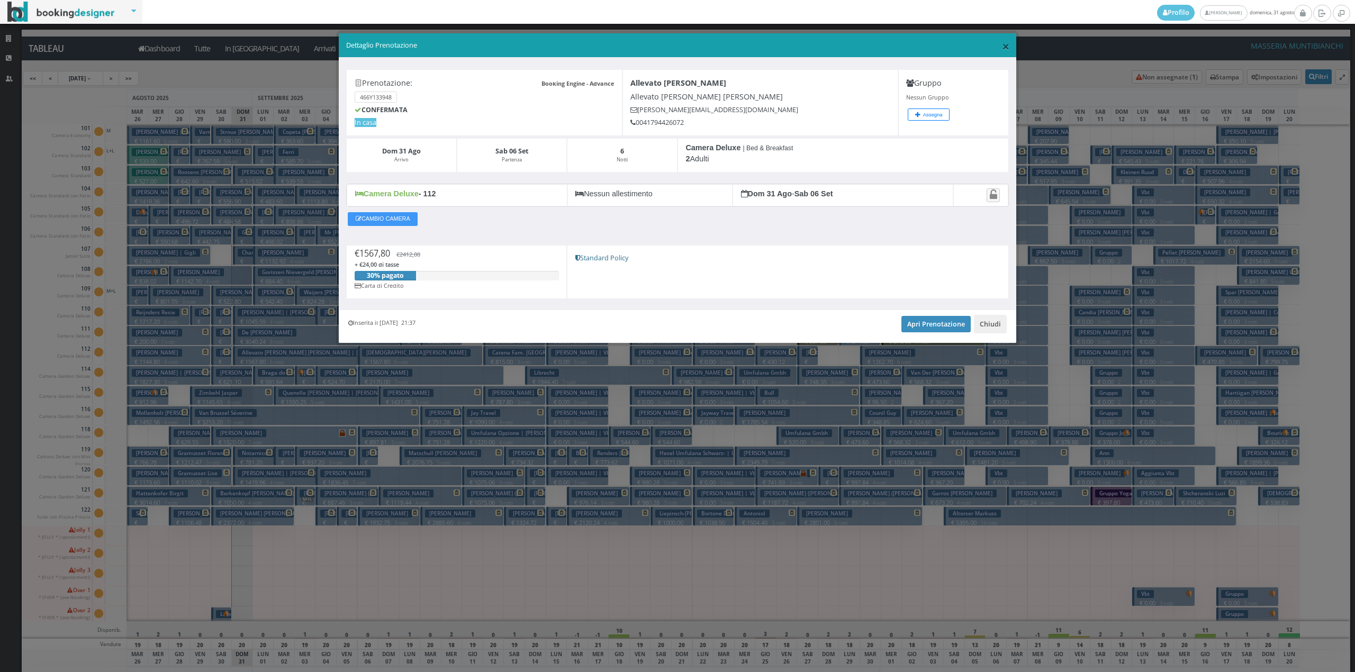
click at [1006, 46] on span "×" at bounding box center [1005, 46] width 7 height 18
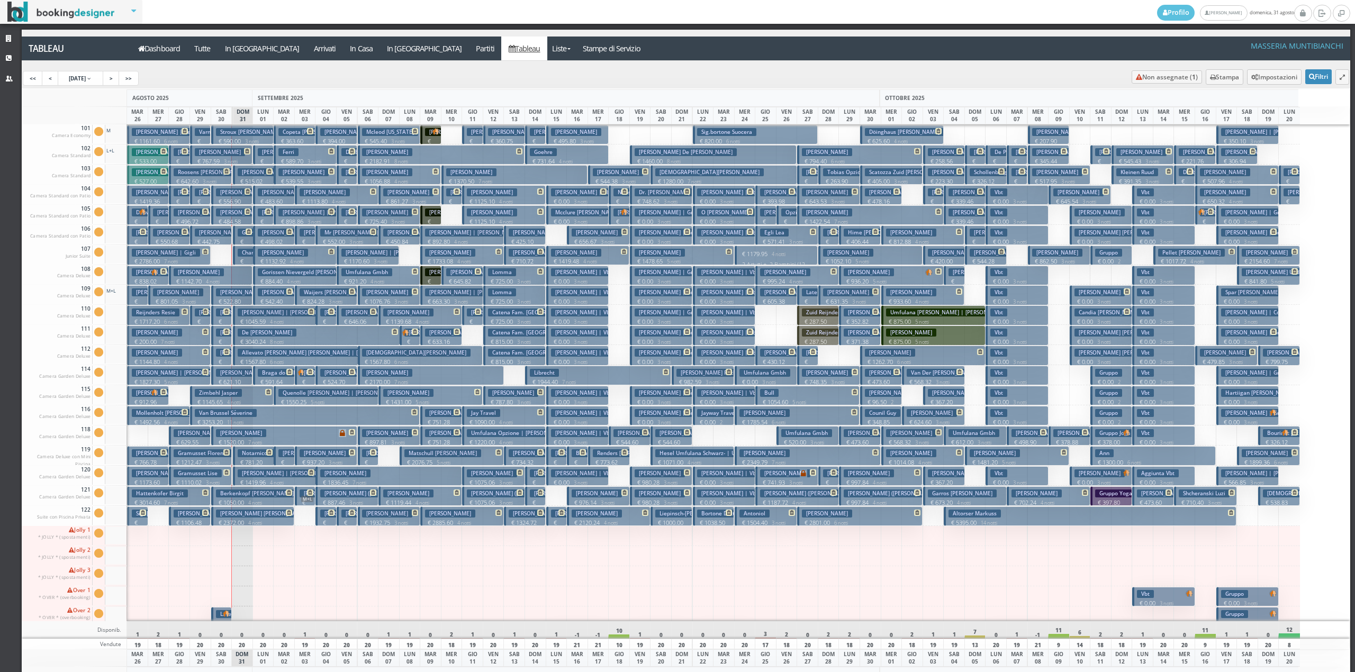
click at [251, 337] on h3 "De Pape Jan" at bounding box center [267, 333] width 59 height 8
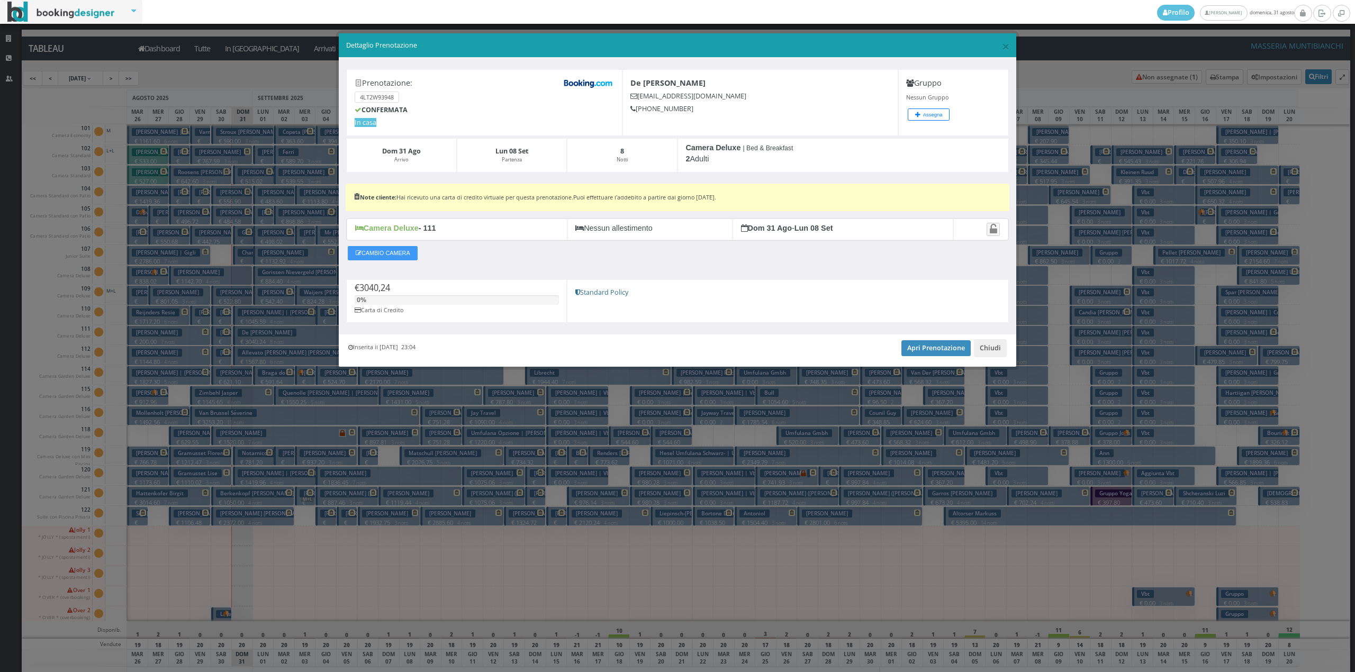
click at [1014, 46] on div "× Dettaglio Prenotazione" at bounding box center [678, 45] width 678 height 24
click at [984, 354] on button "Chiudi" at bounding box center [990, 348] width 33 height 18
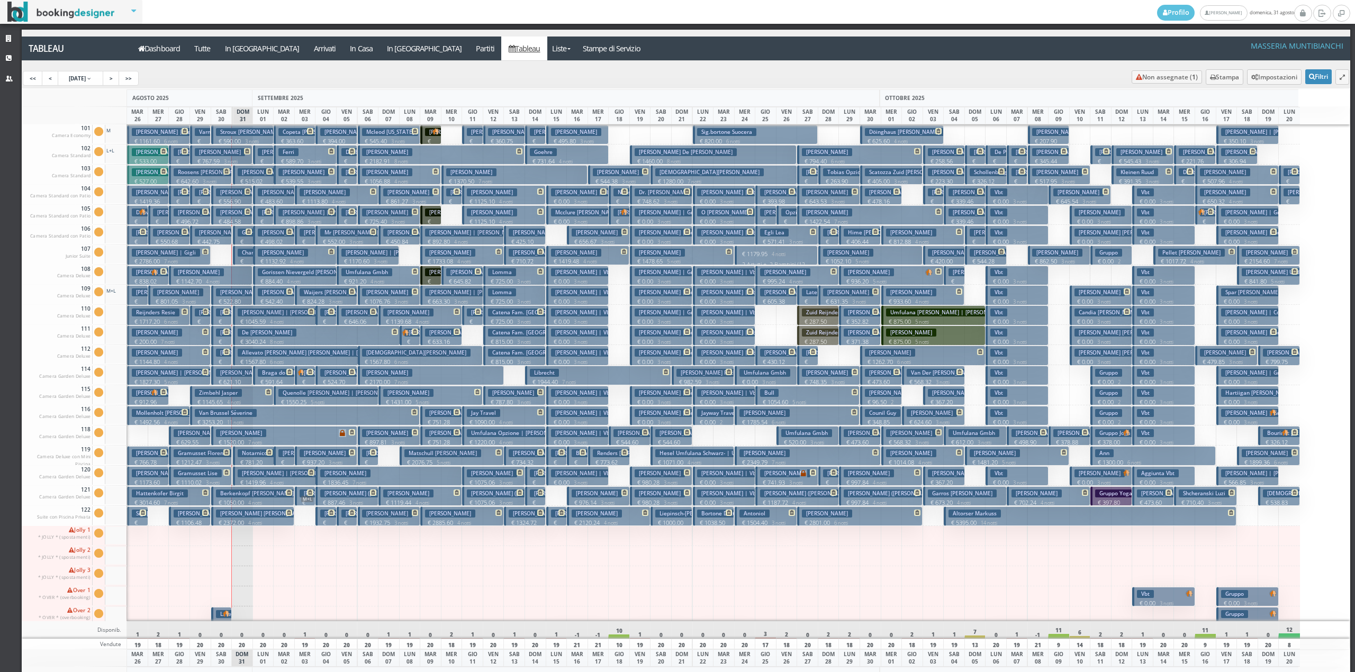
click at [246, 251] on h3 "Chantepy Valery" at bounding box center [263, 253] width 50 height 8
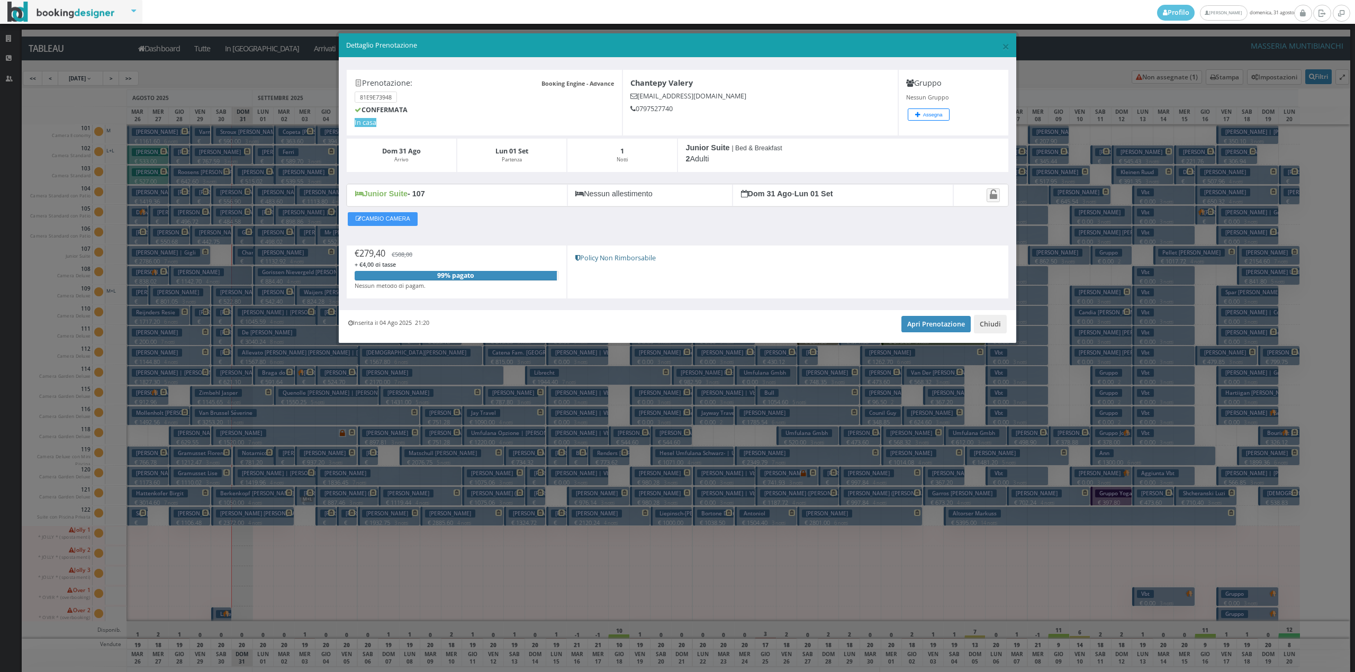
click at [916, 335] on div "Inserita il 04 Ago 2025 21:20 Apri Prenotazione Chiudi" at bounding box center [678, 326] width 678 height 32
click at [918, 329] on link "Apri Prenotazione" at bounding box center [936, 324] width 69 height 16
click at [996, 326] on button "Chiudi" at bounding box center [990, 324] width 33 height 18
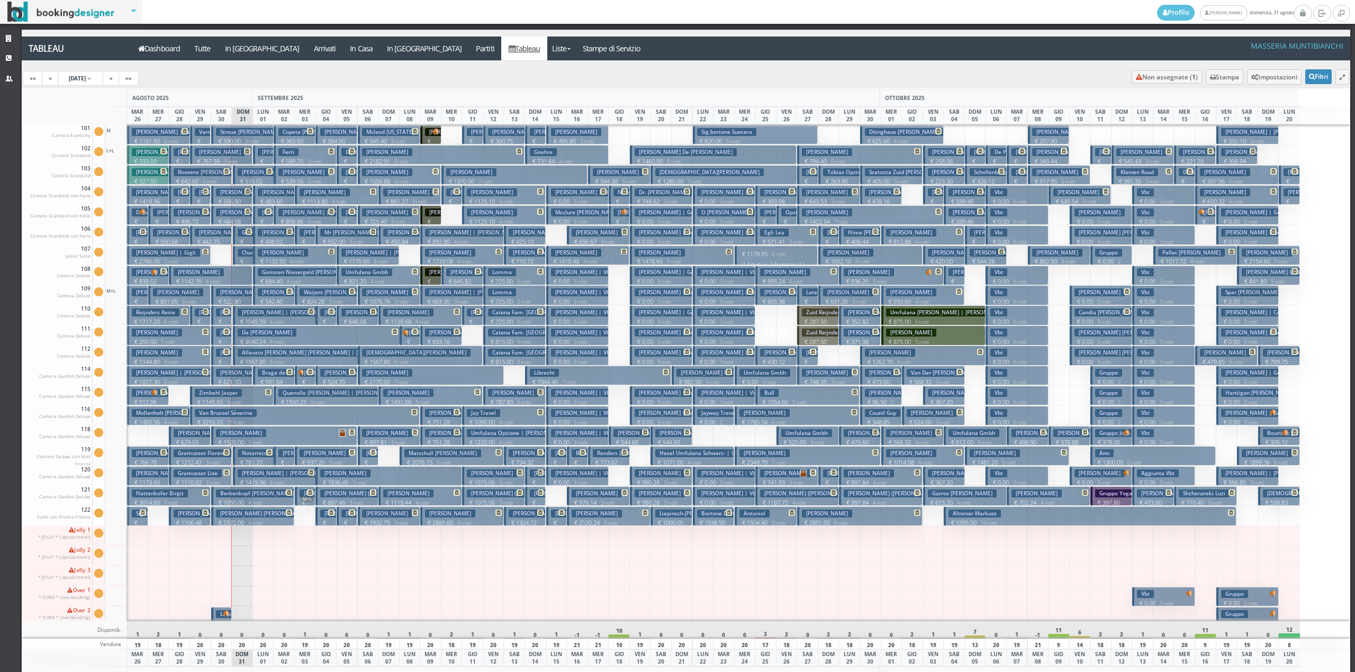
click at [241, 479] on button "White Elizabeth | White Libby € 1419.96 4 notti 2 Adulti" at bounding box center [275, 476] width 84 height 20
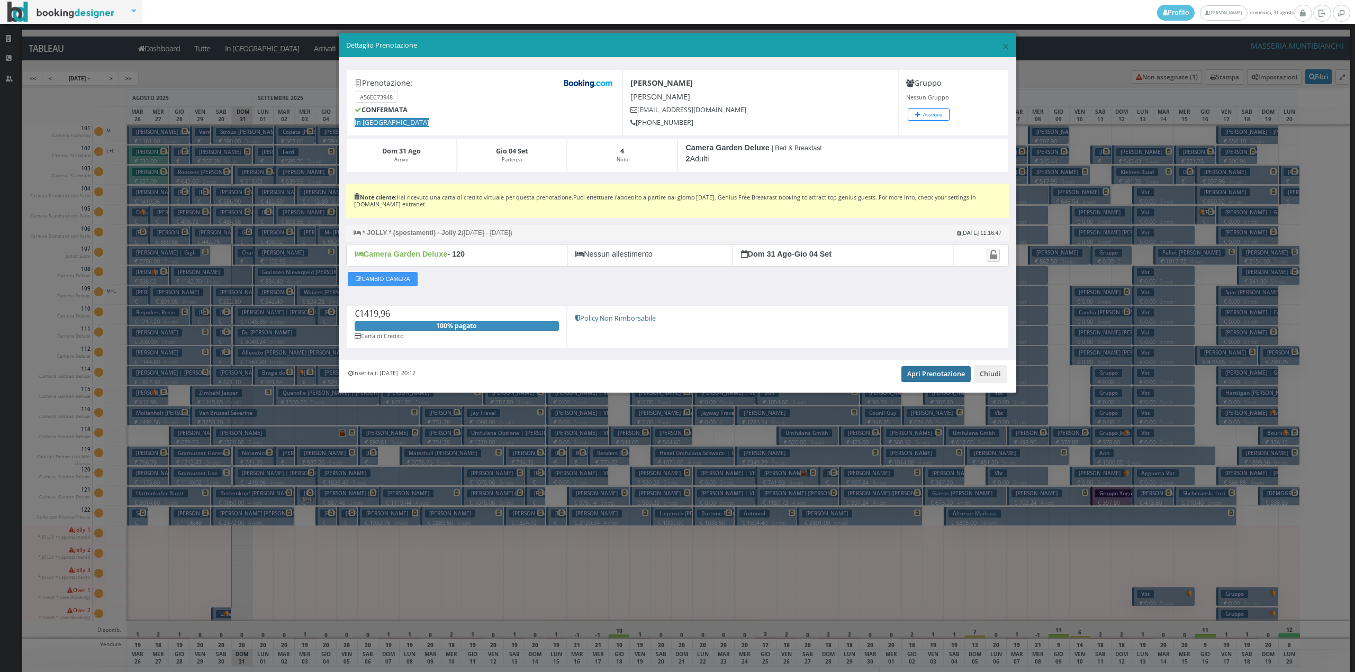
click at [911, 373] on link "Apri Prenotazione" at bounding box center [936, 374] width 69 height 16
click at [1007, 46] on span "×" at bounding box center [1005, 46] width 7 height 18
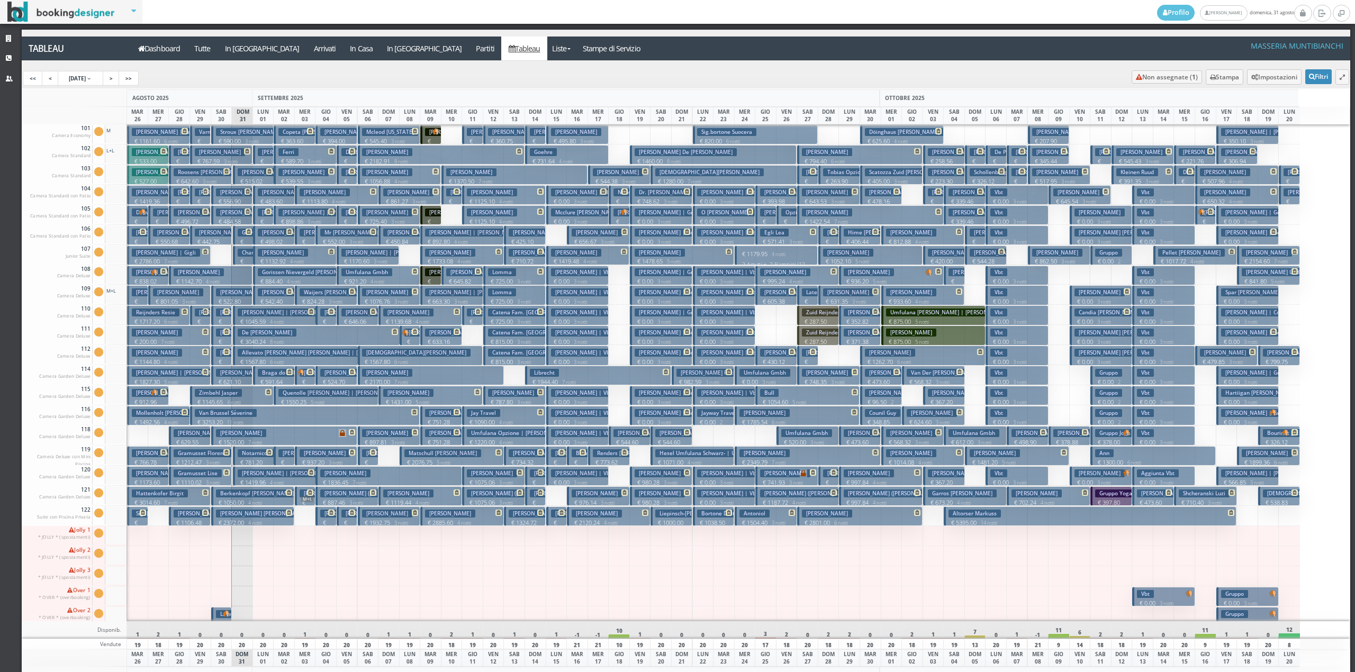
click at [258, 175] on h3 "Schwarzmann Günter" at bounding box center [263, 172] width 50 height 8
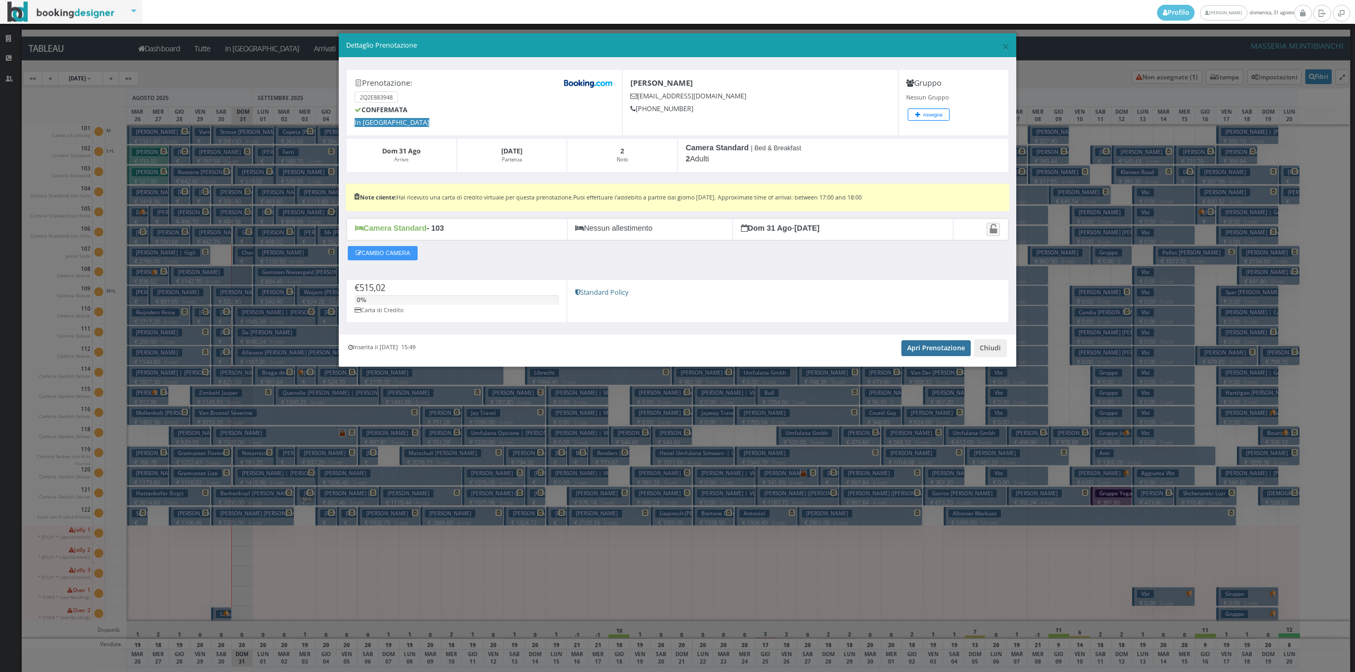
click at [915, 353] on link "Apri Prenotazione" at bounding box center [936, 348] width 69 height 16
click at [1000, 356] on button "Chiudi" at bounding box center [990, 348] width 33 height 18
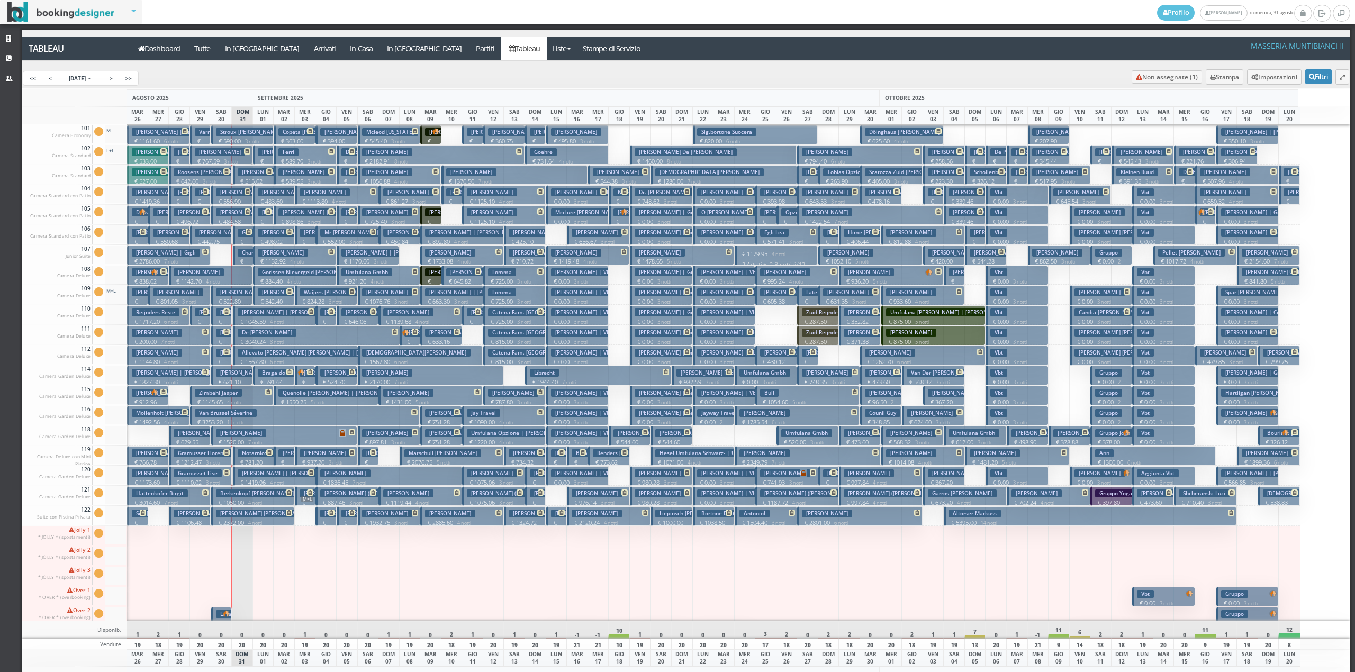
click at [235, 236] on button "Grande Angela € 317.03 1 notti 2 Adulti" at bounding box center [243, 236] width 21 height 20
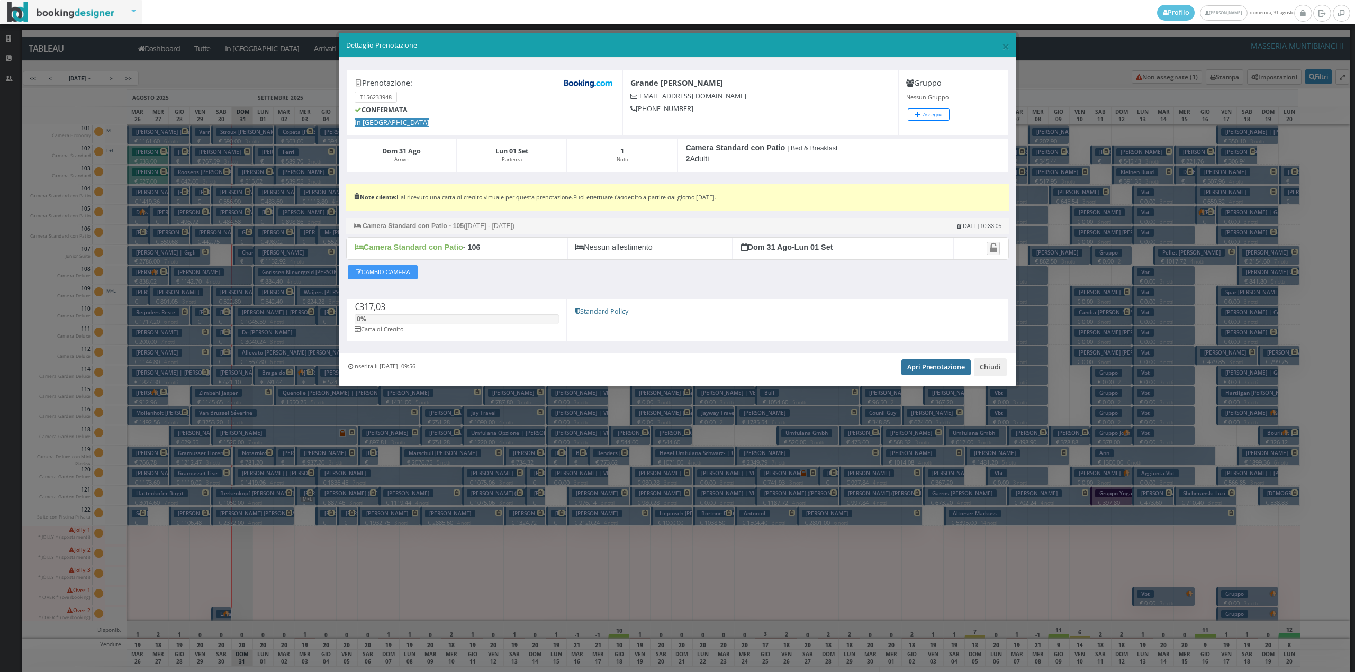
click at [960, 375] on link "Apri Prenotazione" at bounding box center [936, 367] width 69 height 16
click at [998, 372] on button "Chiudi" at bounding box center [990, 367] width 33 height 18
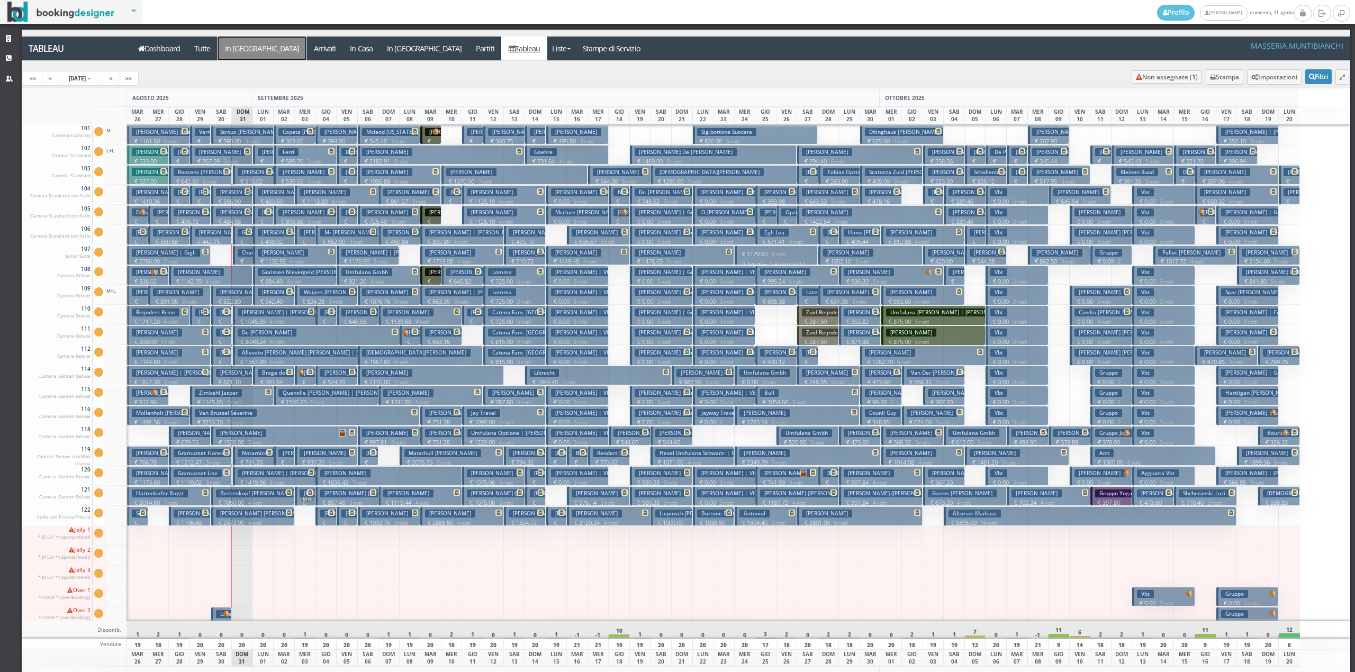
click at [255, 49] on a=pms-arrival-reservations"] "In Arrivo" at bounding box center [262, 49] width 89 height 24
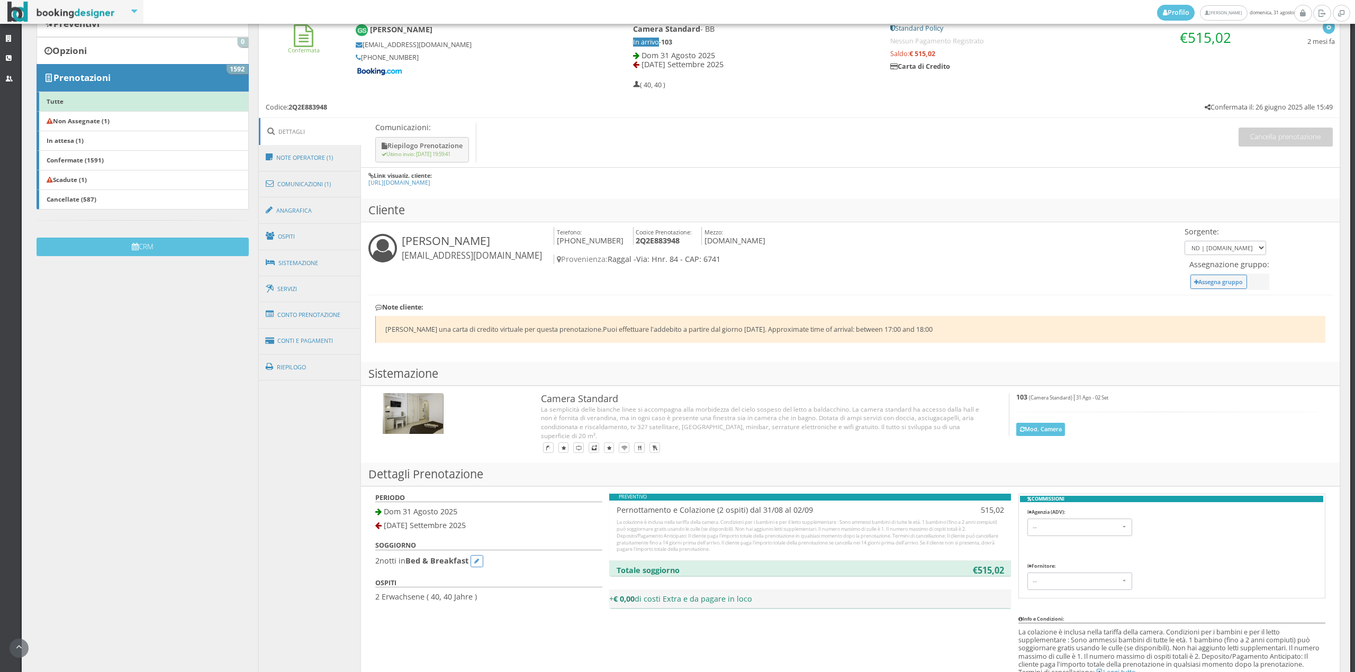
scroll to position [208, 0]
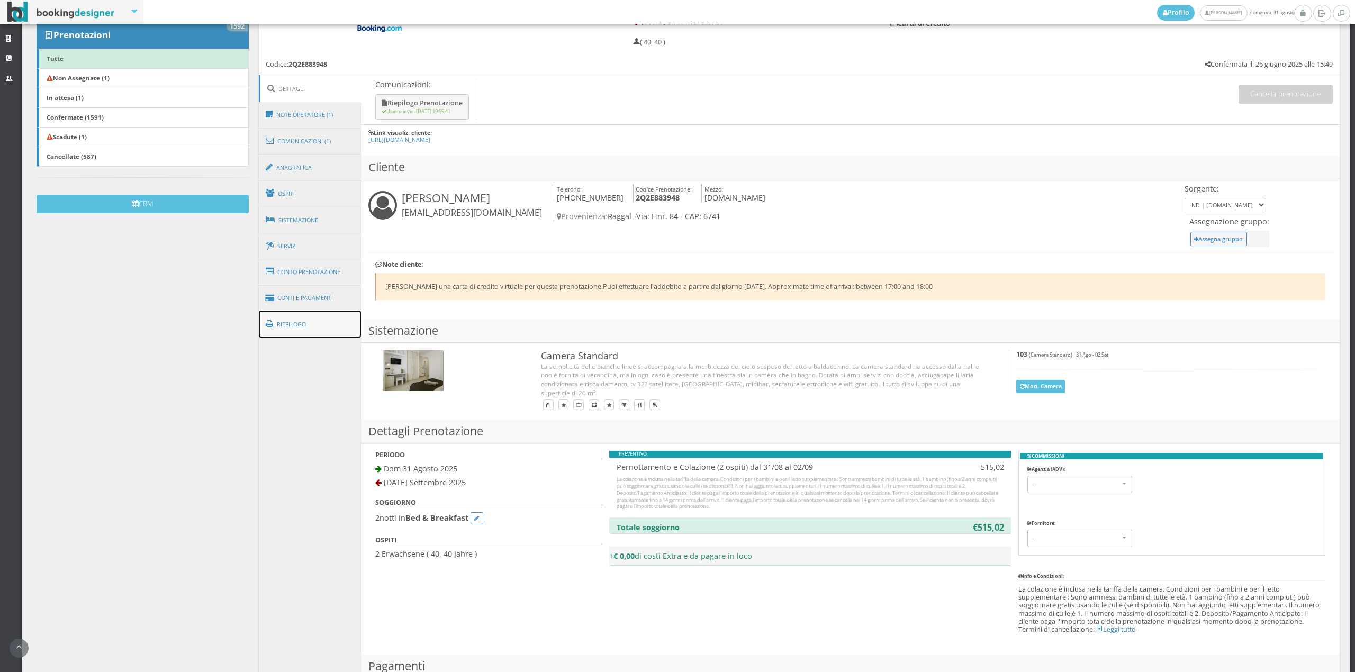
click at [303, 312] on link "Riepilogo" at bounding box center [310, 325] width 103 height 28
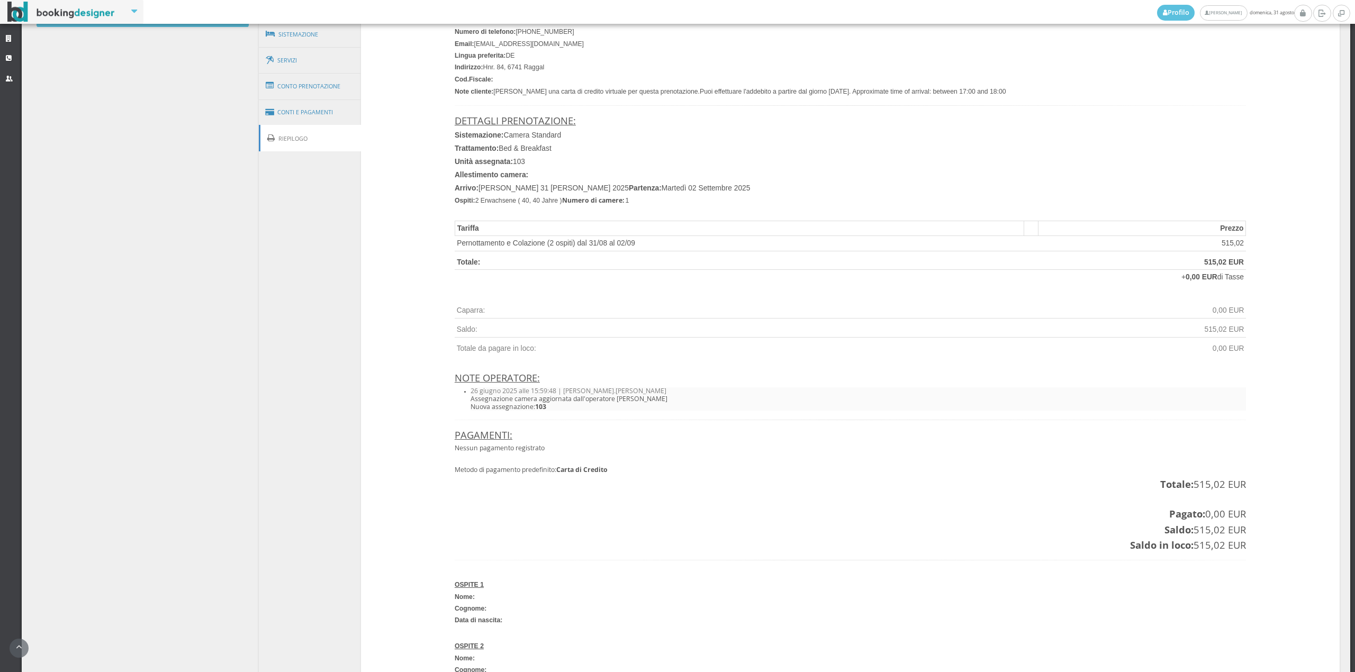
scroll to position [443, 0]
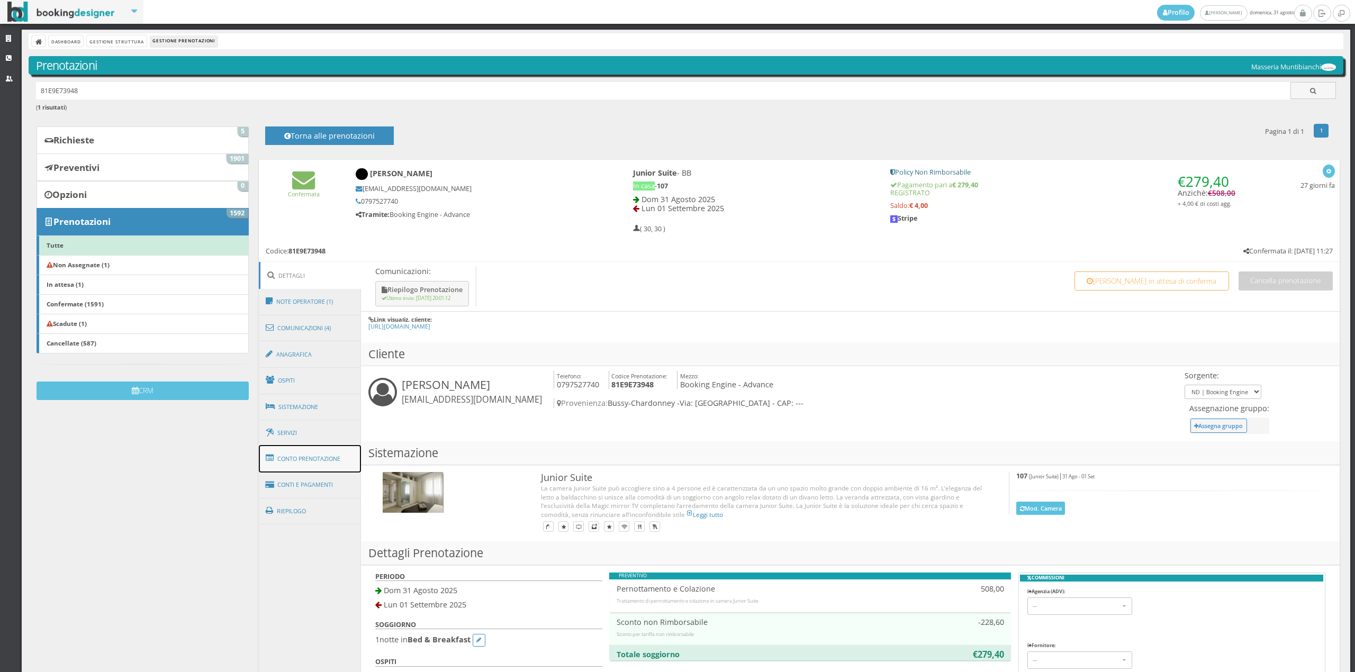
click at [331, 445] on link "Conto Prenotazione" at bounding box center [310, 459] width 103 height 28
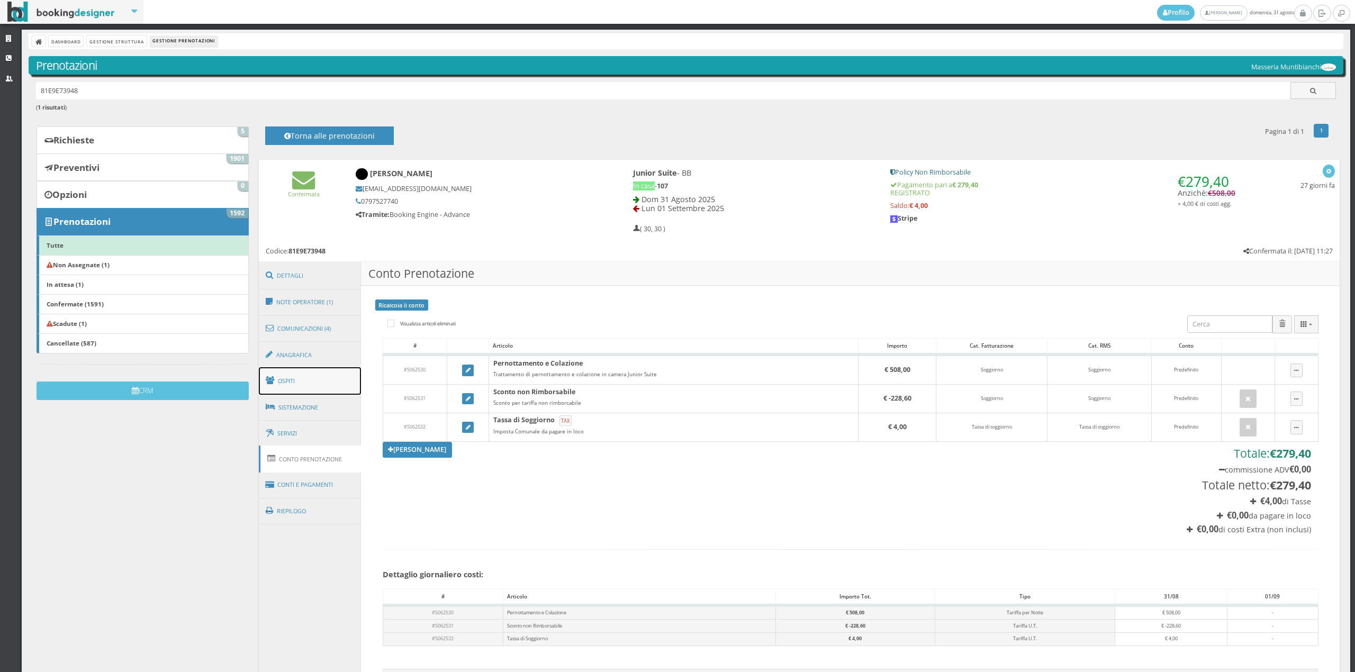
click at [303, 379] on link "Ospiti" at bounding box center [310, 381] width 103 height 28
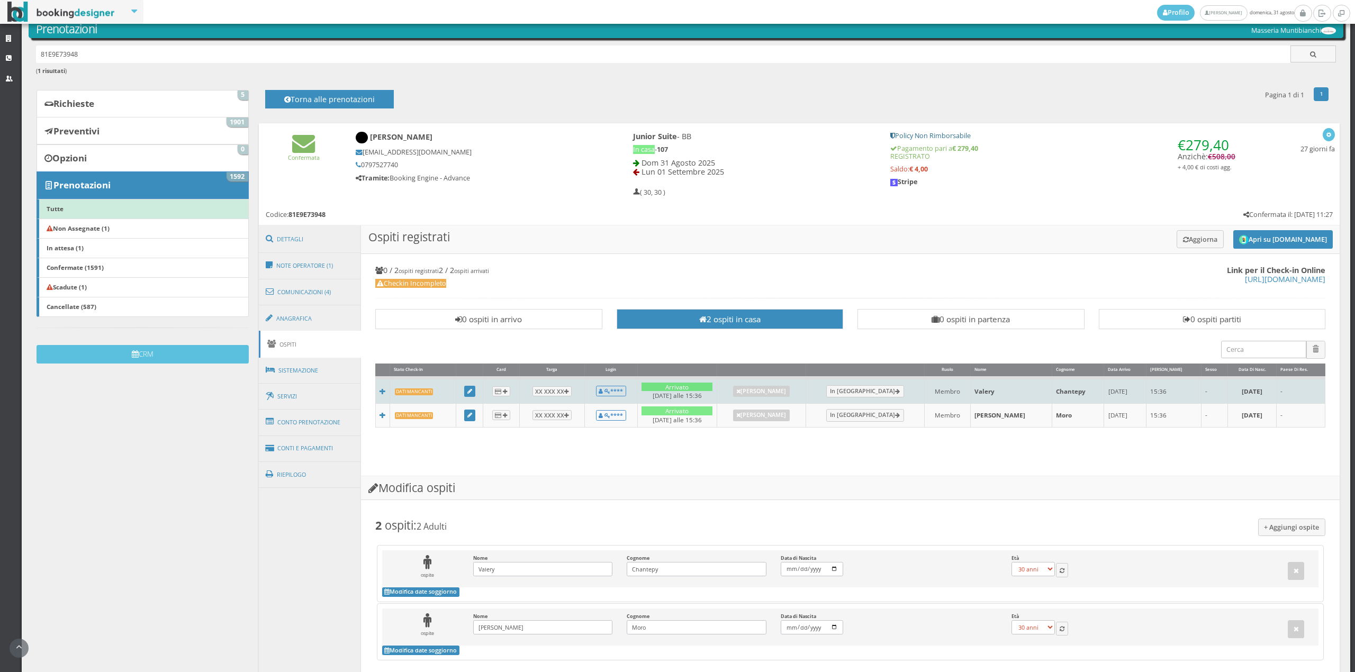
scroll to position [78, 0]
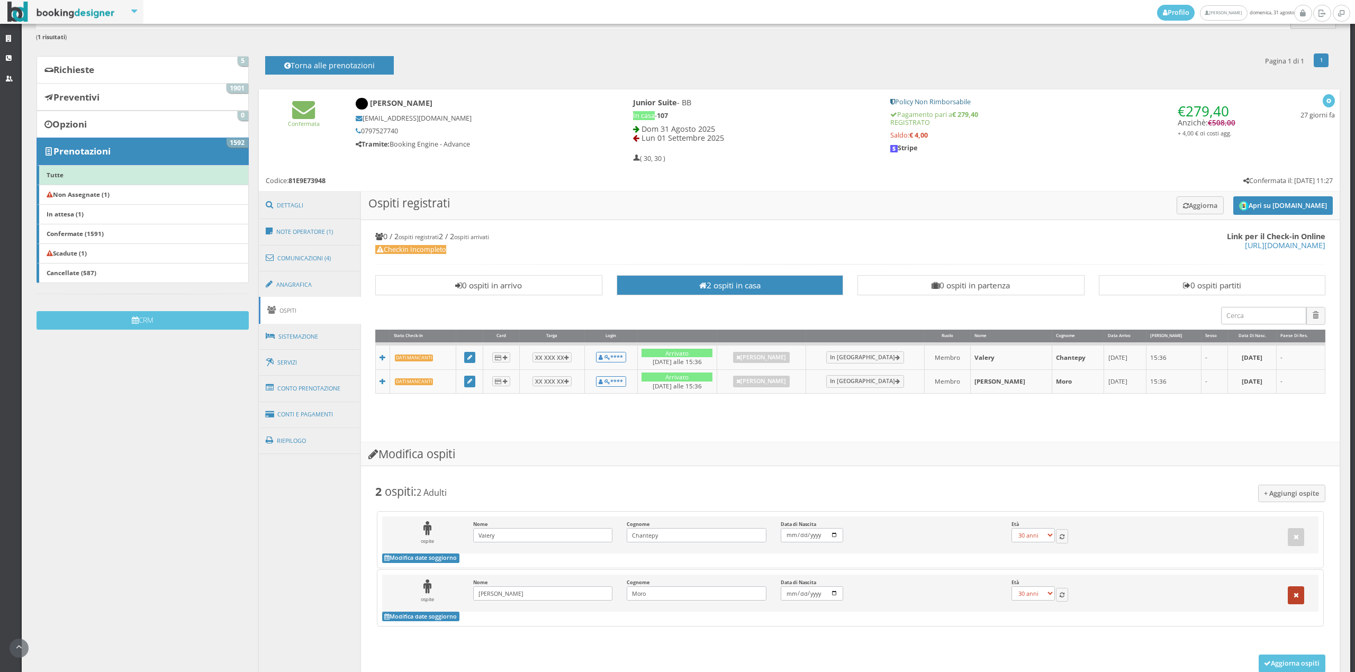
click at [1288, 605] on button "button" at bounding box center [1296, 596] width 17 height 18
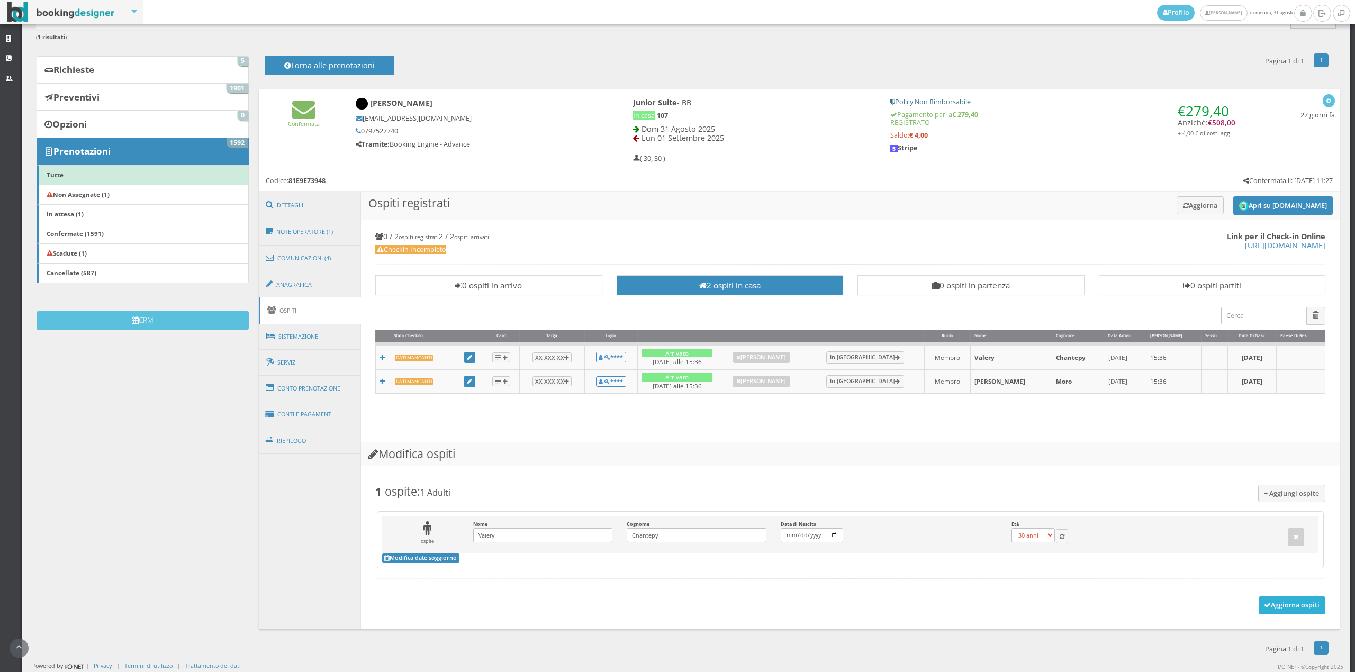
click at [1295, 606] on button "Aggiorna ospiti" at bounding box center [1292, 606] width 67 height 18
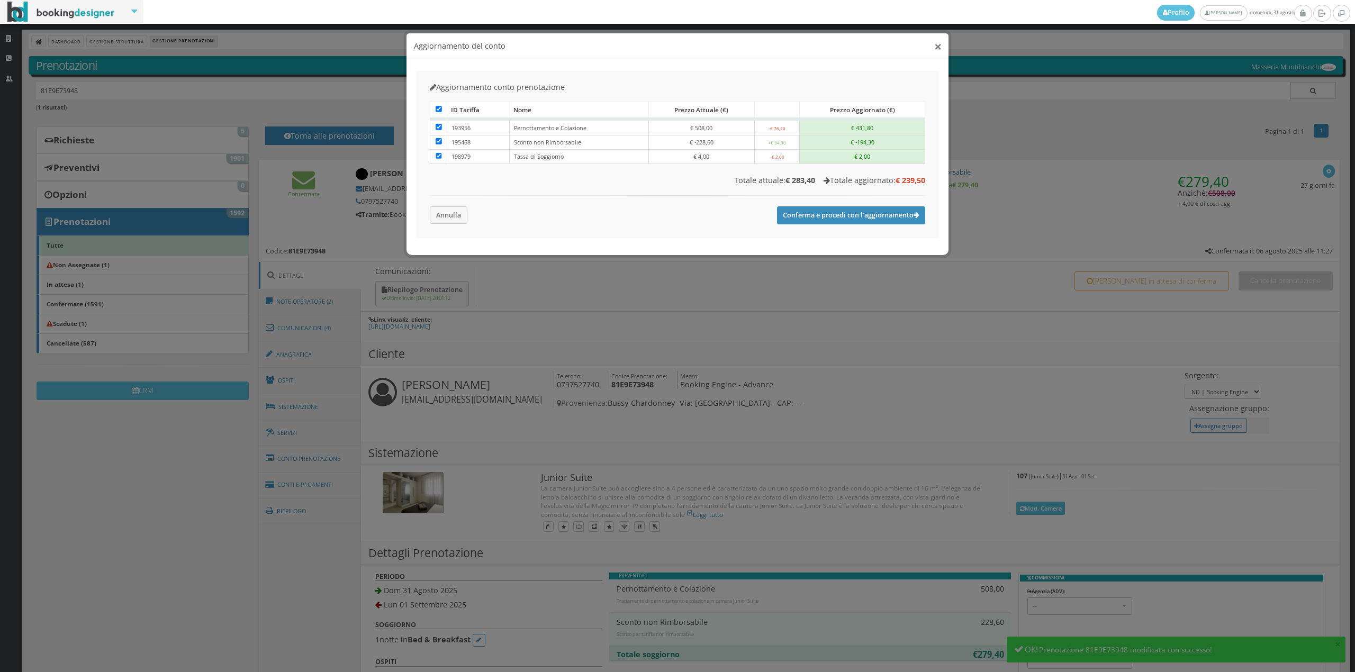
click at [938, 40] on button "×" at bounding box center [937, 46] width 7 height 13
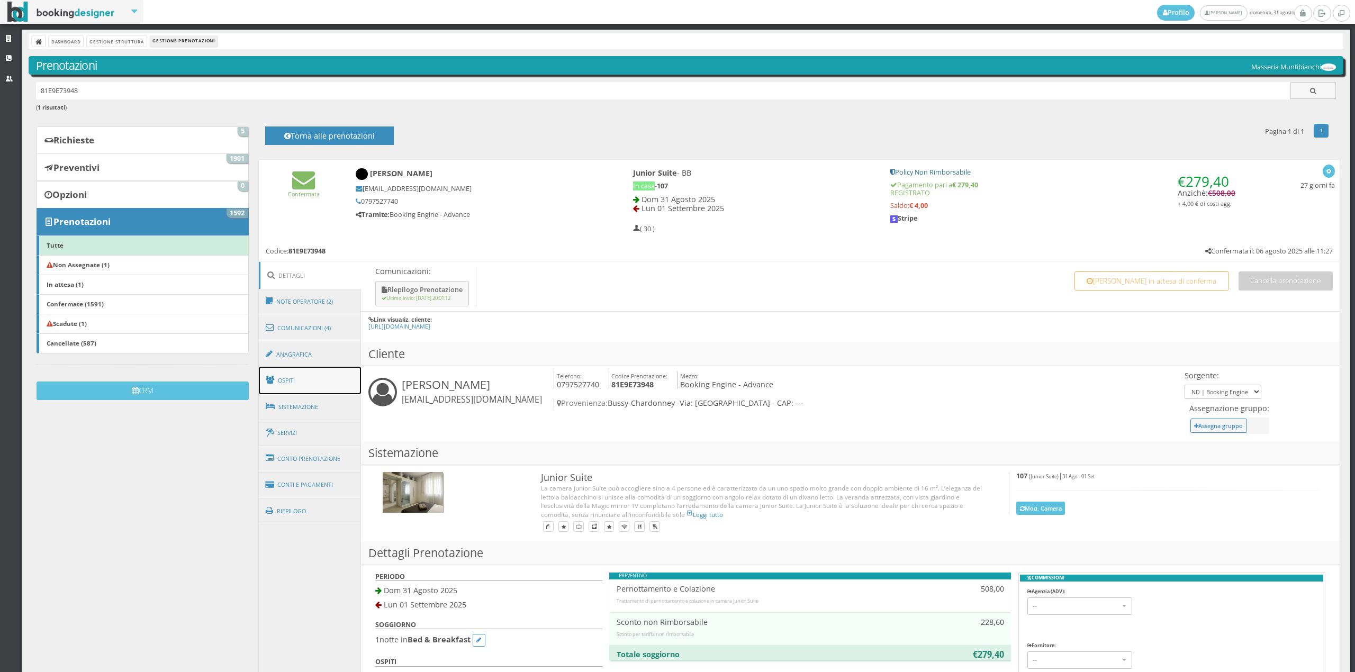
click at [295, 390] on link "Ospiti" at bounding box center [310, 381] width 103 height 28
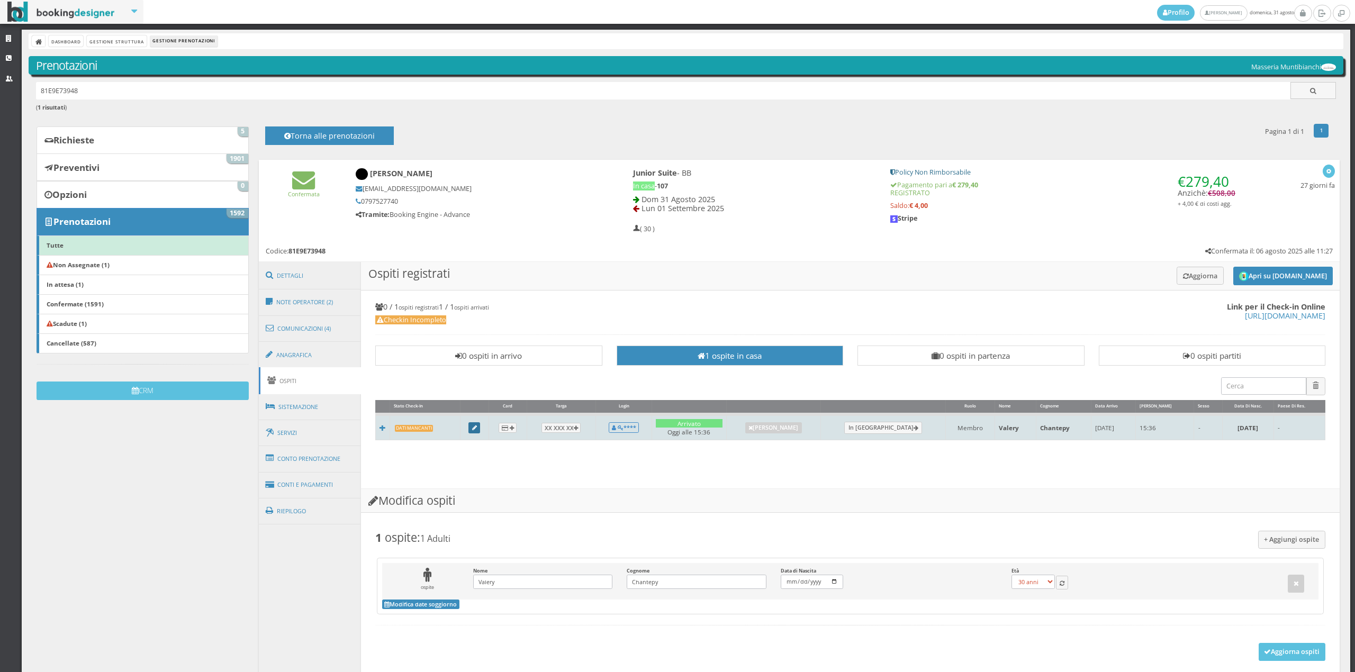
click at [479, 431] on link at bounding box center [474, 428] width 12 height 12
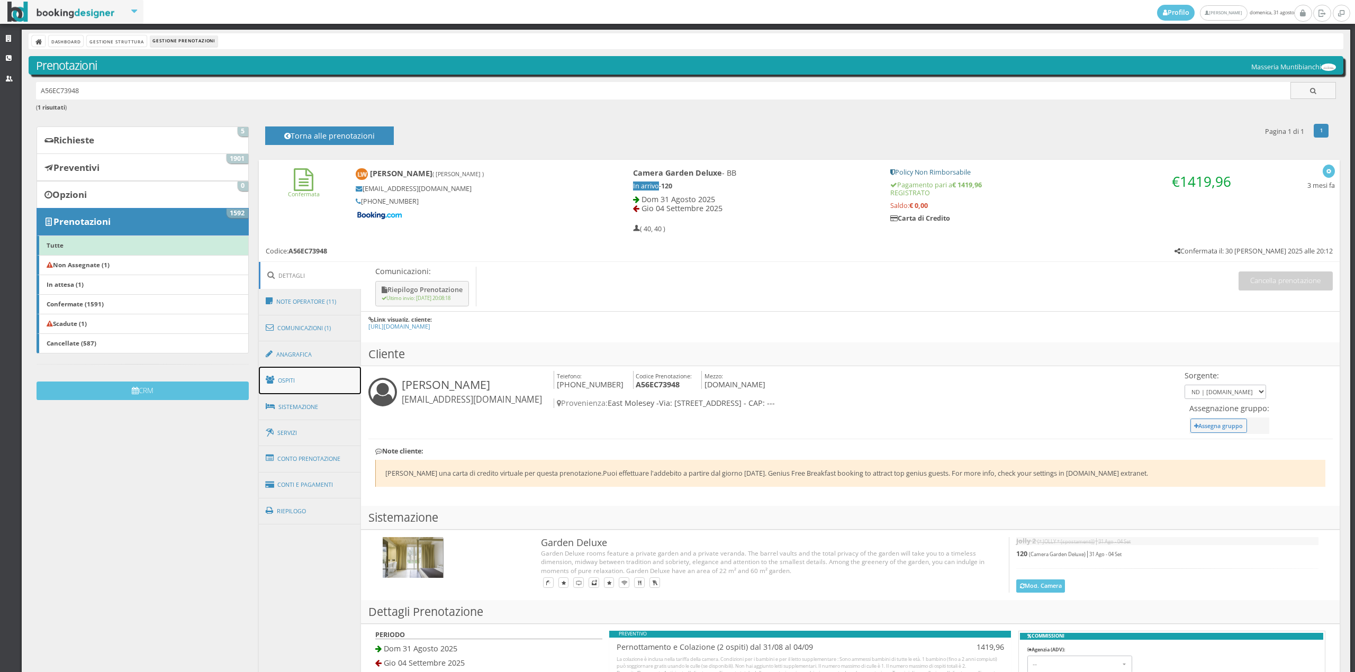
click at [276, 380] on link "Ospiti" at bounding box center [310, 381] width 103 height 28
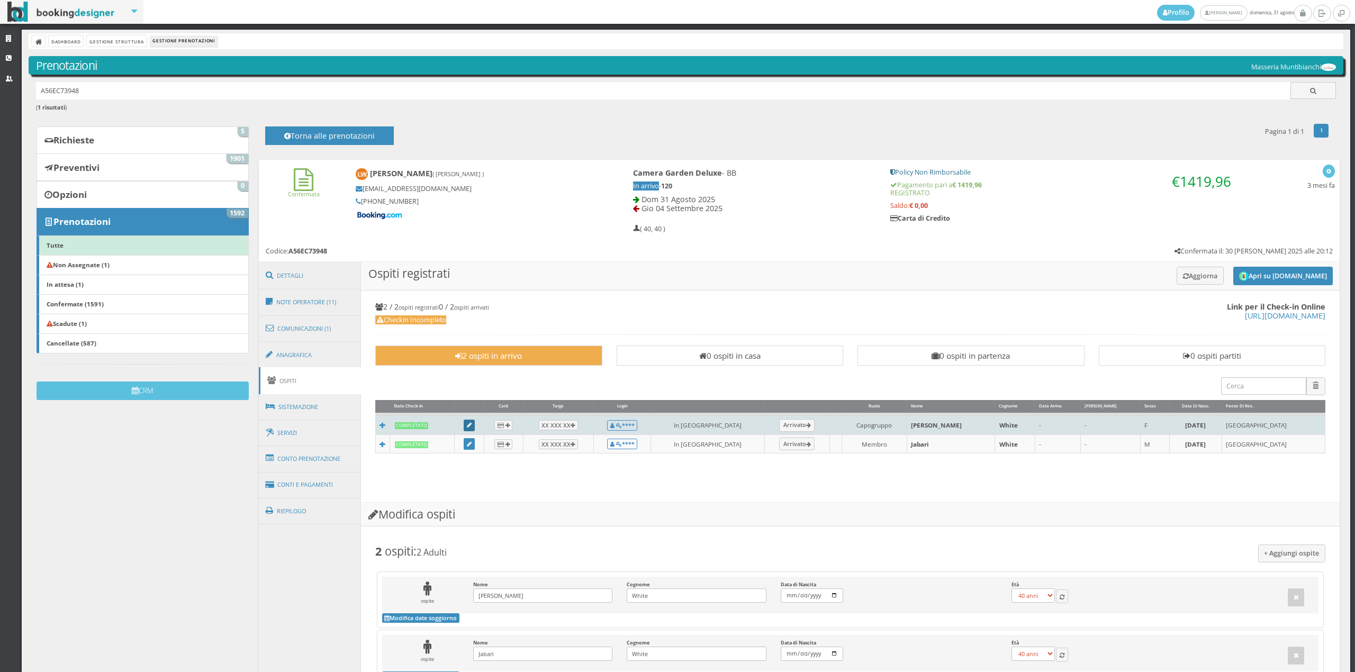
click at [472, 428] on icon at bounding box center [469, 426] width 5 height 6
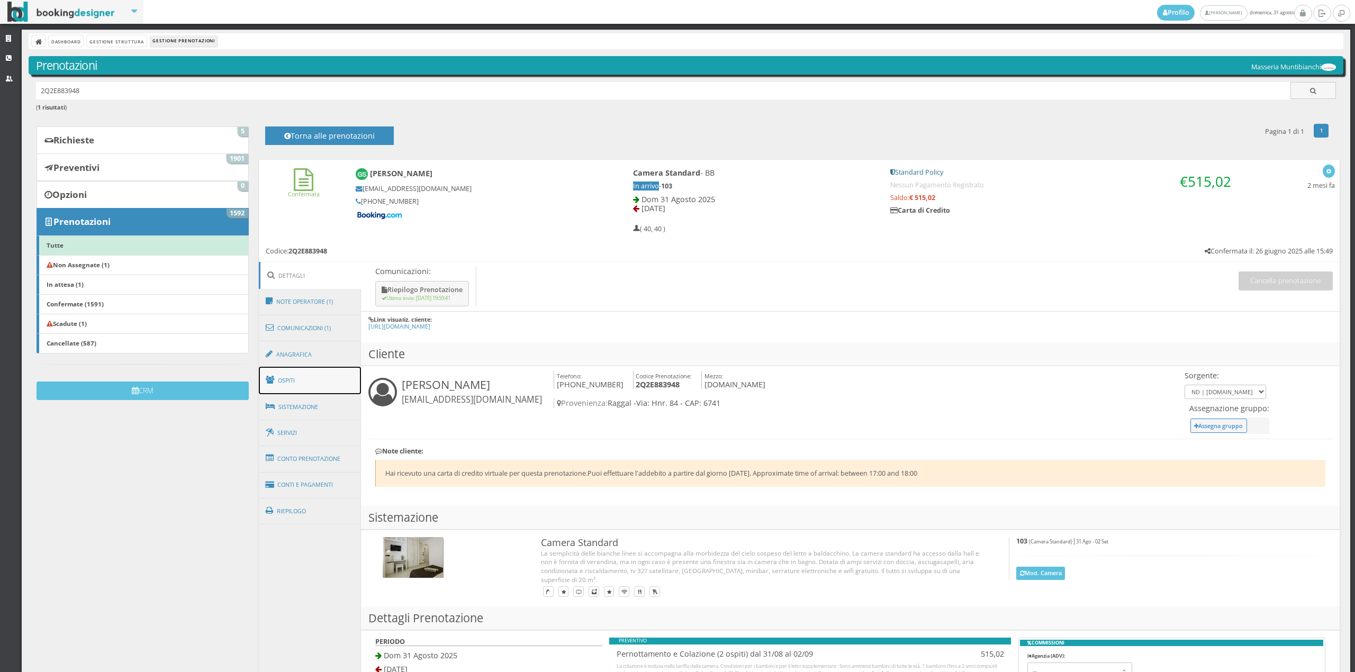
click at [301, 373] on link "Ospiti" at bounding box center [310, 381] width 103 height 28
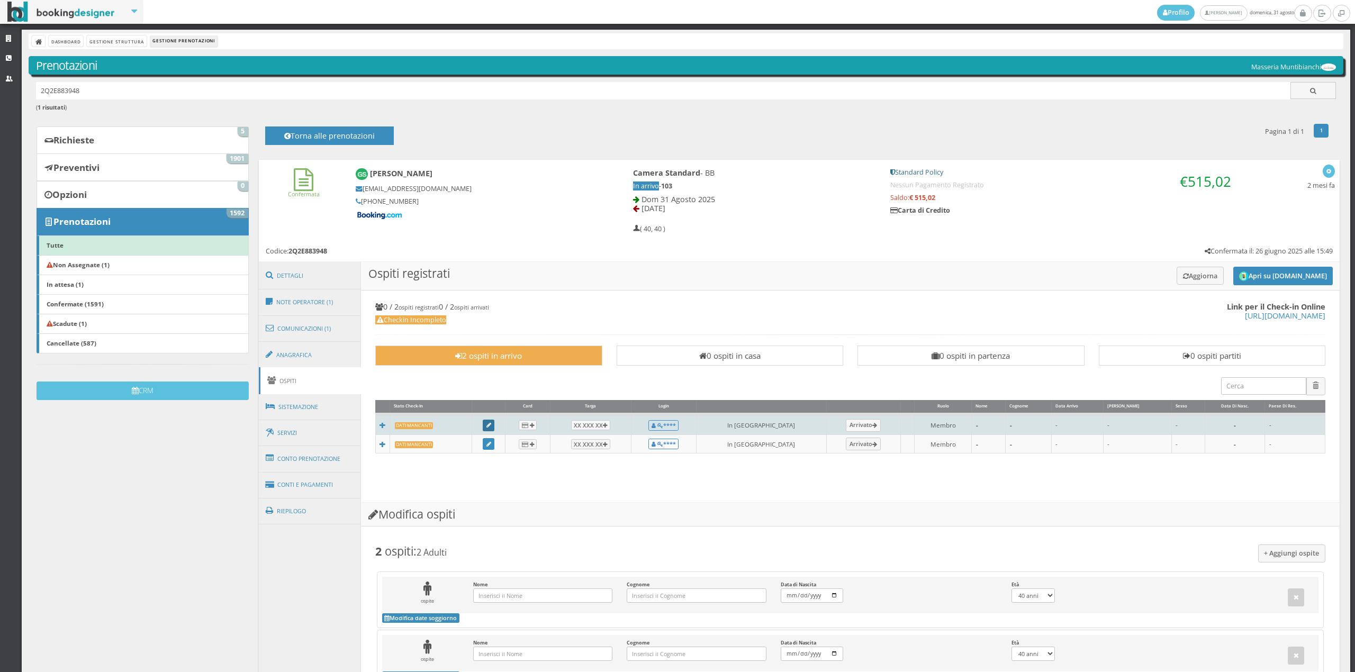
click at [494, 430] on link at bounding box center [489, 426] width 12 height 12
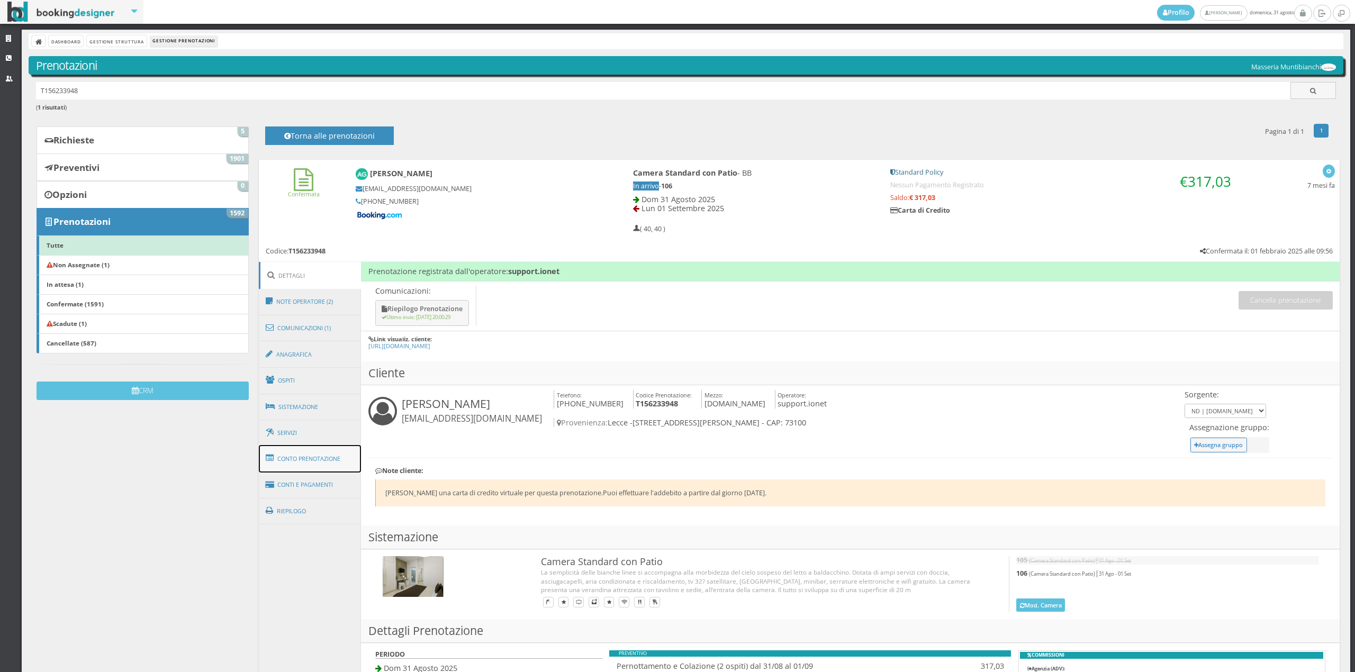
click at [318, 456] on link "Conto Prenotazione" at bounding box center [310, 459] width 103 height 28
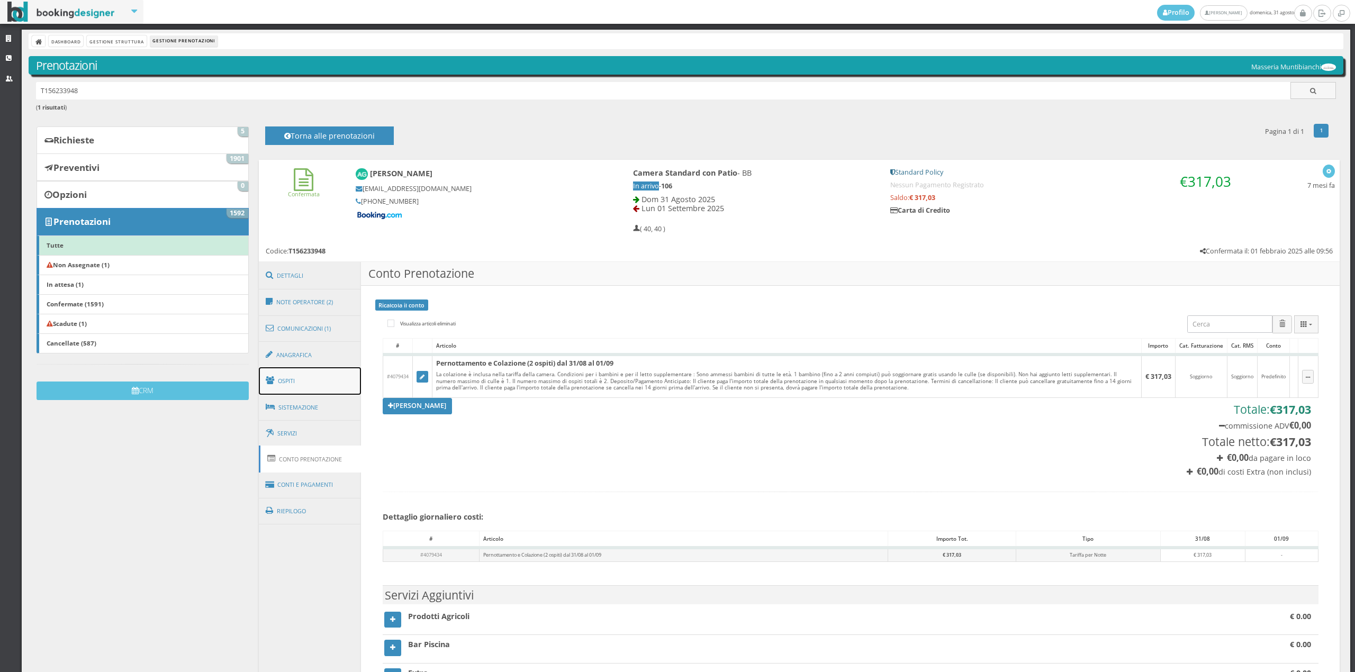
click at [306, 382] on link "Ospiti" at bounding box center [310, 381] width 103 height 28
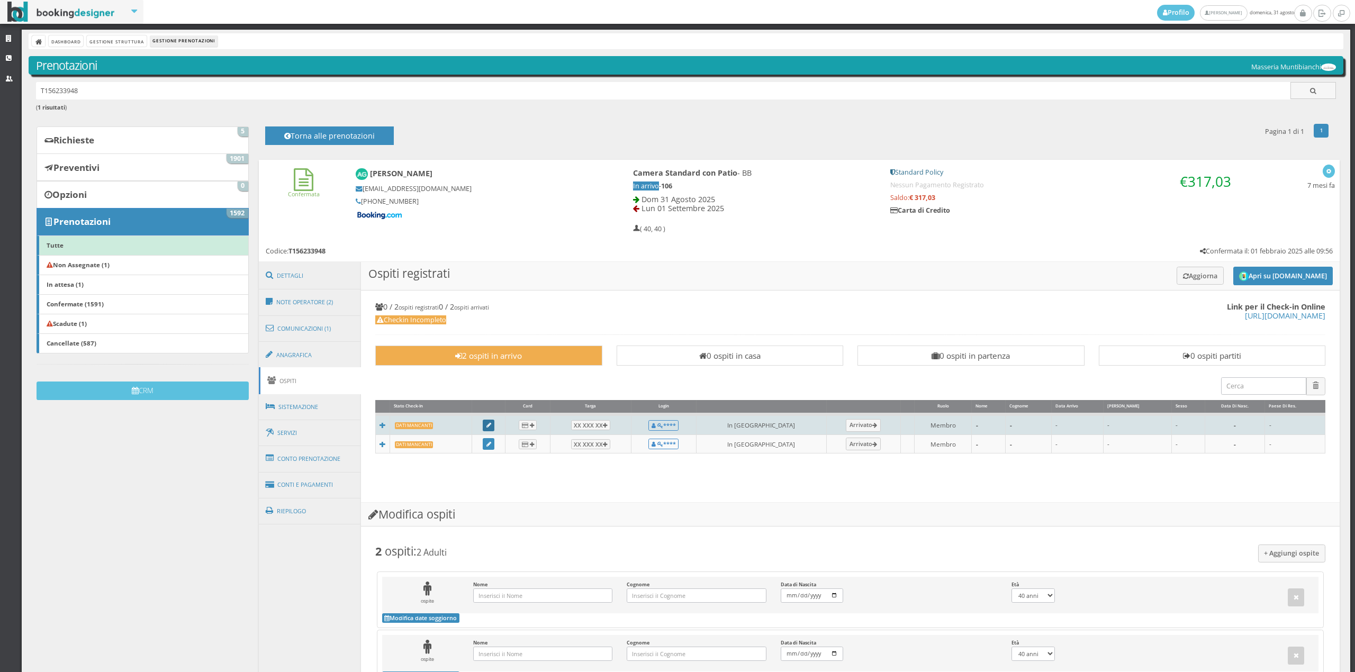
click at [491, 425] on icon at bounding box center [488, 426] width 5 height 6
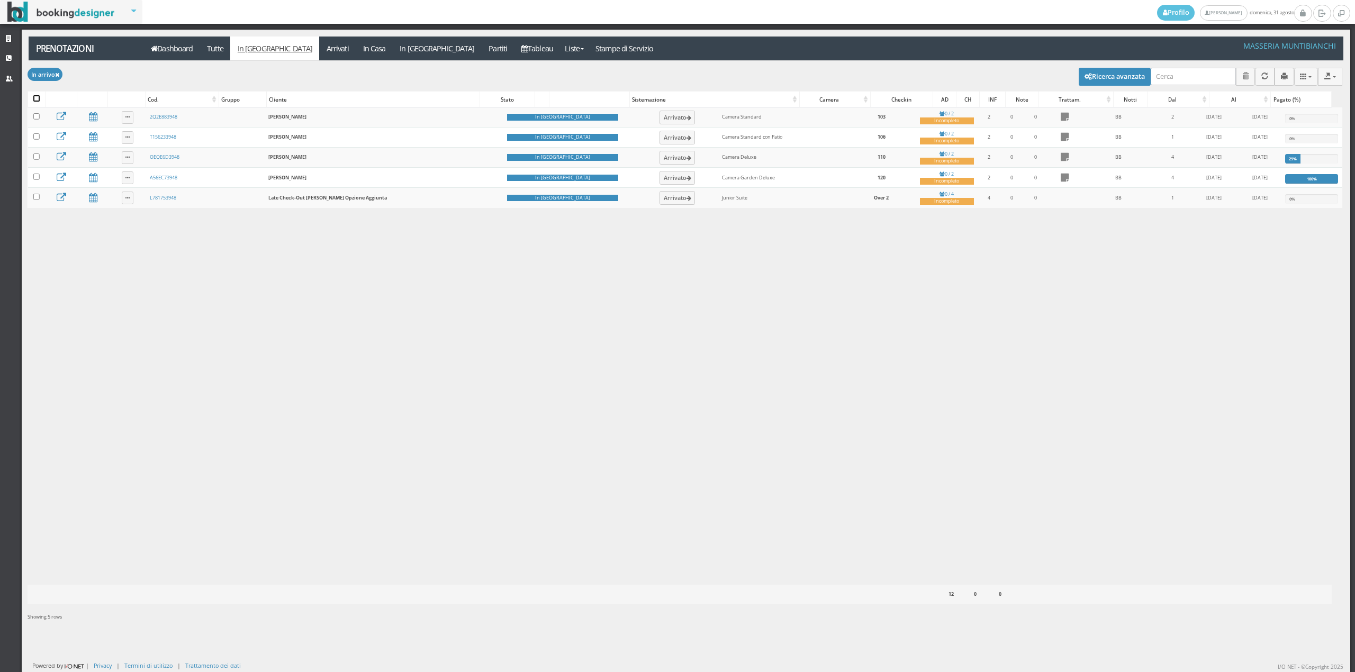
click at [38, 100] on input "checkbox" at bounding box center [36, 98] width 6 height 6
checkbox input "true"
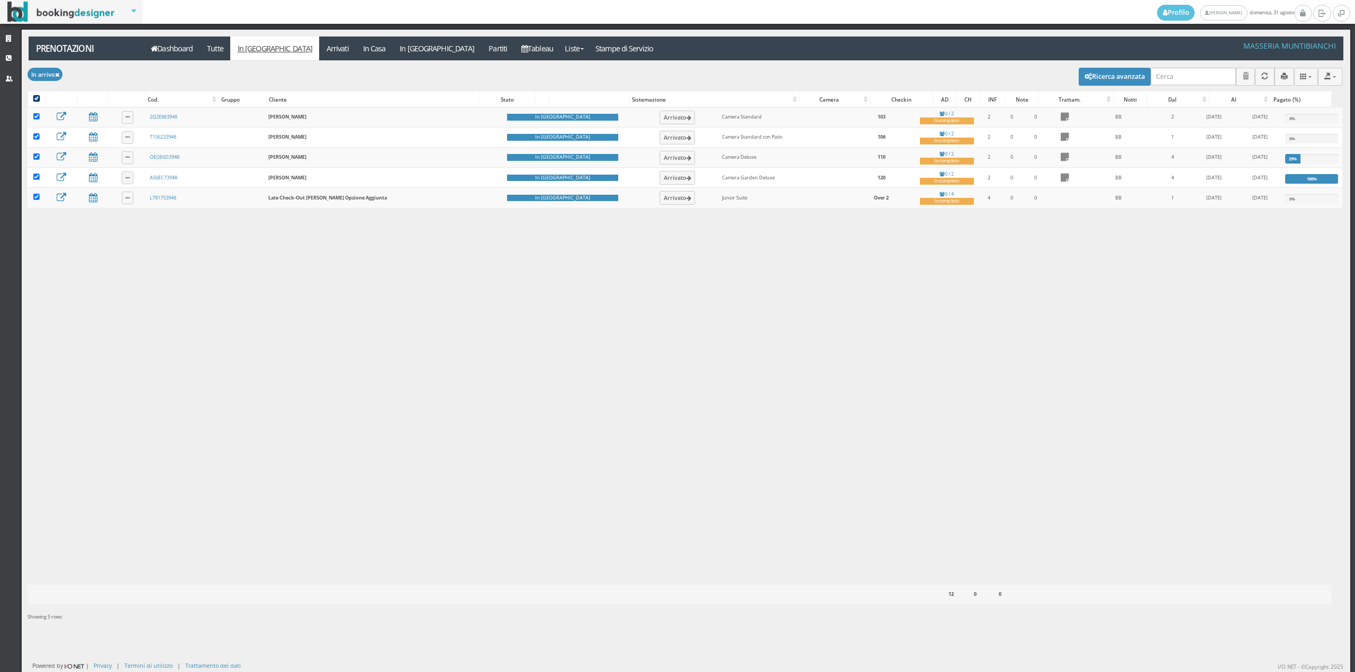
checkbox input "true"
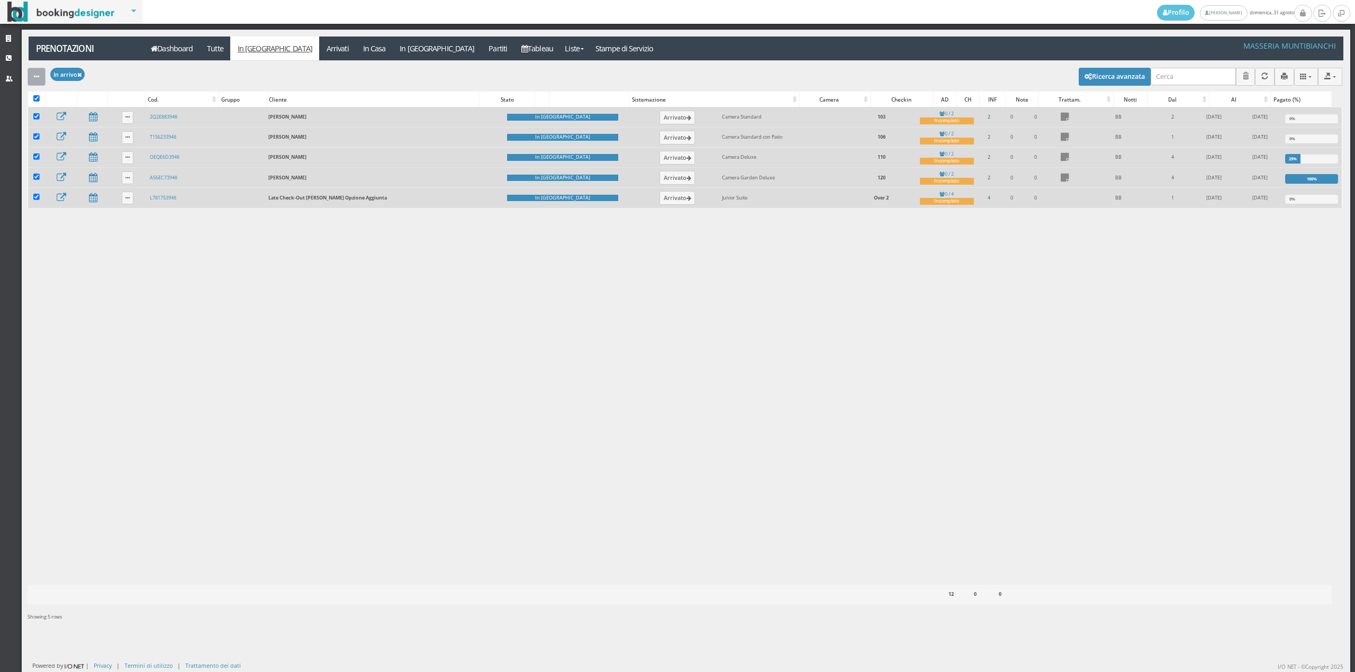
click at [41, 75] on button "button" at bounding box center [37, 76] width 18 height 17
click at [43, 132] on link "Segna come "Alloggiato"" at bounding box center [73, 134] width 91 height 12
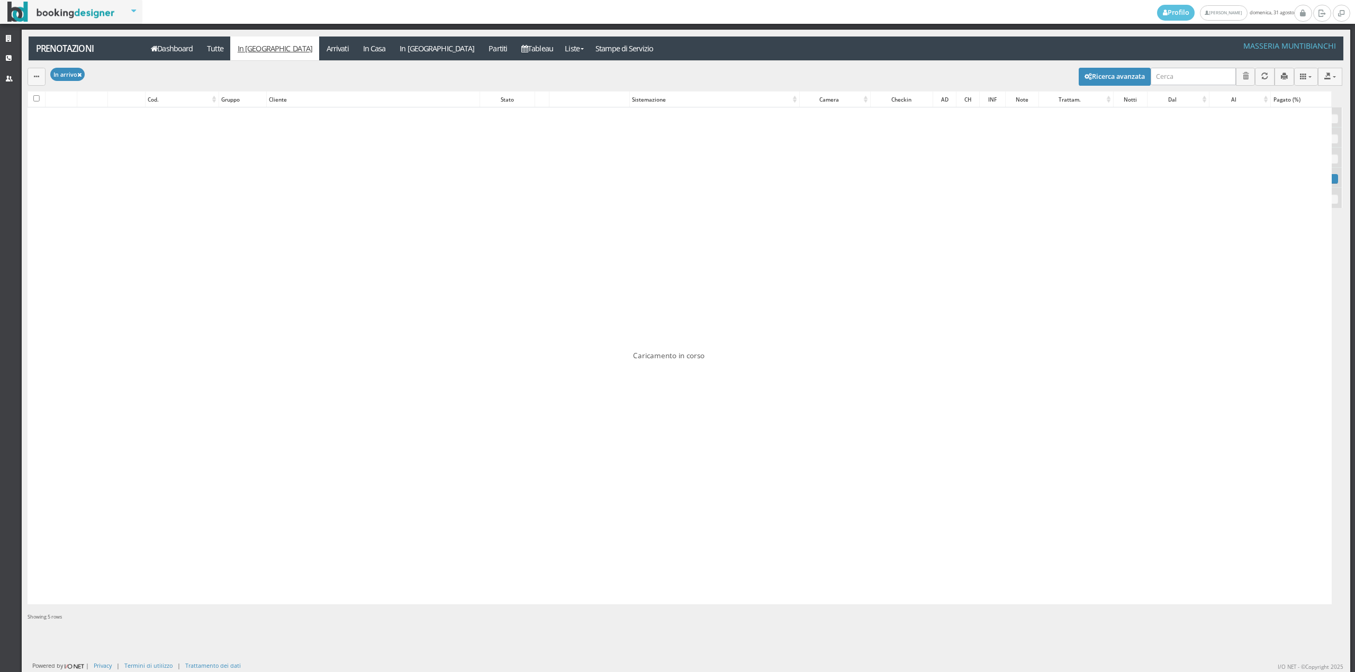
checkbox input "false"
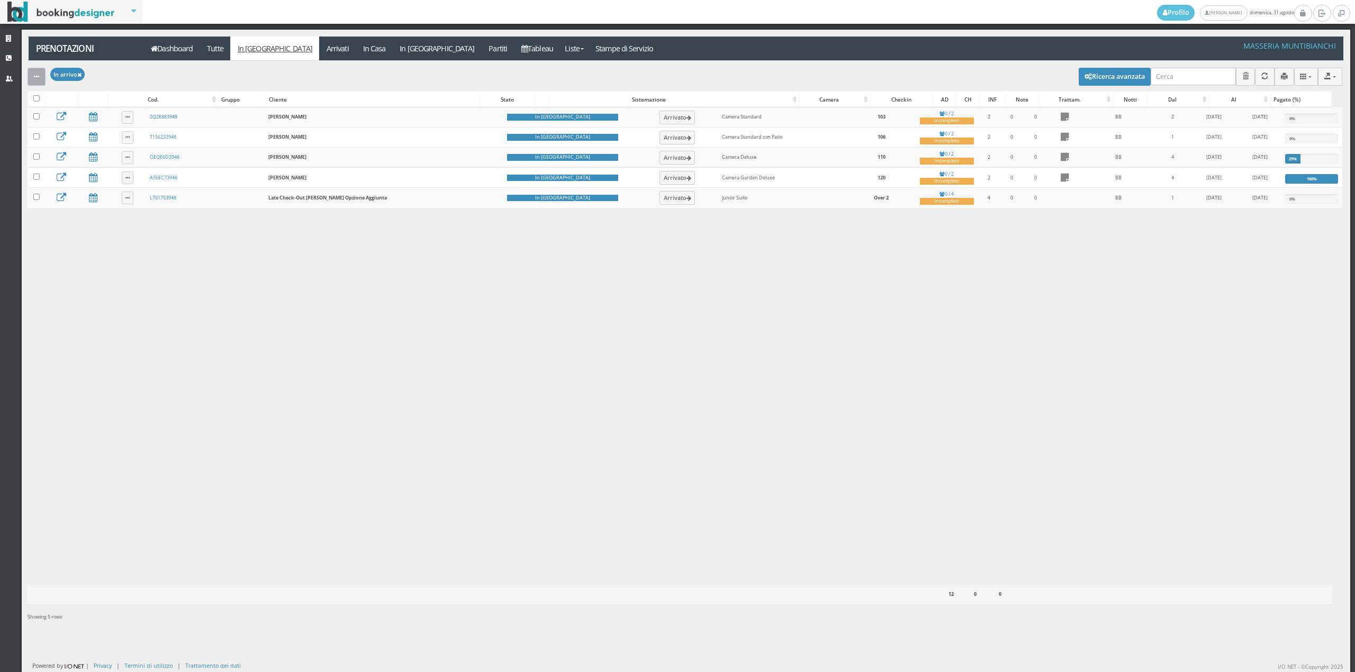
click at [34, 77] on icon "button" at bounding box center [36, 77] width 5 height 7
click at [37, 77] on icon "button" at bounding box center [36, 77] width 5 height 7
click at [37, 102] on input "checkbox" at bounding box center [36, 98] width 6 height 6
checkbox input "true"
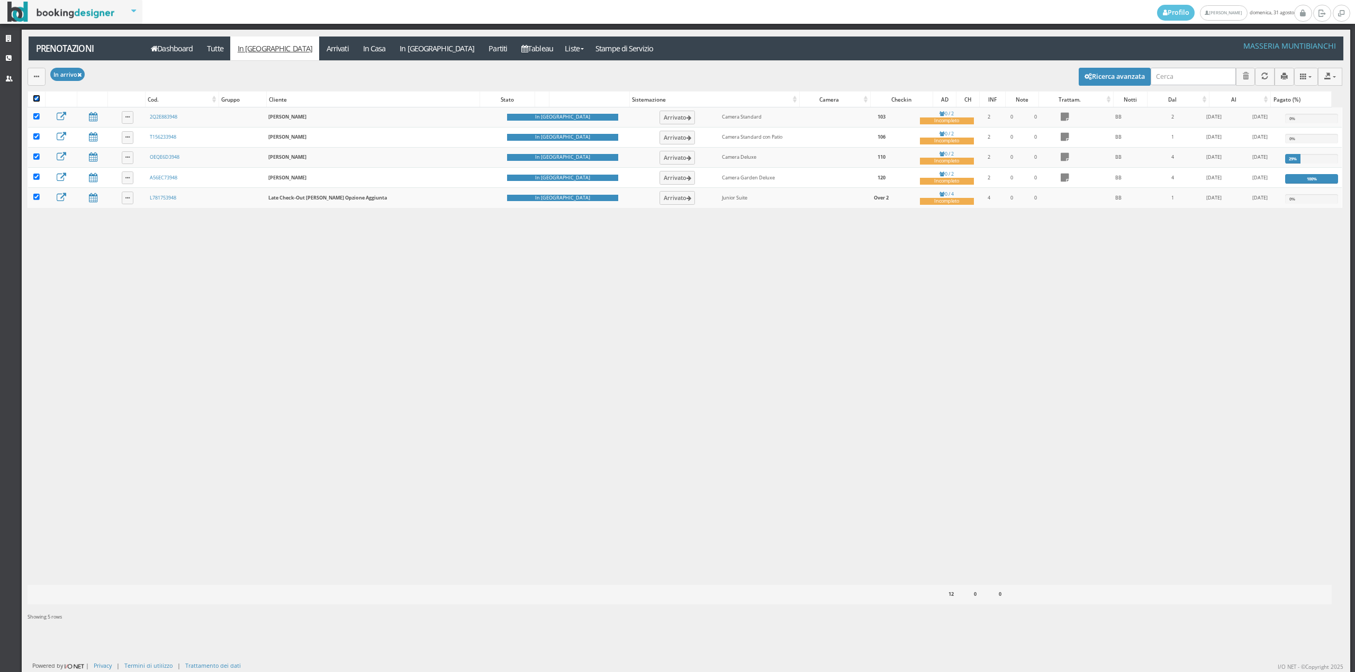
checkbox input "true"
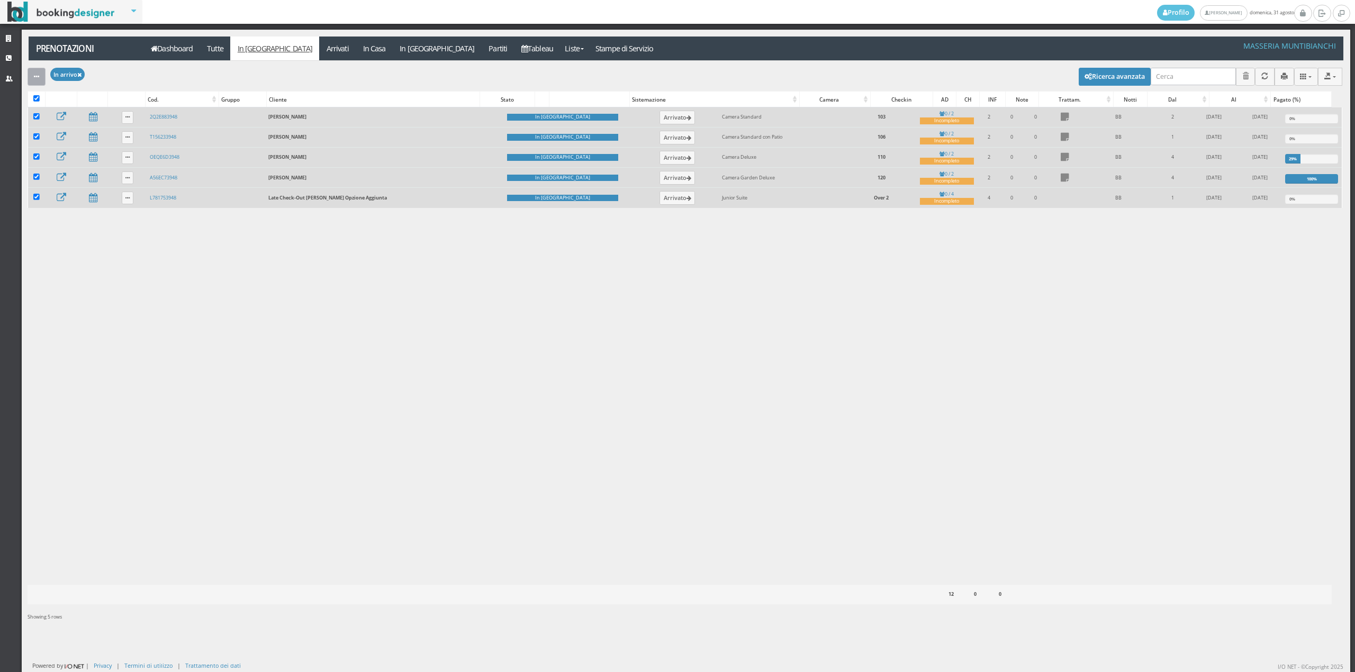
click at [36, 75] on icon "button" at bounding box center [36, 77] width 5 height 7
click at [49, 108] on link "Segna come "Arrivato"" at bounding box center [73, 113] width 91 height 12
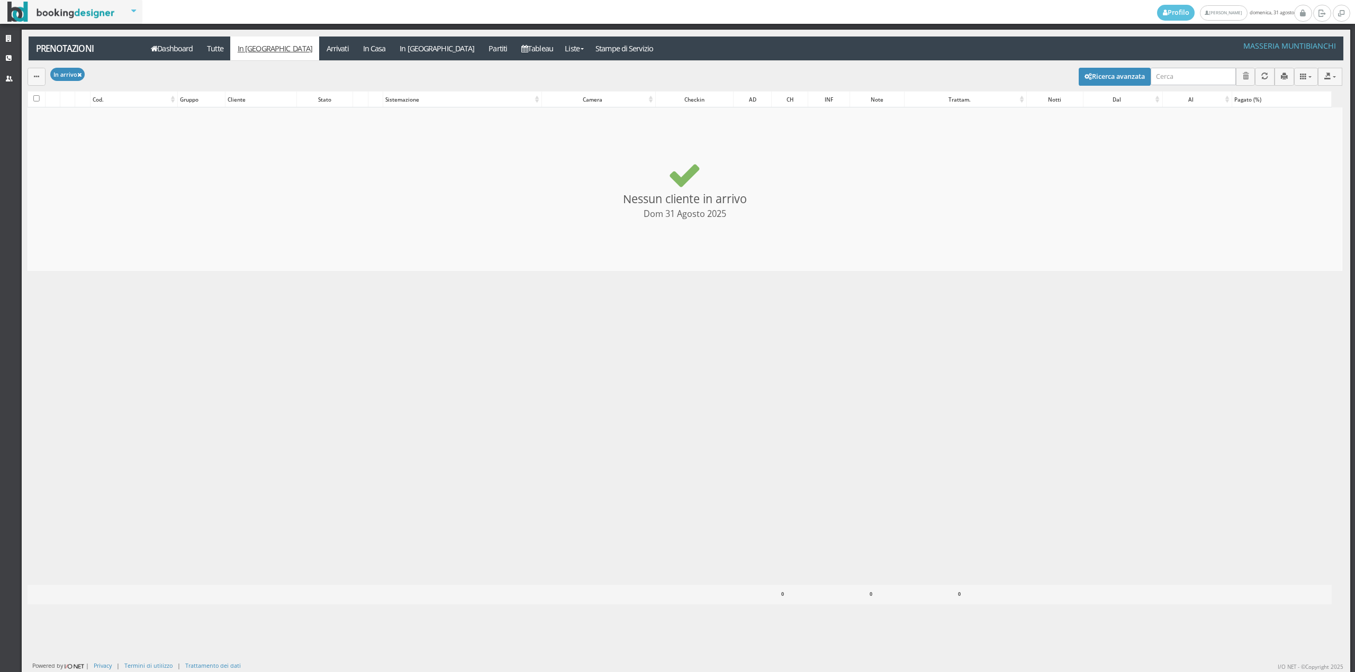
checkbox input "false"
click at [319, 50] on link "Arrivati" at bounding box center [337, 49] width 37 height 24
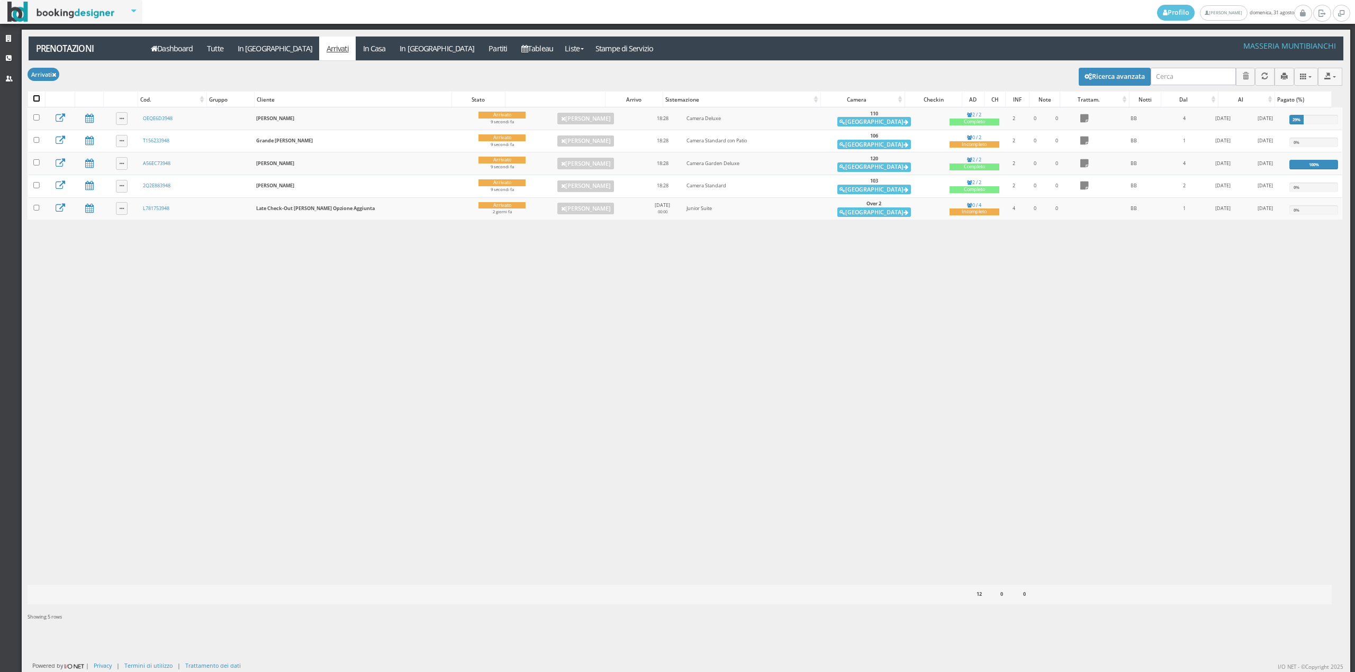
click at [37, 98] on input "checkbox" at bounding box center [36, 98] width 6 height 6
checkbox input "true"
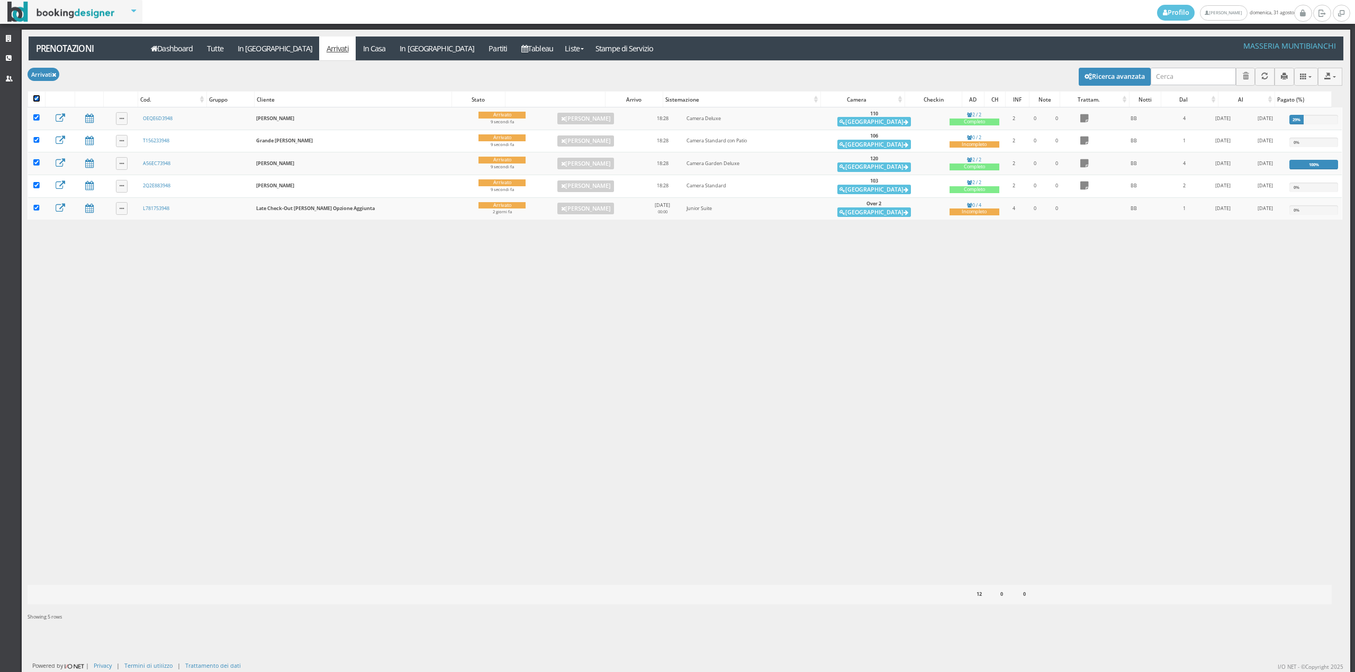
checkbox input "true"
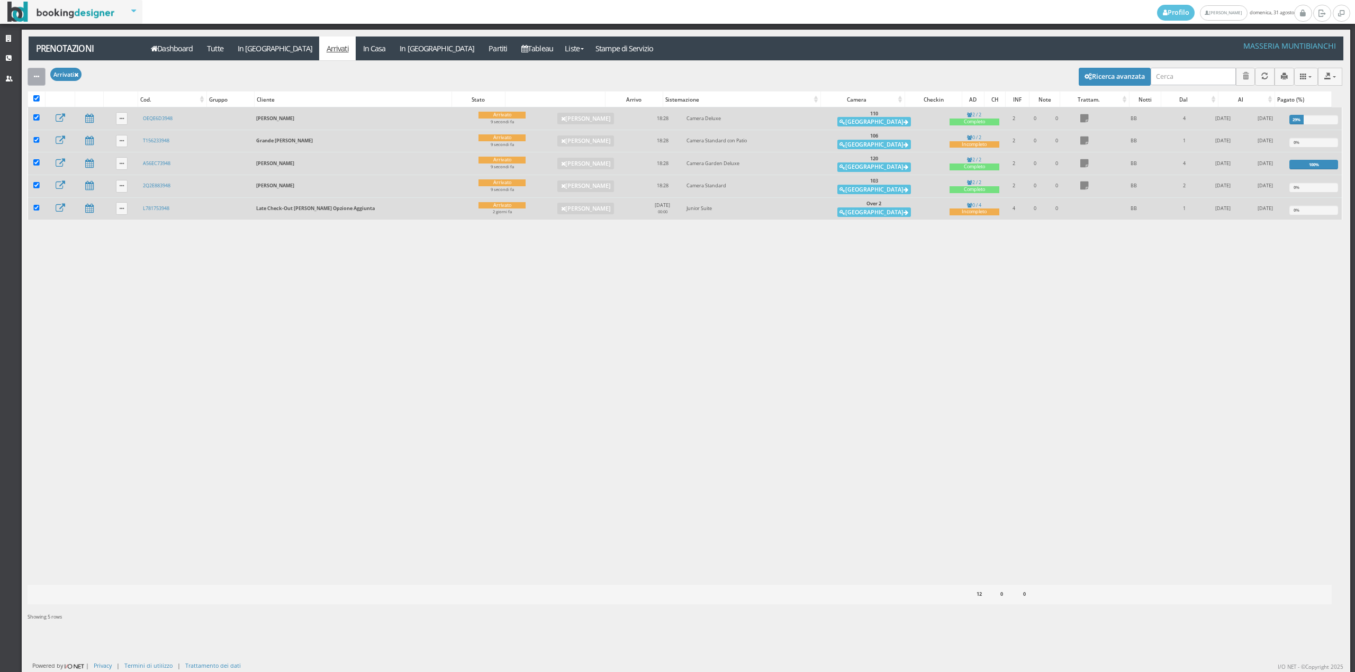
click at [36, 78] on icon "button" at bounding box center [36, 77] width 5 height 7
click at [58, 129] on link "Segna come "Alloggiato"" at bounding box center [73, 134] width 91 height 12
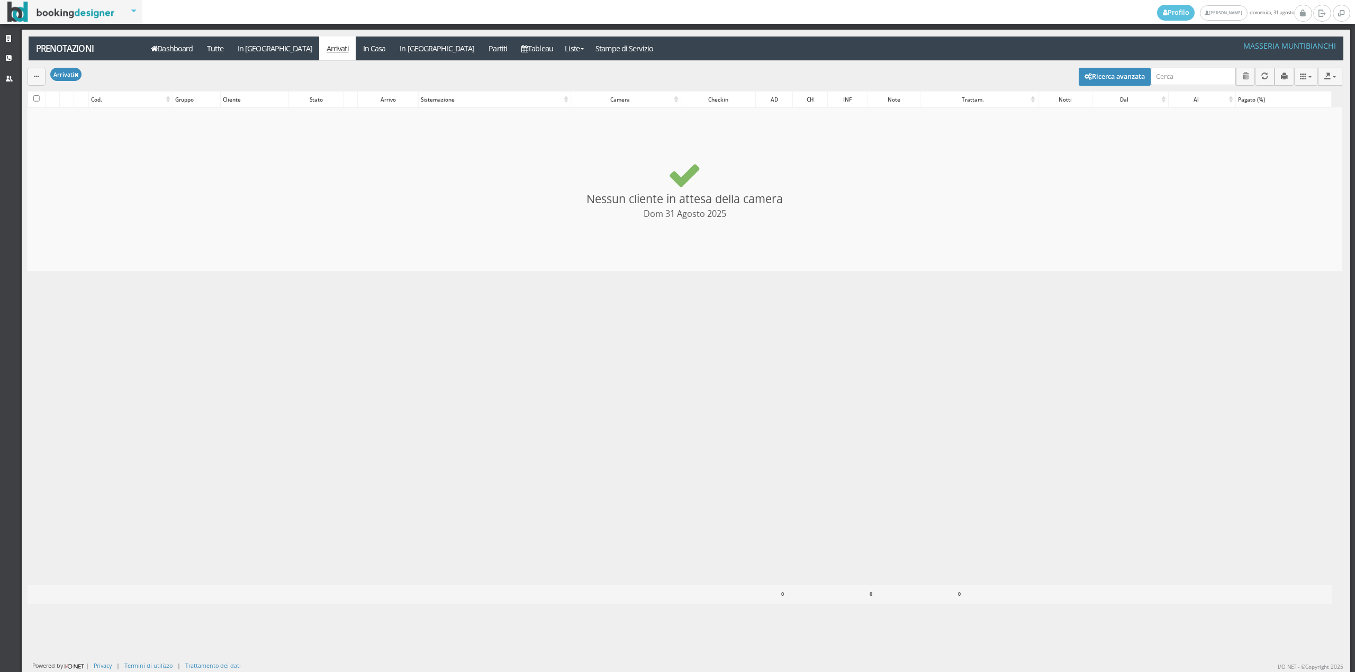
checkbox input "false"
click at [162, 53] on link "Dashboard" at bounding box center [172, 49] width 56 height 24
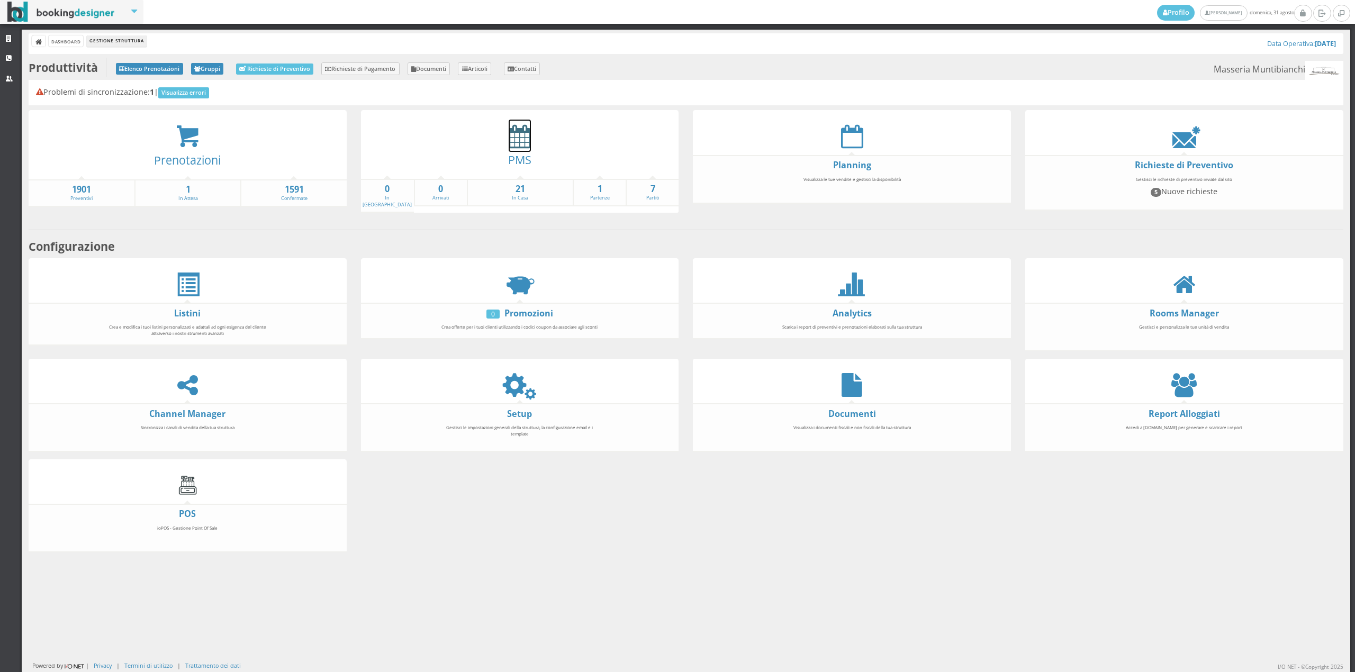
click at [526, 147] on icon at bounding box center [520, 136] width 22 height 24
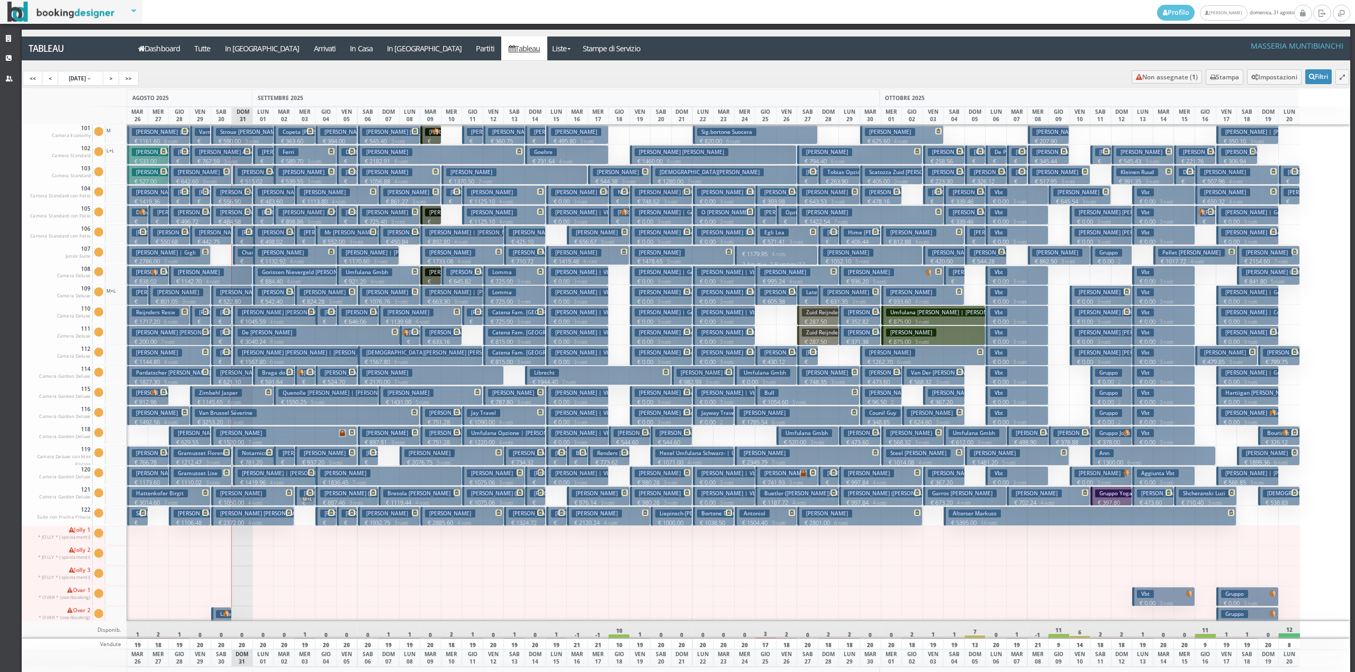
click at [231, 375] on h3 "[PERSON_NAME] | [PERSON_NAME]" at bounding box center [265, 373] width 98 height 8
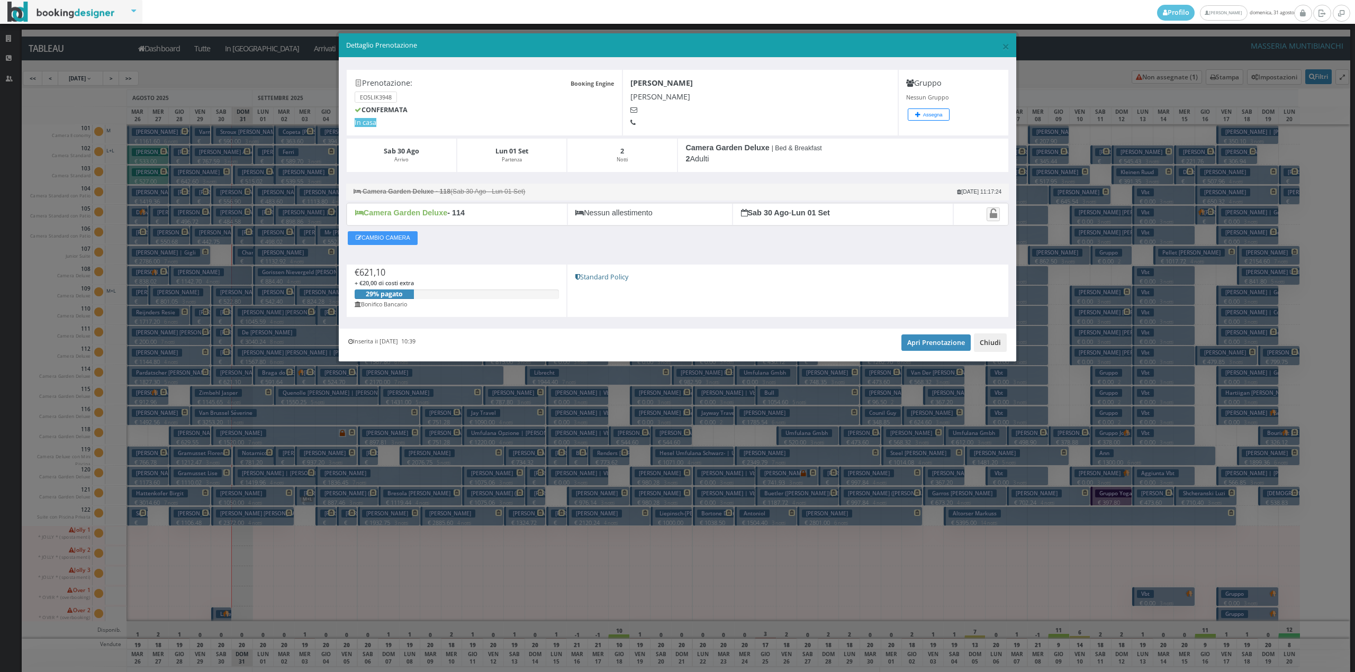
click at [1000, 351] on button "Chiudi" at bounding box center [990, 342] width 33 height 18
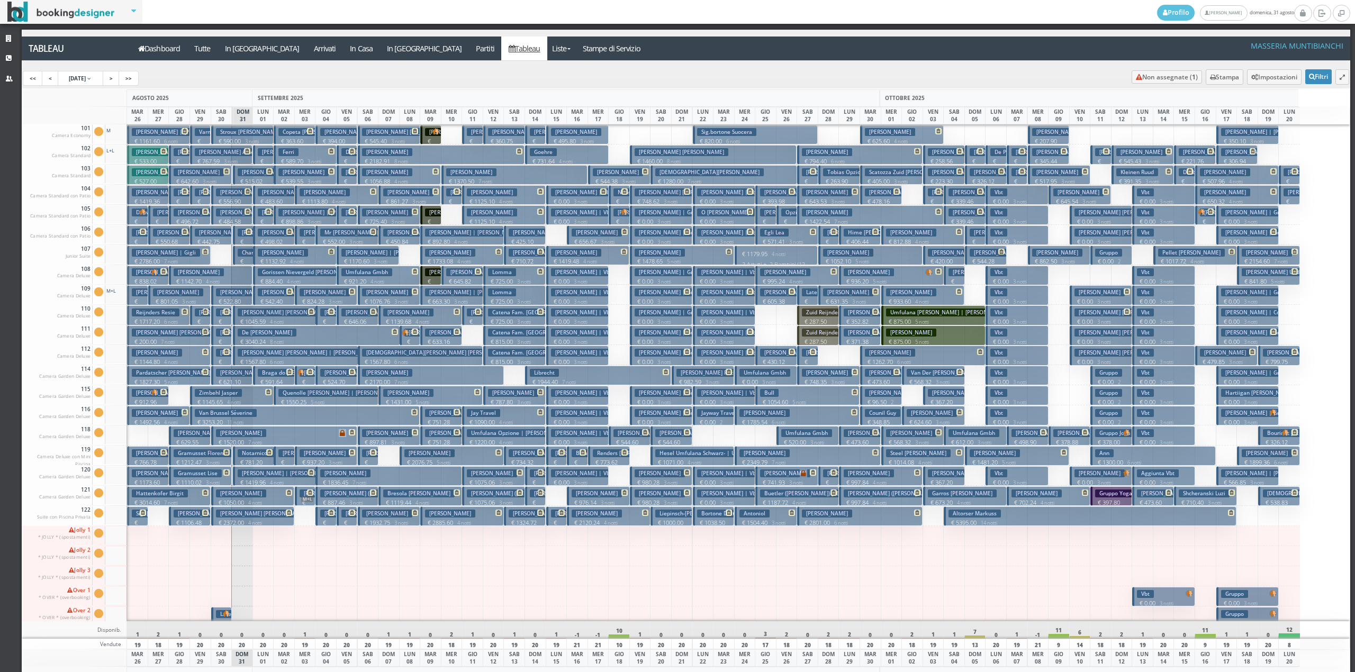
click at [288, 513] on icon at bounding box center [289, 513] width 6 height 6
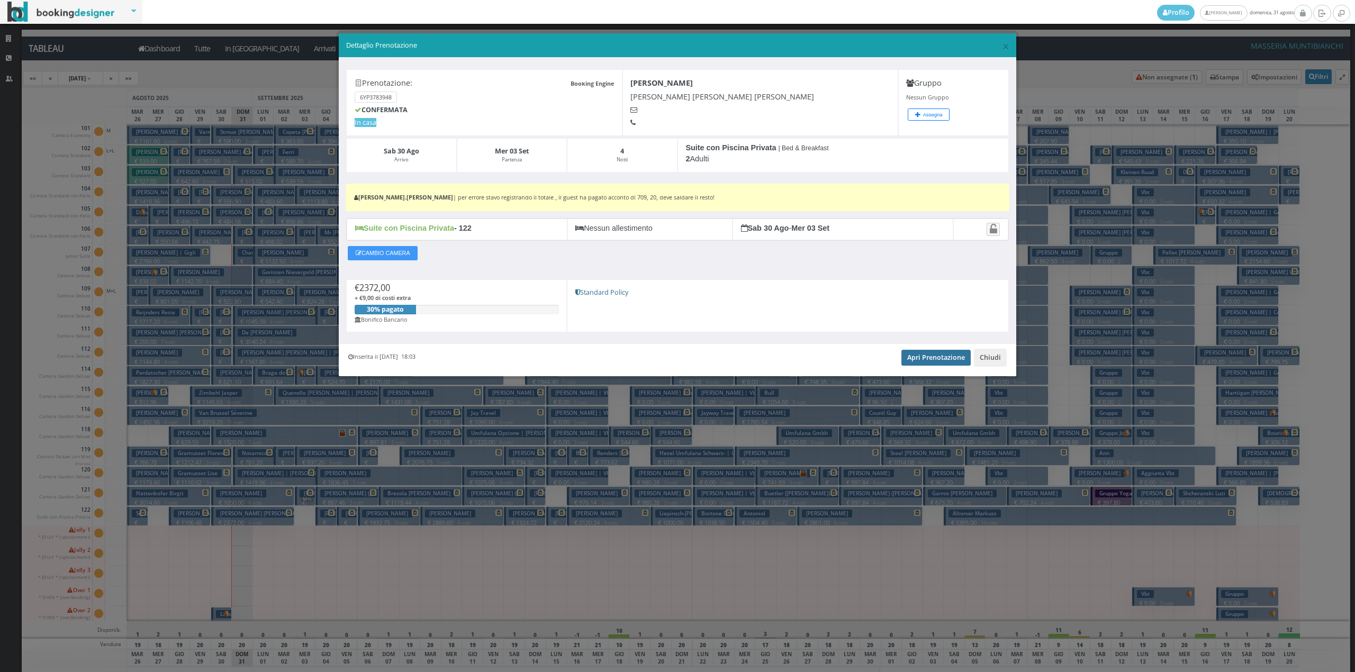
click at [915, 363] on link "Apri Prenotazione" at bounding box center [936, 358] width 69 height 16
click at [994, 361] on button "Chiudi" at bounding box center [990, 358] width 33 height 18
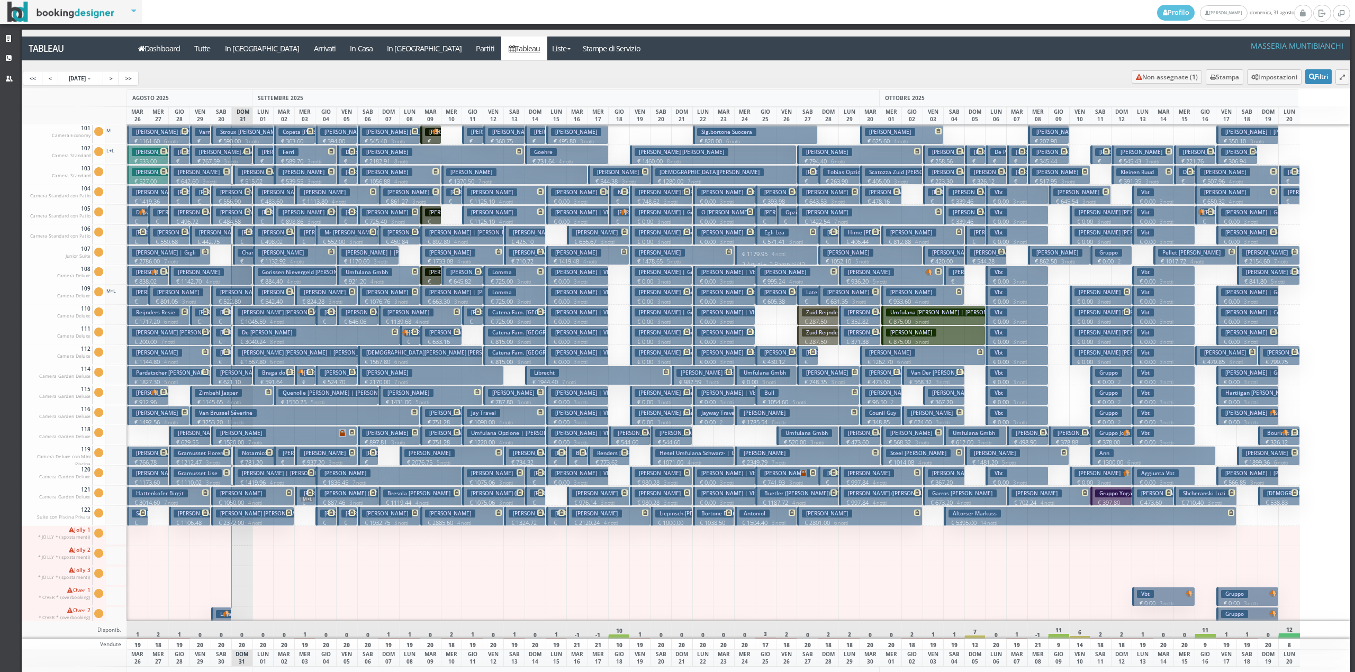
click at [241, 378] on p "€ 621.10 2 notti" at bounding box center [233, 386] width 34 height 16
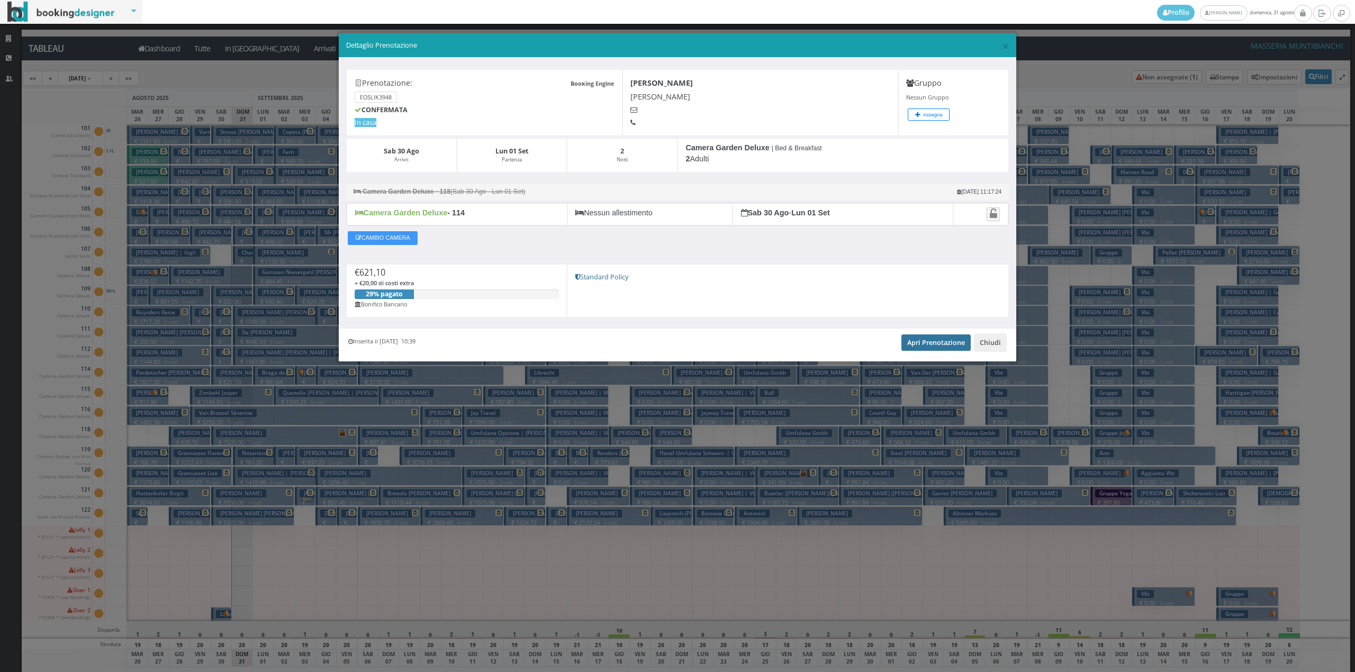
click at [916, 342] on link "Apri Prenotazione" at bounding box center [936, 343] width 69 height 16
click at [1006, 345] on button "Chiudi" at bounding box center [990, 342] width 33 height 18
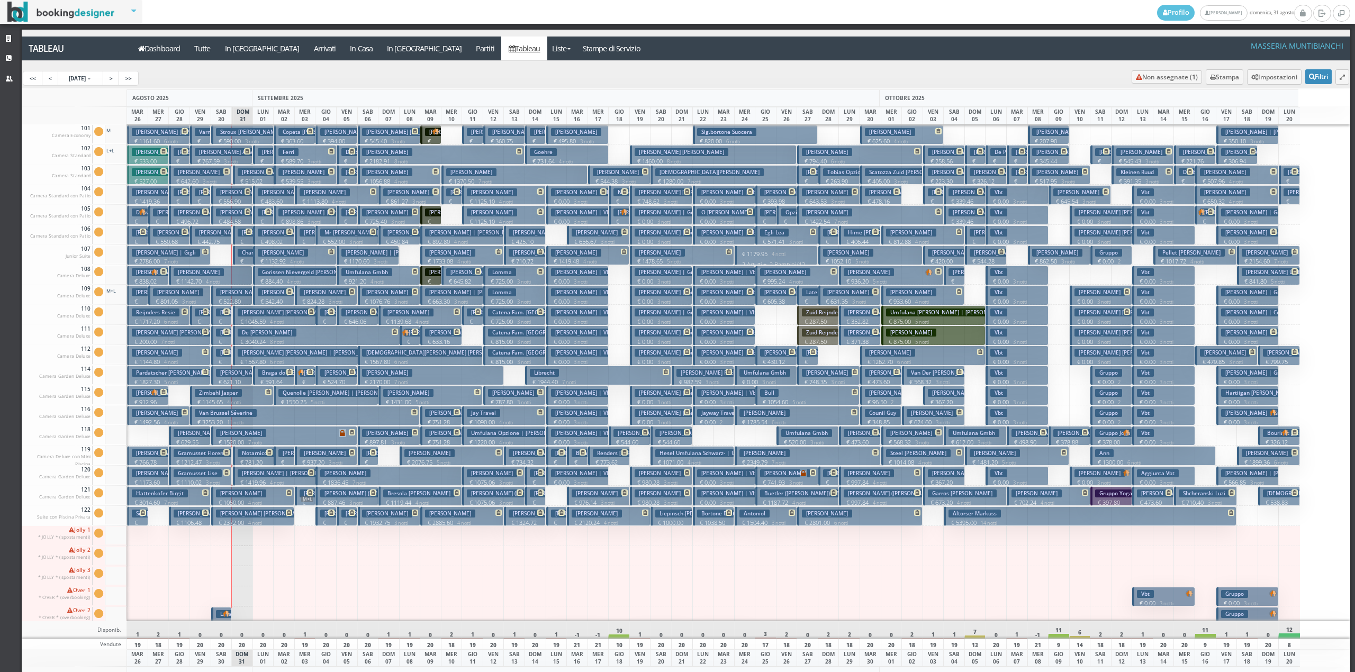
click at [229, 295] on h3 "Blasen Georges Jean Nicolas | Schmit" at bounding box center [287, 293] width 142 height 8
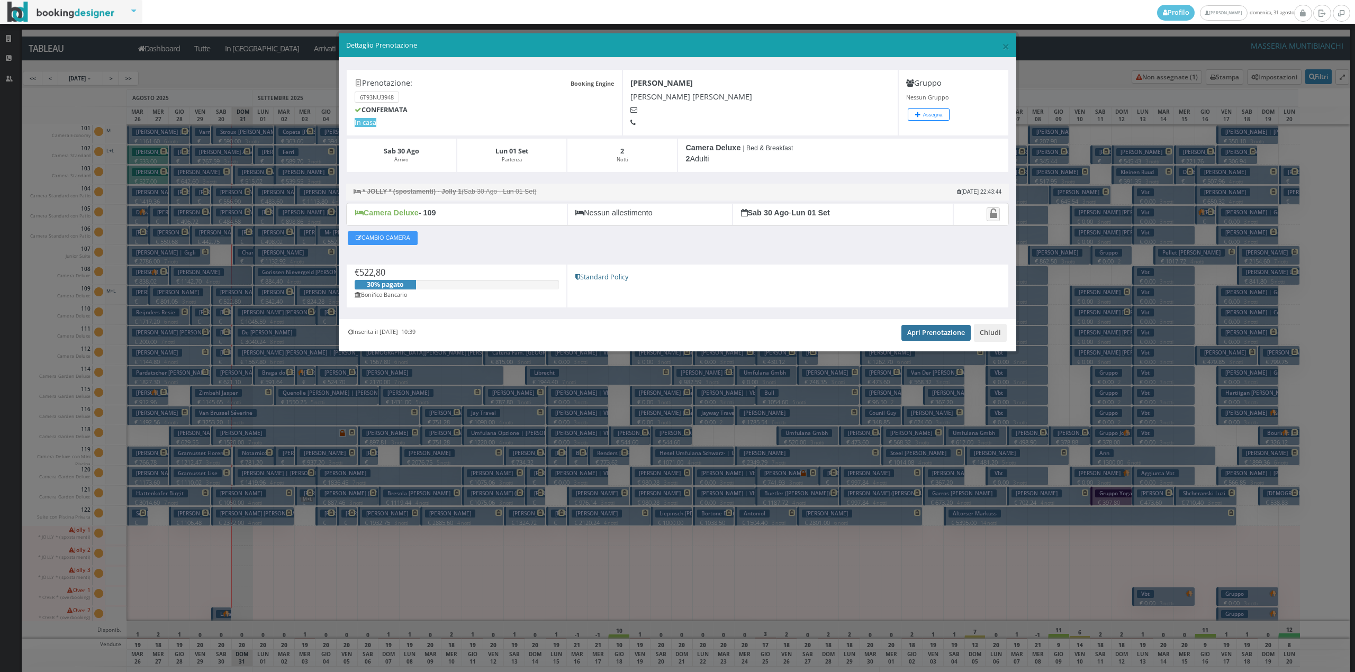
click at [921, 332] on link "Apri Prenotazione" at bounding box center [936, 333] width 69 height 16
click at [998, 328] on button "Chiudi" at bounding box center [990, 333] width 33 height 18
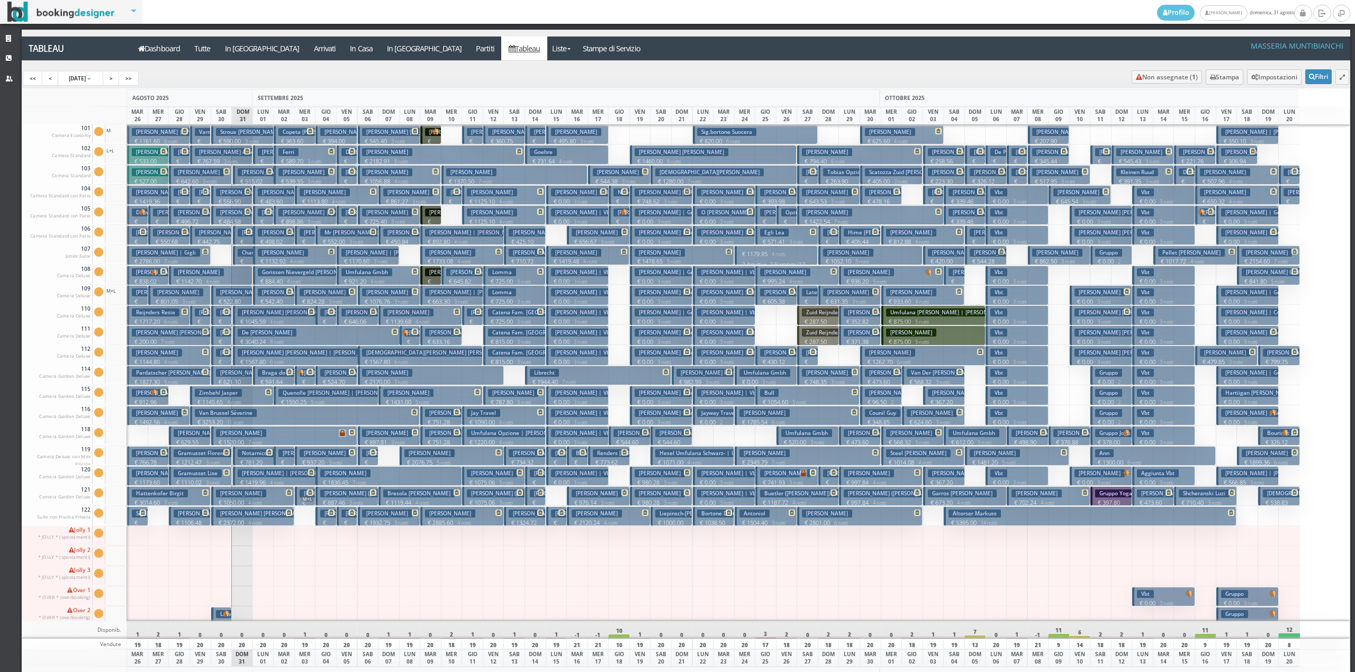
click at [242, 270] on button "Bruno Diego € 1142.70 4 notti 2 Adulti + 1 Bambino (2 anni)" at bounding box center [211, 276] width 84 height 20
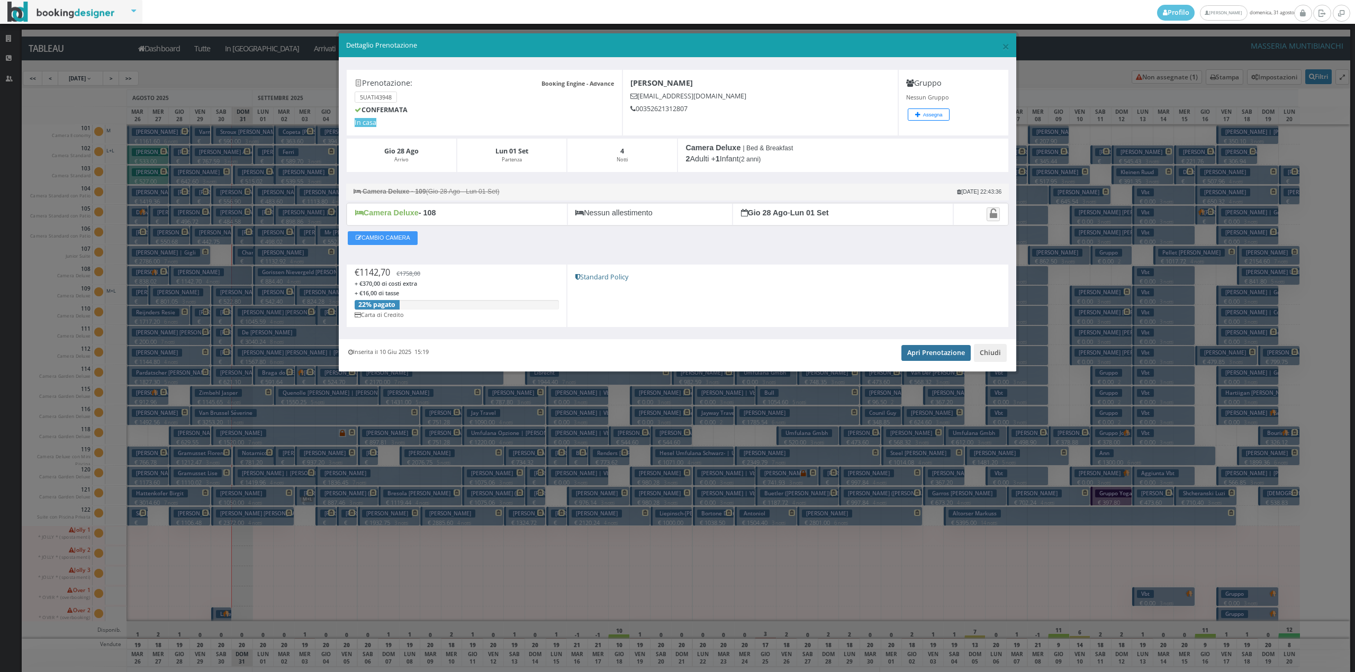
click at [915, 358] on link "Apri Prenotazione" at bounding box center [936, 353] width 69 height 16
click at [991, 358] on button "Chiudi" at bounding box center [990, 353] width 33 height 18
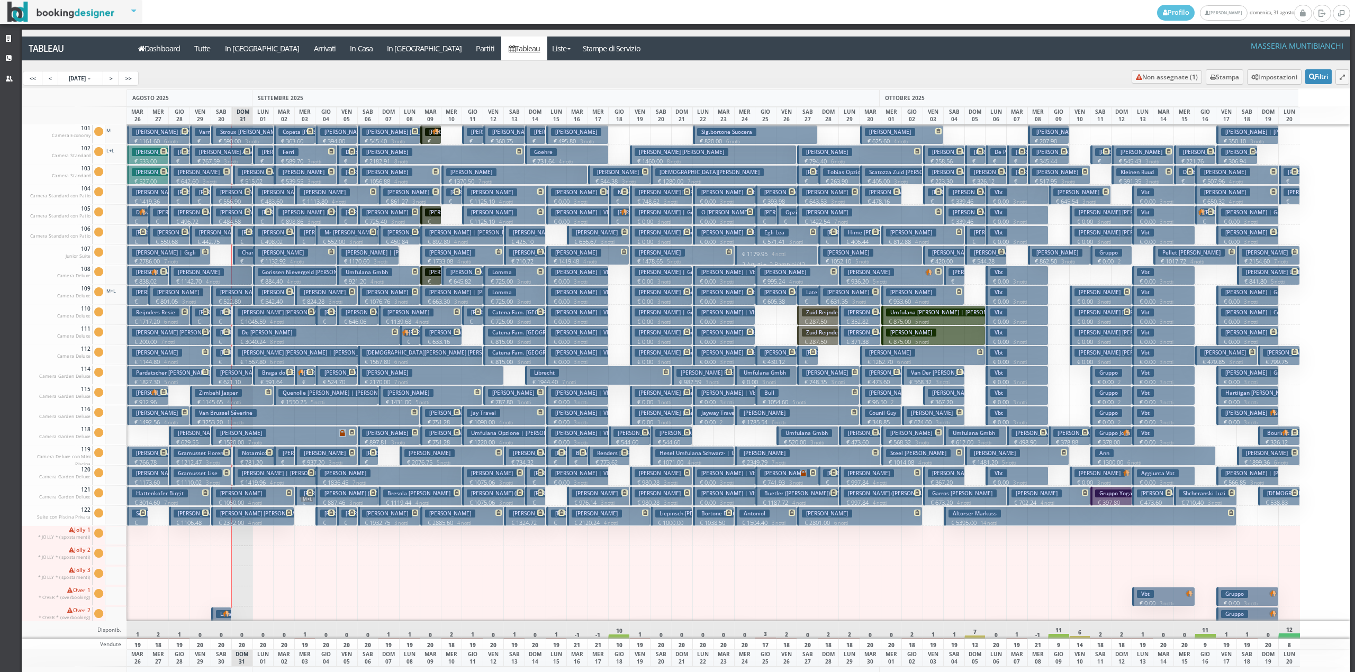
click at [246, 255] on h3 "Chantepy Valery" at bounding box center [263, 253] width 50 height 8
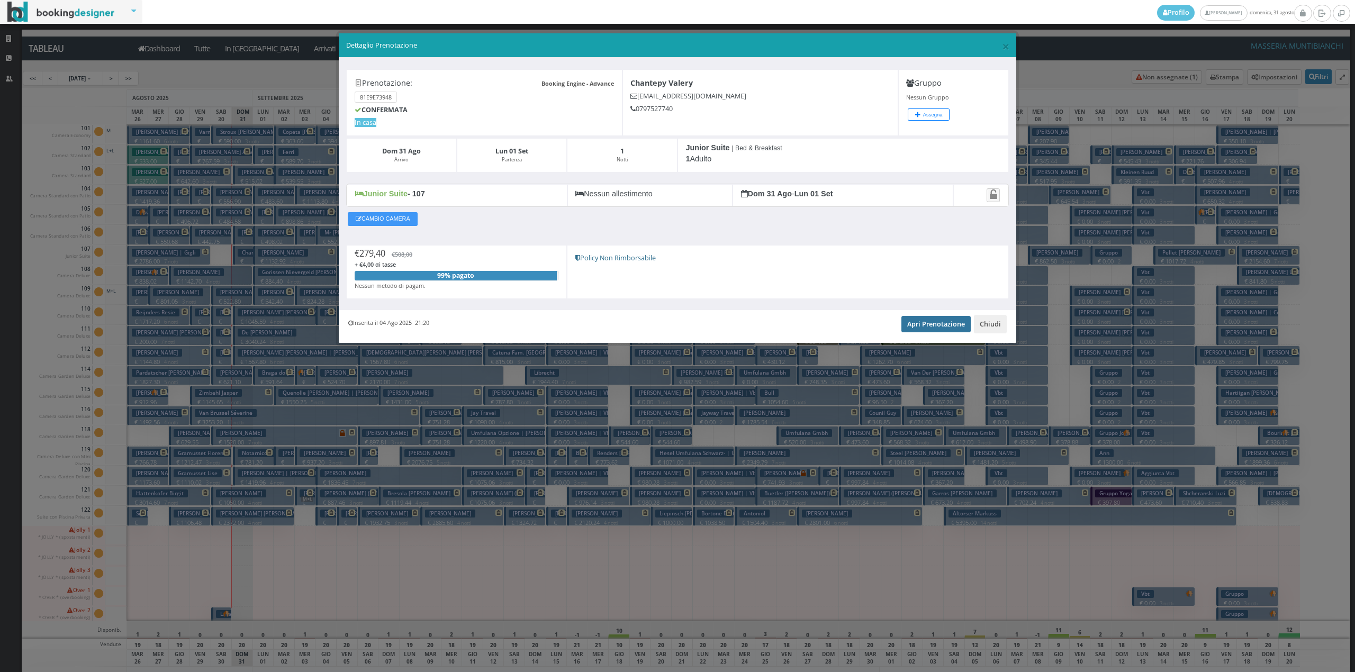
click at [918, 326] on link "Apri Prenotazione" at bounding box center [936, 324] width 69 height 16
click at [989, 327] on button "Chiudi" at bounding box center [990, 324] width 33 height 18
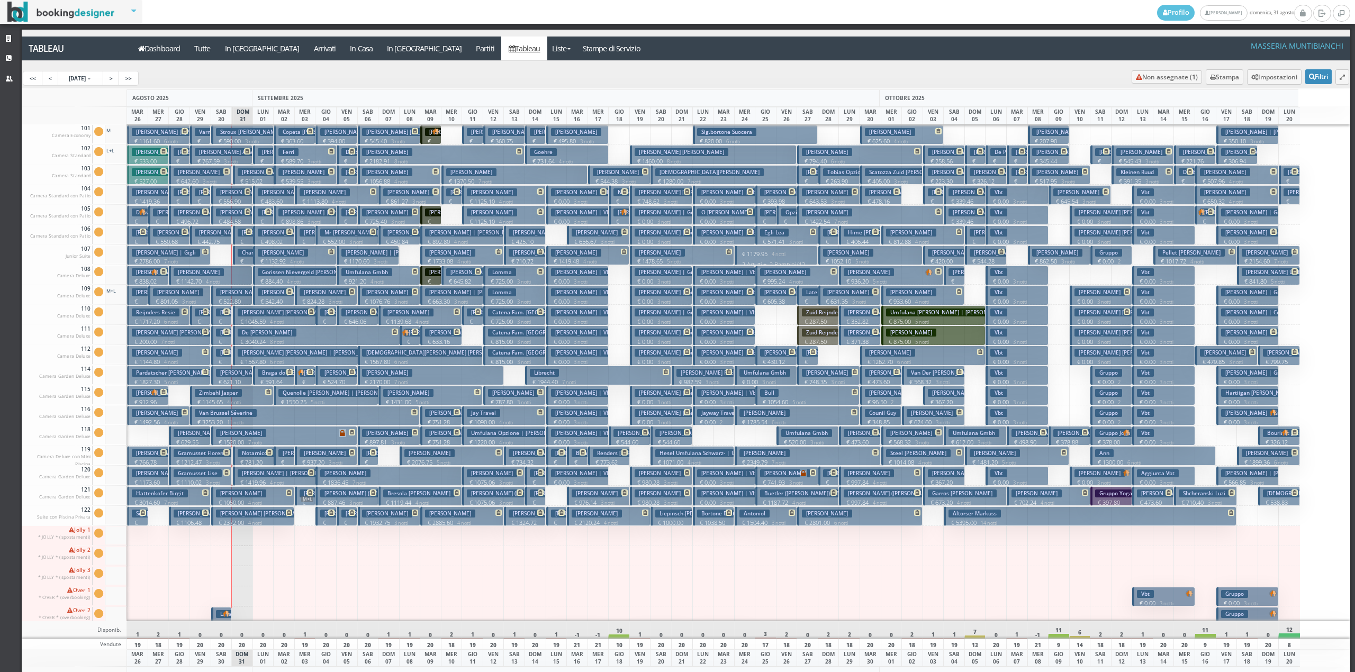
click at [253, 246] on button "Meier Philipp € 1132.92 4 notti 2 Adulti" at bounding box center [295, 256] width 84 height 20
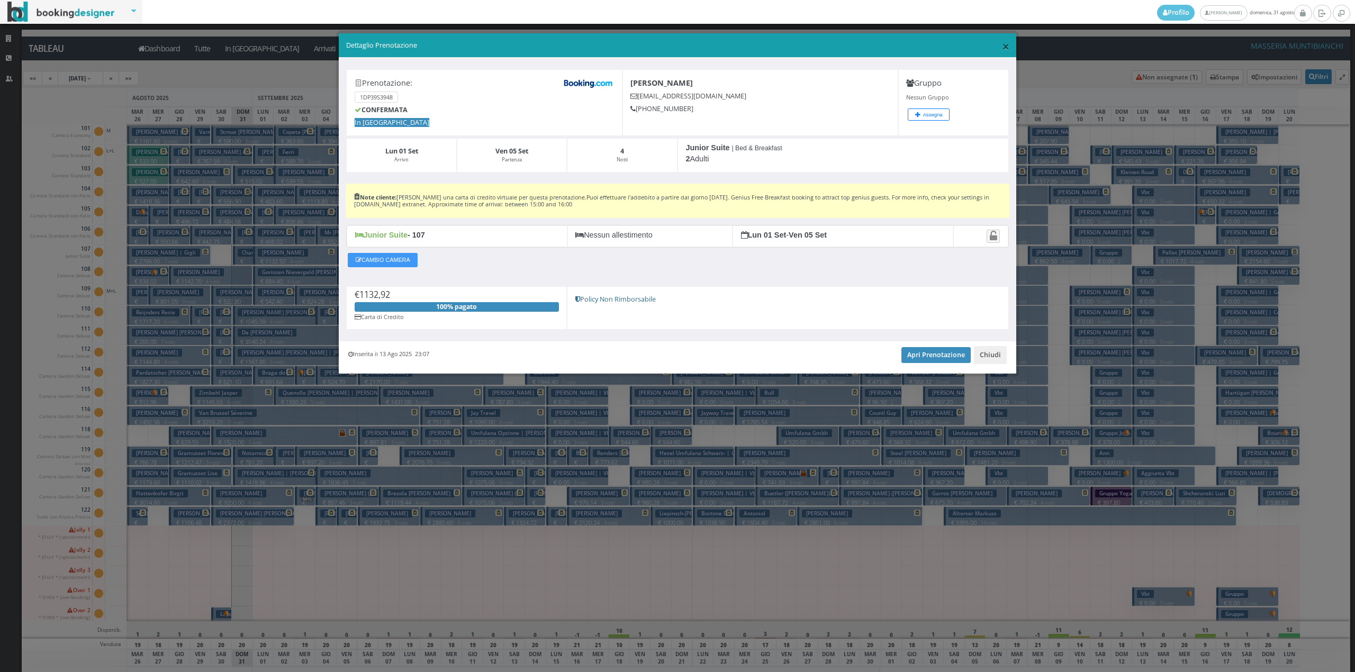
click at [1008, 43] on span "×" at bounding box center [1005, 46] width 7 height 18
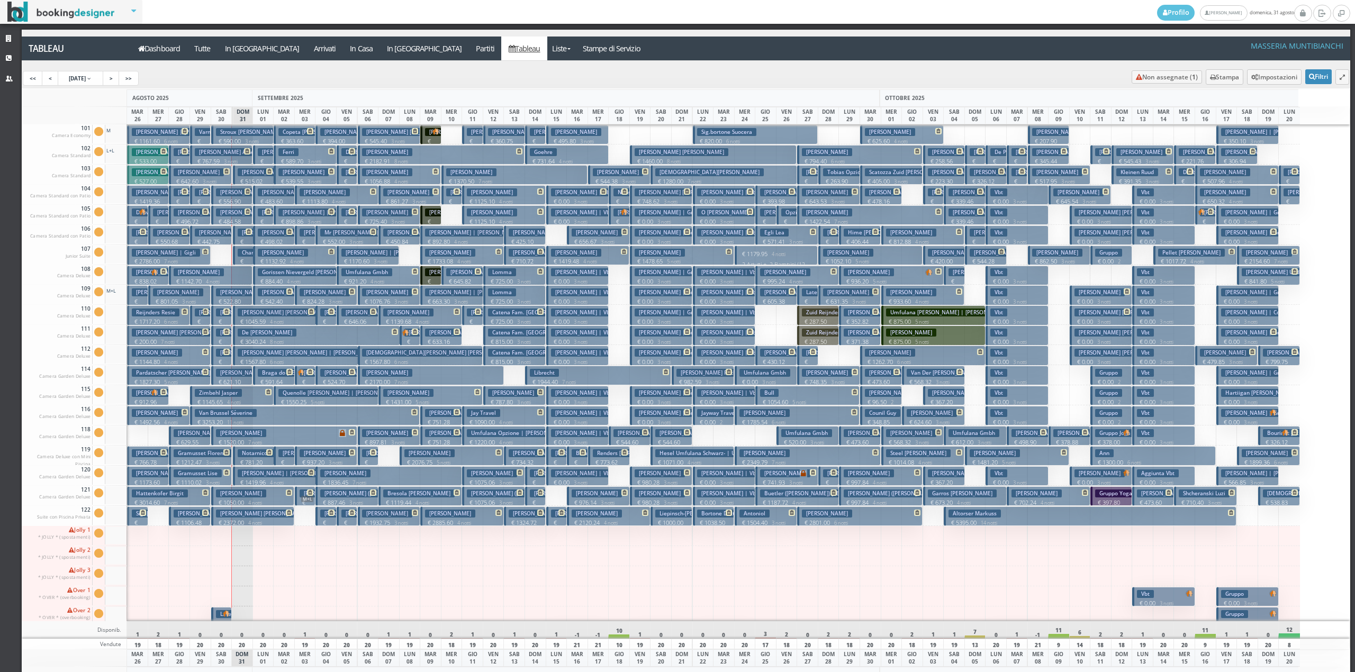
click at [278, 254] on h3 "Meier Philipp" at bounding box center [283, 253] width 50 height 8
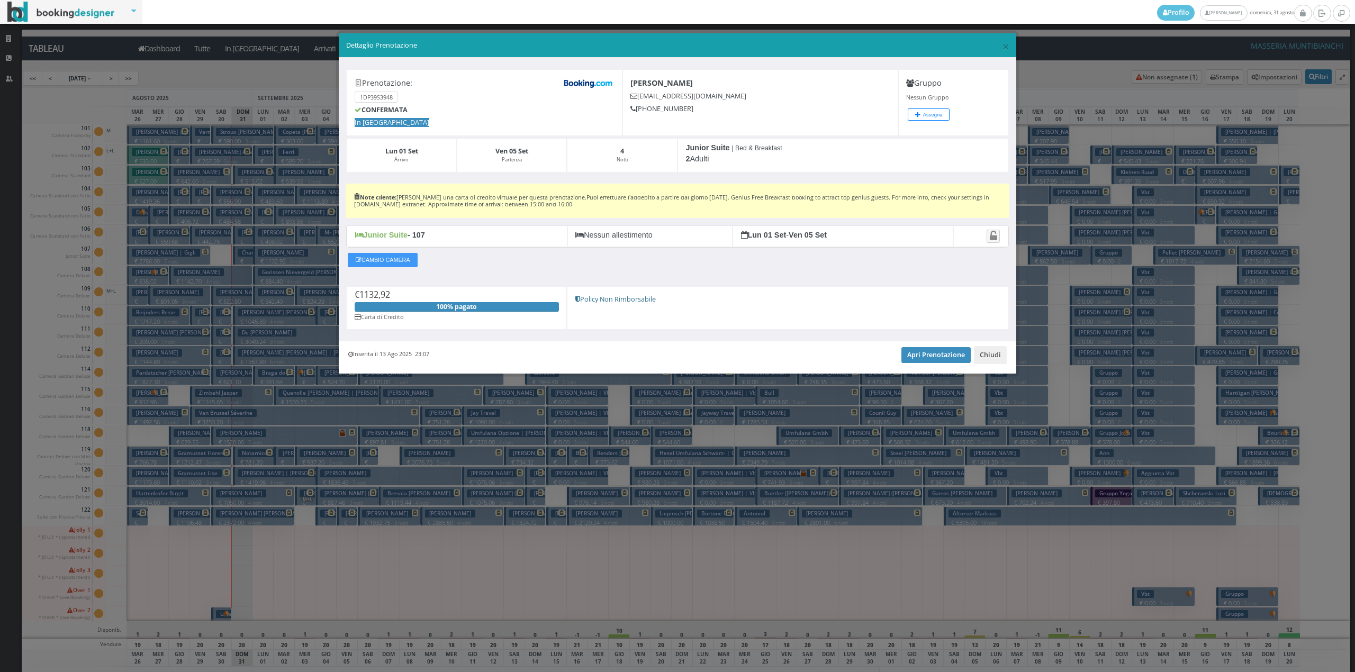
click at [1013, 41] on div "× Dettaglio Prenotazione" at bounding box center [678, 45] width 678 height 24
click at [1004, 48] on span "×" at bounding box center [1005, 46] width 7 height 18
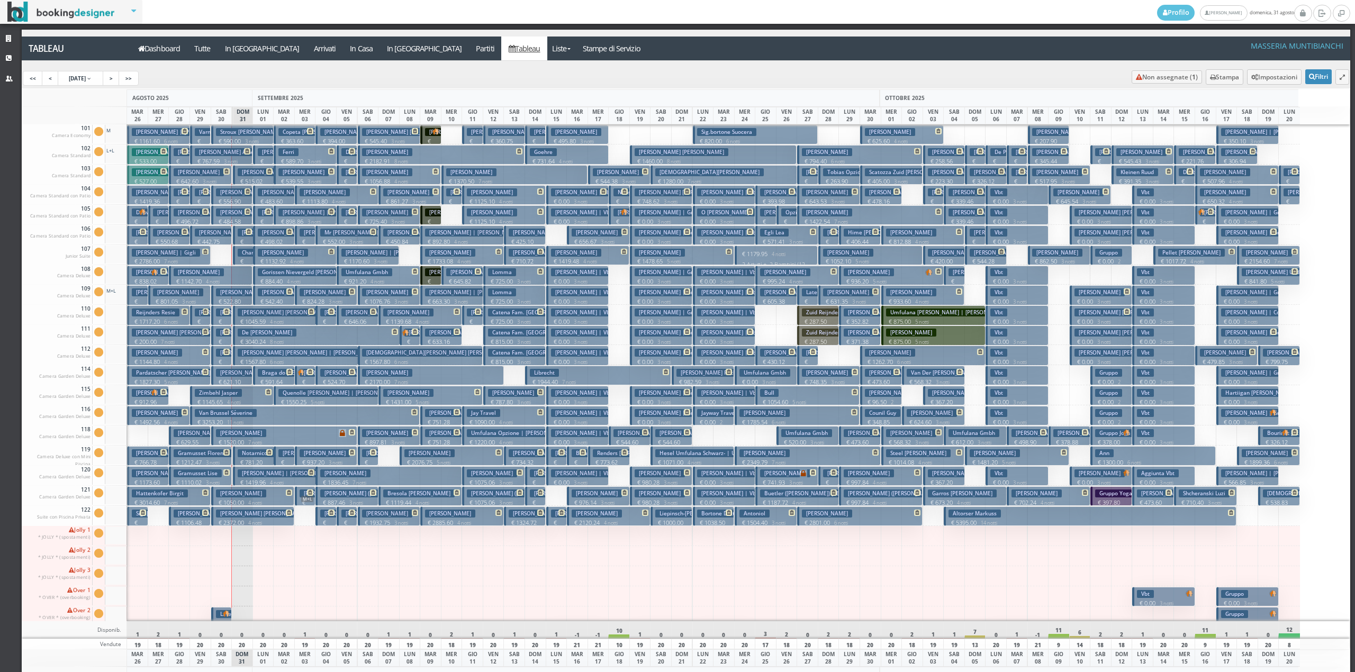
click at [242, 261] on p "€ 279.40 1 notti" at bounding box center [244, 273] width 13 height 33
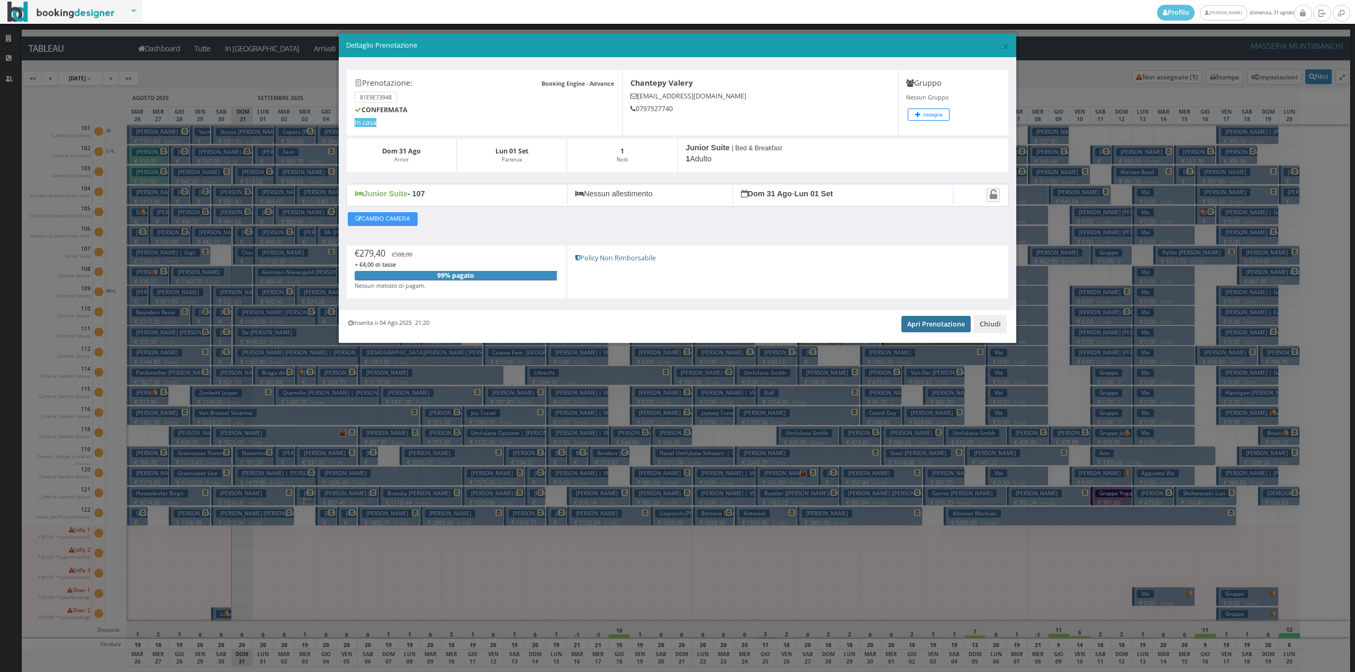
click at [921, 327] on link "Apri Prenotazione" at bounding box center [936, 324] width 69 height 16
click at [996, 325] on button "Chiudi" at bounding box center [990, 324] width 33 height 18
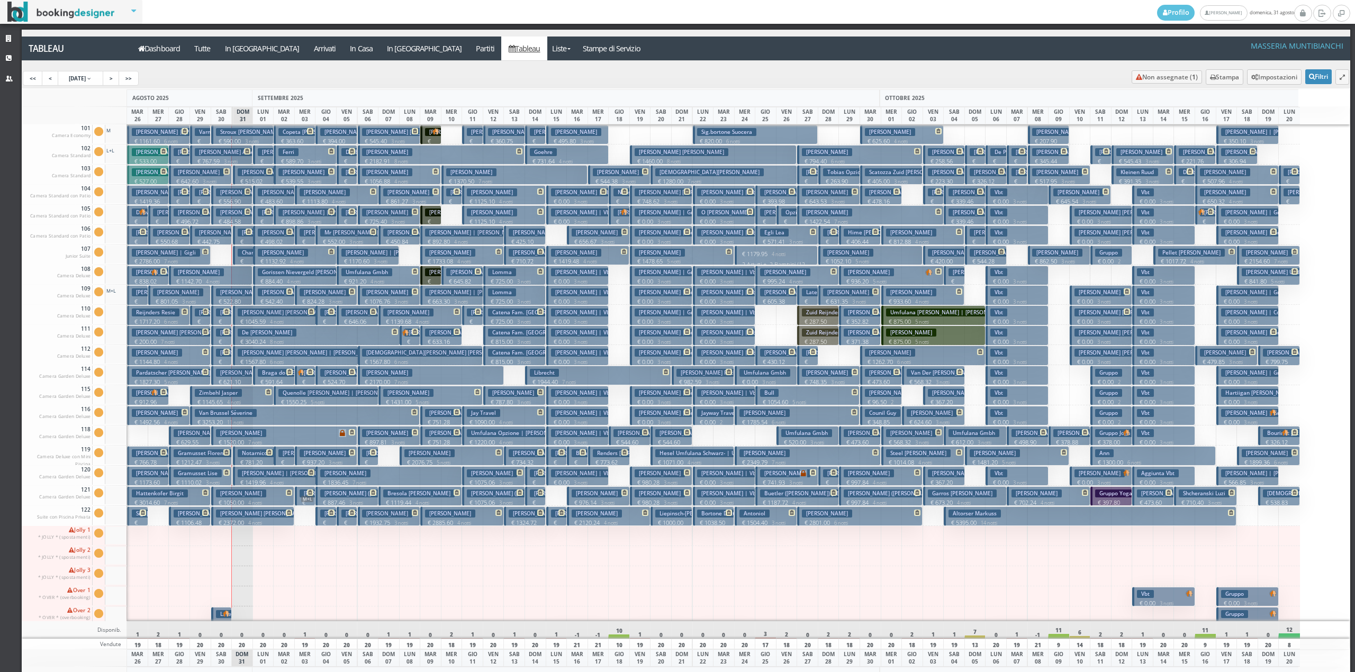
click at [261, 276] on h3 "Gorissen Nievergeld Ingrid" at bounding box center [310, 272] width 104 height 8
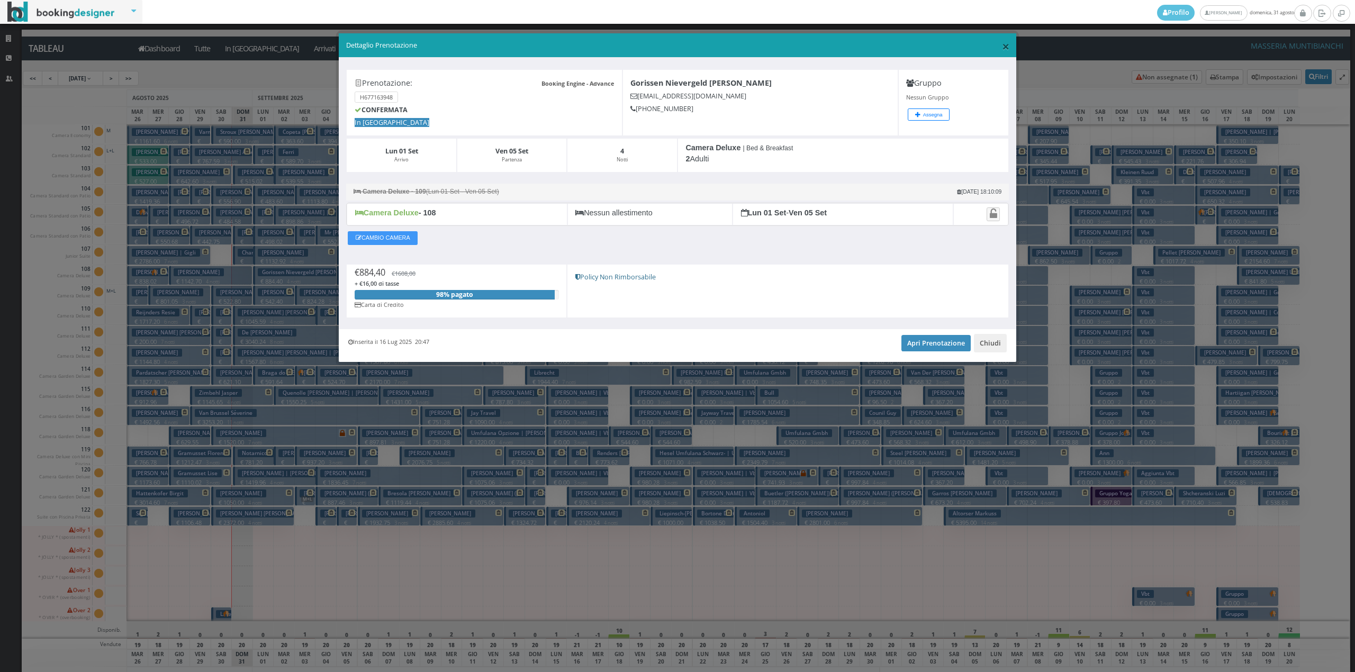
click at [1002, 47] on span "×" at bounding box center [1005, 46] width 7 height 18
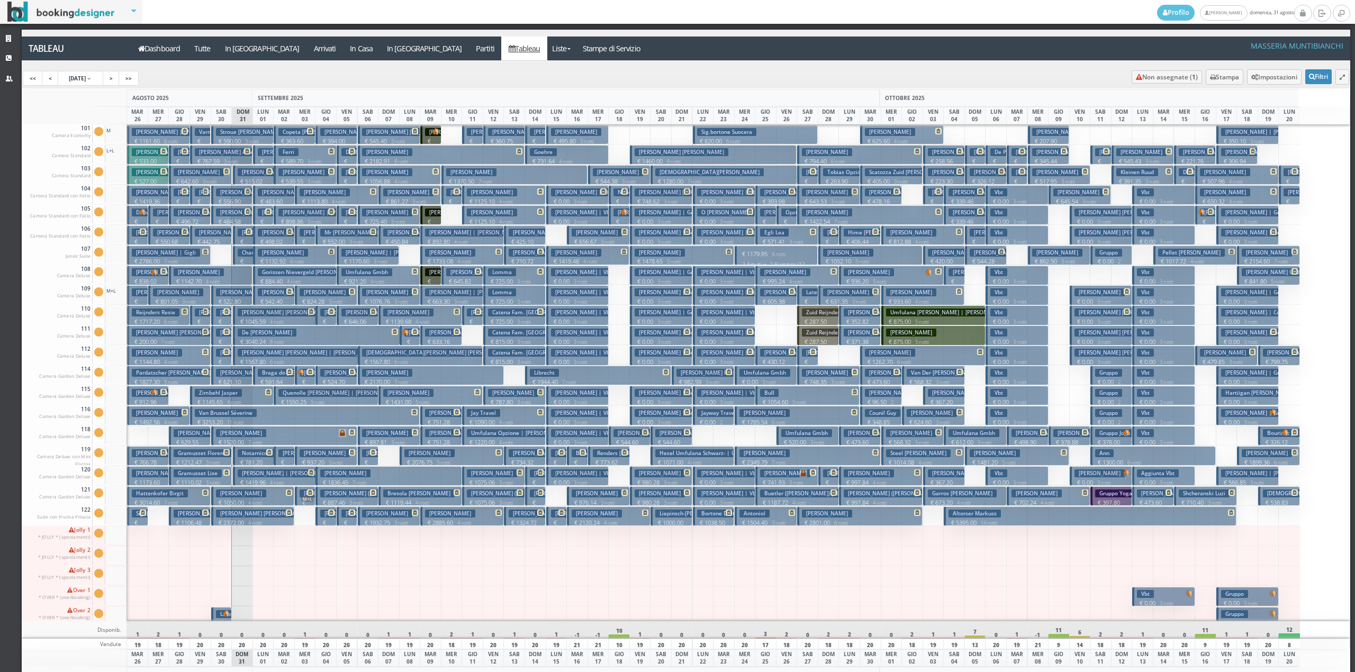
click at [229, 271] on button "Bruno Diego € 1142.70 4 notti 2 Adulti + 1 Bambino (2 anni)" at bounding box center [211, 276] width 84 height 20
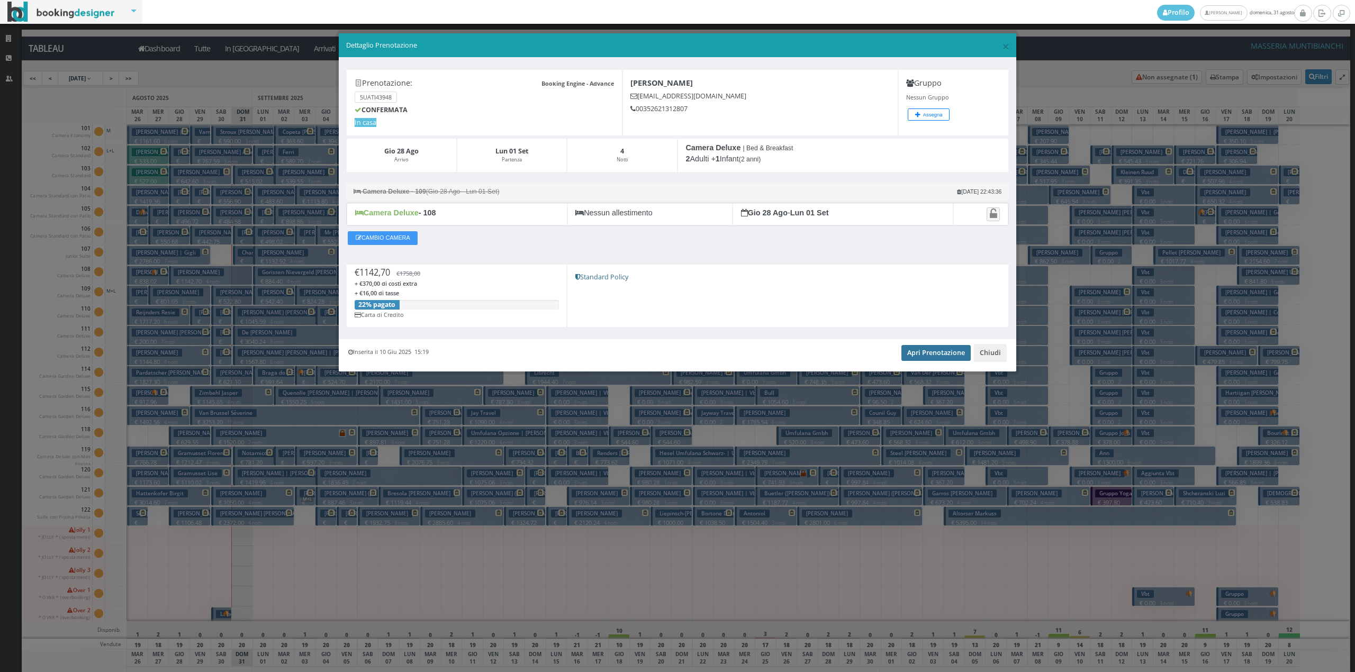
click at [909, 351] on link "Apri Prenotazione" at bounding box center [936, 353] width 69 height 16
click at [993, 353] on button "Chiudi" at bounding box center [990, 353] width 33 height 18
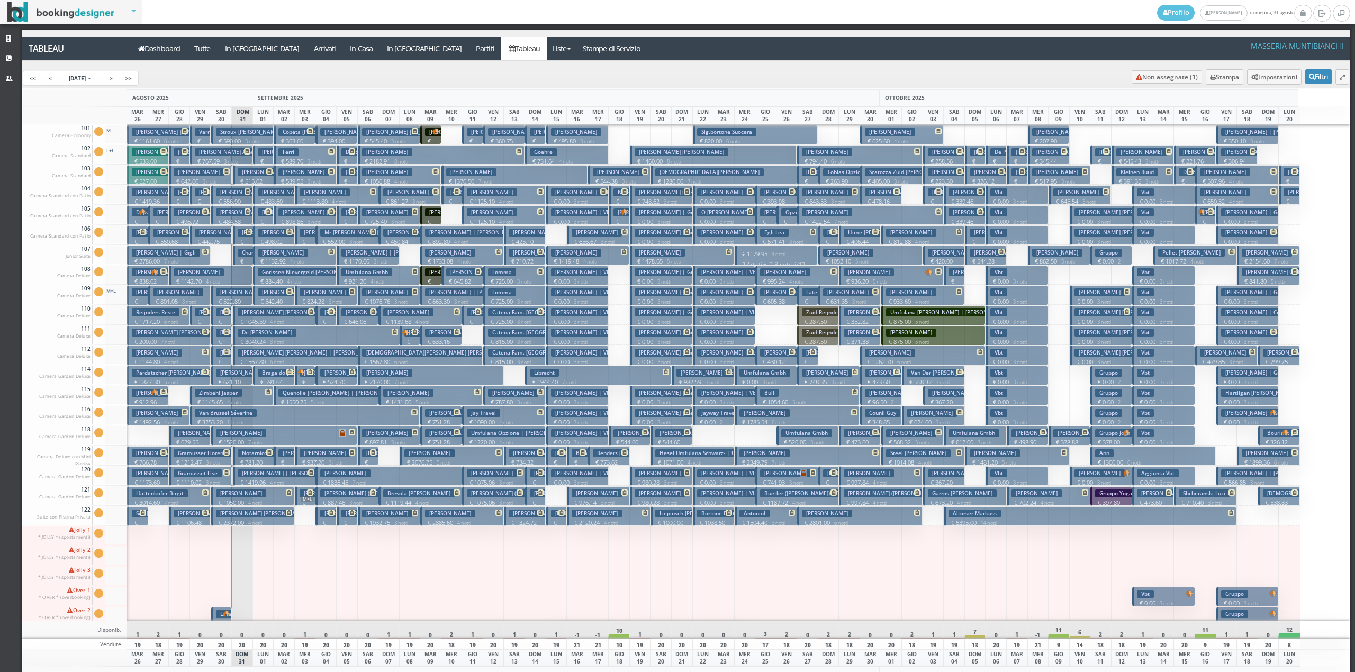
click at [244, 235] on span at bounding box center [247, 232] width 9 height 6
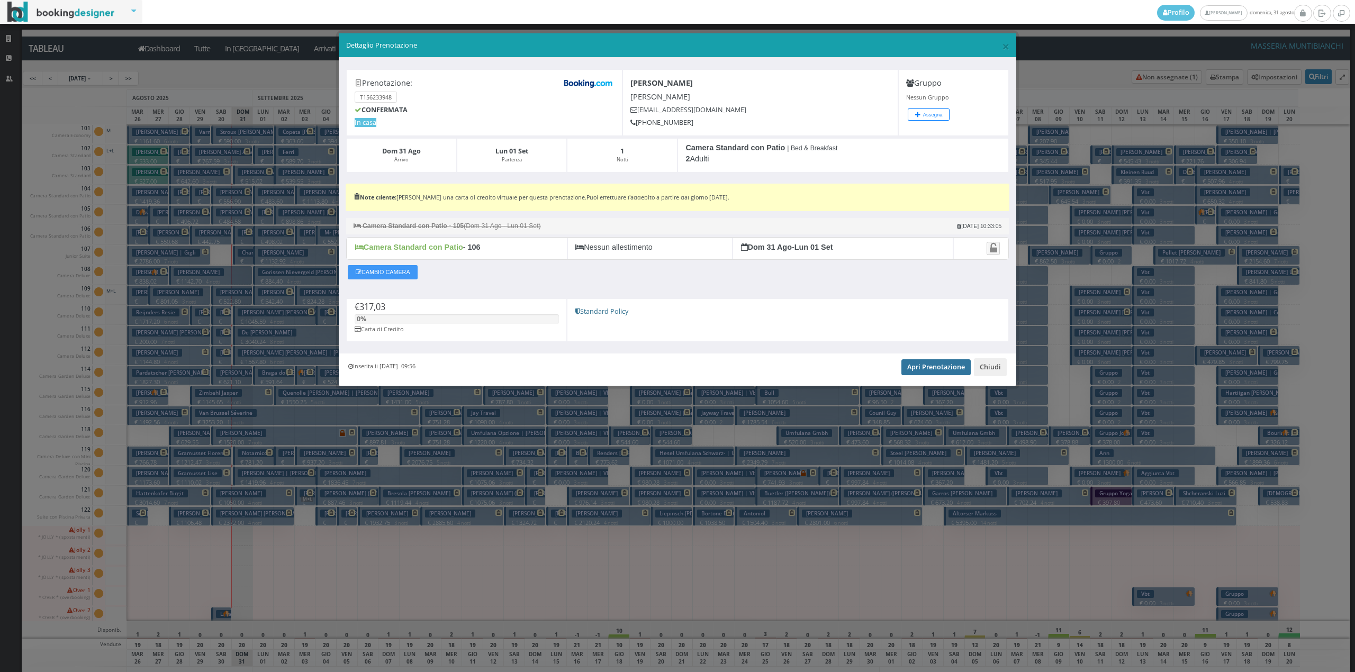
click at [949, 369] on link "Apri Prenotazione" at bounding box center [936, 367] width 69 height 16
click at [940, 369] on link "Apri Prenotazione" at bounding box center [936, 367] width 69 height 16
click at [1002, 45] on span "×" at bounding box center [1005, 46] width 7 height 18
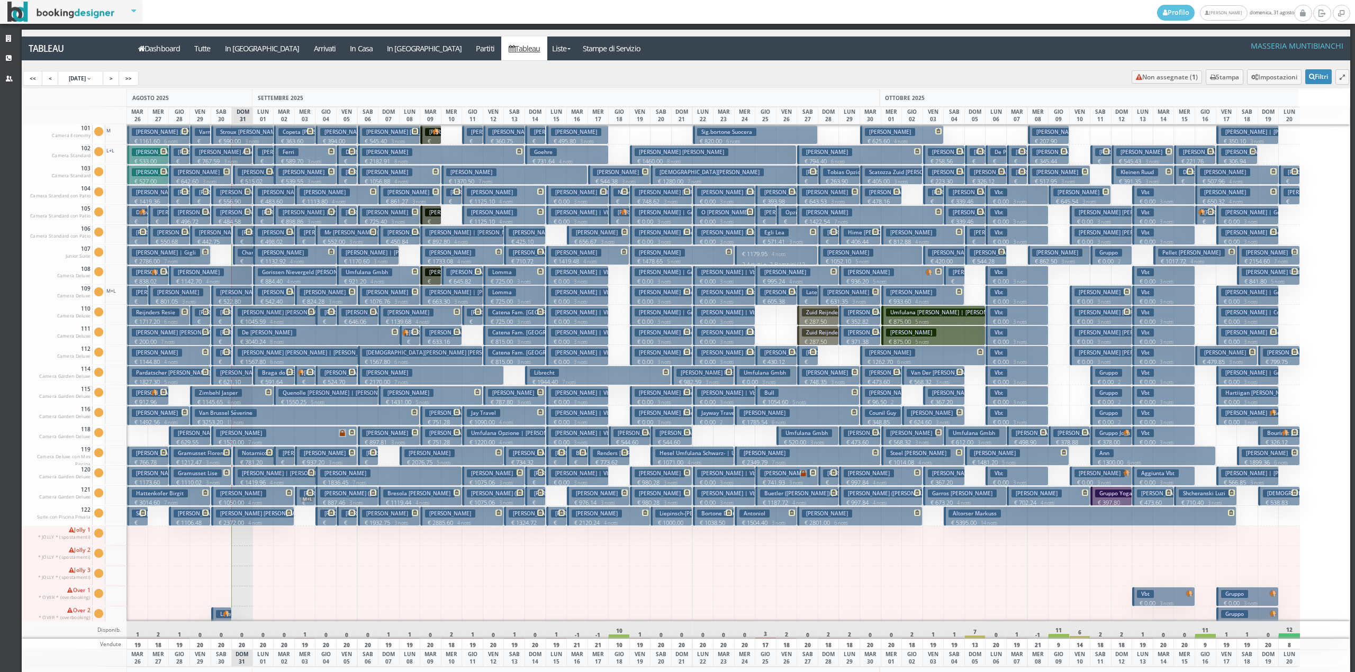
click at [243, 231] on span at bounding box center [247, 232] width 9 height 6
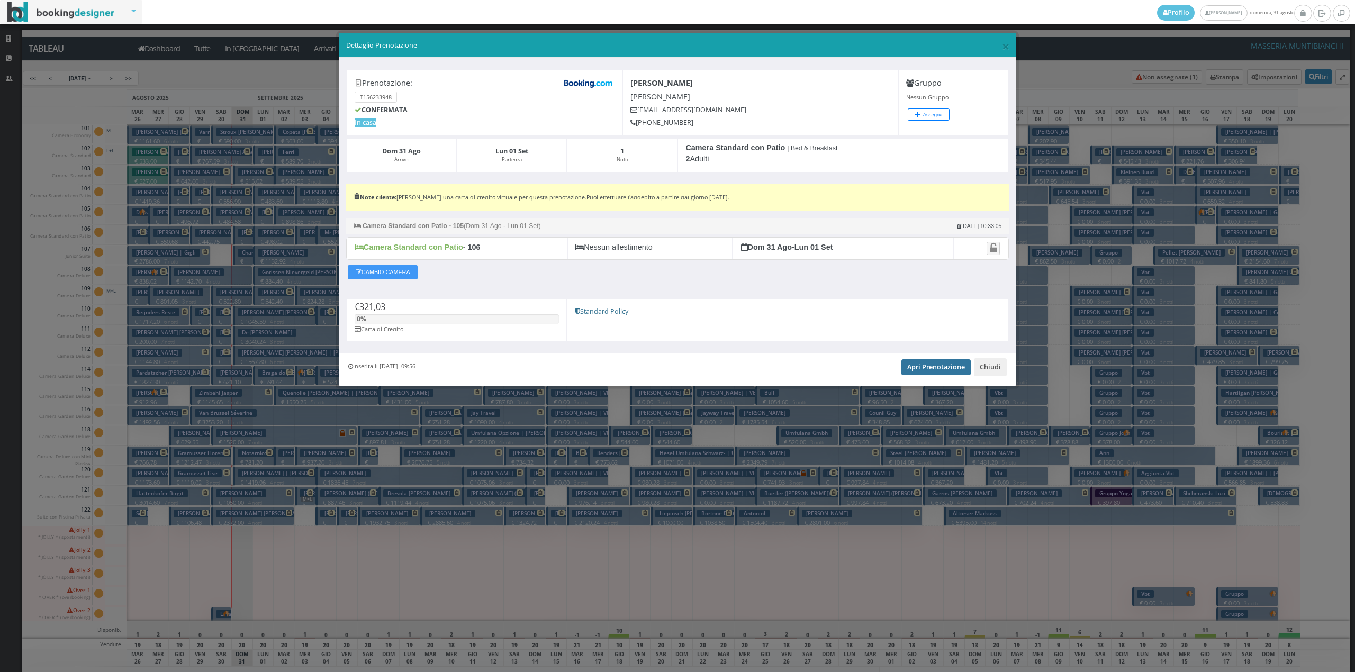
click at [949, 374] on link "Apri Prenotazione" at bounding box center [936, 367] width 69 height 16
click at [995, 366] on button "Chiudi" at bounding box center [990, 367] width 33 height 18
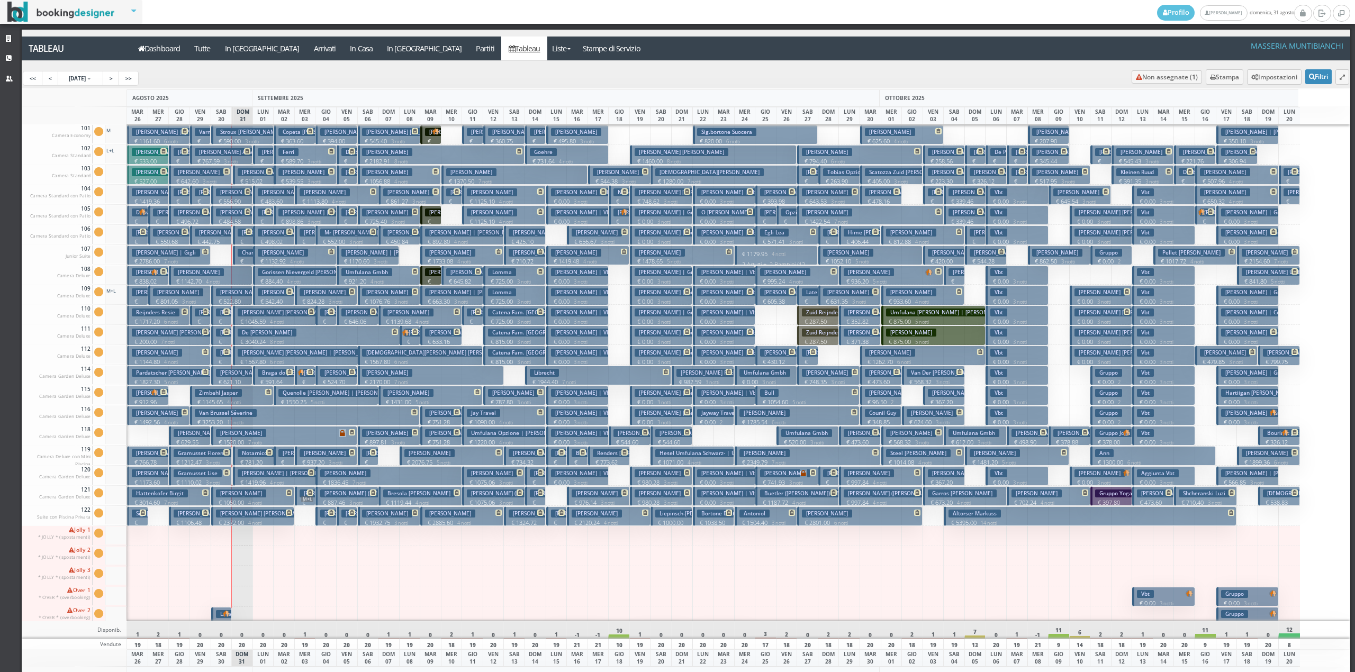
click at [238, 217] on h3 "Bosetti Alexandra | Alexandra Bosetti" at bounding box center [265, 213] width 98 height 8
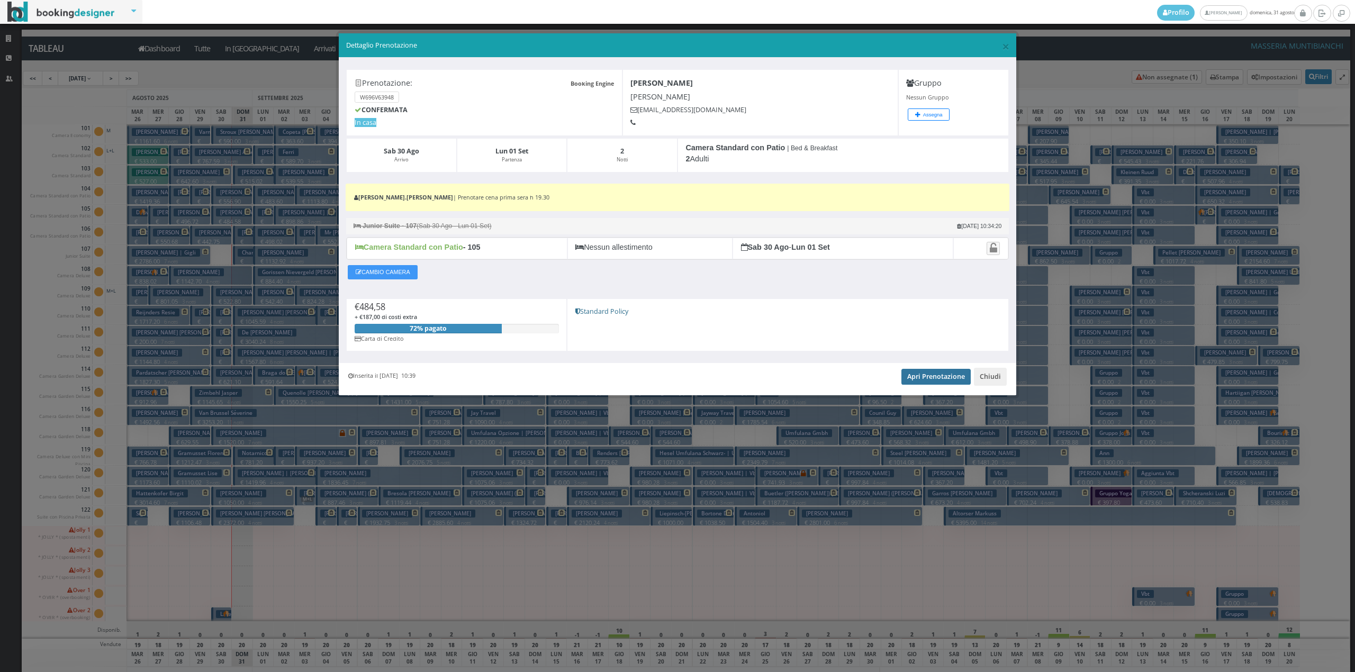
click at [970, 377] on link "Apri Prenotazione" at bounding box center [936, 377] width 69 height 16
click at [924, 385] on link "Apri Prenotazione" at bounding box center [936, 377] width 69 height 16
click at [985, 381] on button "Chiudi" at bounding box center [990, 377] width 33 height 18
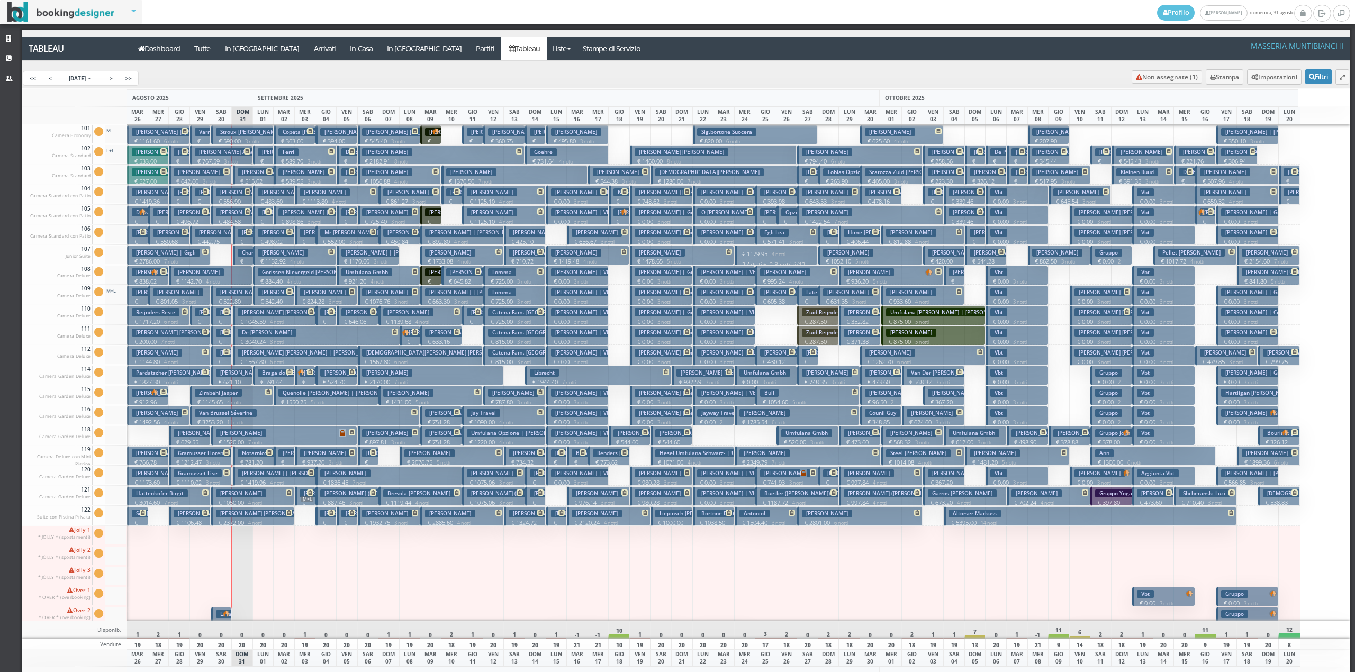
click at [238, 198] on p "€ 556.90 2 notti" at bounding box center [233, 205] width 34 height 16
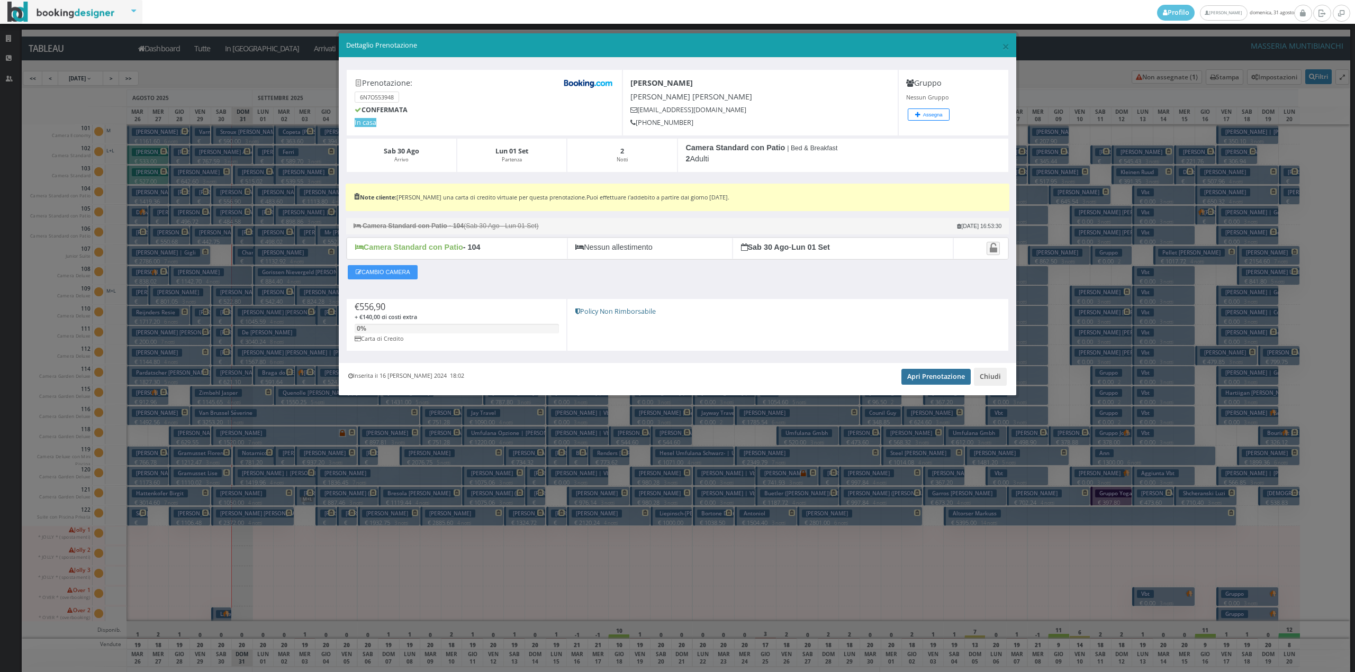
click at [926, 385] on link "Apri Prenotazione" at bounding box center [936, 377] width 69 height 16
click at [924, 383] on link "Apri Prenotazione" at bounding box center [936, 377] width 69 height 16
click at [915, 380] on link "Apri Prenotazione" at bounding box center [936, 377] width 69 height 16
click at [934, 385] on link "Apri Prenotazione" at bounding box center [936, 377] width 69 height 16
click at [978, 383] on button "Chiudi" at bounding box center [990, 377] width 33 height 18
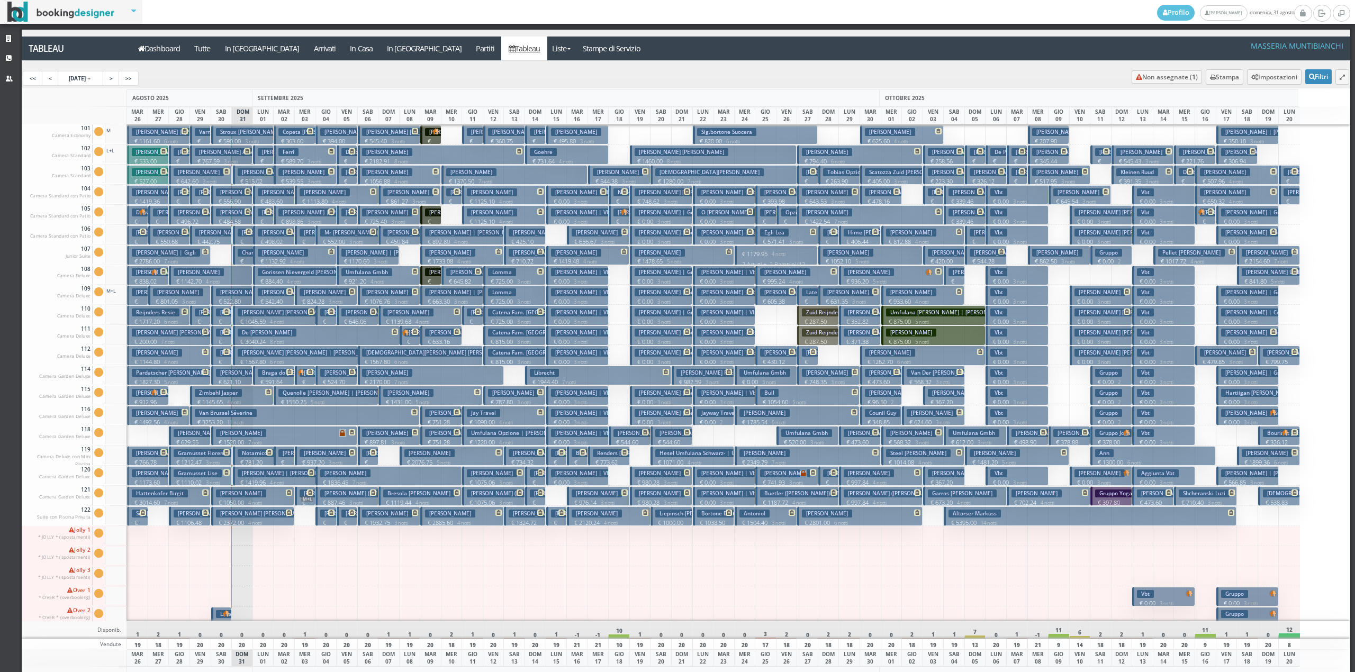
click at [242, 154] on span at bounding box center [245, 151] width 9 height 6
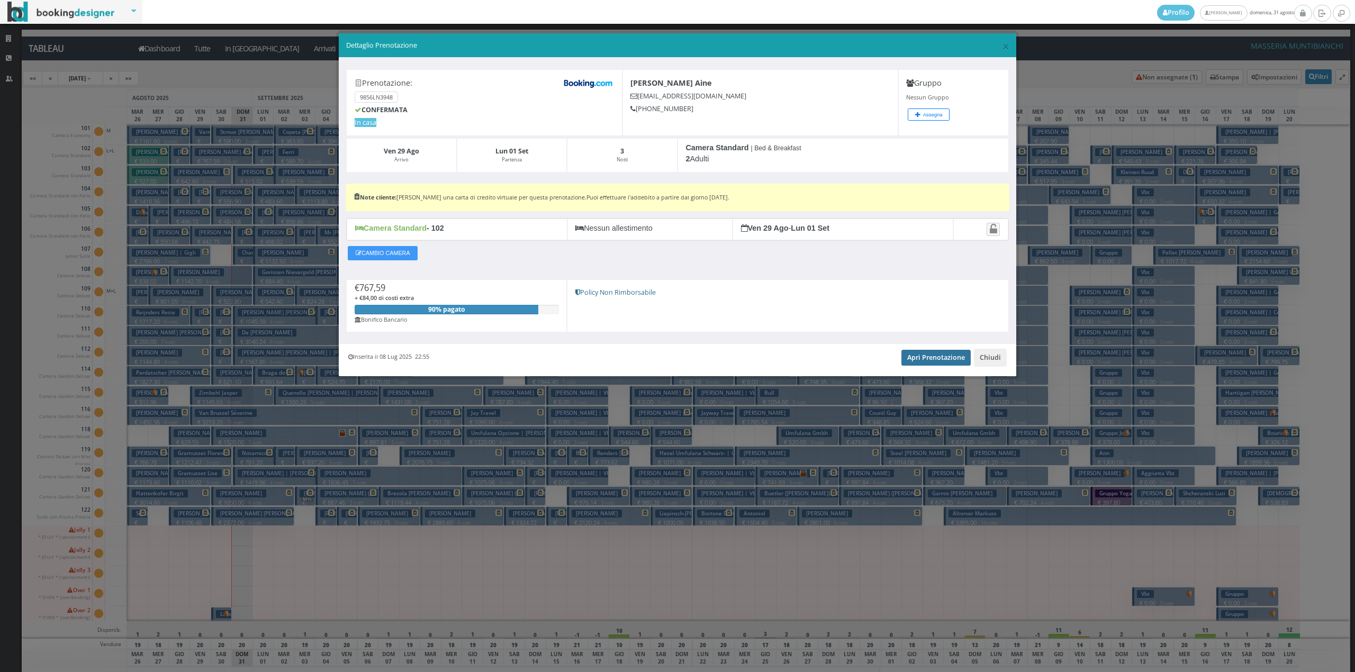
click at [911, 363] on link "Apri Prenotazione" at bounding box center [936, 358] width 69 height 16
click at [981, 365] on button "Chiudi" at bounding box center [990, 358] width 33 height 18
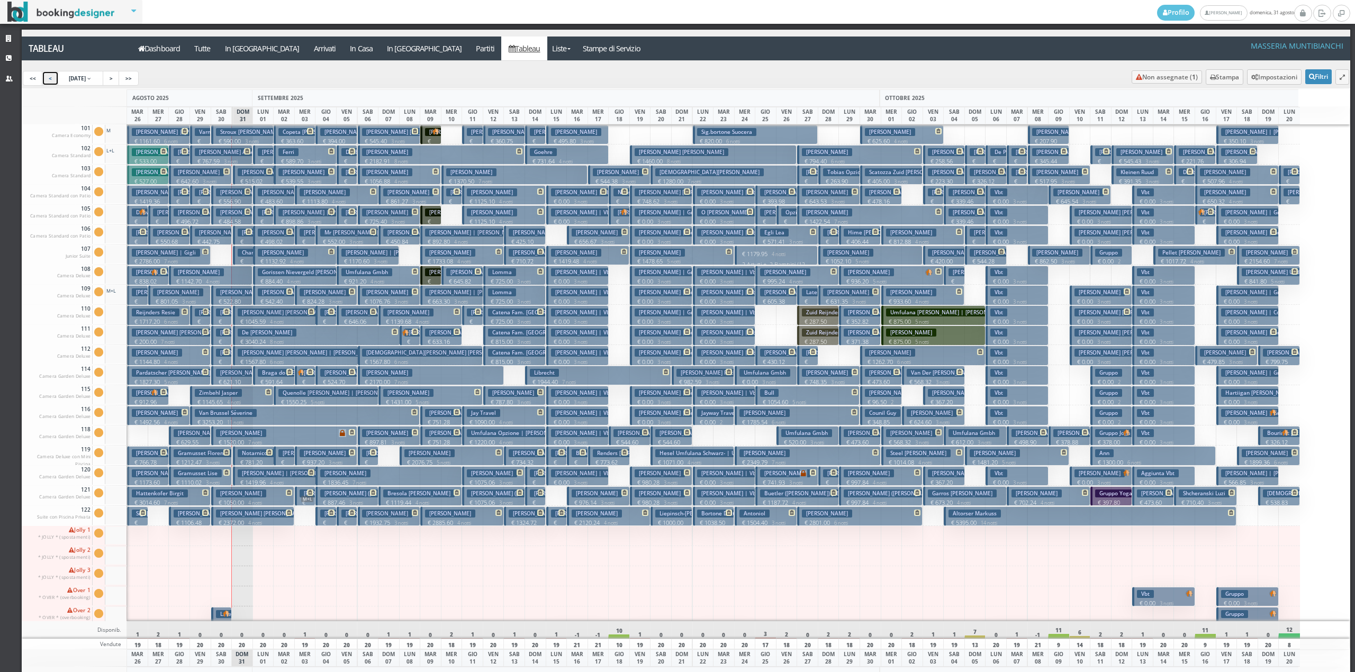
click at [47, 77] on link "<" at bounding box center [50, 78] width 17 height 15
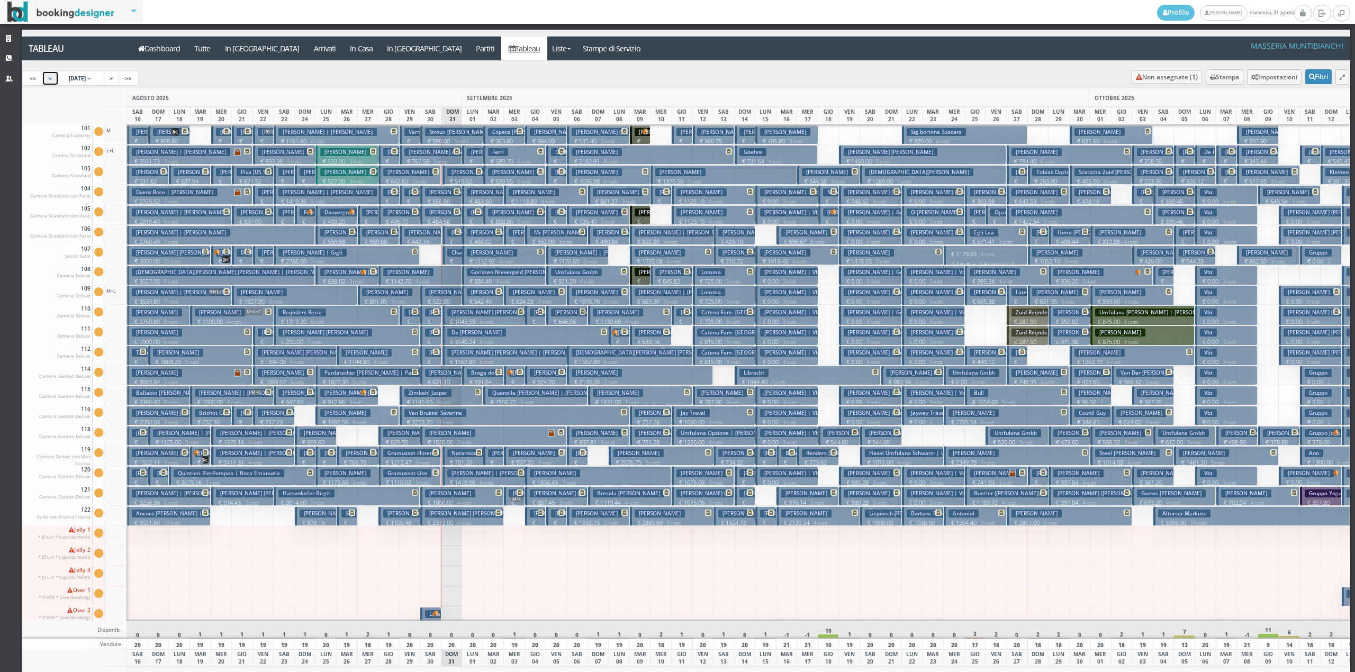
click at [51, 81] on link "<" at bounding box center [50, 78] width 17 height 15
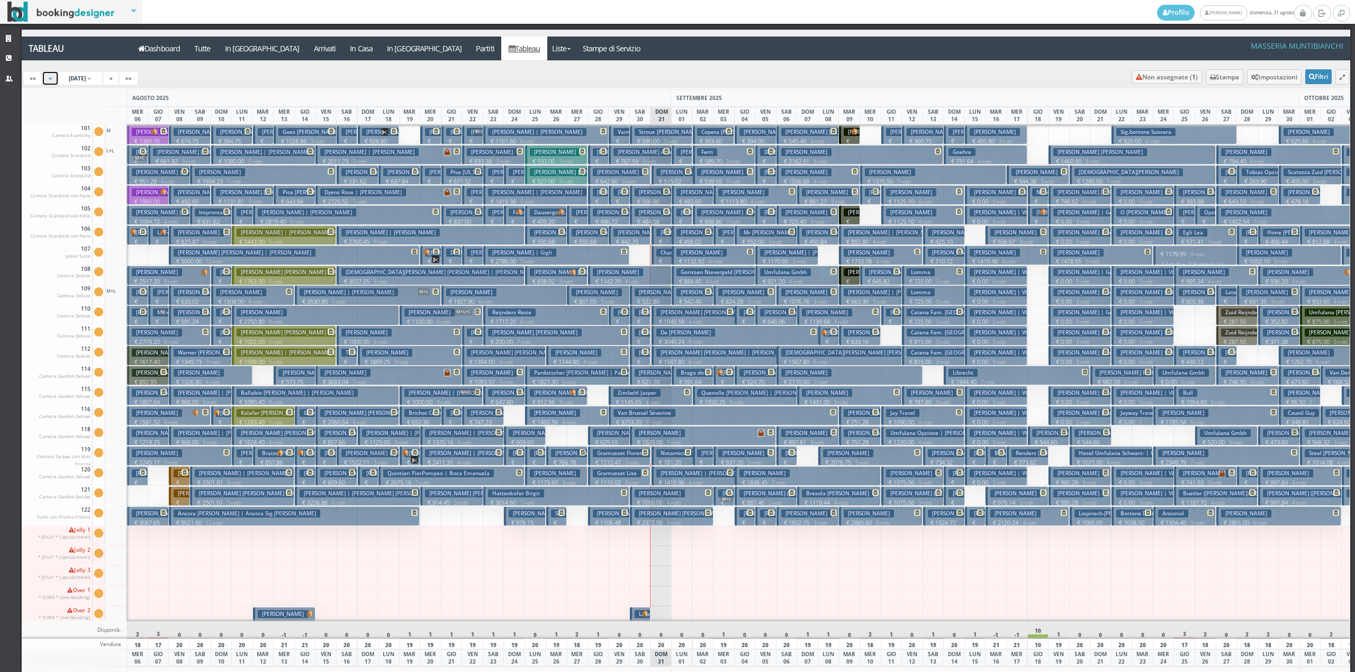
click at [332, 477] on h3 "Lovecchio Concetta" at bounding box center [345, 474] width 50 height 8
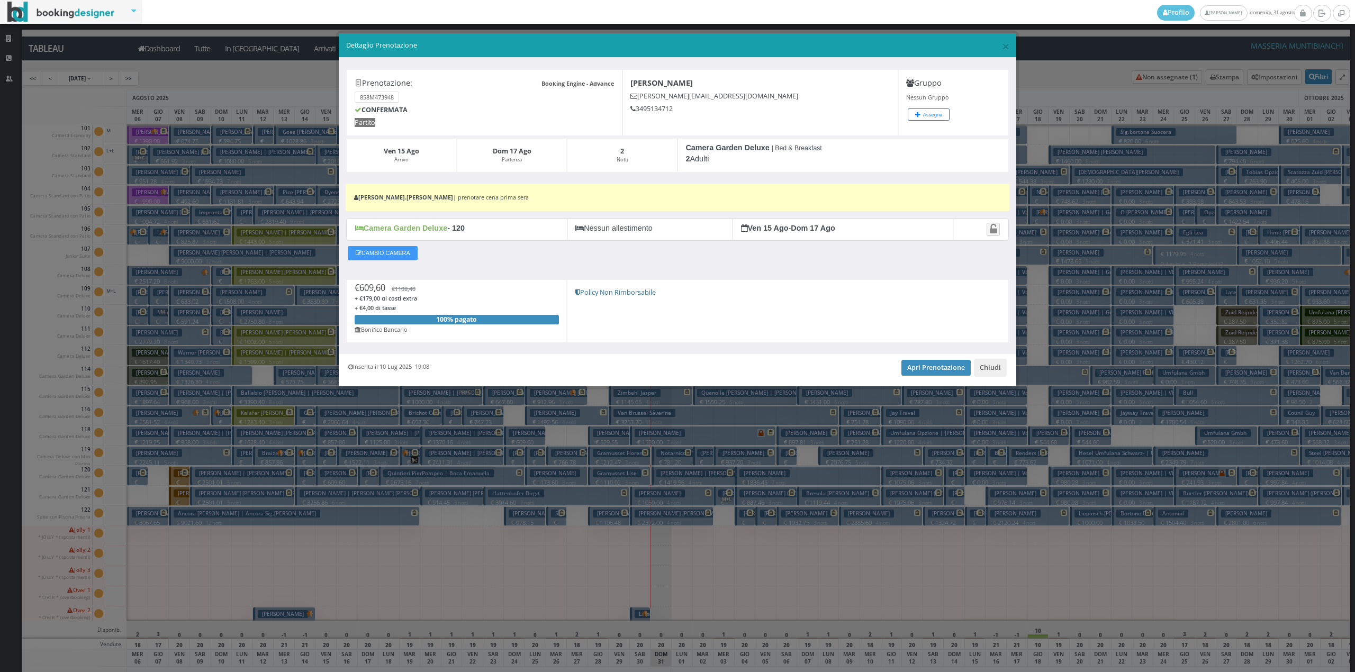
click at [999, 49] on h5 "Dettaglio Prenotazione" at bounding box center [677, 46] width 663 height 10
click at [1003, 47] on span "×" at bounding box center [1005, 46] width 7 height 18
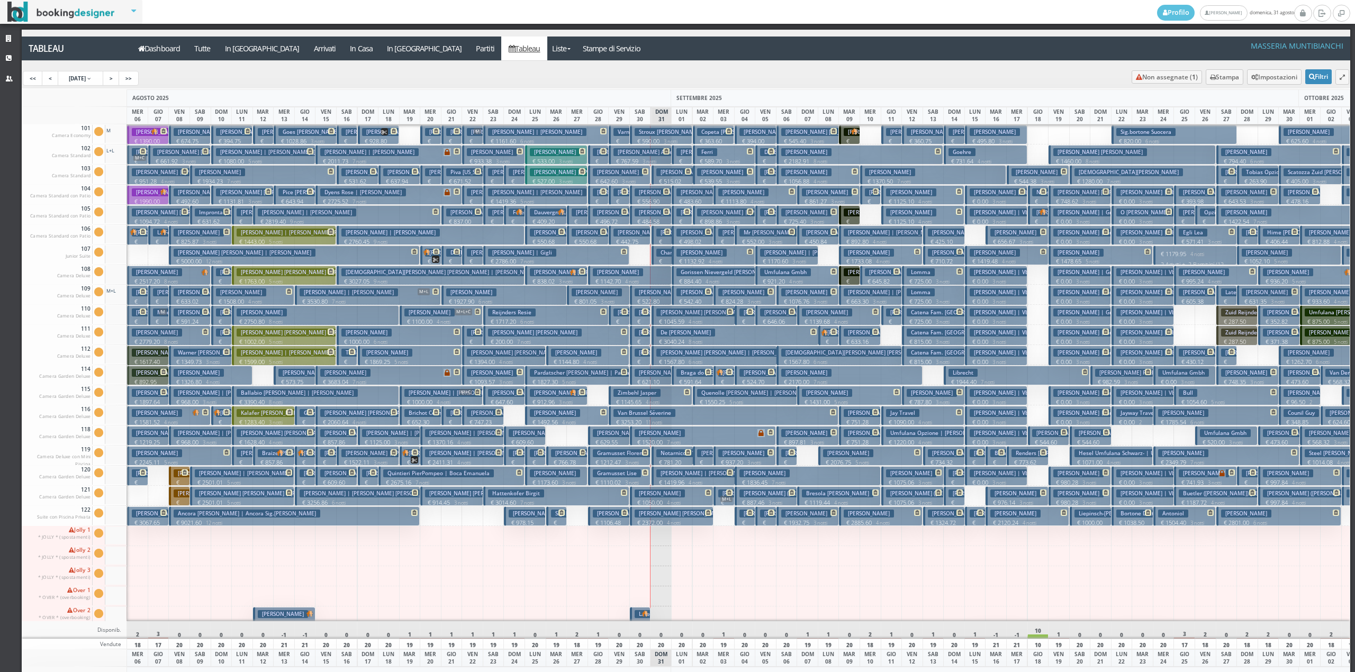
click at [401, 475] on h3 "Quintieri PierPompeo | Boca Emanuela" at bounding box center [438, 474] width 111 height 8
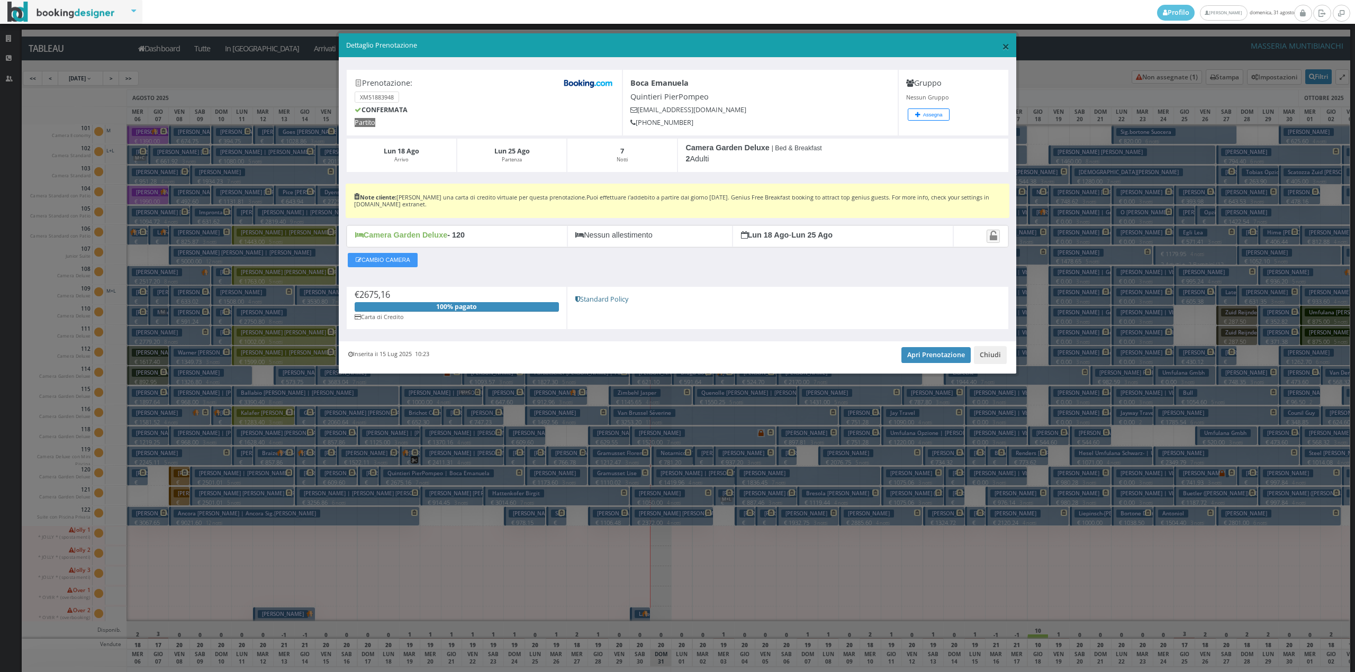
click at [1006, 49] on span "×" at bounding box center [1005, 46] width 7 height 18
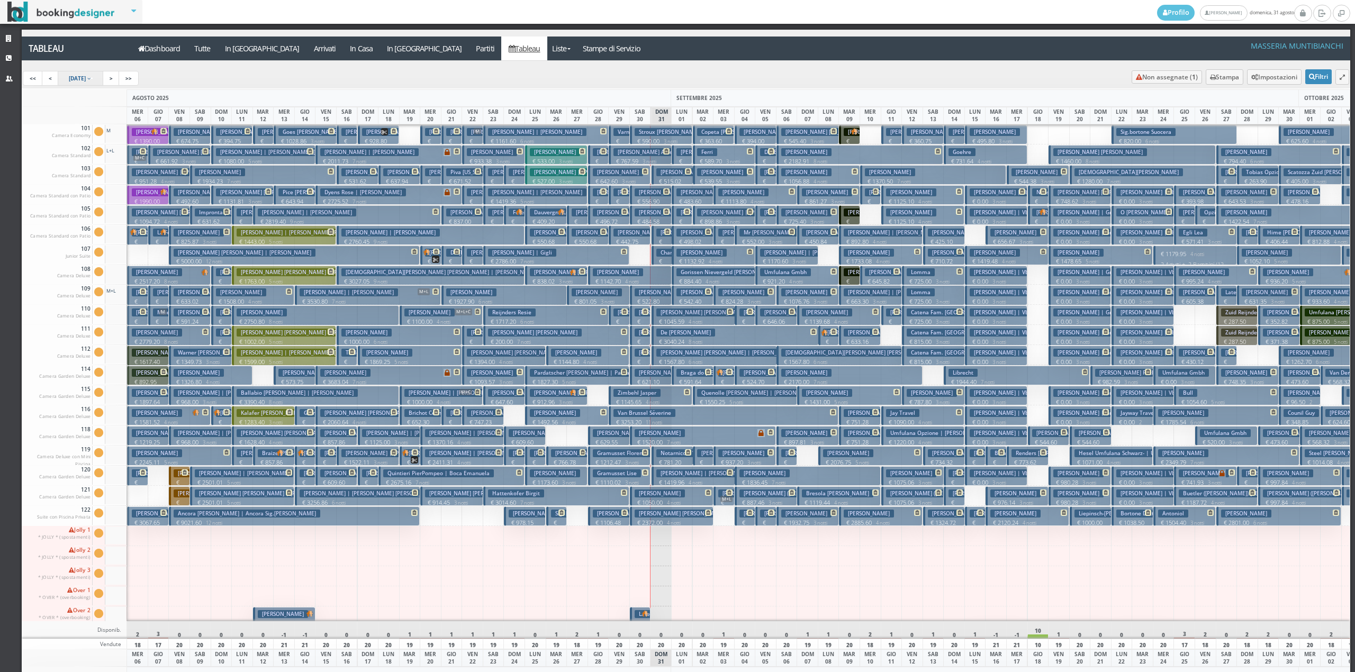
click at [91, 77] on icon at bounding box center [88, 78] width 3 height 5
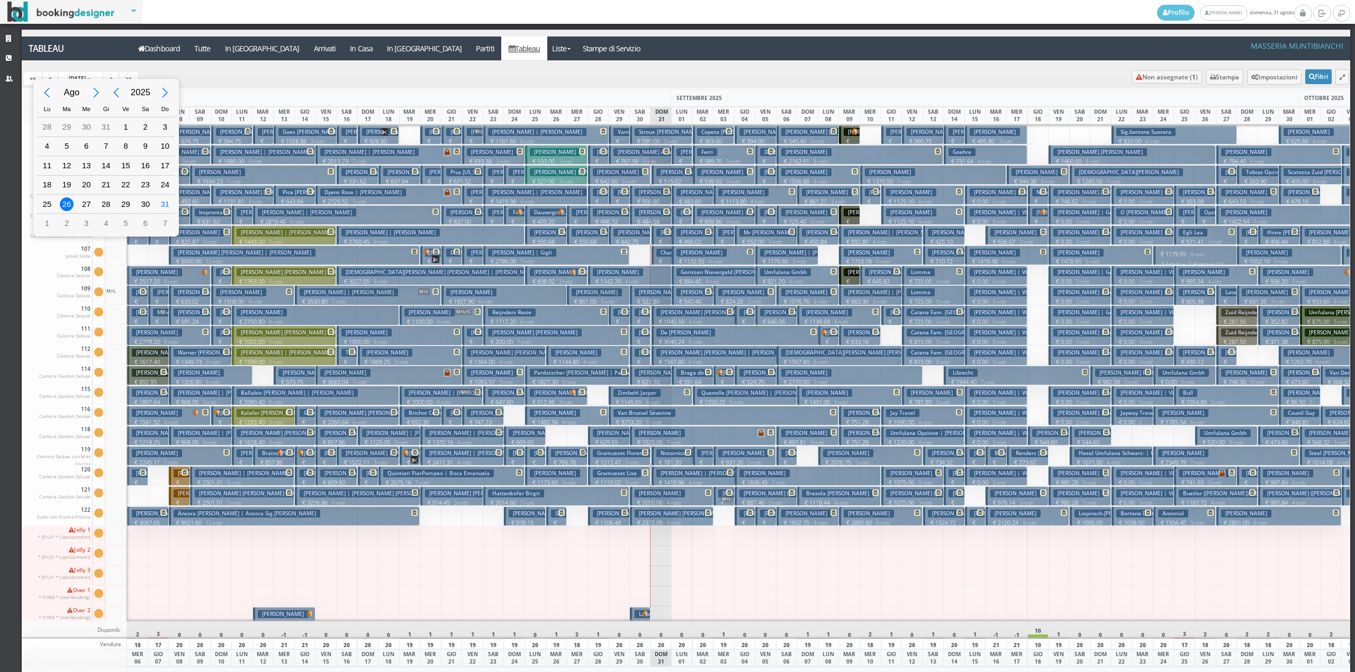
click at [100, 90] on div "Next Month" at bounding box center [97, 93] width 24 height 24
click at [221, 573] on div "Set 2025 Lu Ma Me Gi Ve Sa Do 28 29 30 31 1 2 3 4 5 6 7 8 9 10 11 12 13 14 15 1…" at bounding box center [677, 336] width 1355 height 673
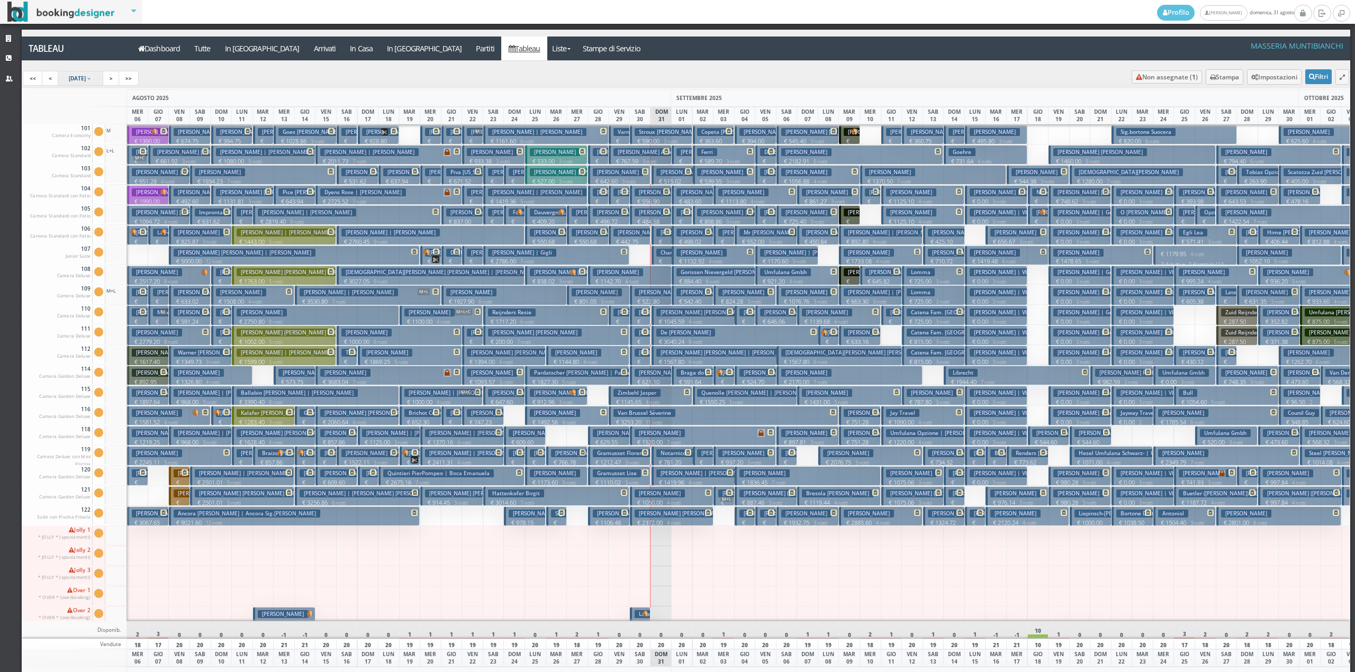
click at [93, 78] on input at bounding box center [92, 78] width 2 height 1
click at [106, 78] on body "Filtri Evidenzia: -- Gruppo Stato prenotazione Stato camera Stato pagamento Can…" at bounding box center [677, 336] width 1355 height 672
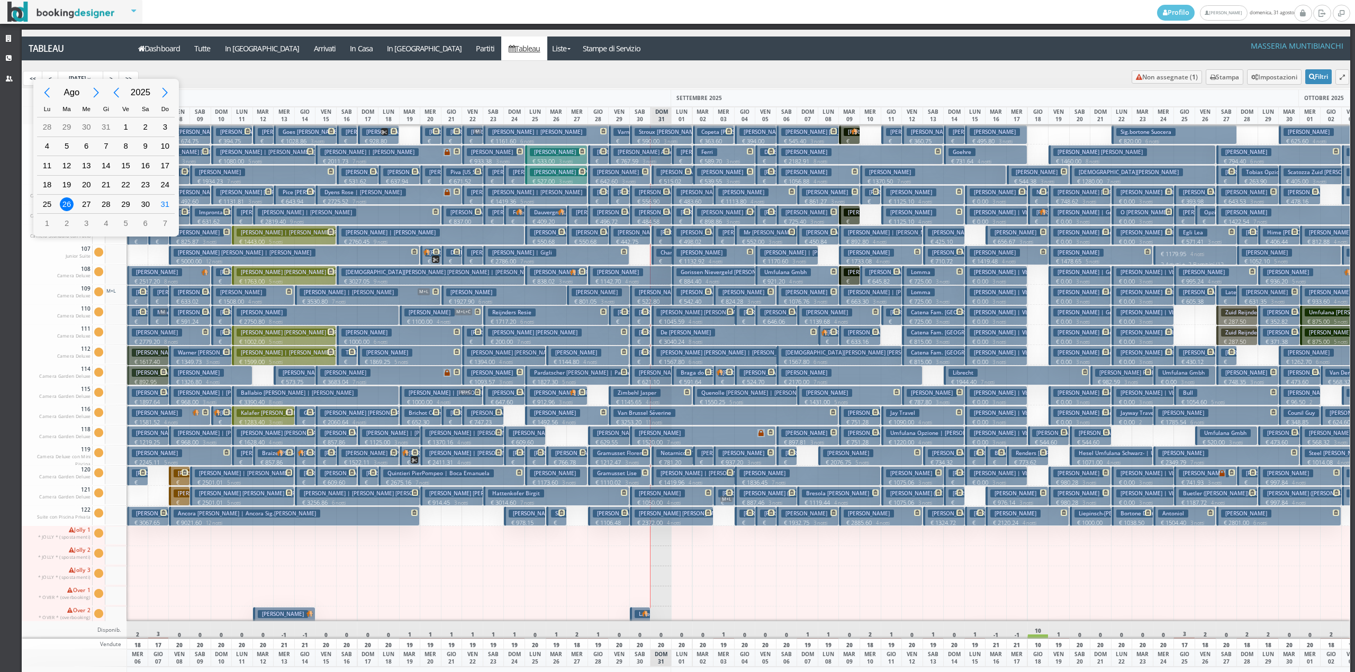
click at [640, 420] on div "Ago 2025 Lu Ma Me Gi Ve Sa Do 30 1 2 3 4 5 6 7 8 9 10 11 12 13 14 15 16 17 18 1…" at bounding box center [677, 336] width 1355 height 673
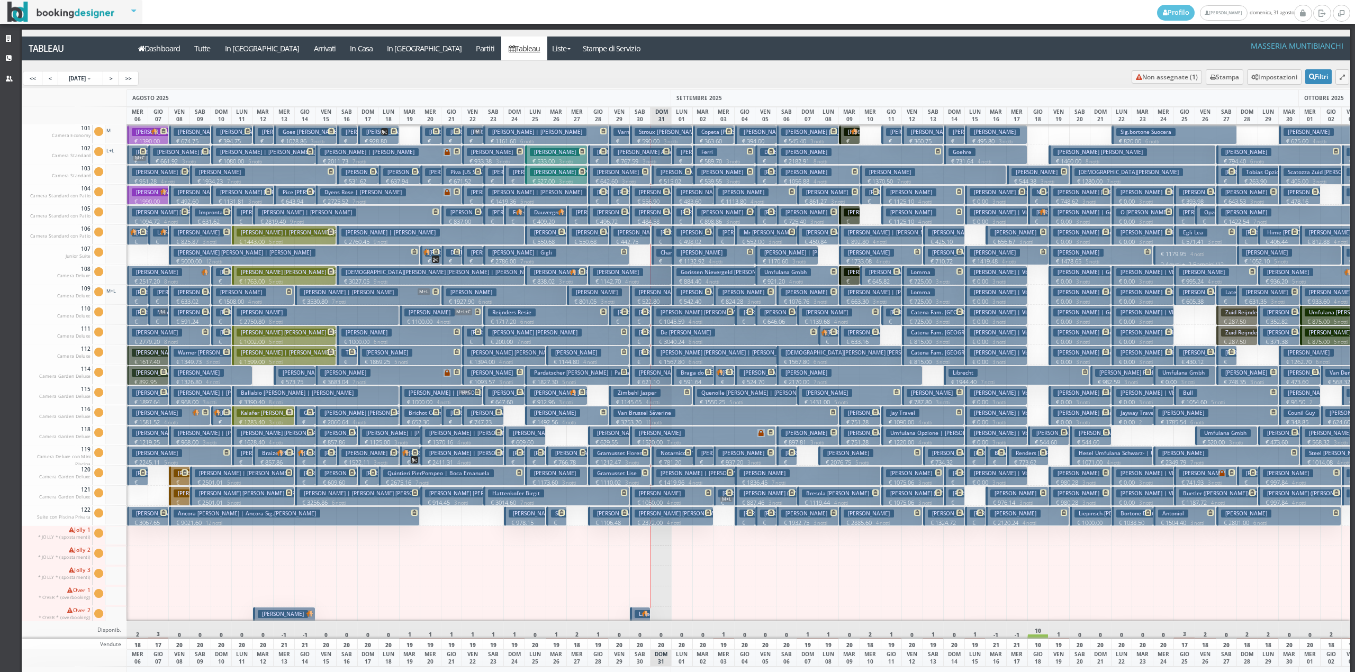
click at [632, 415] on h3 "Van Brussel Séverine" at bounding box center [645, 413] width 62 height 8
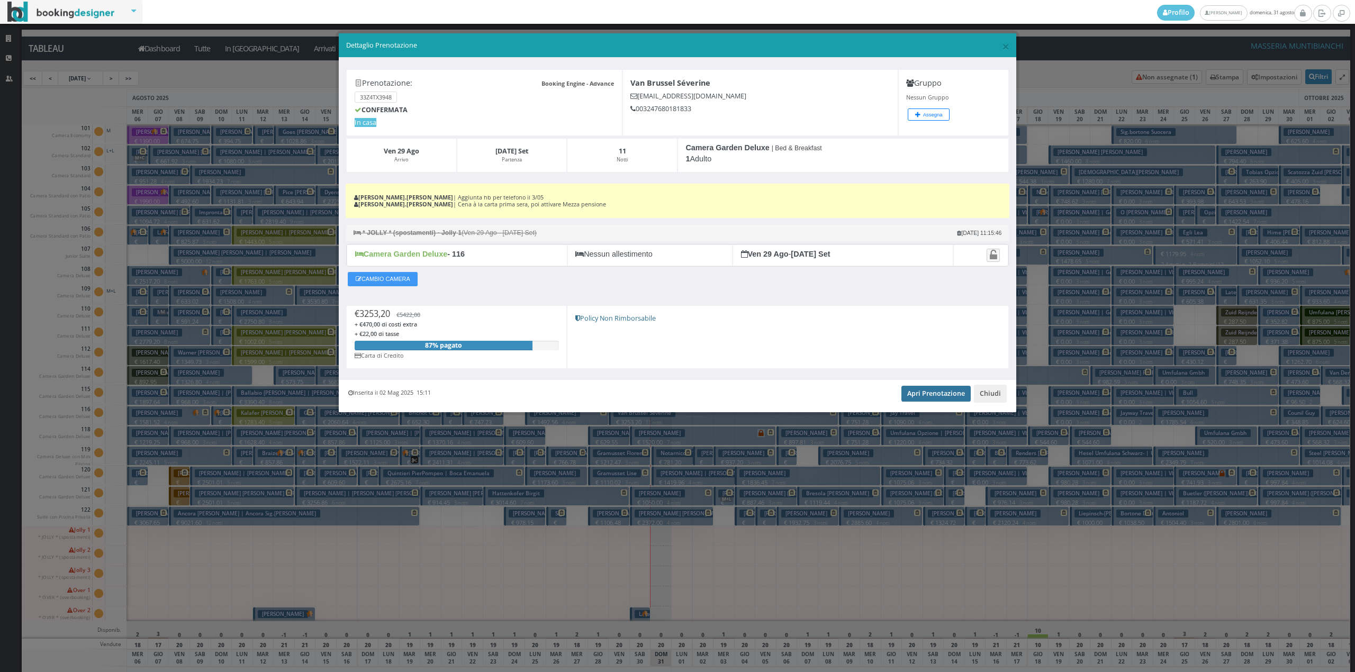
click at [945, 397] on link "Apri Prenotazione" at bounding box center [936, 394] width 69 height 16
click at [1002, 396] on button "Chiudi" at bounding box center [990, 394] width 33 height 18
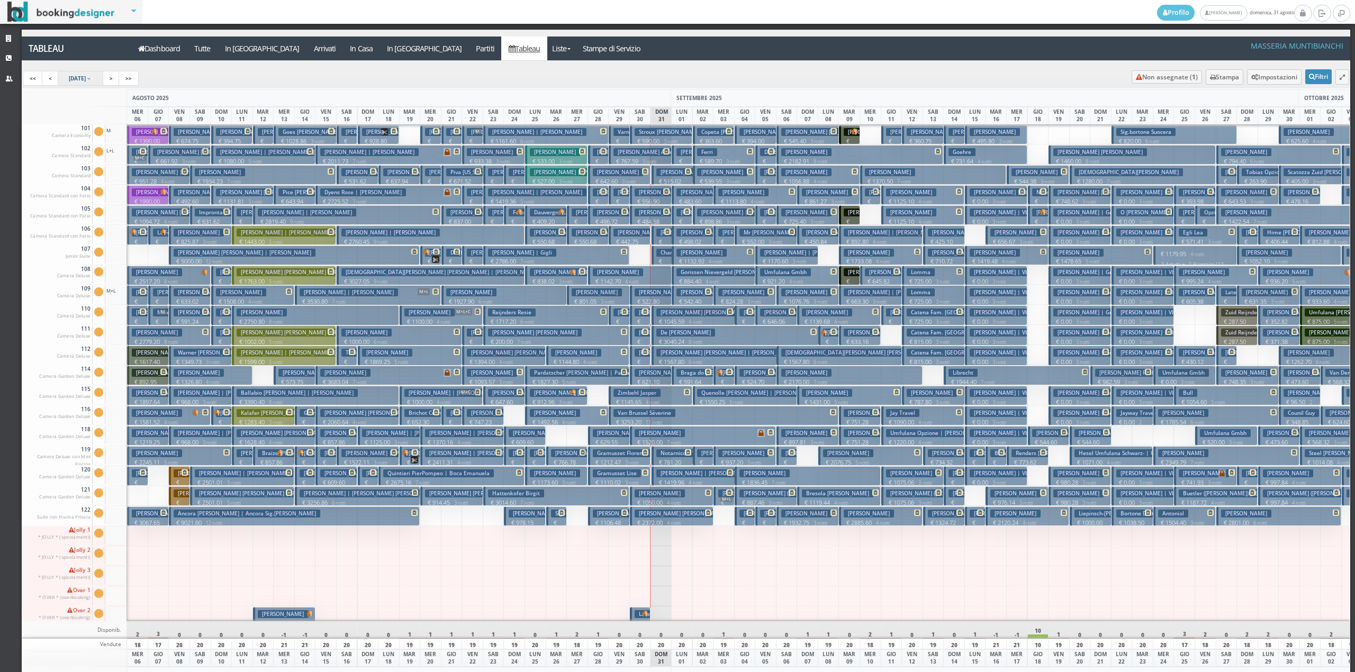
click at [101, 82] on link "26 Aug 2025" at bounding box center [81, 78] width 46 height 15
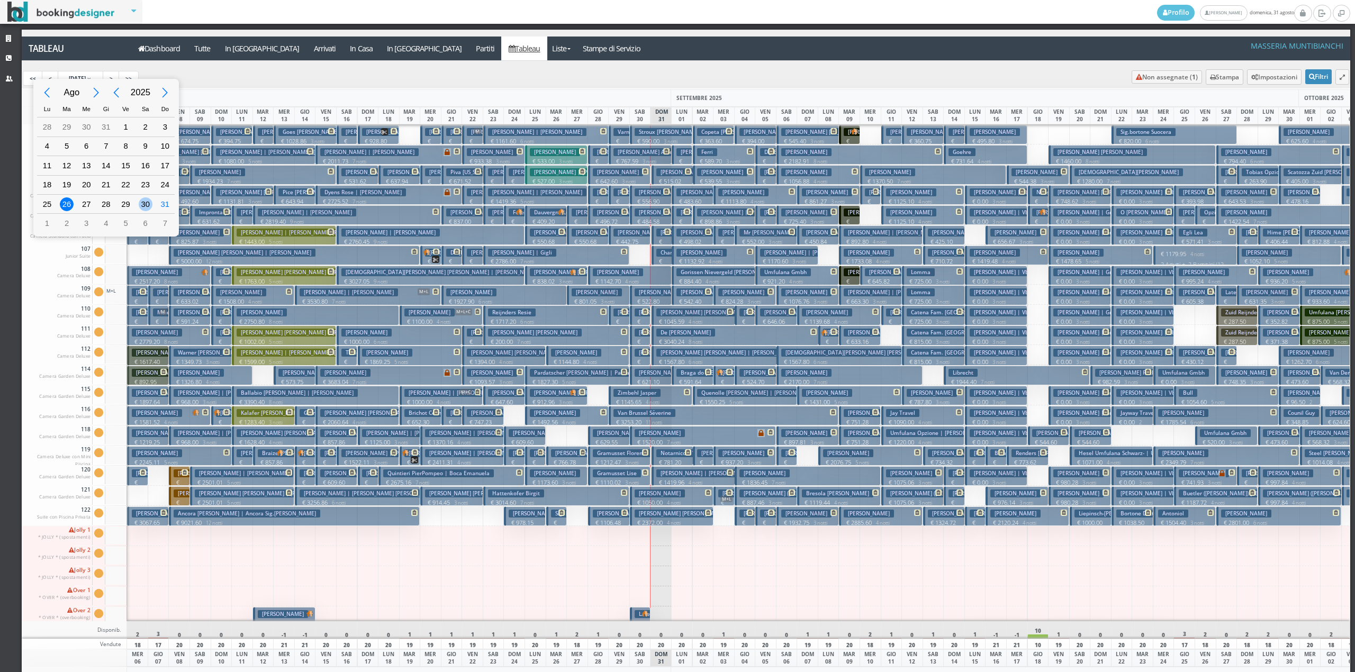
click at [150, 206] on div "30" at bounding box center [146, 204] width 14 height 14
type input "30/08/2025"
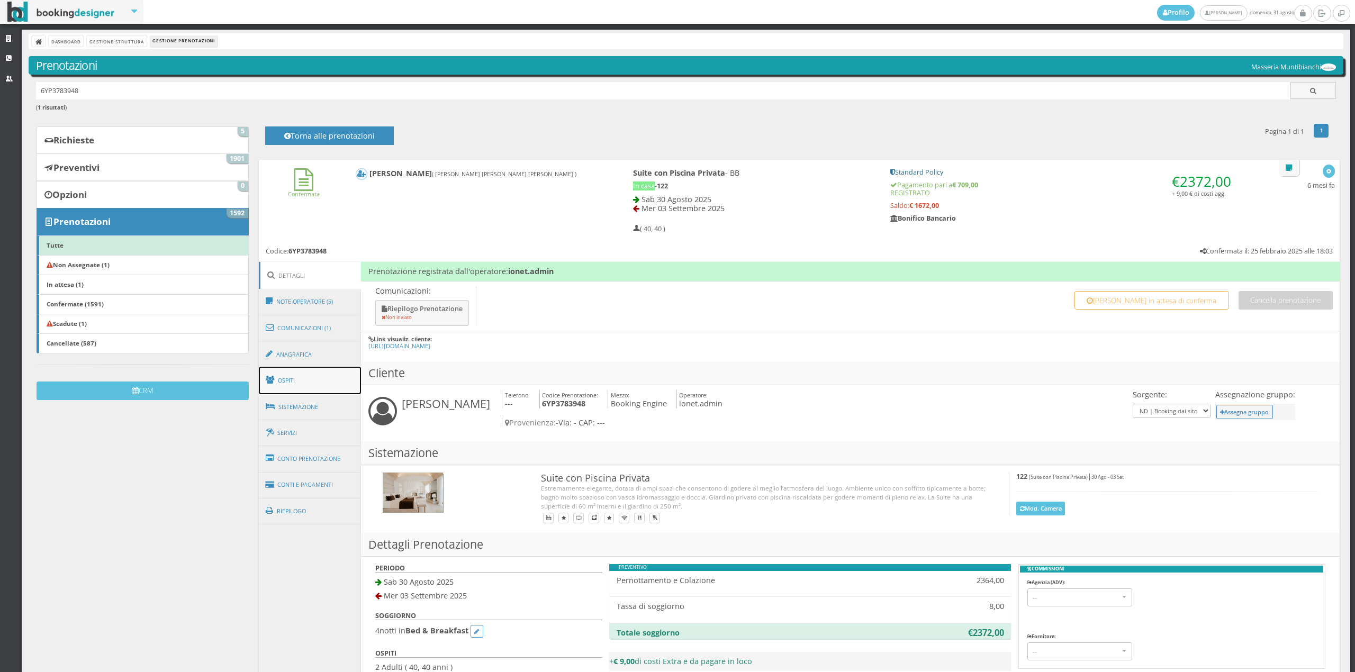
click at [285, 382] on link "Ospiti" at bounding box center [310, 381] width 103 height 28
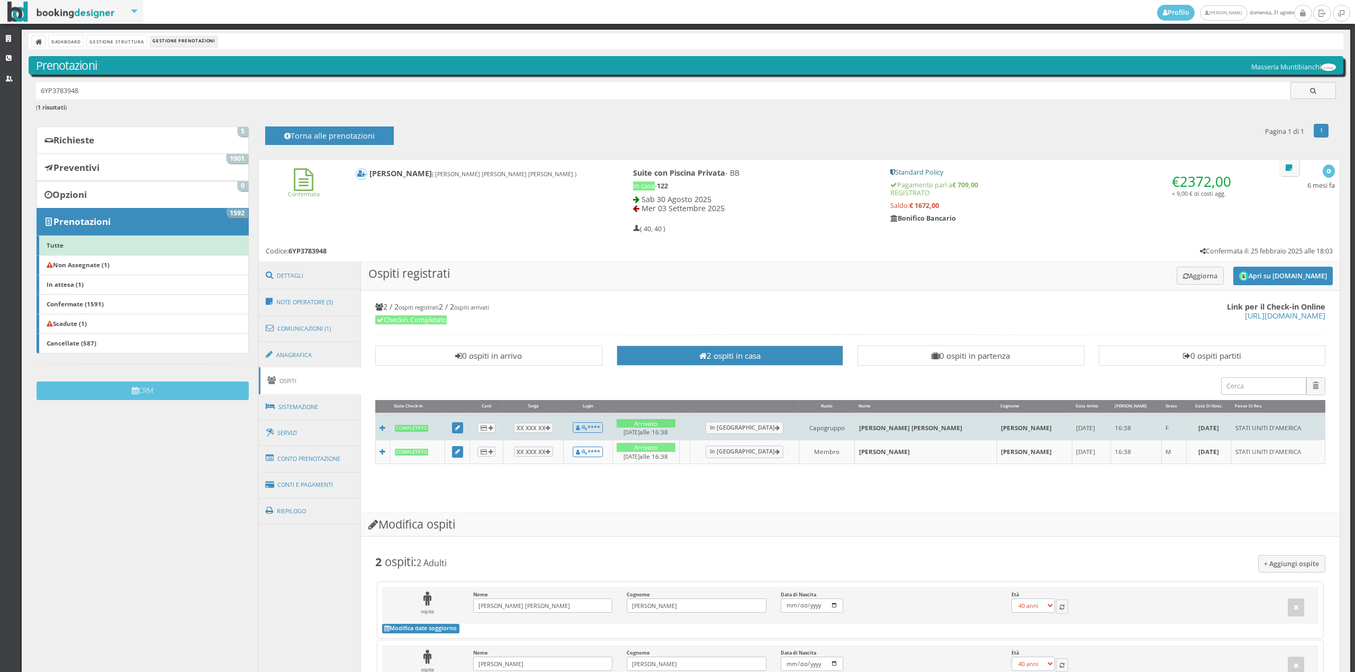
click at [449, 422] on td at bounding box center [457, 426] width 25 height 25
click at [455, 428] on icon at bounding box center [457, 429] width 5 height 6
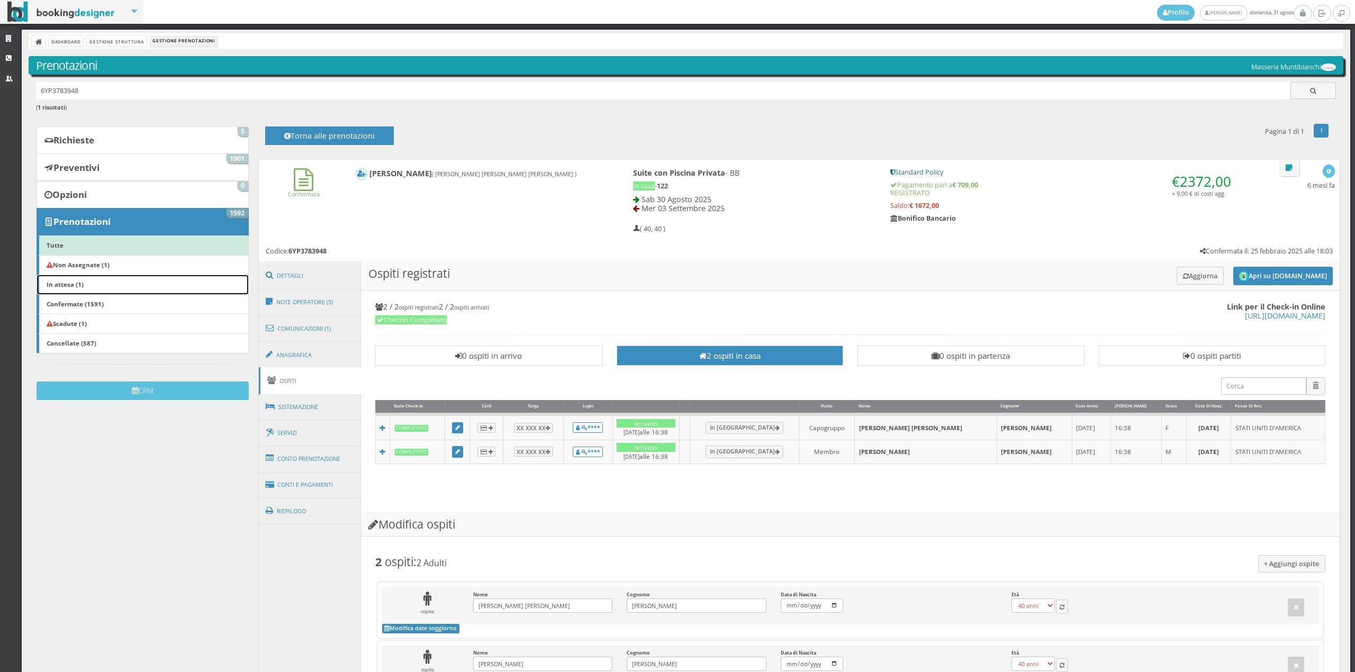
click at [176, 286] on link "In attesa (1)" at bounding box center [143, 285] width 212 height 20
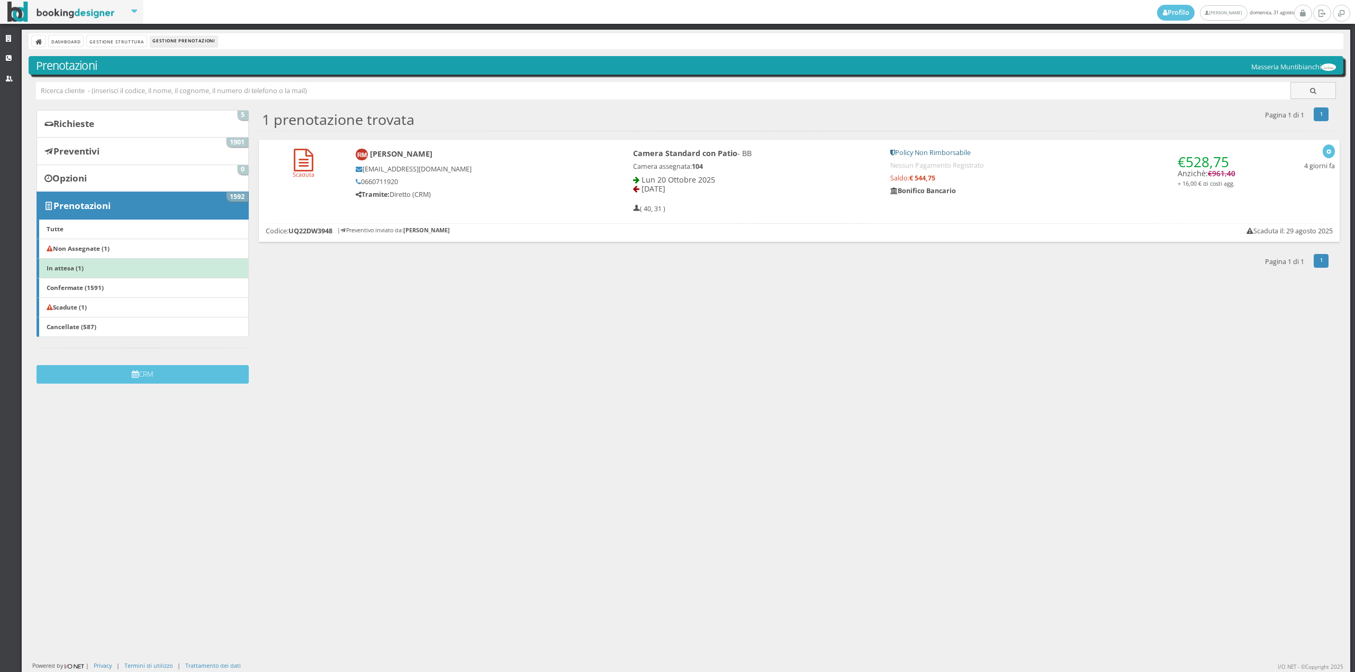
click at [407, 155] on b "[PERSON_NAME]" at bounding box center [401, 154] width 62 height 10
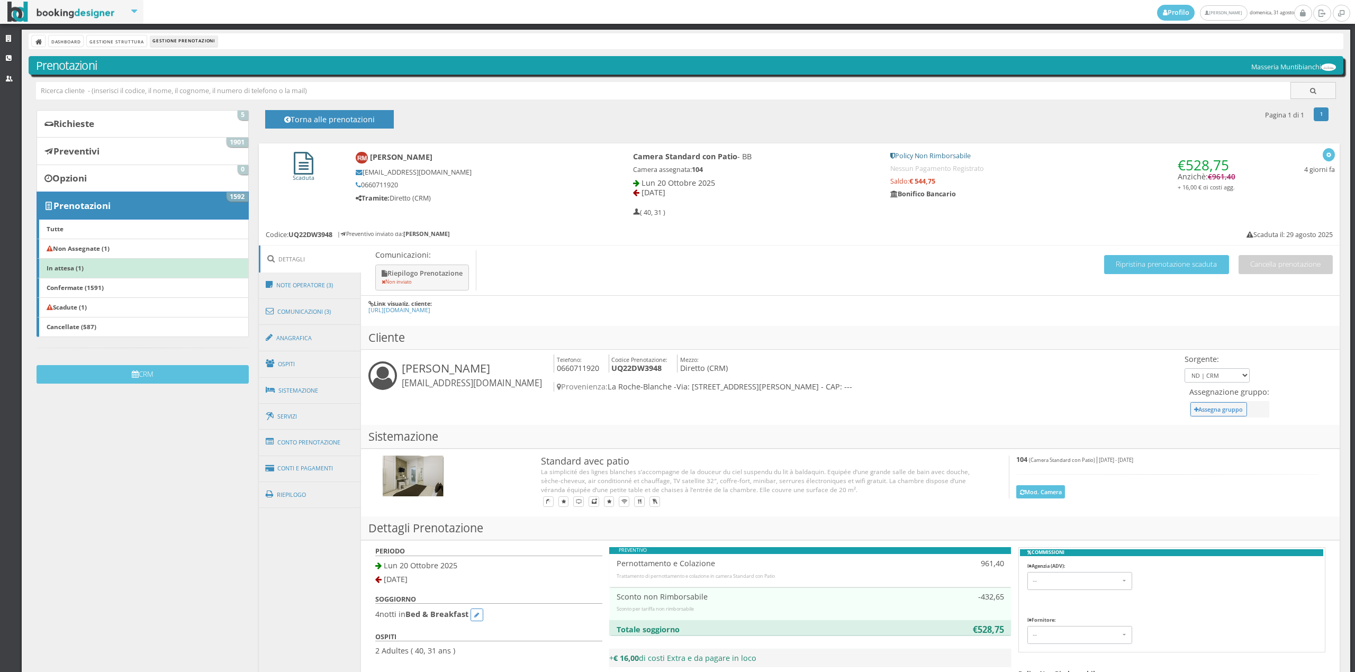
click at [309, 162] on icon at bounding box center [304, 163] width 20 height 23
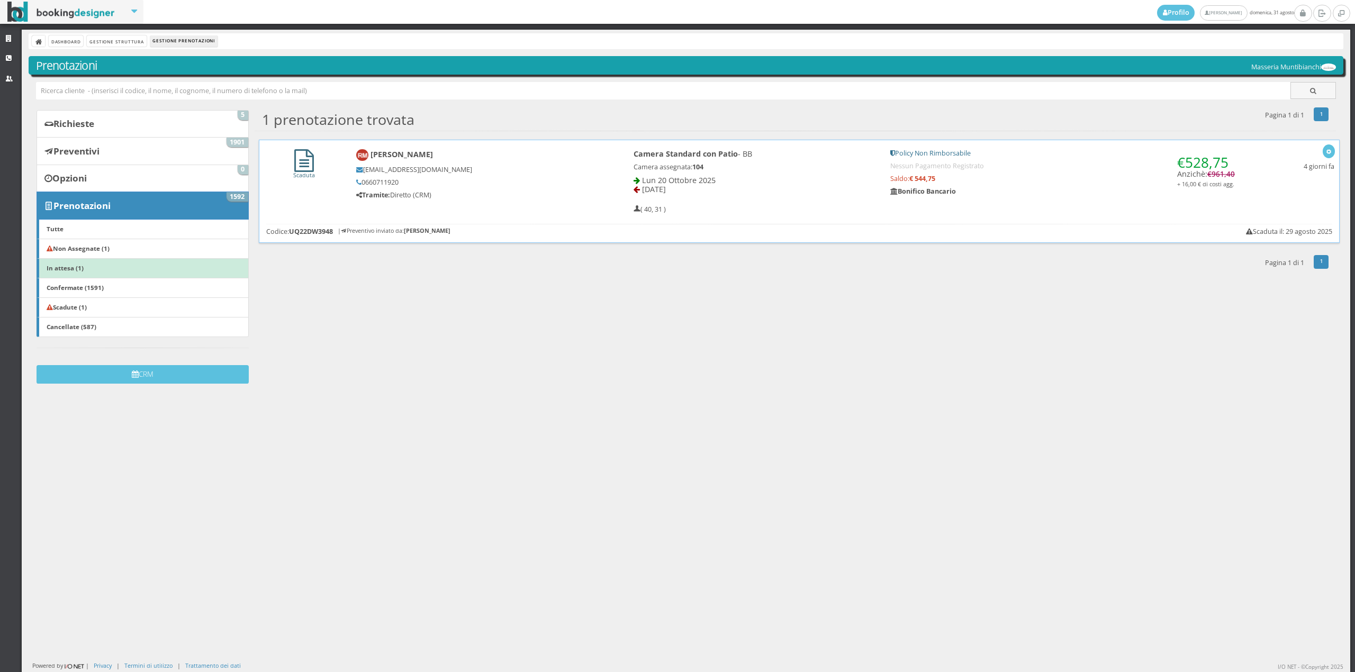
click at [309, 162] on icon at bounding box center [304, 160] width 20 height 23
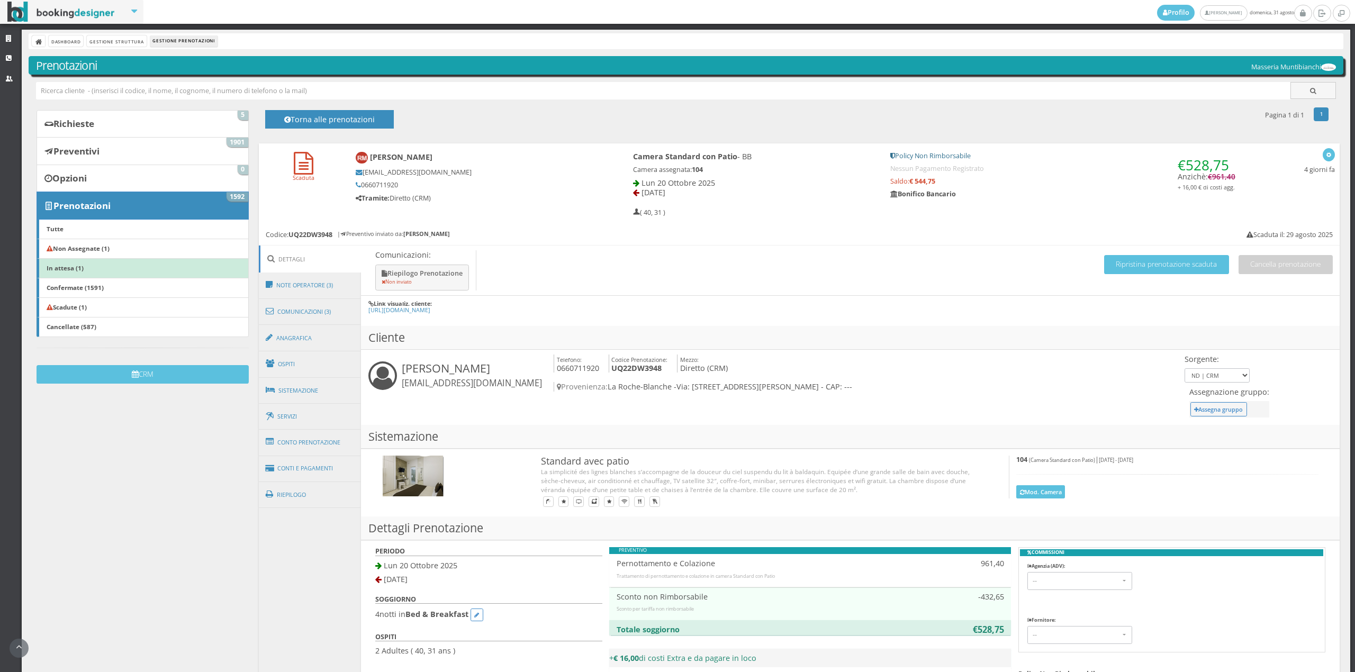
scroll to position [212, 0]
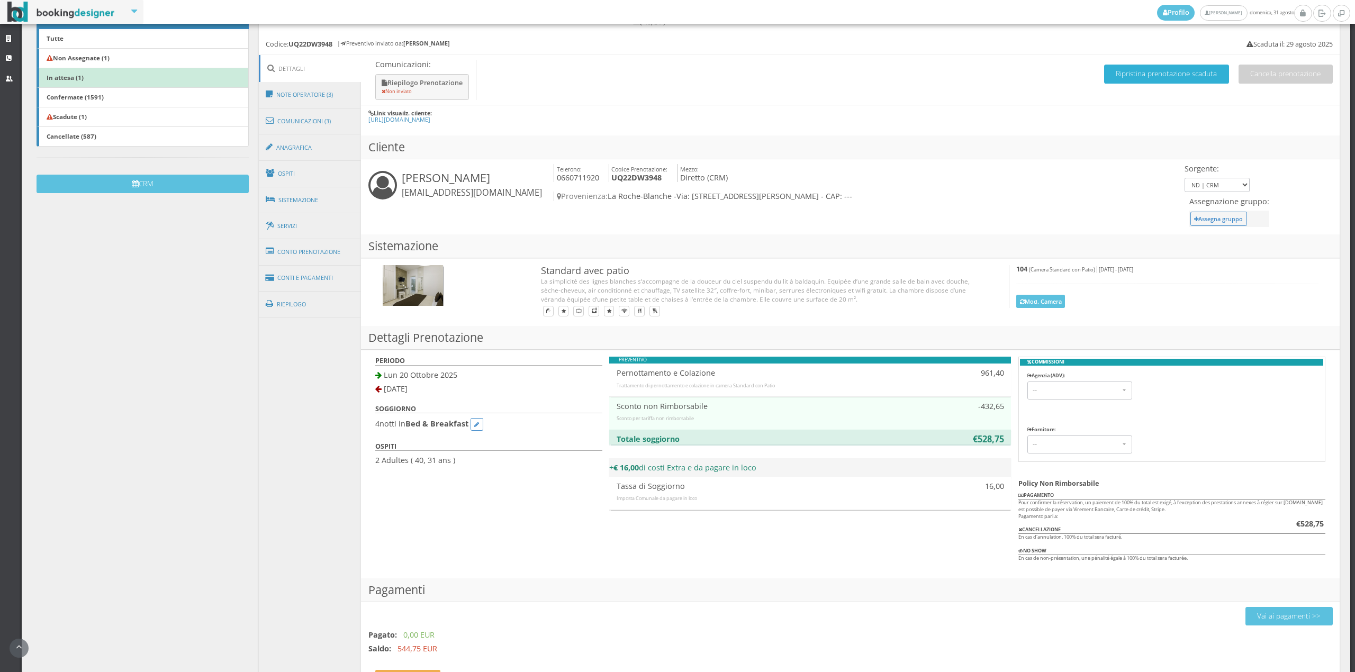
click at [1146, 73] on button "Ripristina prenotazione scaduta" at bounding box center [1166, 74] width 125 height 19
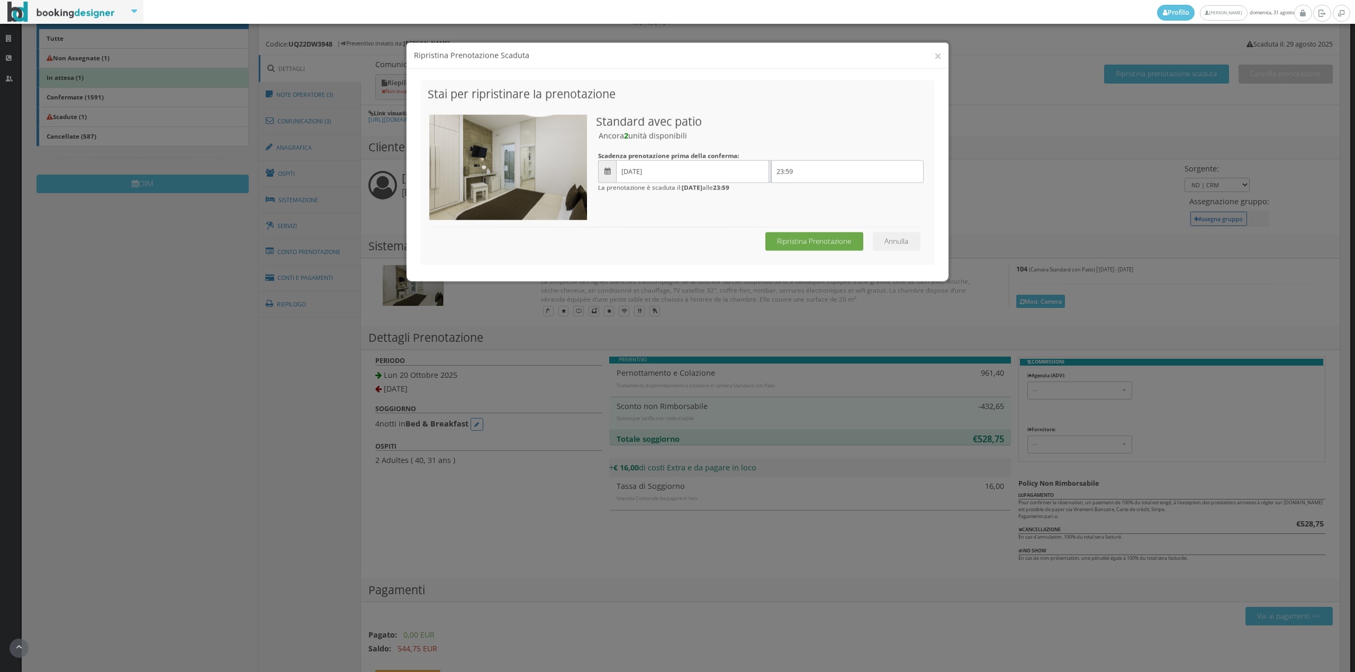
click at [792, 228] on button "Ripristina Prenotazione" at bounding box center [814, 232] width 98 height 19
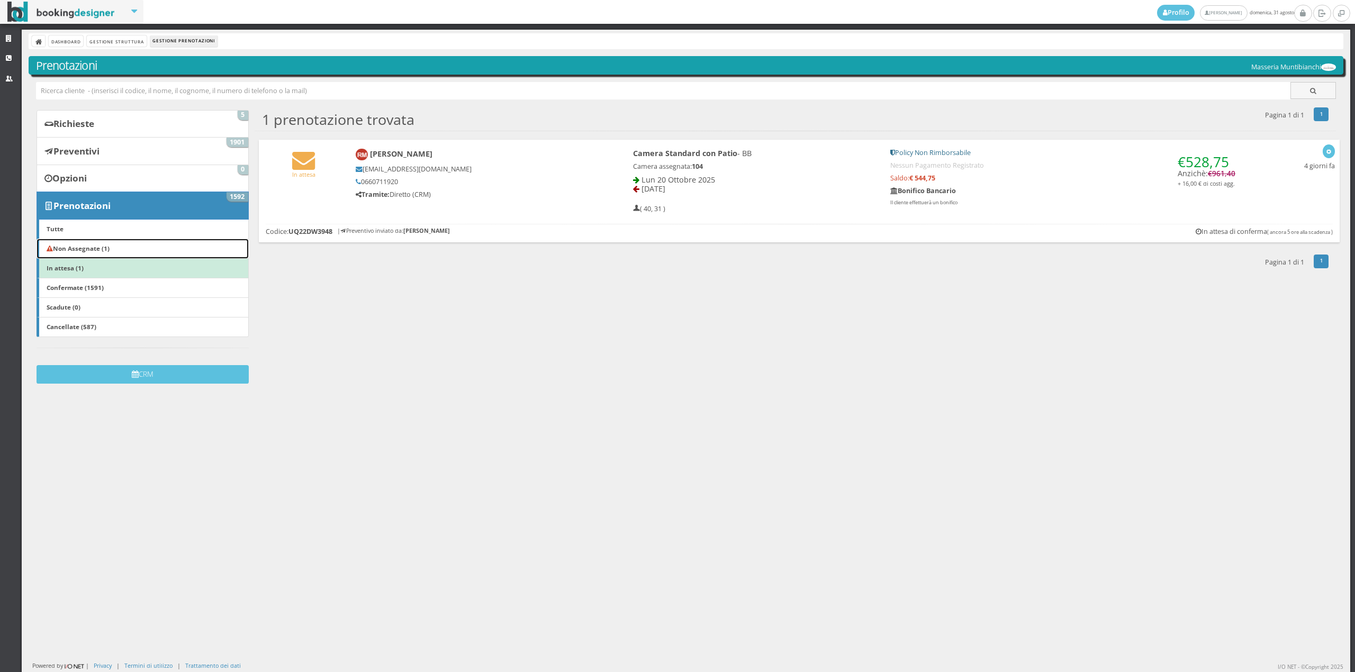
click at [161, 253] on link "Non Assegnate (1)" at bounding box center [143, 249] width 212 height 20
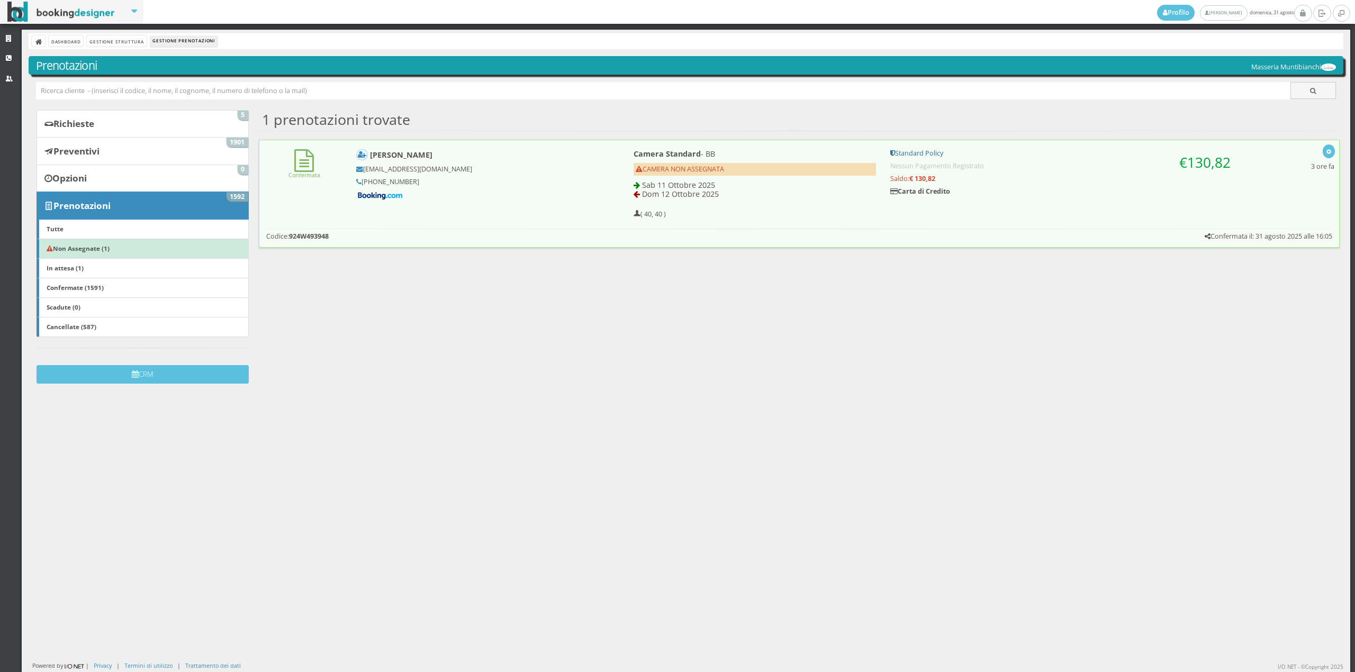
click at [641, 168] on span "CAMERA NON ASSEGNATA" at bounding box center [680, 169] width 88 height 9
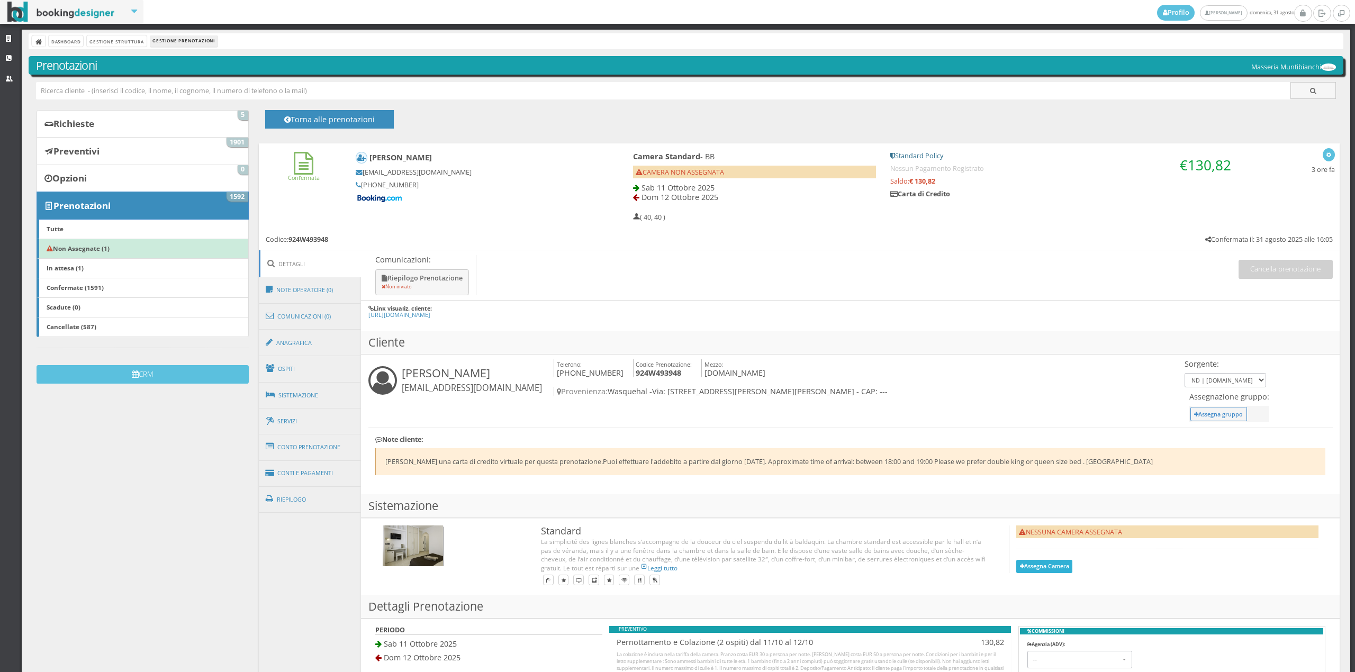
click at [1016, 573] on button "Assegna Camera" at bounding box center [1044, 566] width 56 height 13
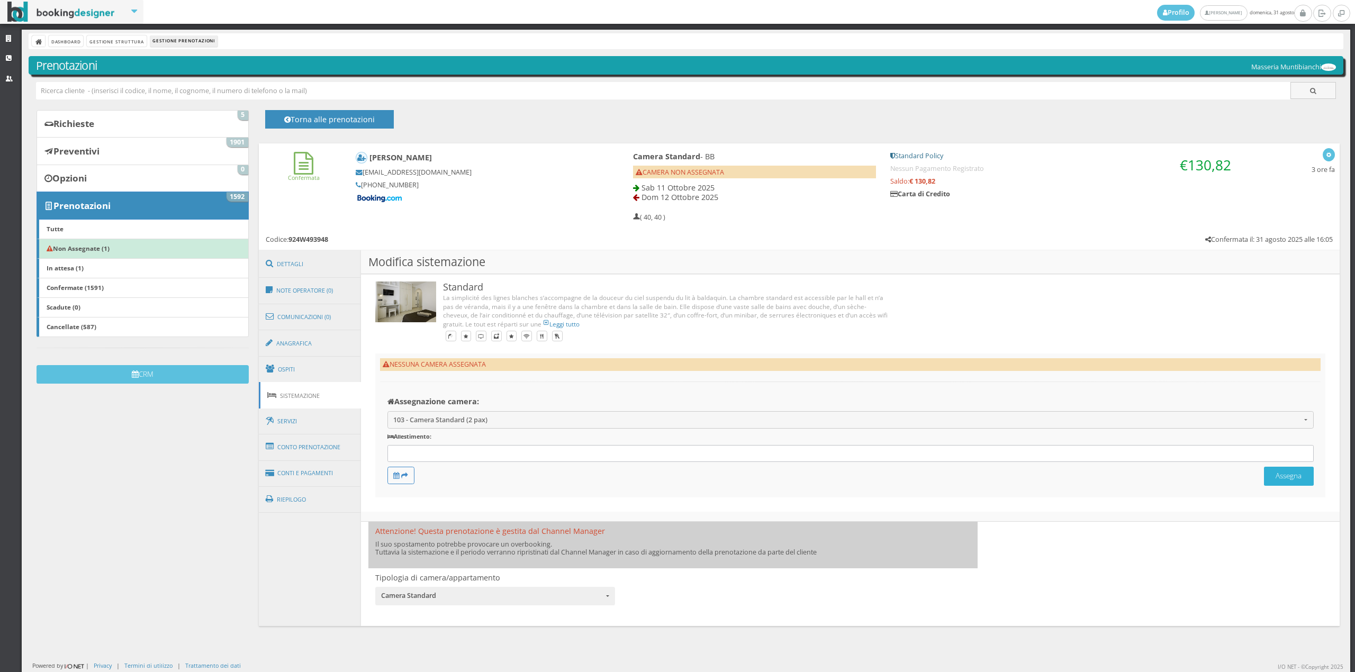
click at [1272, 477] on button "Assegna" at bounding box center [1289, 476] width 50 height 19
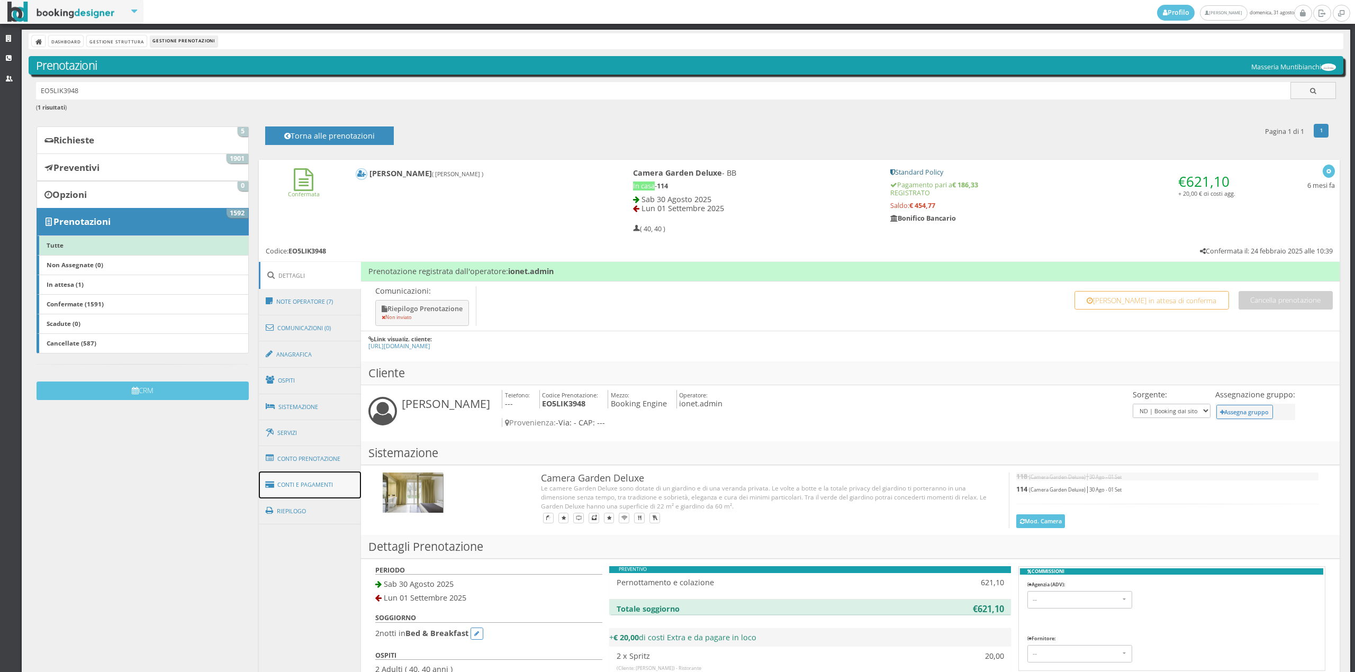
click at [316, 490] on link "Conti e Pagamenti" at bounding box center [310, 485] width 103 height 27
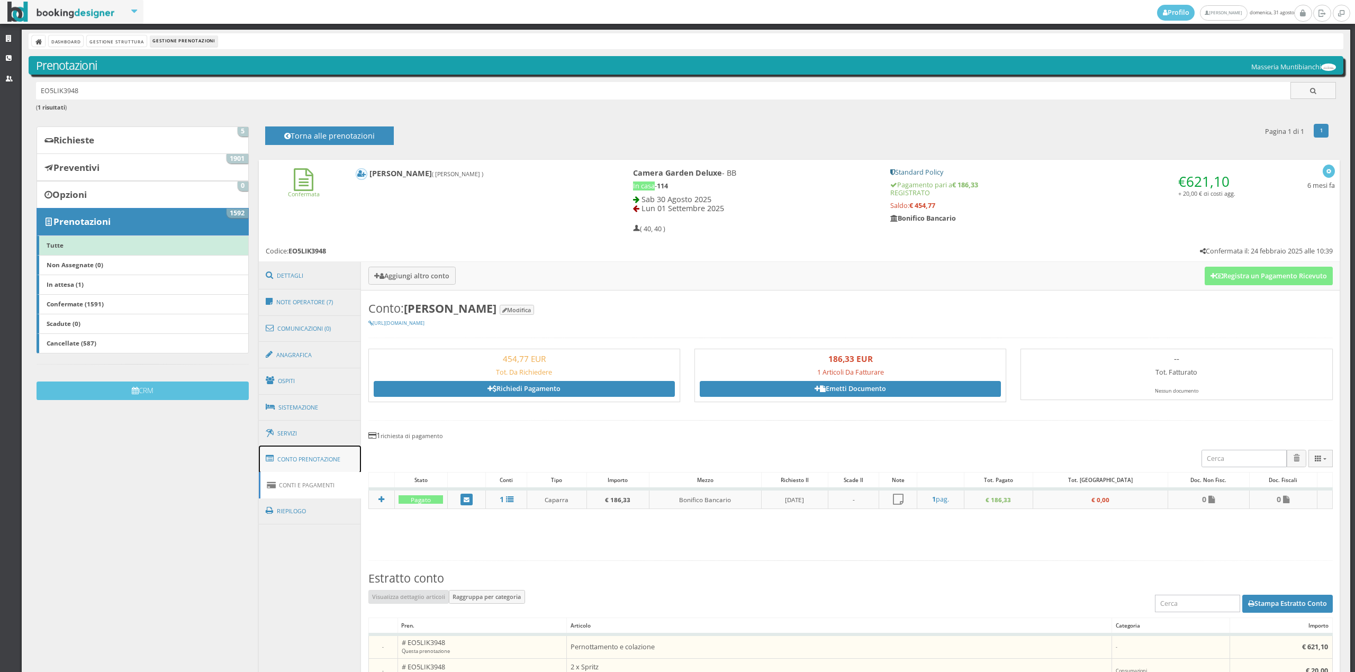
click at [301, 463] on link "Conto Prenotazione" at bounding box center [310, 460] width 103 height 28
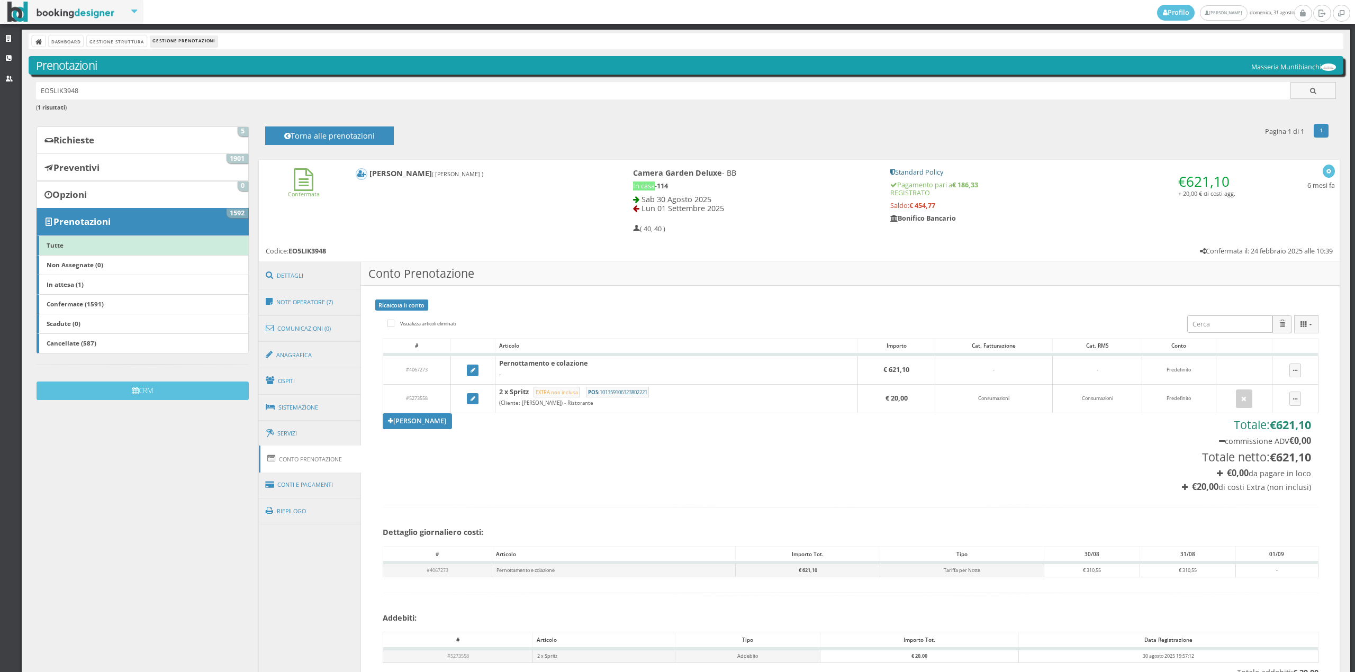
click at [409, 416] on link "[PERSON_NAME]" at bounding box center [418, 421] width 70 height 16
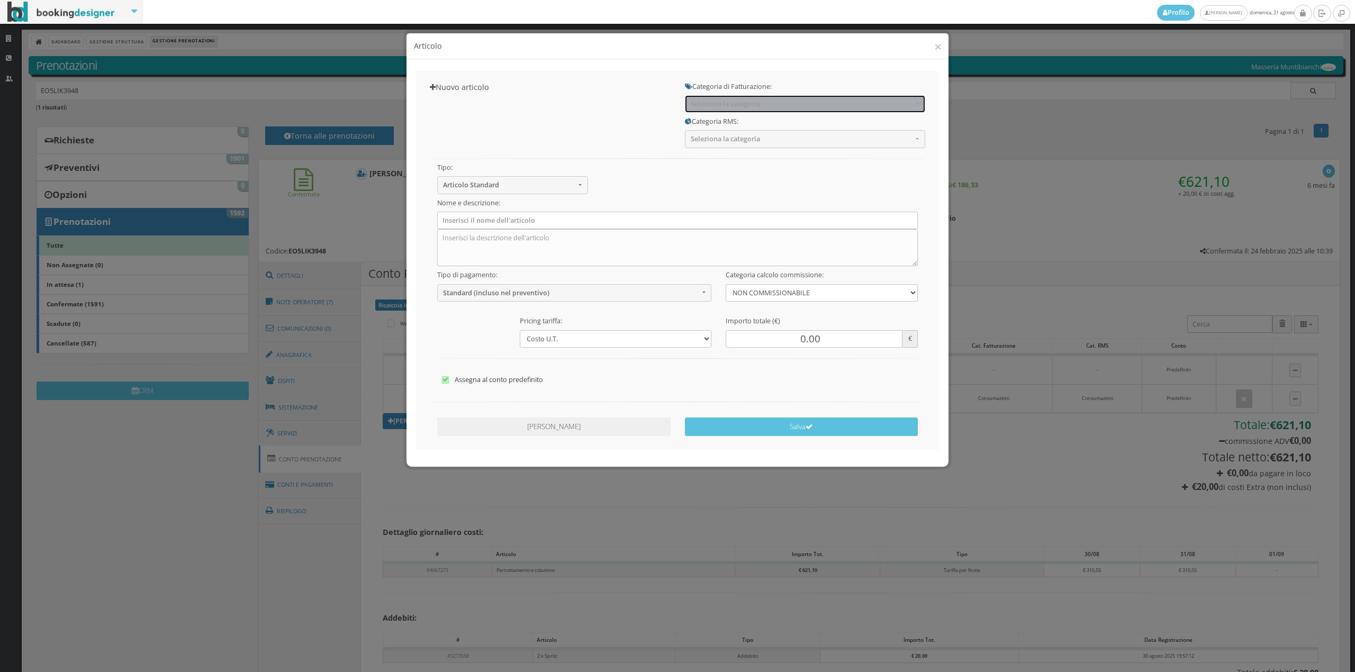
click at [801, 96] on button "Seleziona la categoria" at bounding box center [805, 103] width 240 height 17
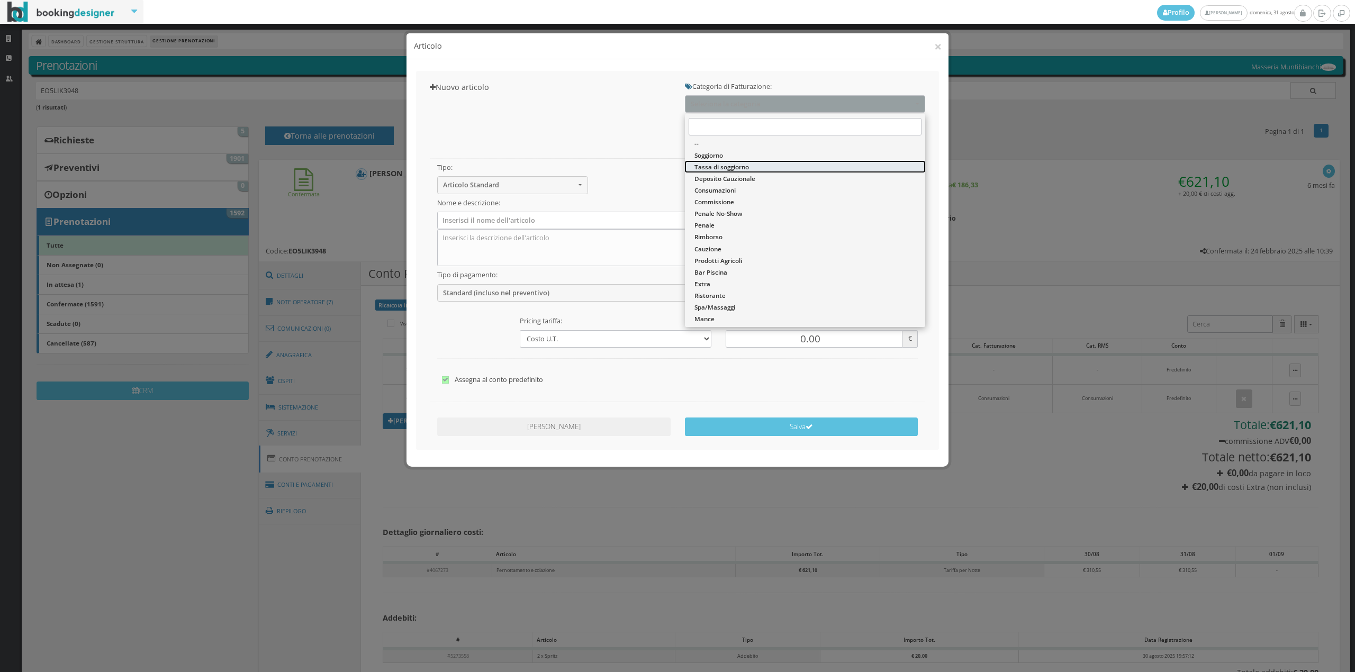
click at [749, 167] on span "Tassa di soggiorno" at bounding box center [722, 167] width 55 height 9
select select "13"
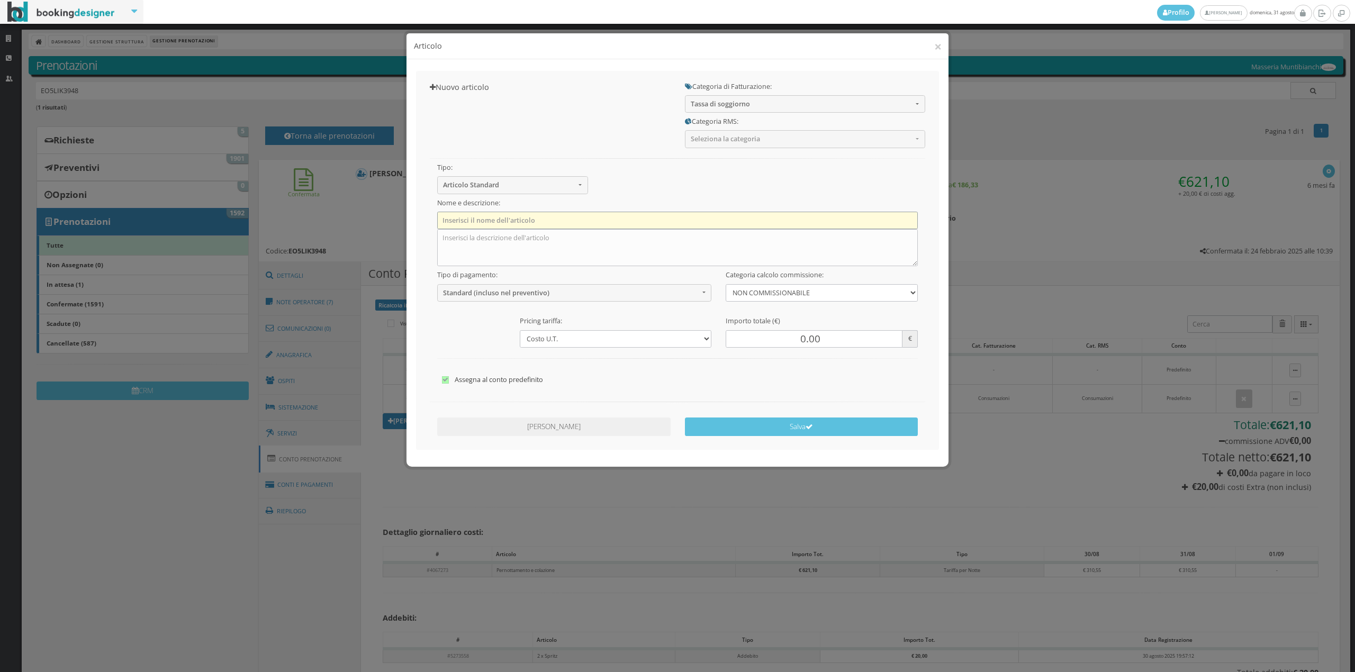
click at [621, 222] on input "text" at bounding box center [677, 220] width 481 height 17
type input "Tassa di soggiorno"
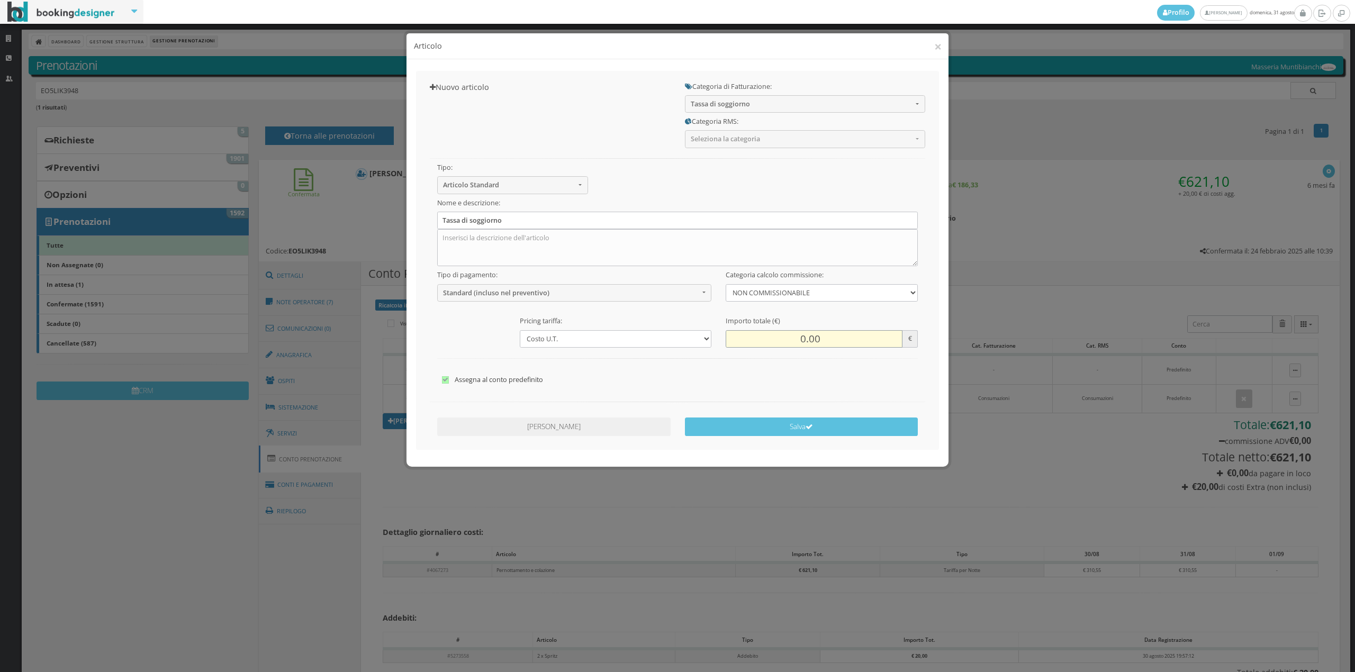
click at [808, 338] on input "0.00" at bounding box center [814, 338] width 176 height 17
click at [801, 337] on input "0.00" at bounding box center [814, 338] width 176 height 17
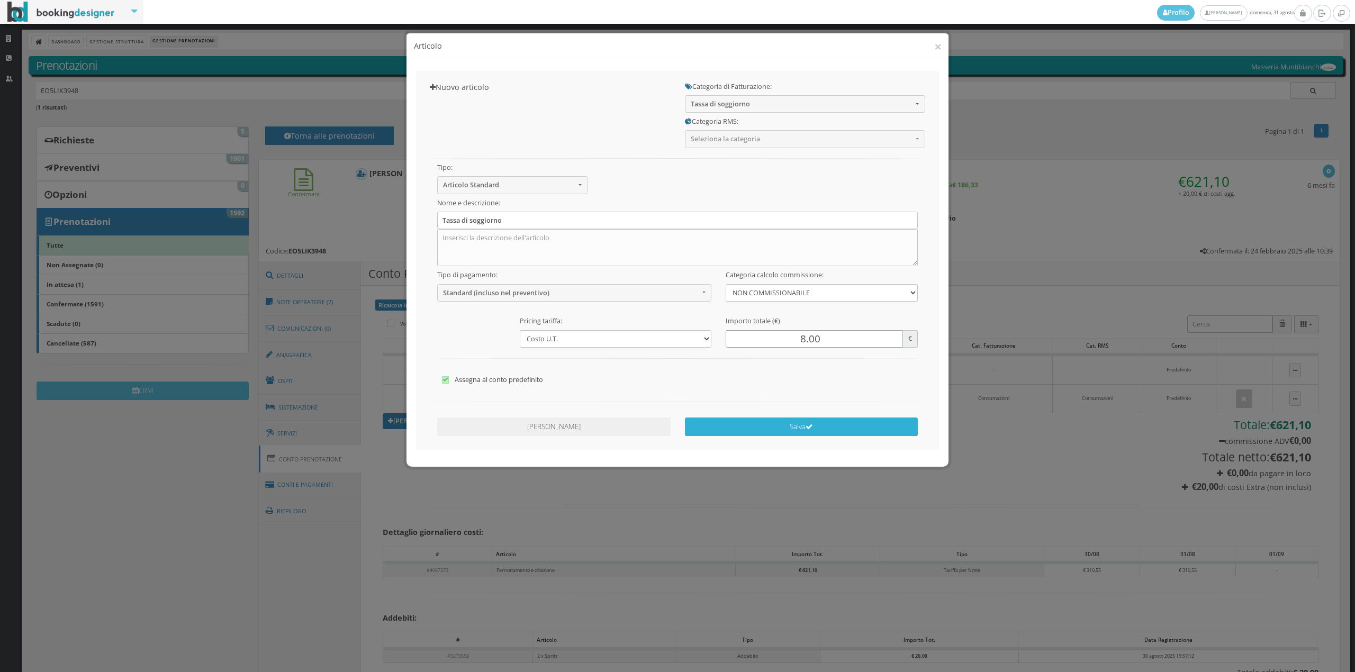
type input "8.00"
click at [804, 422] on button "Salva" at bounding box center [801, 427] width 233 height 19
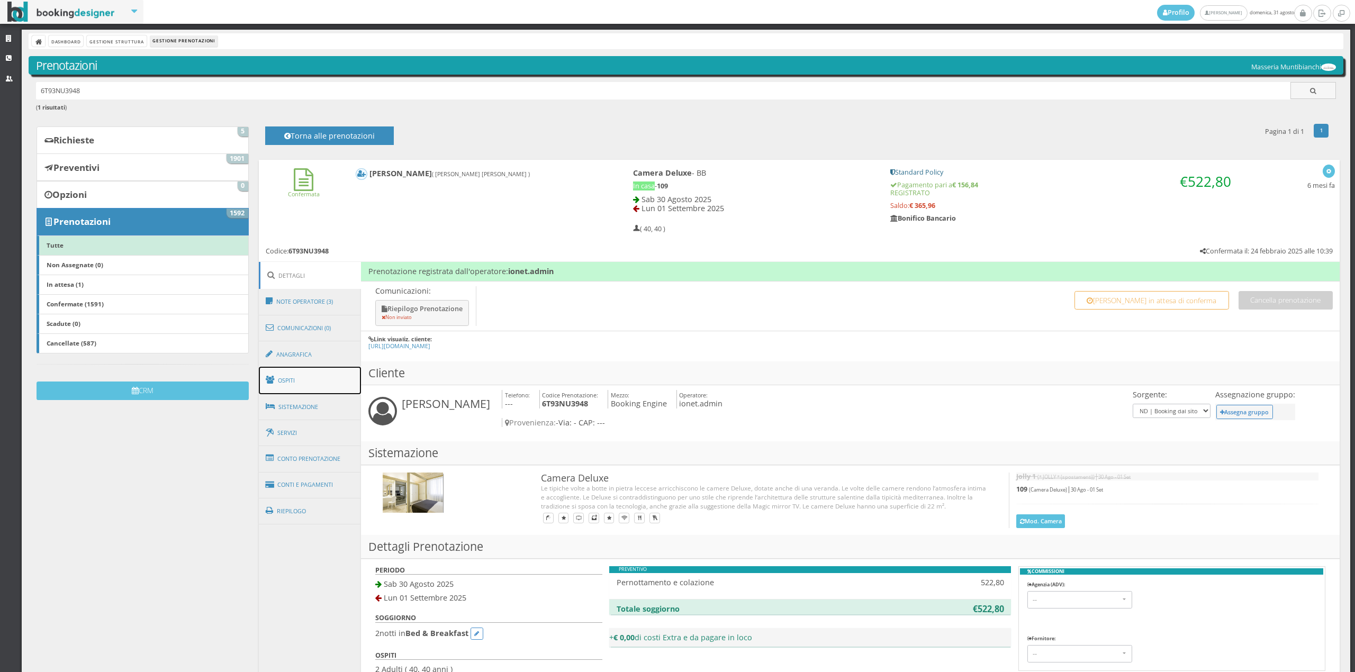
click at [314, 378] on link "Ospiti" at bounding box center [310, 381] width 103 height 28
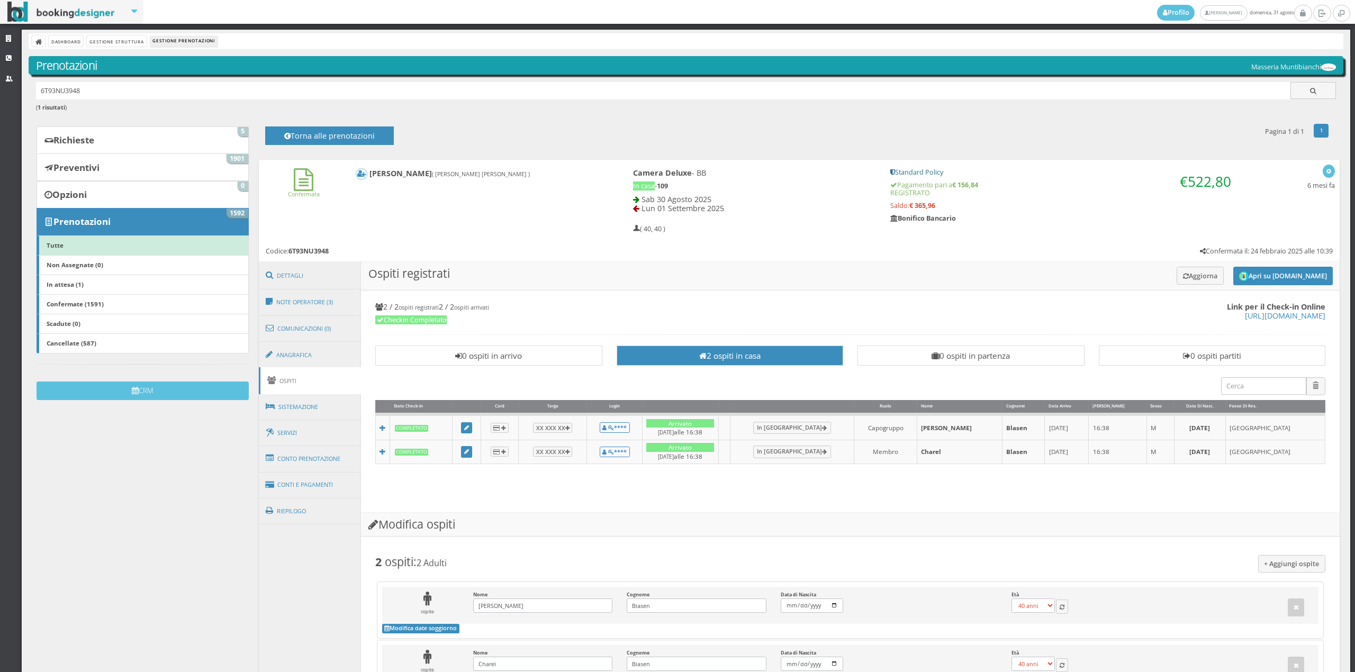
scroll to position [145, 0]
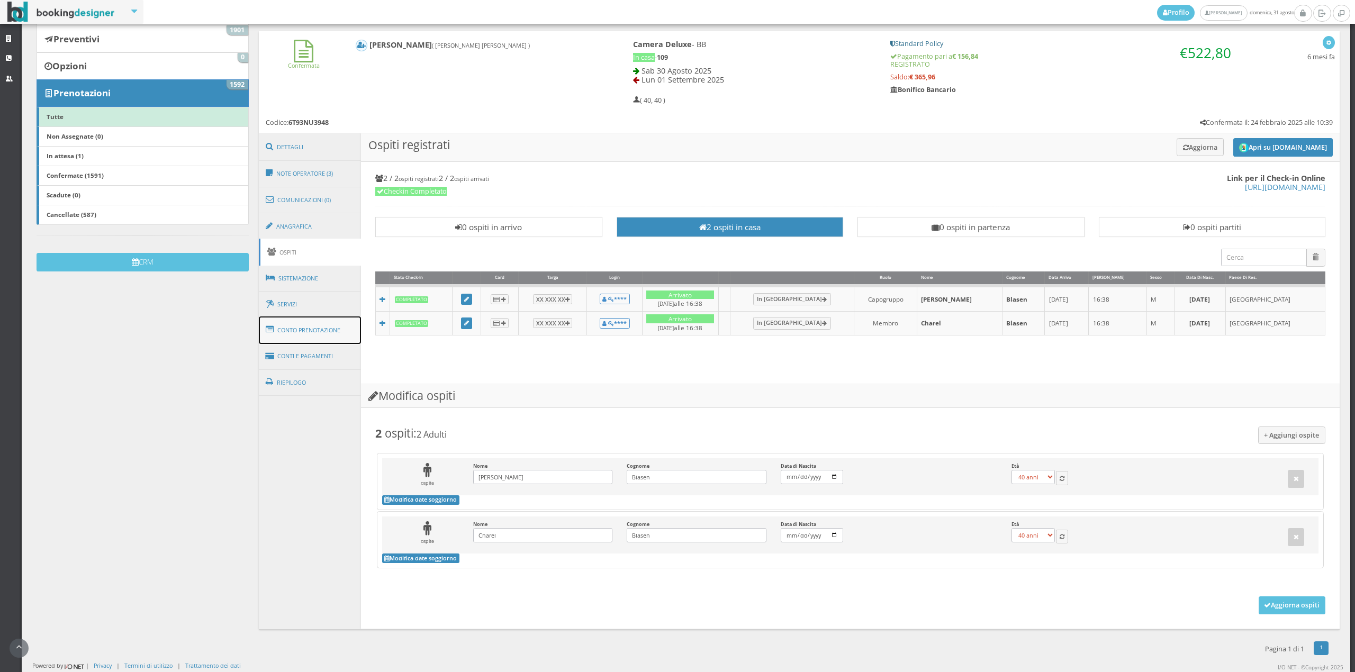
click at [327, 323] on link "Conto Prenotazione" at bounding box center [310, 331] width 103 height 28
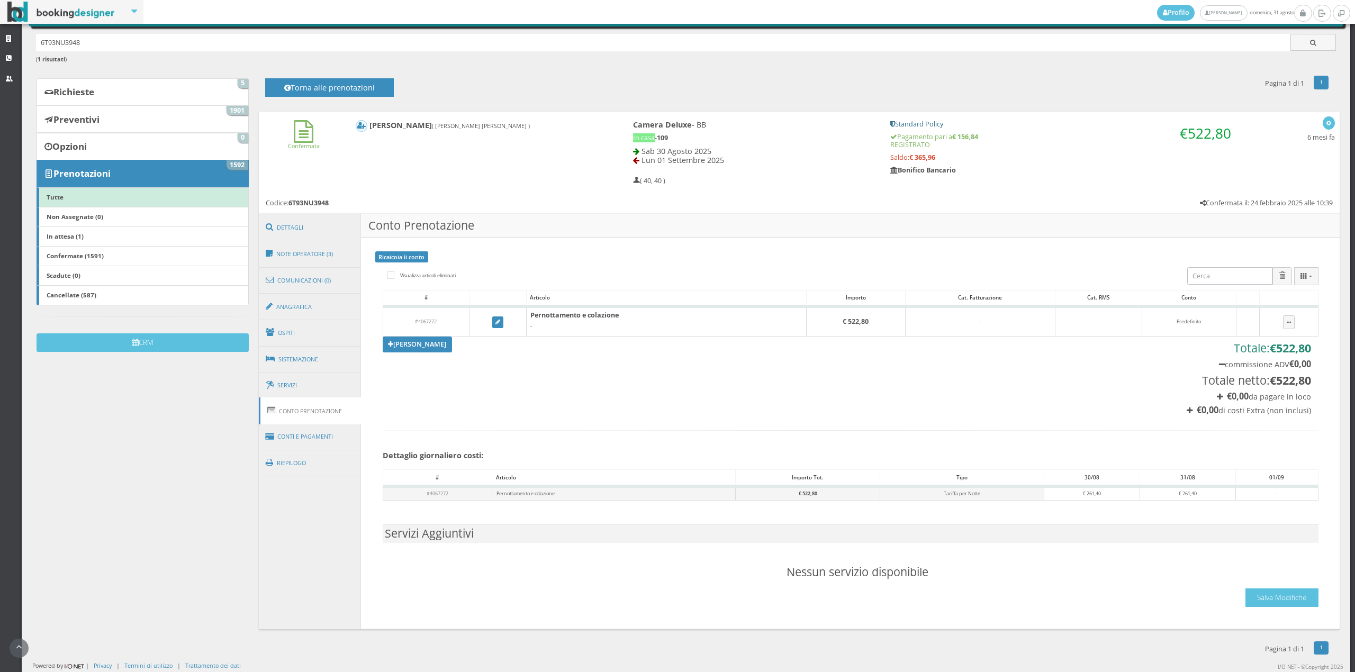
scroll to position [54, 0]
click at [416, 340] on link "[PERSON_NAME]" at bounding box center [418, 345] width 70 height 16
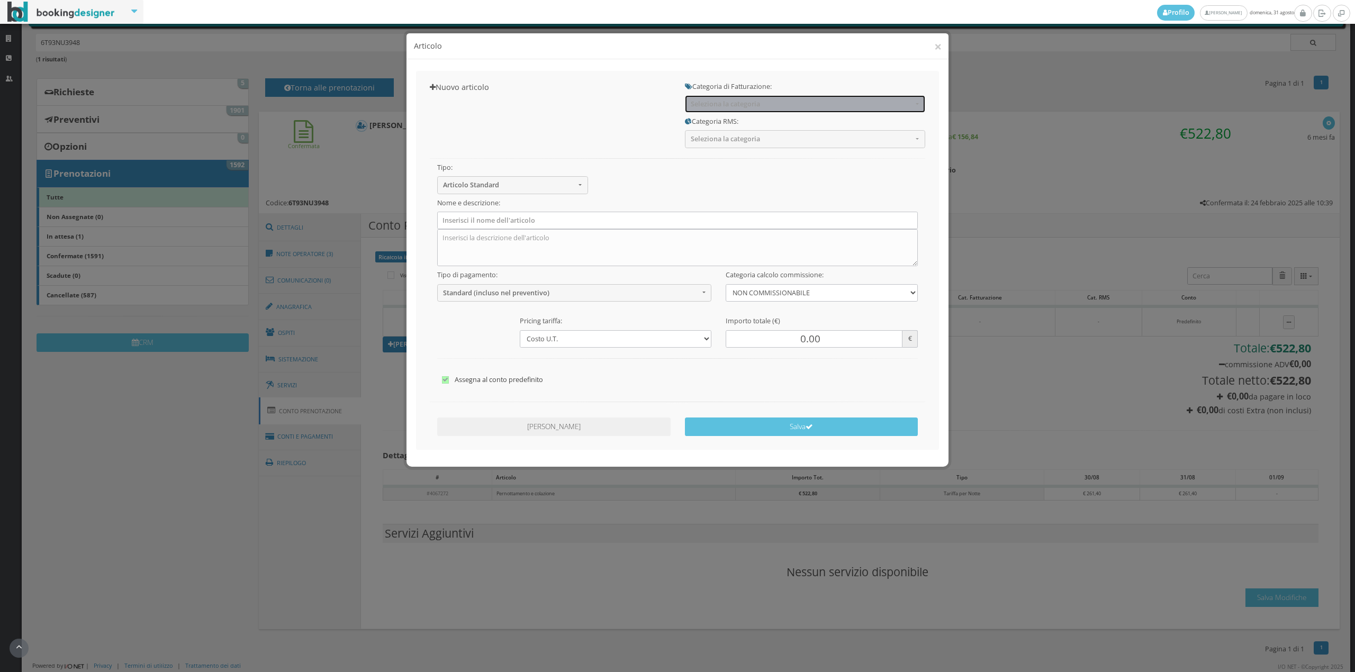
click at [712, 104] on span "Seleziona la categoria" at bounding box center [802, 104] width 222 height 8
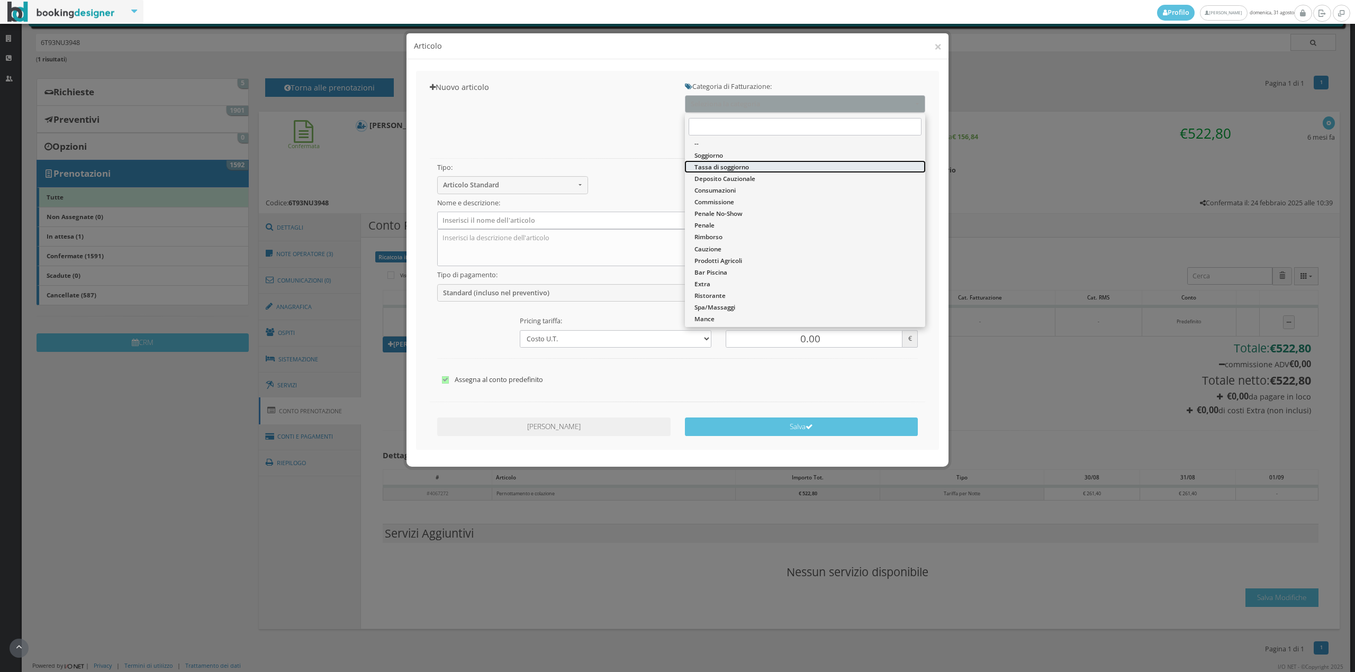
click at [709, 166] on span "Tassa di soggiorno" at bounding box center [722, 167] width 55 height 9
select select "13"
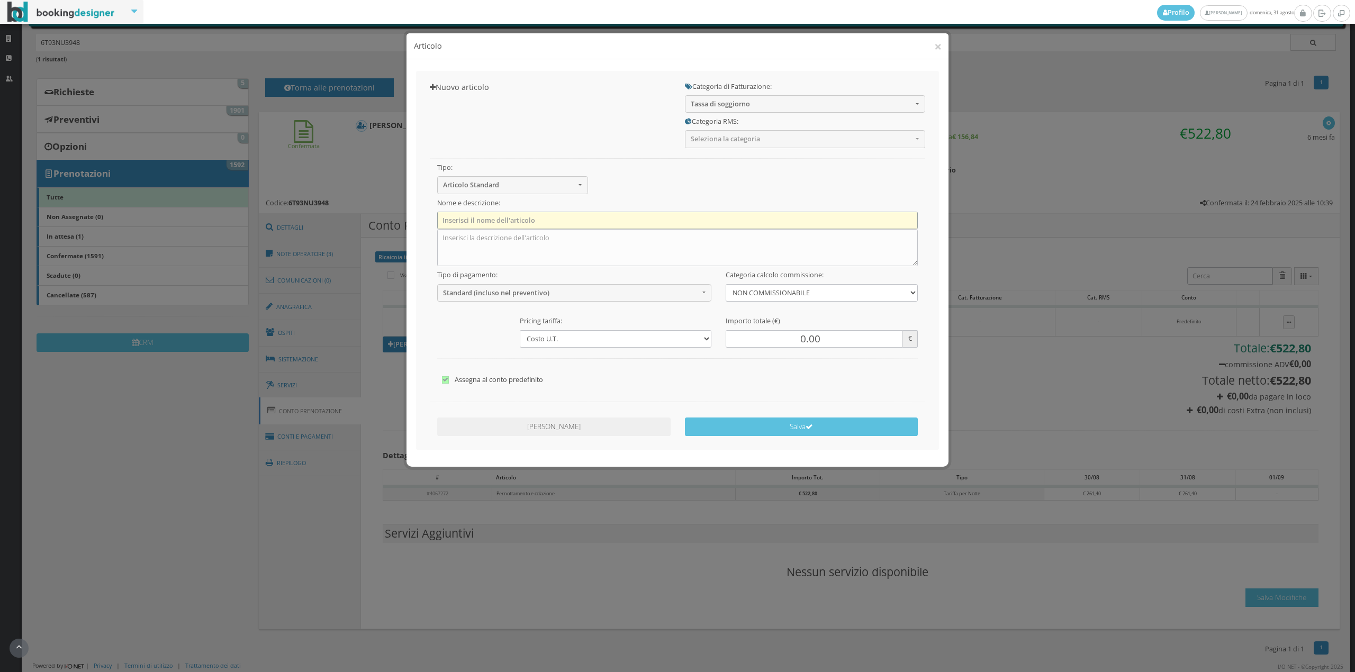
click at [677, 216] on input "text" at bounding box center [677, 220] width 481 height 17
type input "Tassa di soggiorno"
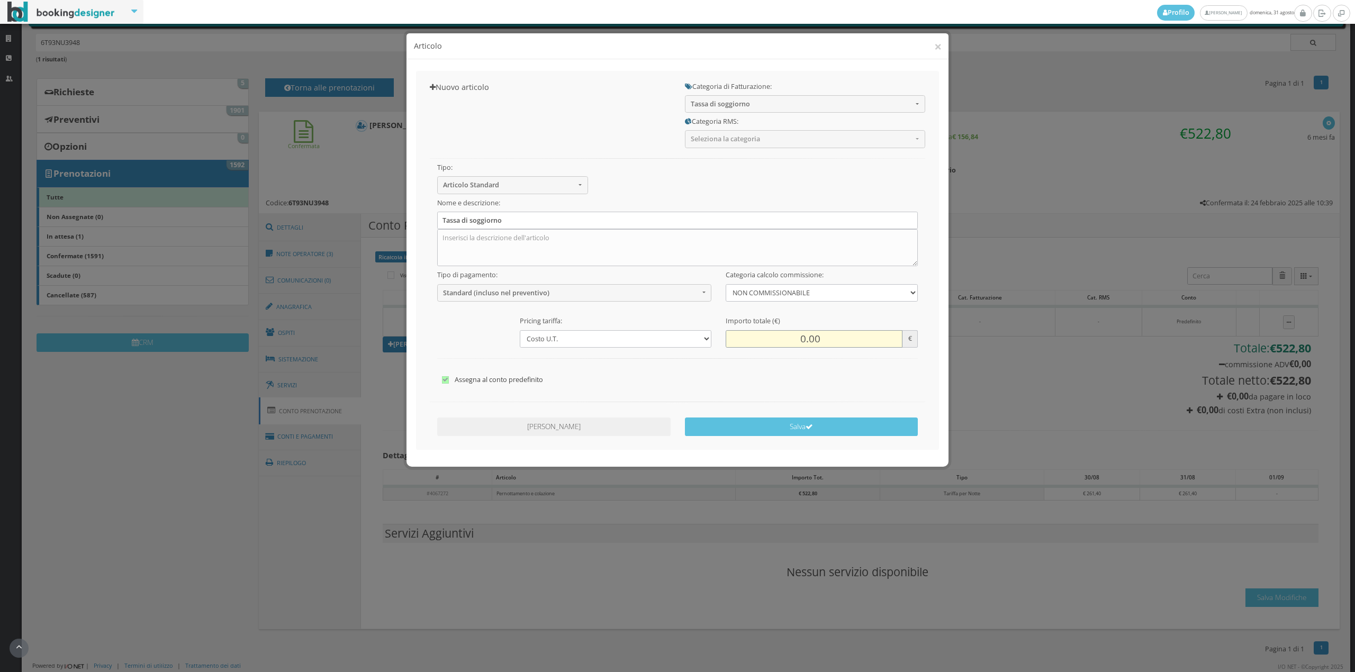
drag, startPoint x: 807, startPoint y: 333, endPoint x: 799, endPoint y: 331, distance: 8.9
click at [799, 331] on input "0.00" at bounding box center [814, 338] width 176 height 17
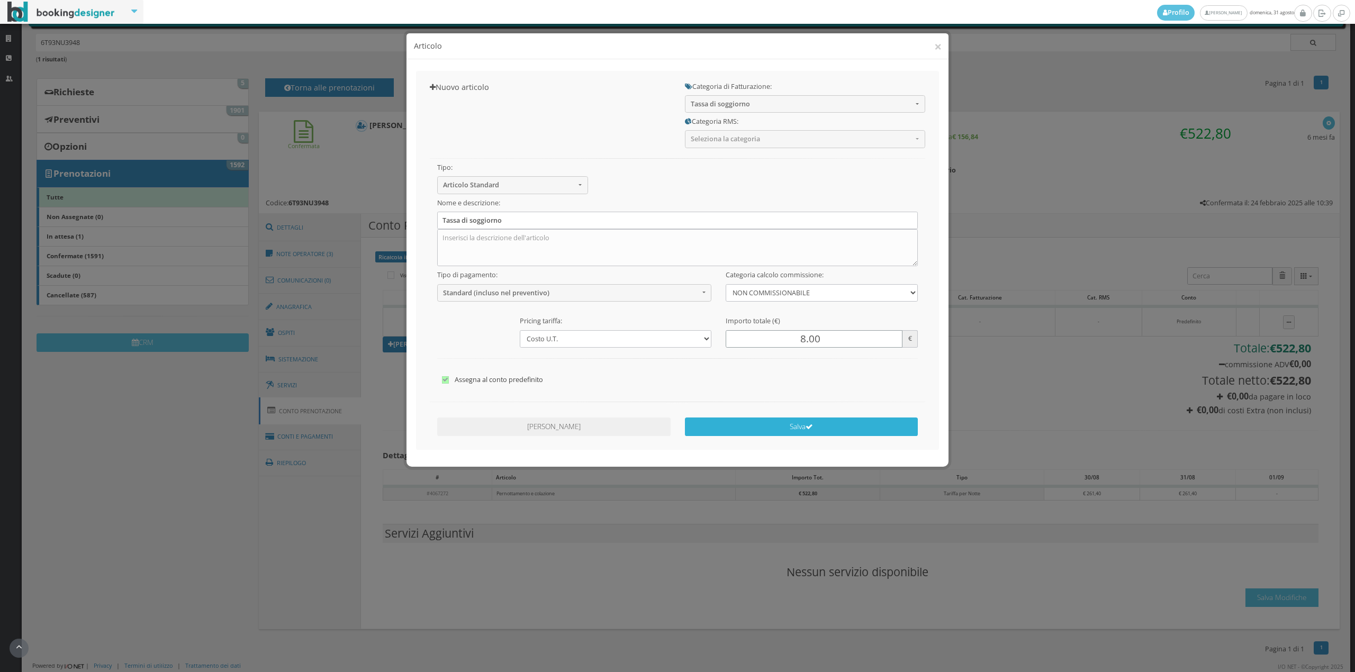
type input "8.00"
click at [909, 428] on button "Salva" at bounding box center [801, 427] width 233 height 19
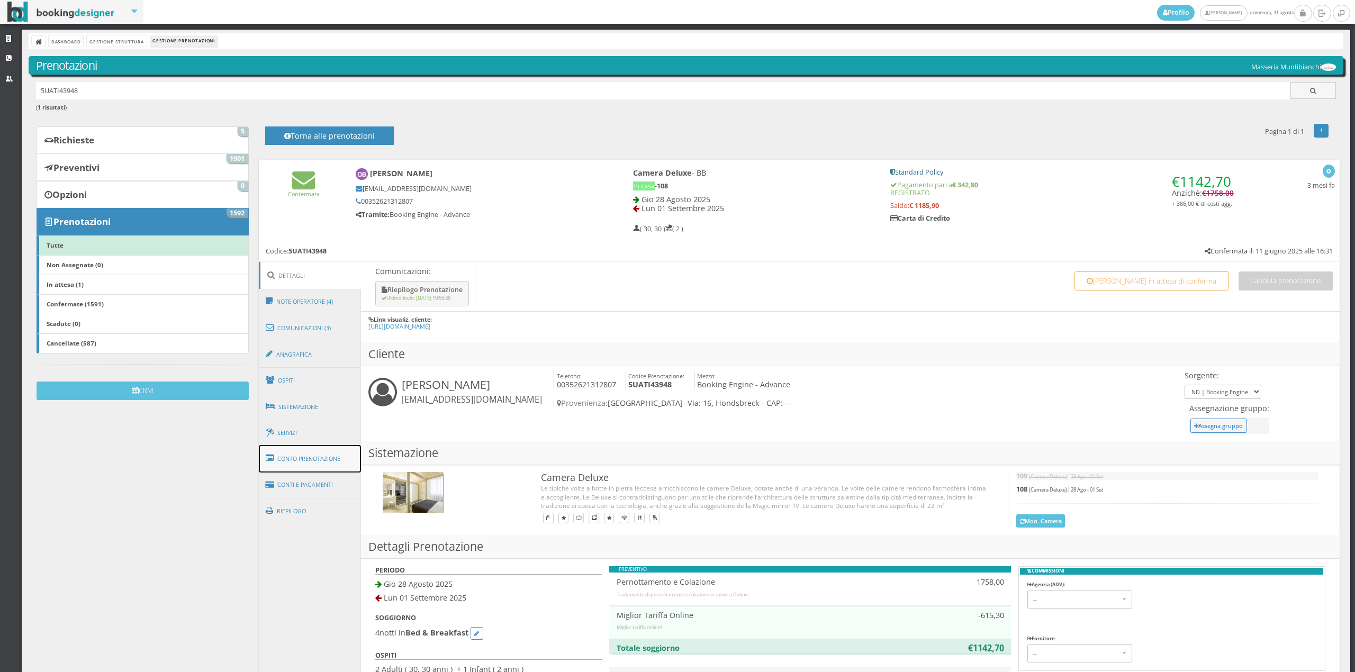
click at [331, 450] on link "Conto Prenotazione" at bounding box center [310, 459] width 103 height 28
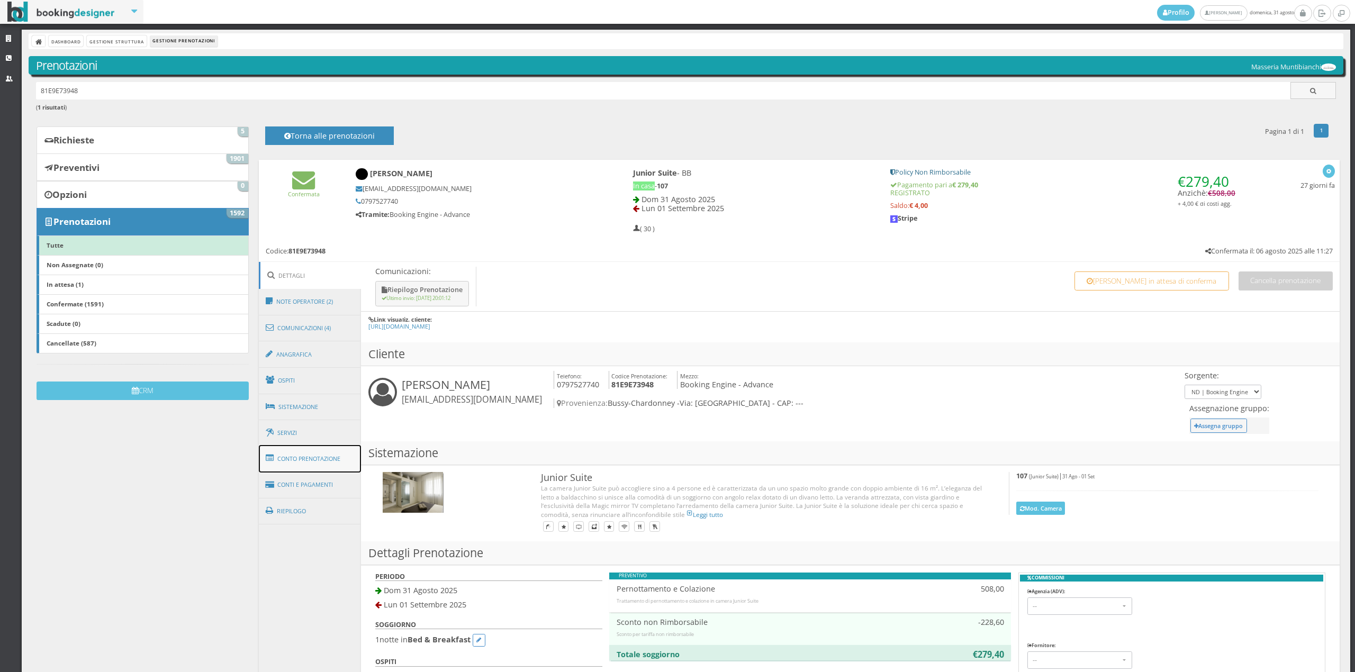
click at [294, 451] on link "Conto Prenotazione" at bounding box center [310, 459] width 103 height 28
click at [336, 452] on link "Conto Prenotazione" at bounding box center [310, 459] width 103 height 28
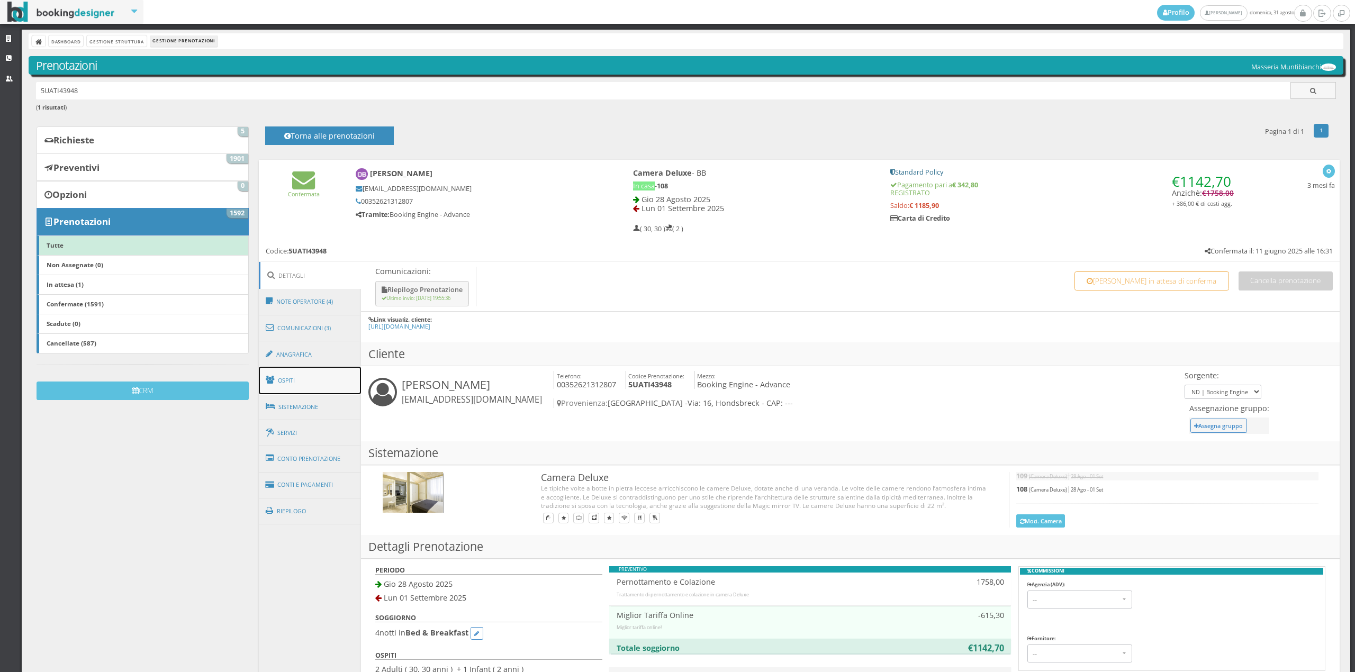
click at [305, 382] on link "Ospiti" at bounding box center [310, 381] width 103 height 28
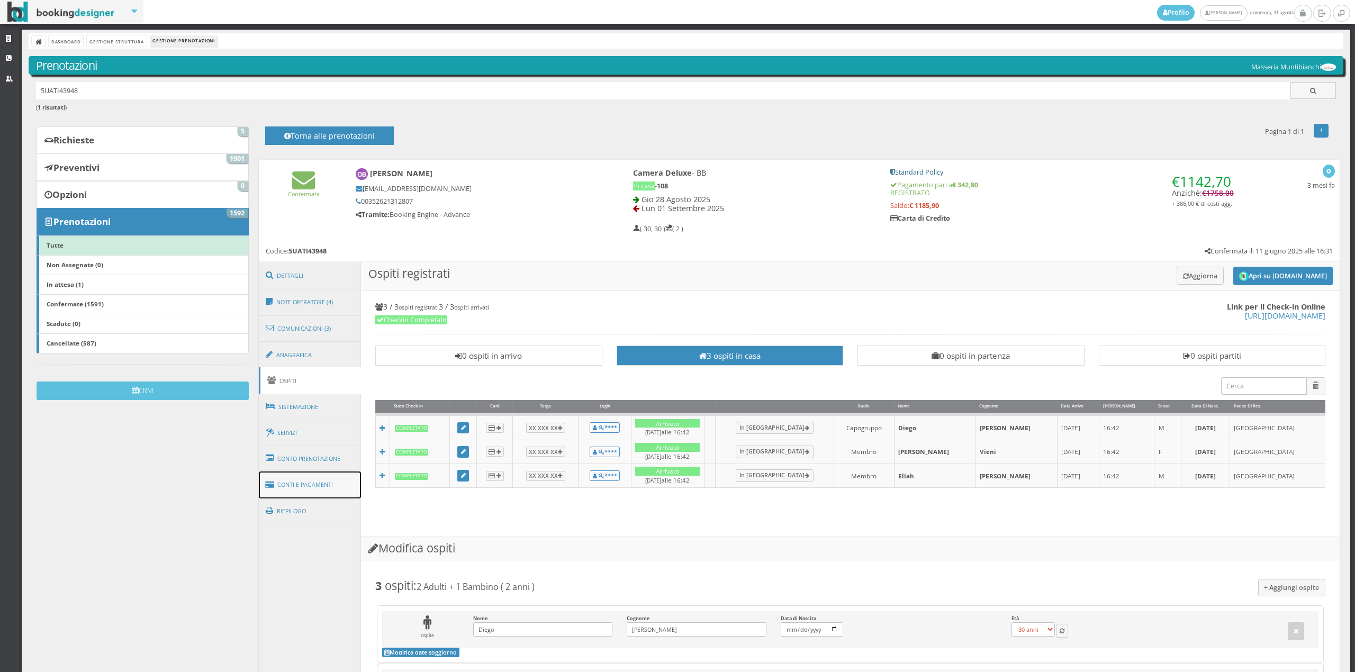
click at [300, 484] on link "Conti e Pagamenti" at bounding box center [310, 485] width 103 height 27
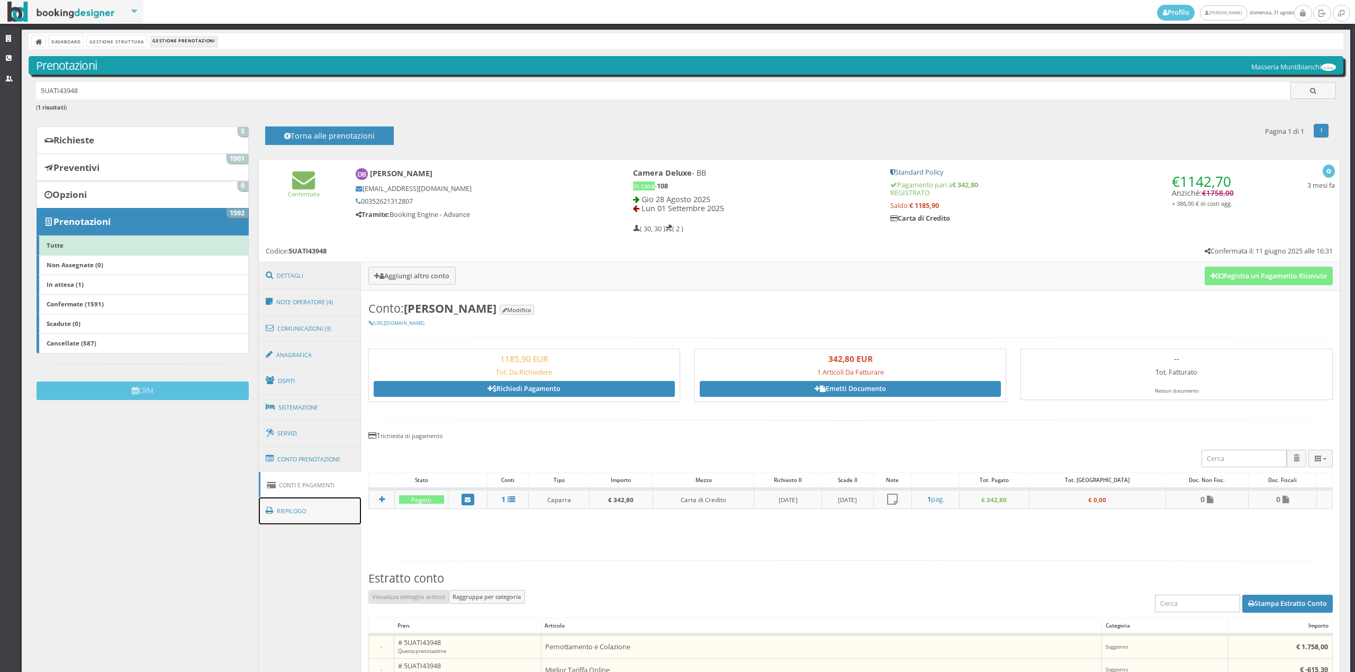
click at [301, 511] on link "Riepilogo" at bounding box center [310, 512] width 103 height 28
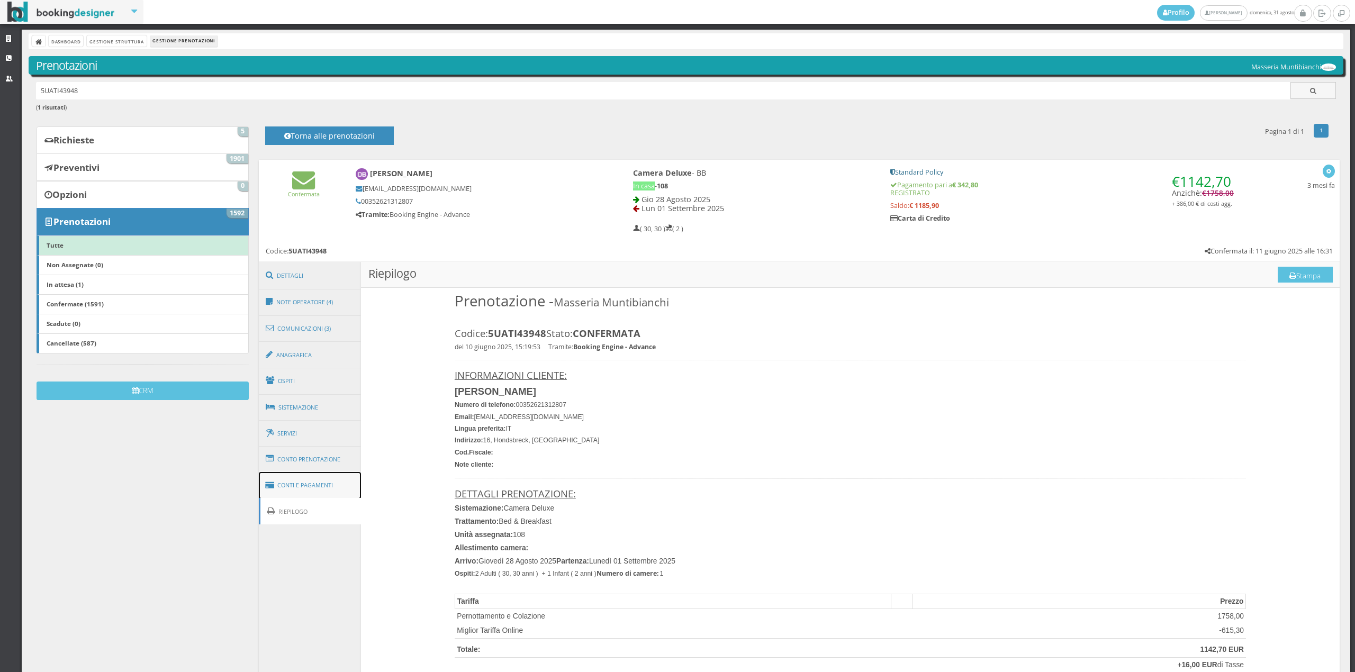
click at [301, 480] on link "Conti e Pagamenti" at bounding box center [310, 485] width 103 height 27
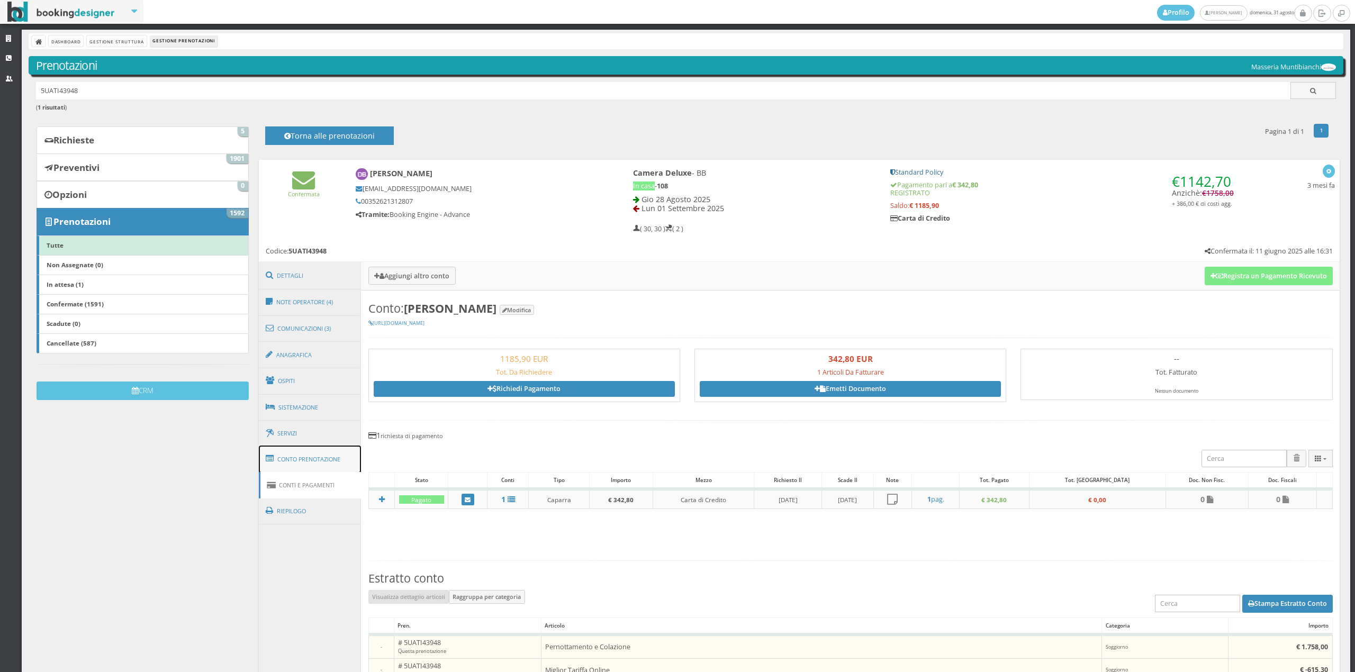
click at [270, 457] on span at bounding box center [272, 458] width 12 height 17
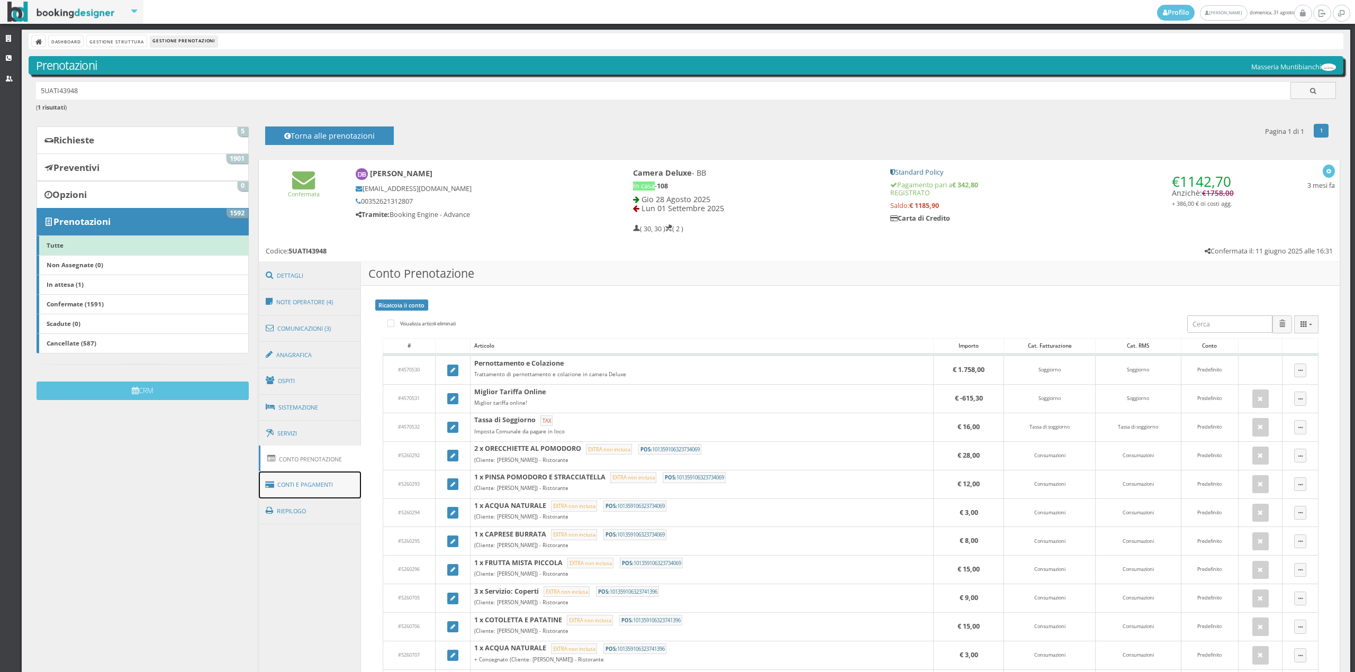
click at [320, 490] on link "Conti e Pagamenti" at bounding box center [310, 485] width 103 height 27
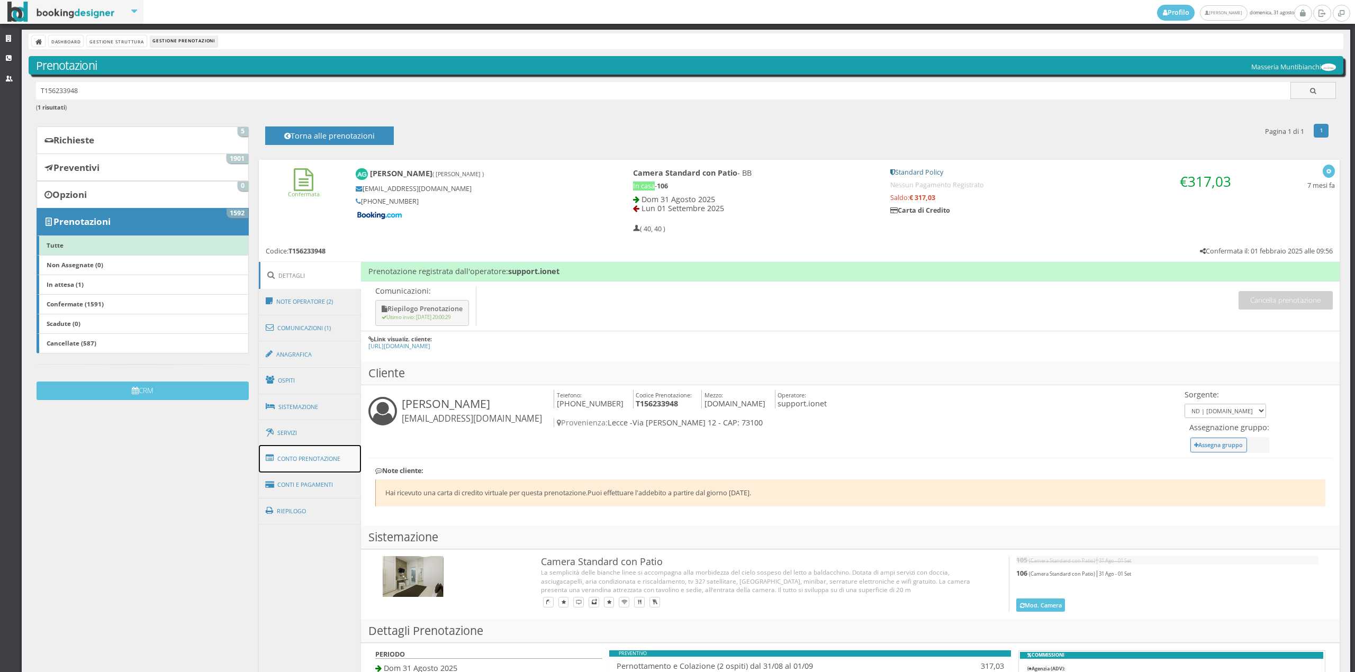
click at [286, 462] on link "Conto Prenotazione" at bounding box center [310, 459] width 103 height 28
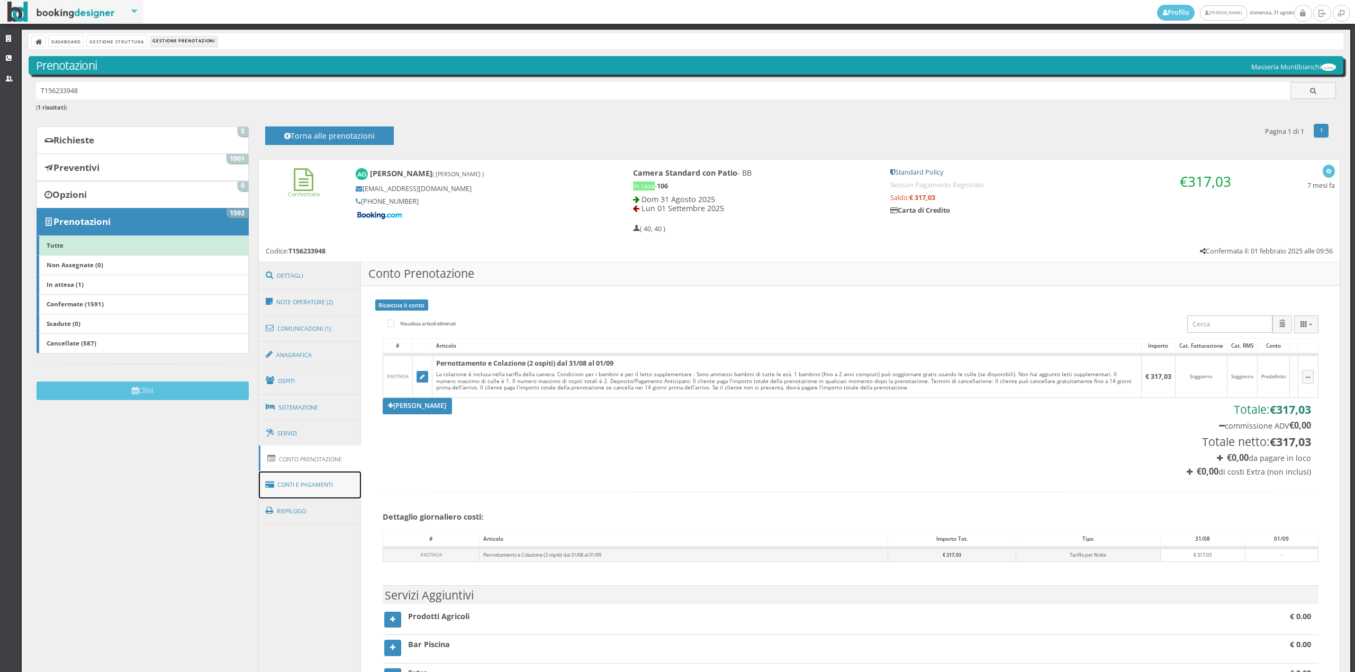
click at [272, 488] on icon at bounding box center [272, 484] width 12 height 17
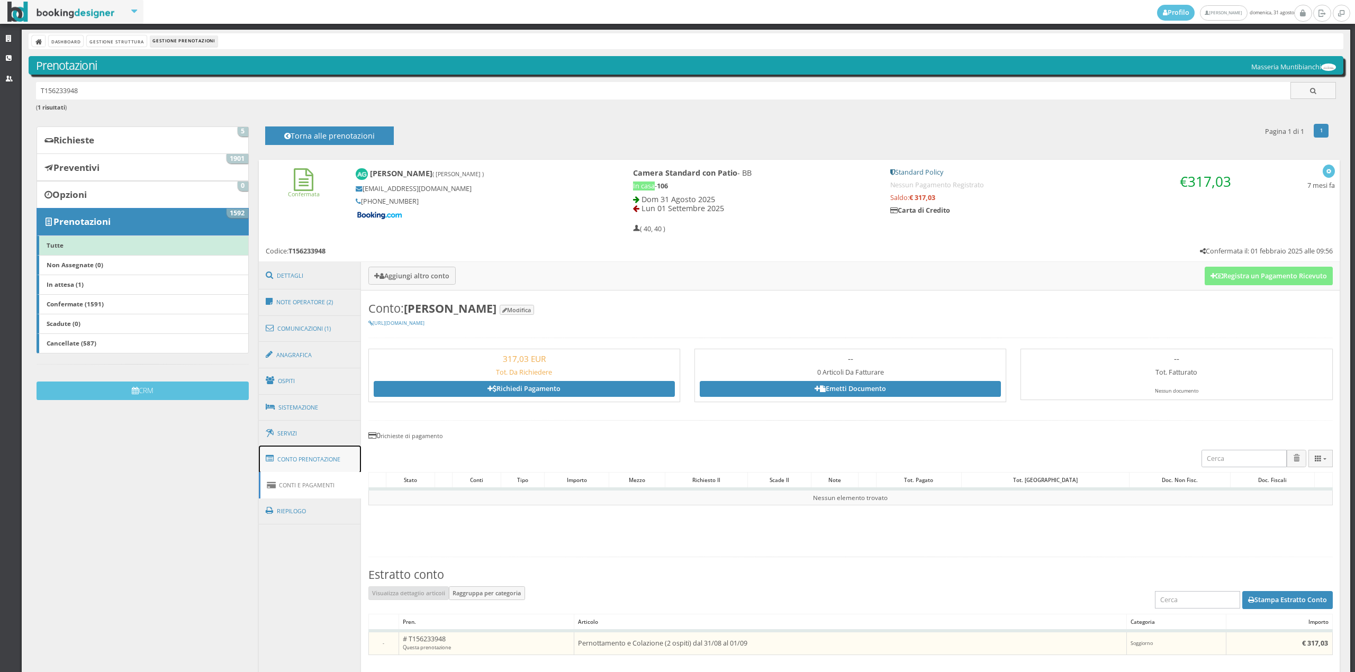
click at [326, 454] on link "Conto Prenotazione" at bounding box center [310, 460] width 103 height 28
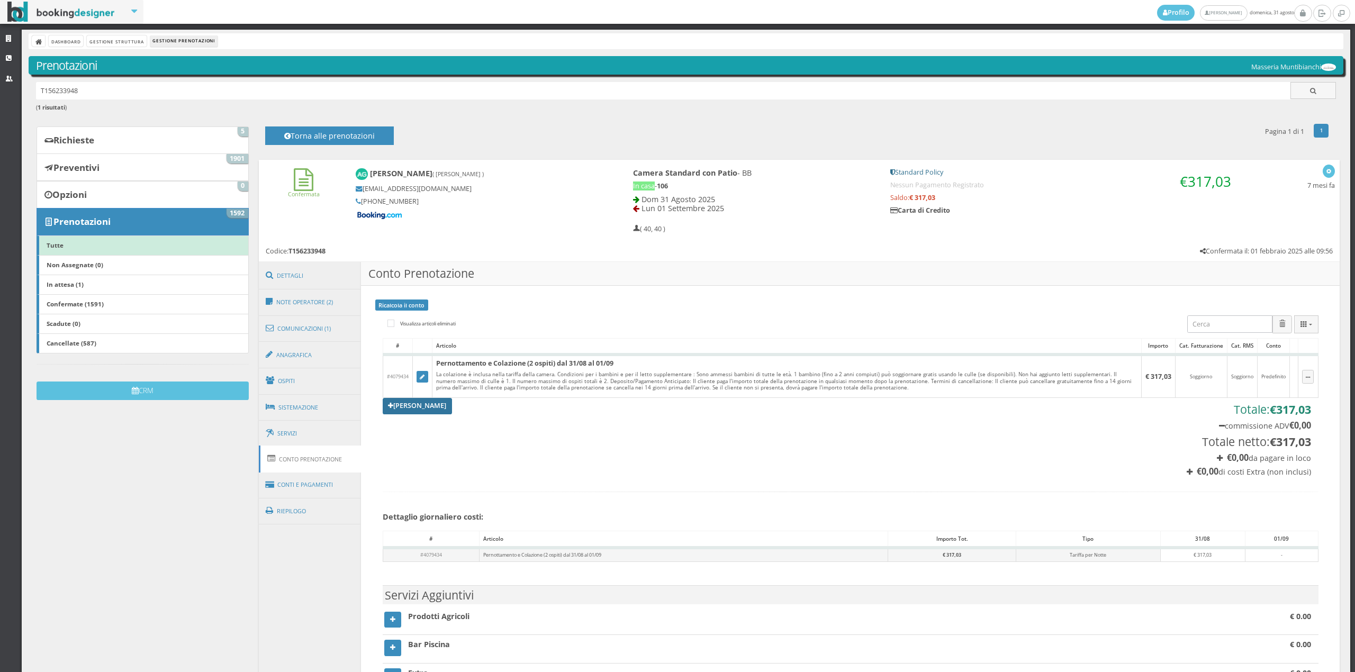
click at [439, 405] on link "[PERSON_NAME]" at bounding box center [418, 406] width 70 height 16
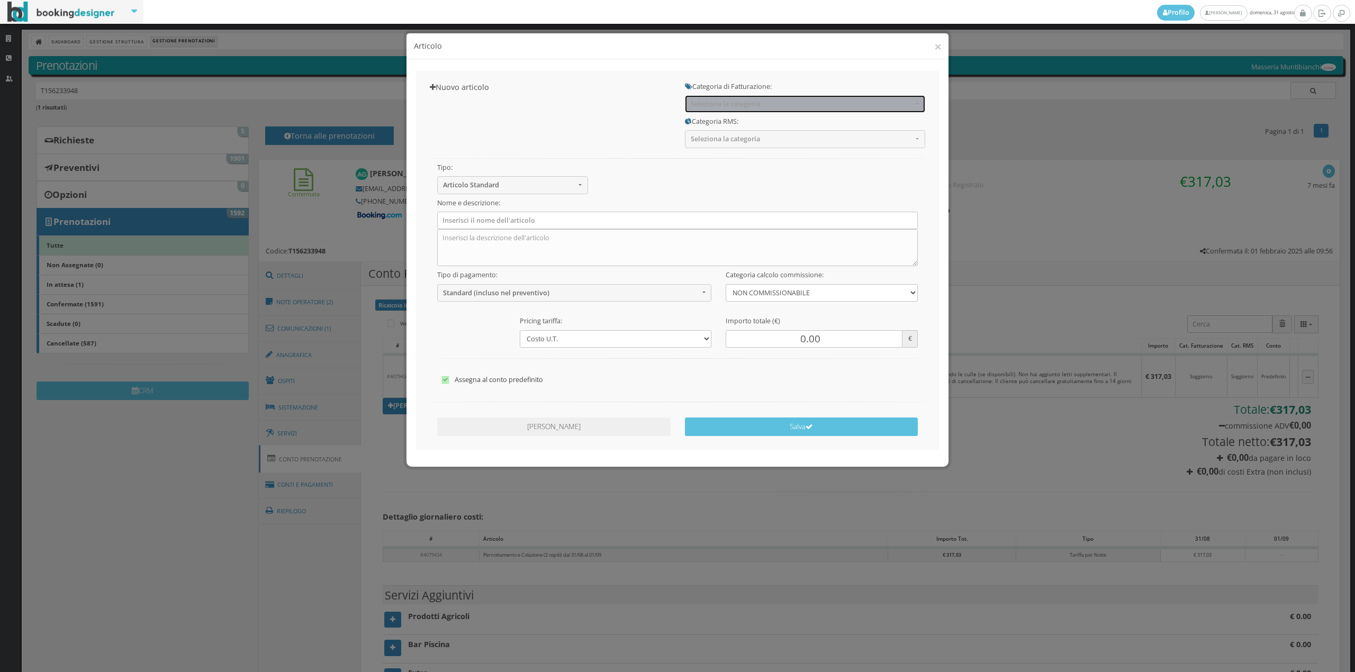
click at [748, 95] on button "Seleziona la categoria" at bounding box center [805, 103] width 240 height 17
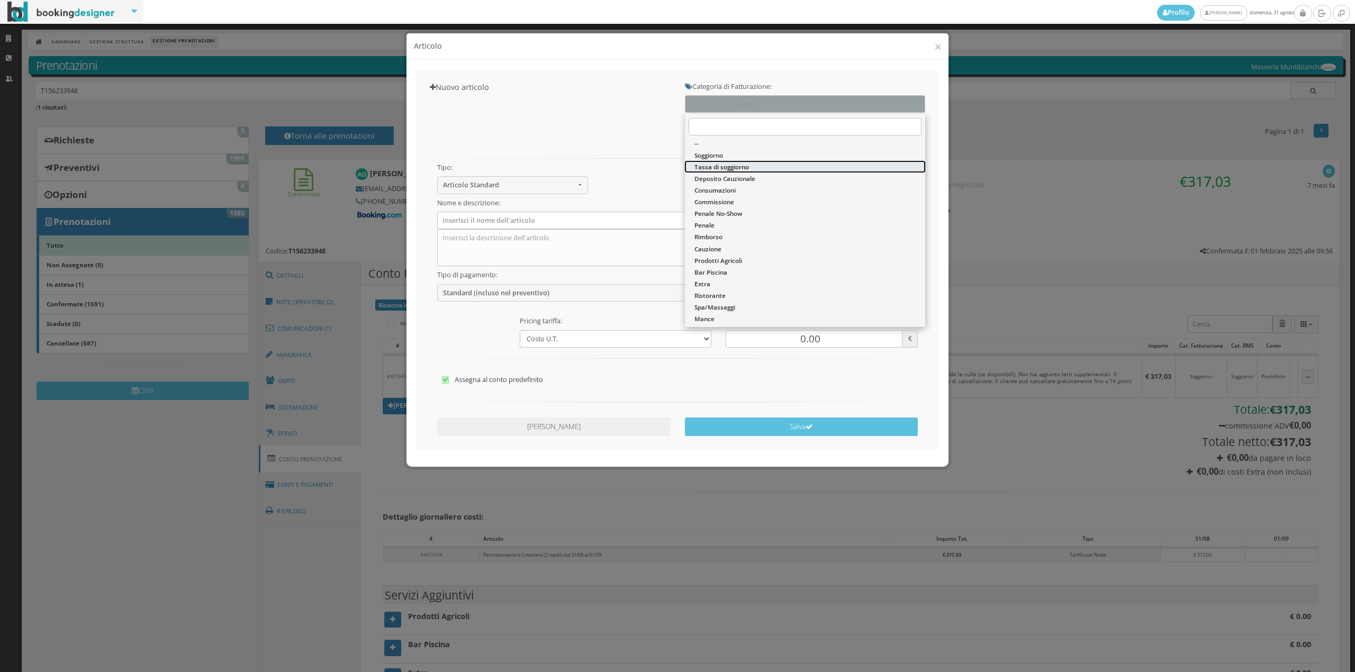
click at [743, 163] on span "Tassa di soggiorno" at bounding box center [722, 167] width 55 height 9
select select "13"
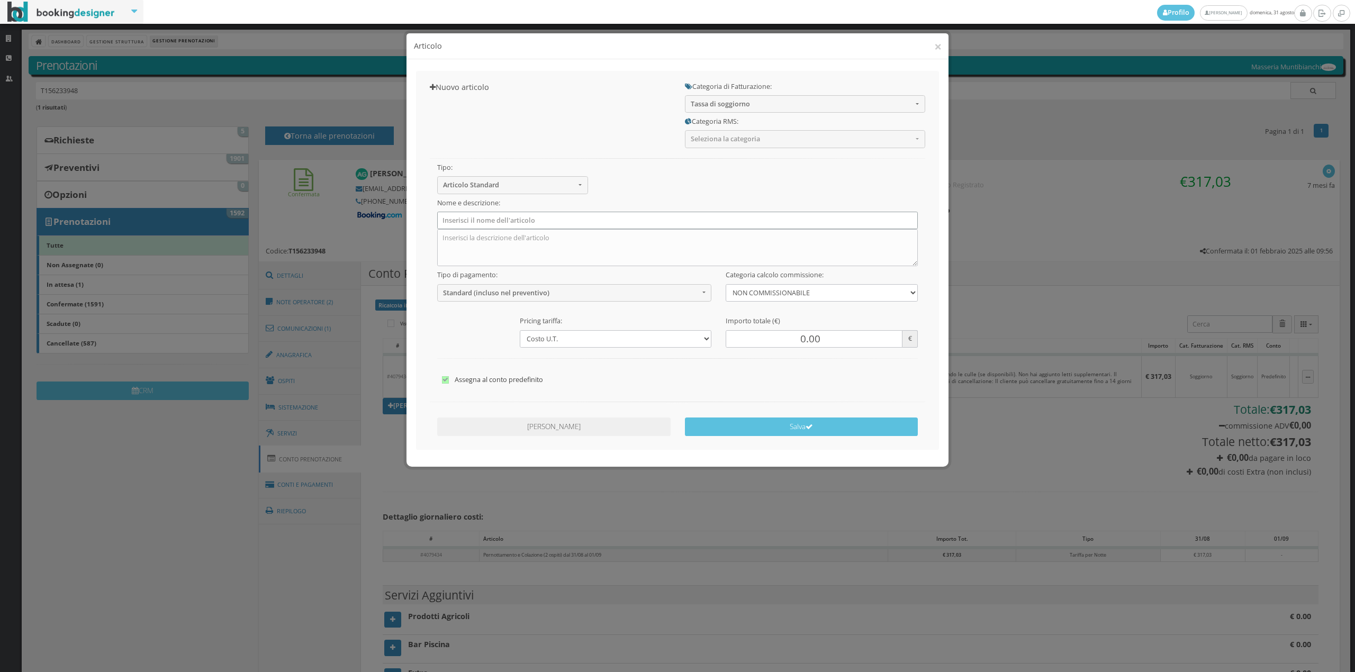
drag, startPoint x: 680, startPoint y: 219, endPoint x: 653, endPoint y: 230, distance: 29.0
click at [680, 219] on input "text" at bounding box center [677, 220] width 481 height 17
click at [511, 222] on input "text" at bounding box center [677, 220] width 481 height 17
type input "Tassa di soggiorno"
drag, startPoint x: 804, startPoint y: 341, endPoint x: 799, endPoint y: 337, distance: 6.0
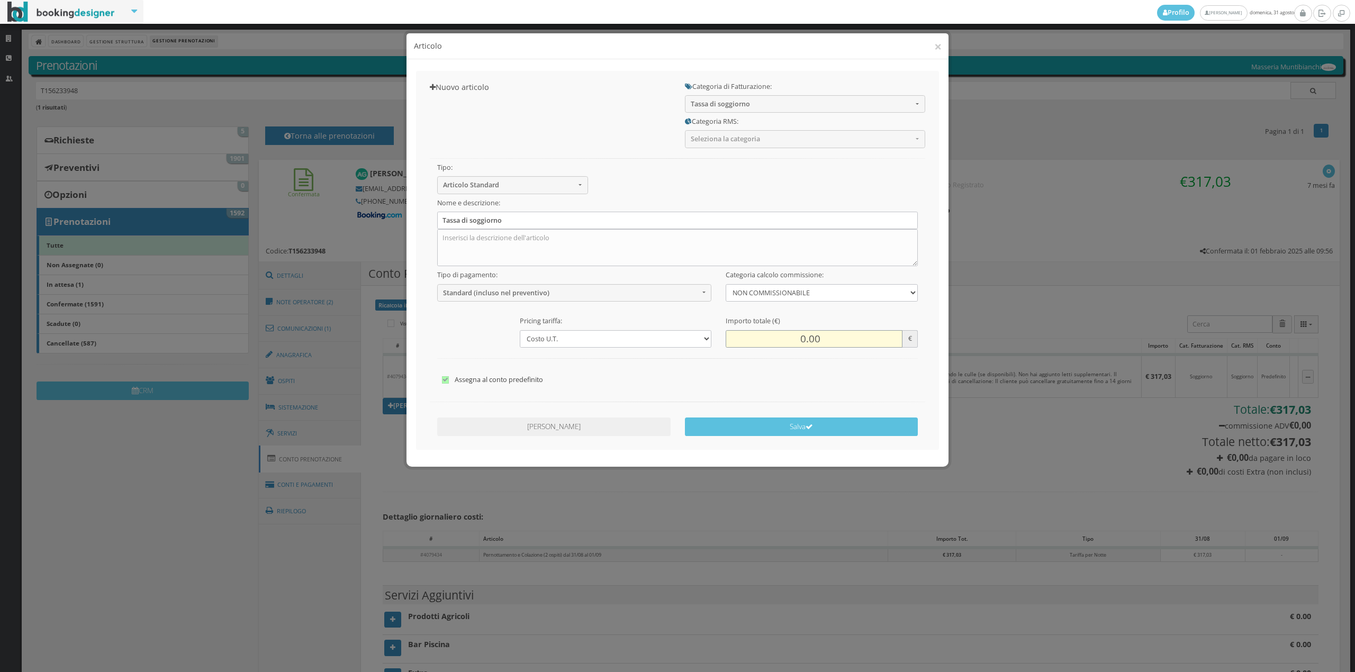
click at [799, 337] on input "0.00" at bounding box center [814, 338] width 176 height 17
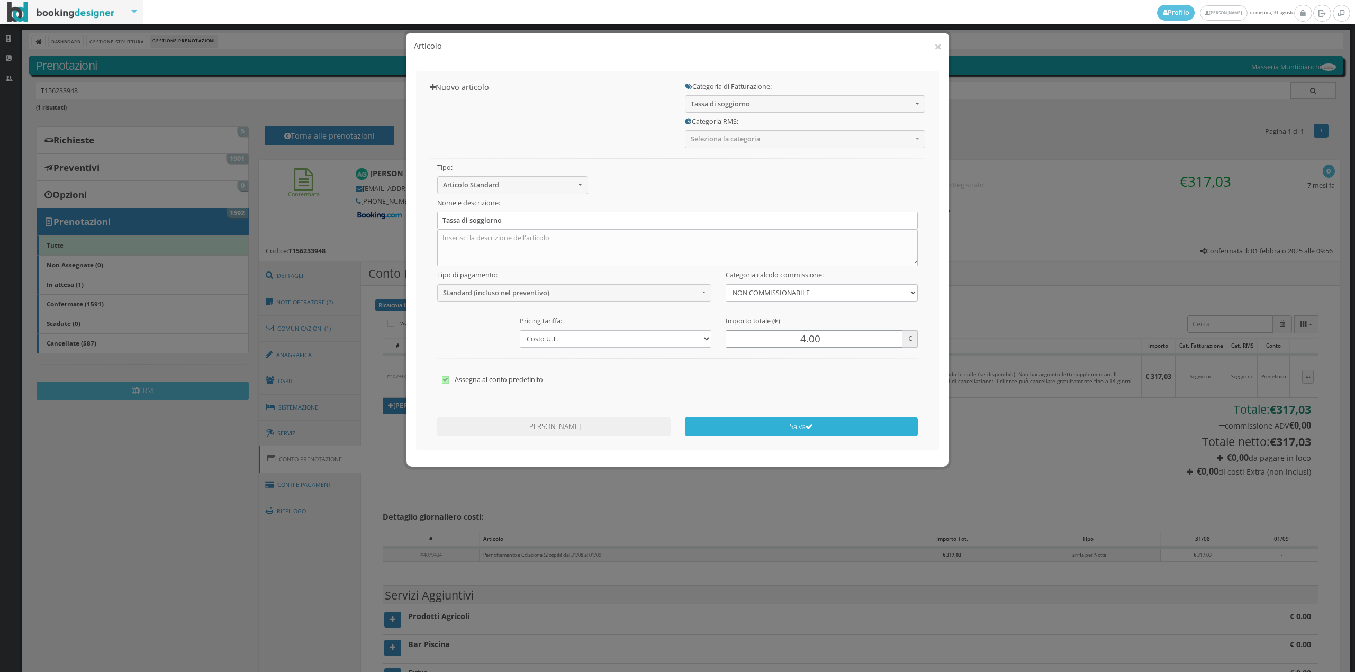
type input "4.00"
click at [728, 426] on button "Salva" at bounding box center [801, 427] width 233 height 19
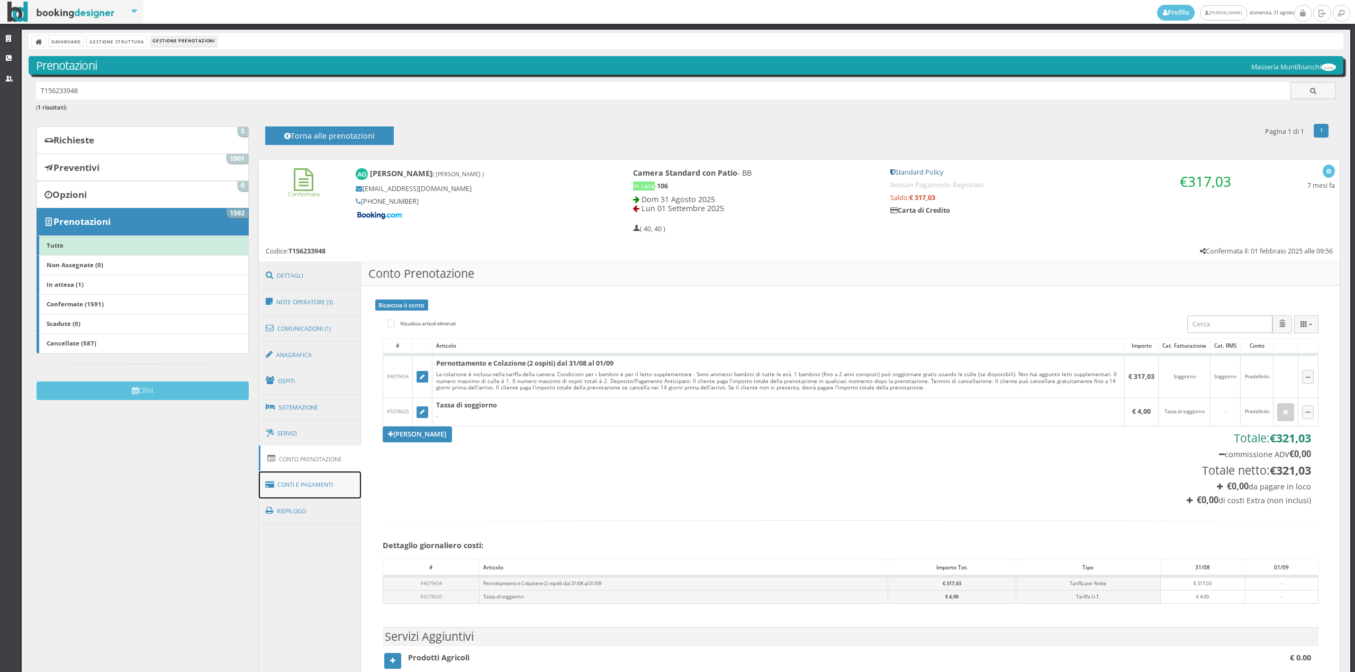
click at [324, 474] on link "Conti e Pagamenti" at bounding box center [310, 485] width 103 height 27
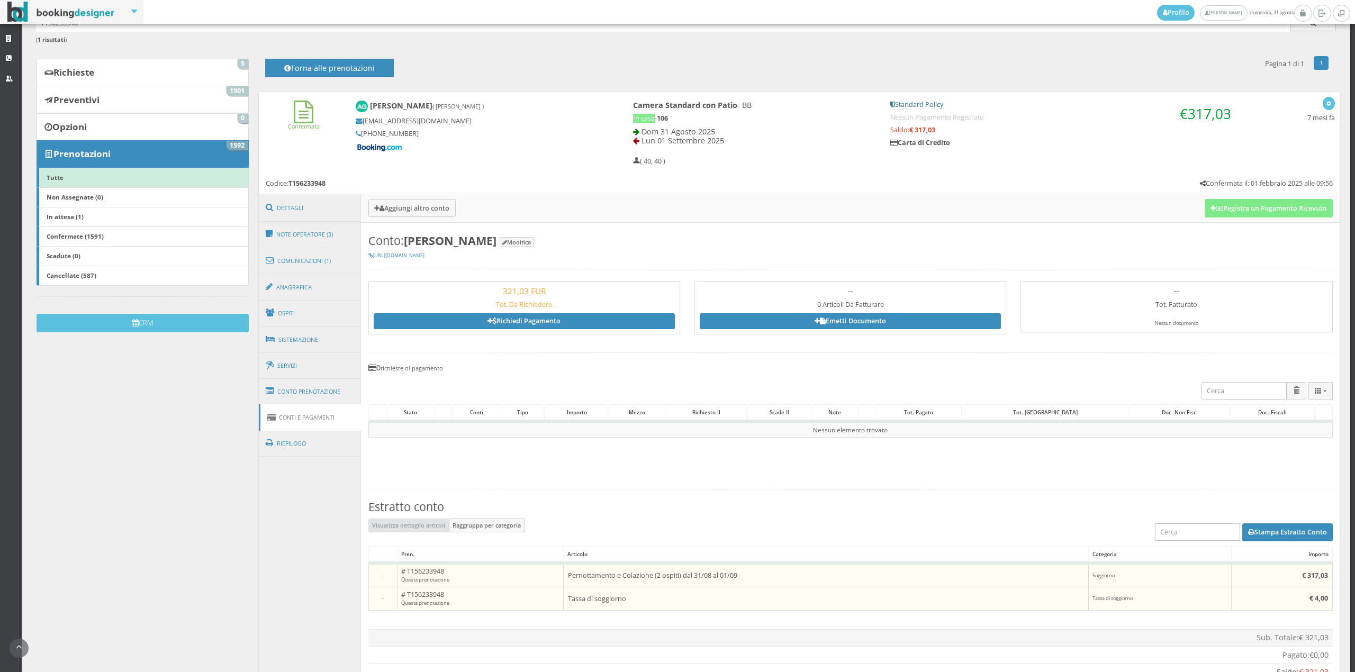
scroll to position [78, 0]
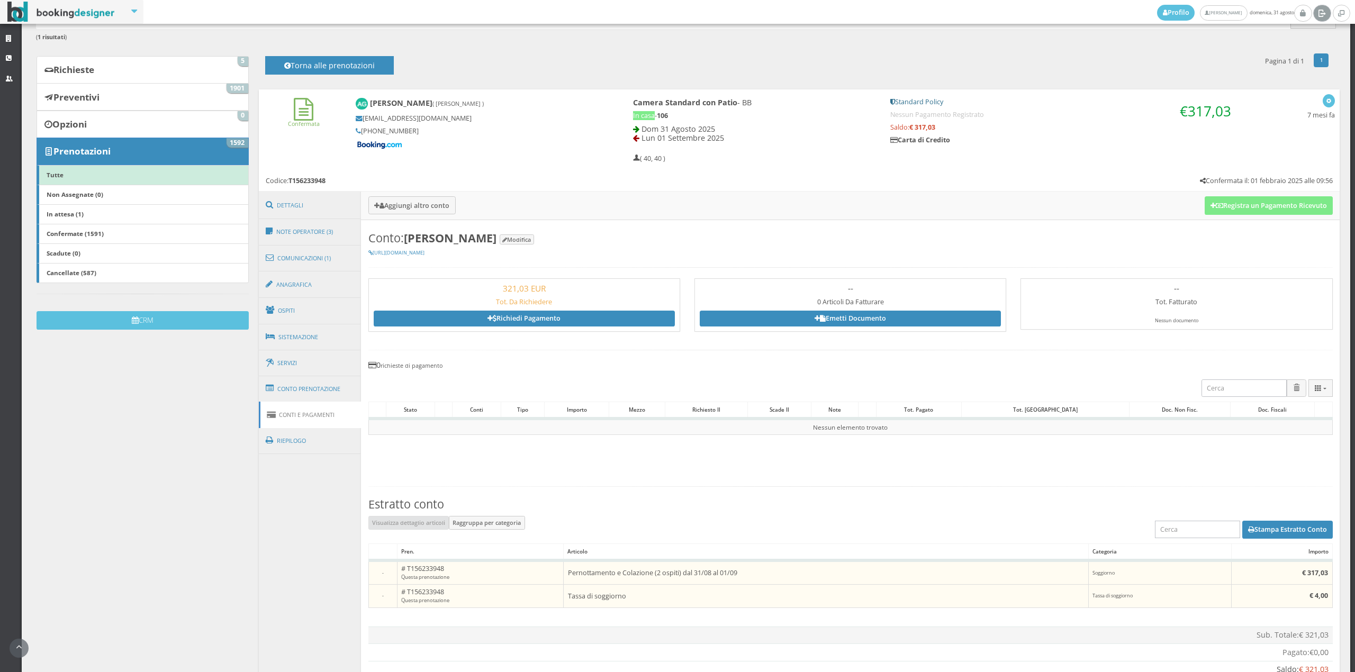
click at [1324, 18] on link at bounding box center [1321, 13] width 17 height 17
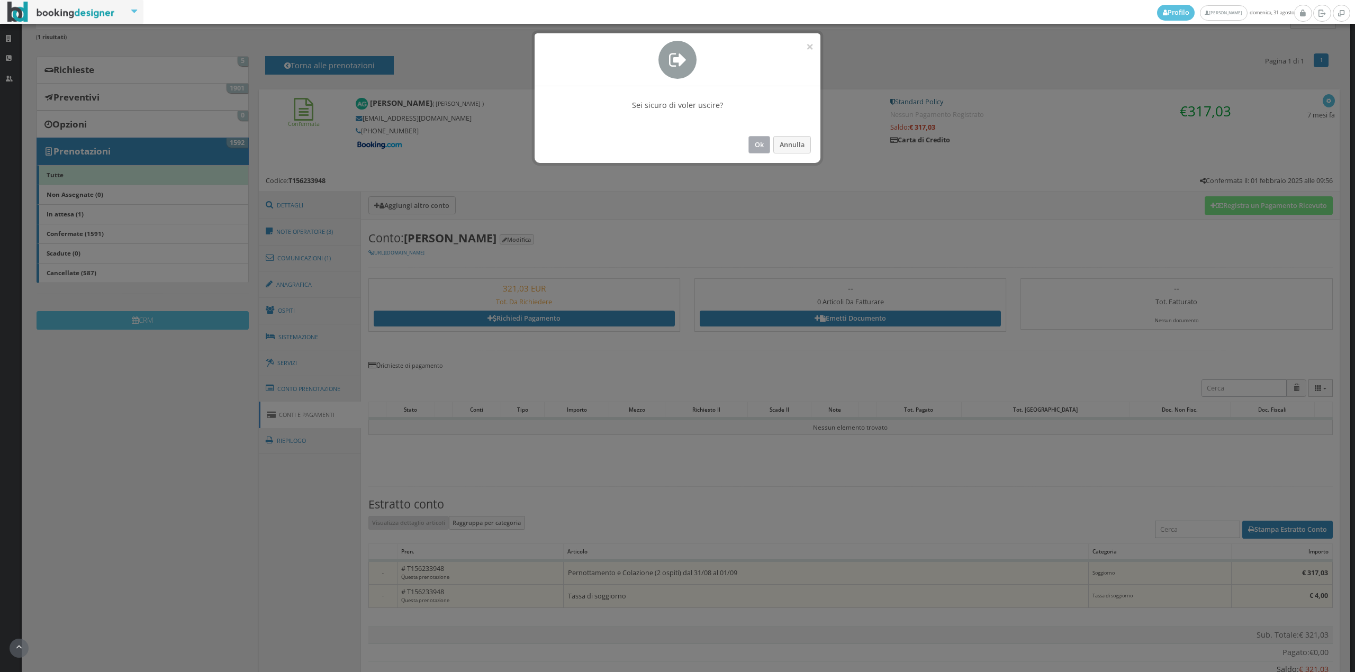
click at [763, 147] on button "Ok" at bounding box center [760, 144] width 22 height 17
